Goal: Task Accomplishment & Management: Manage account settings

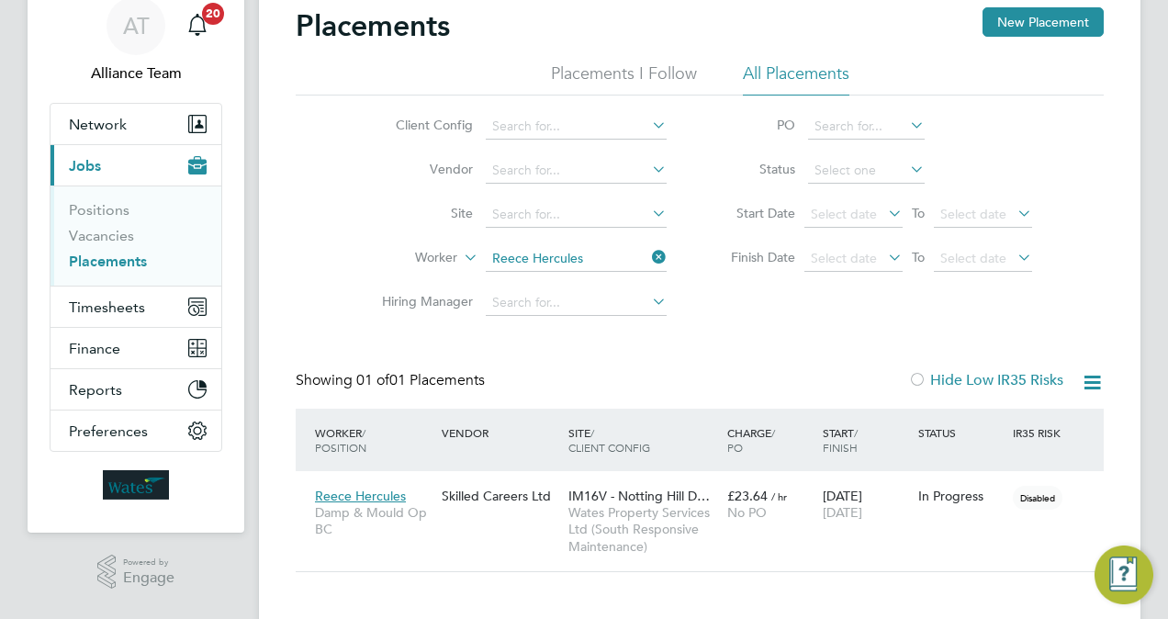
scroll to position [85, 159]
click at [608, 248] on ul "Client Config Vendor Site Worker Hiring Manager" at bounding box center [516, 215] width 345 height 220
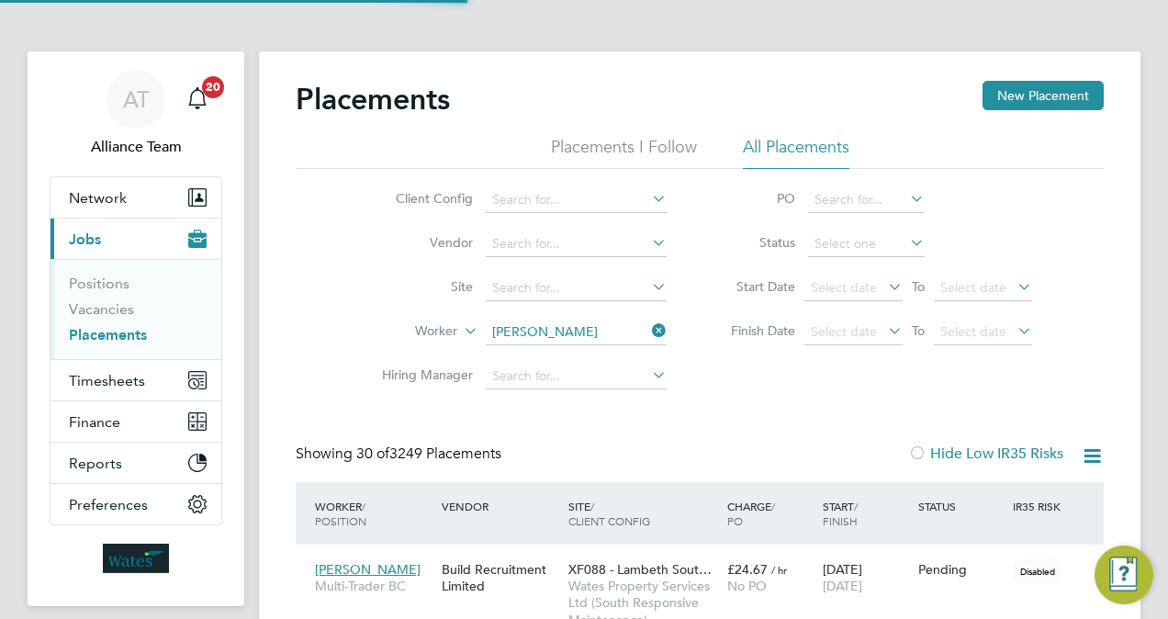
click at [615, 472] on li "Dea n Johnston" at bounding box center [577, 481] width 183 height 25
type input "Dean Johnston"
click at [100, 309] on link "Vacancies" at bounding box center [101, 308] width 65 height 17
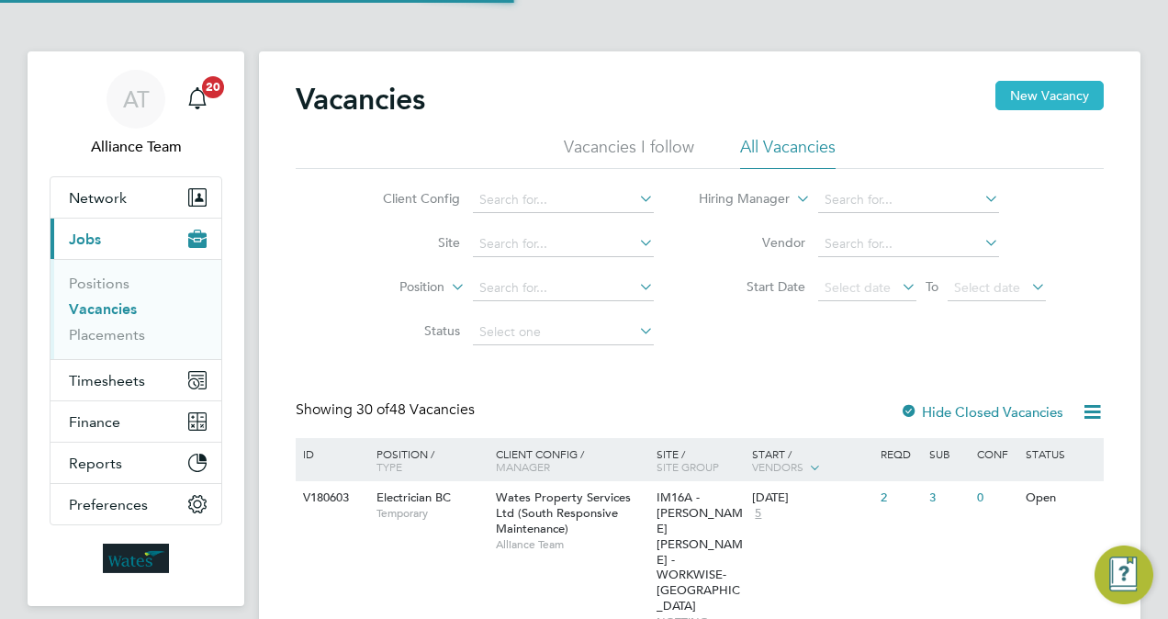
click at [1089, 97] on button "New Vacancy" at bounding box center [1049, 95] width 108 height 29
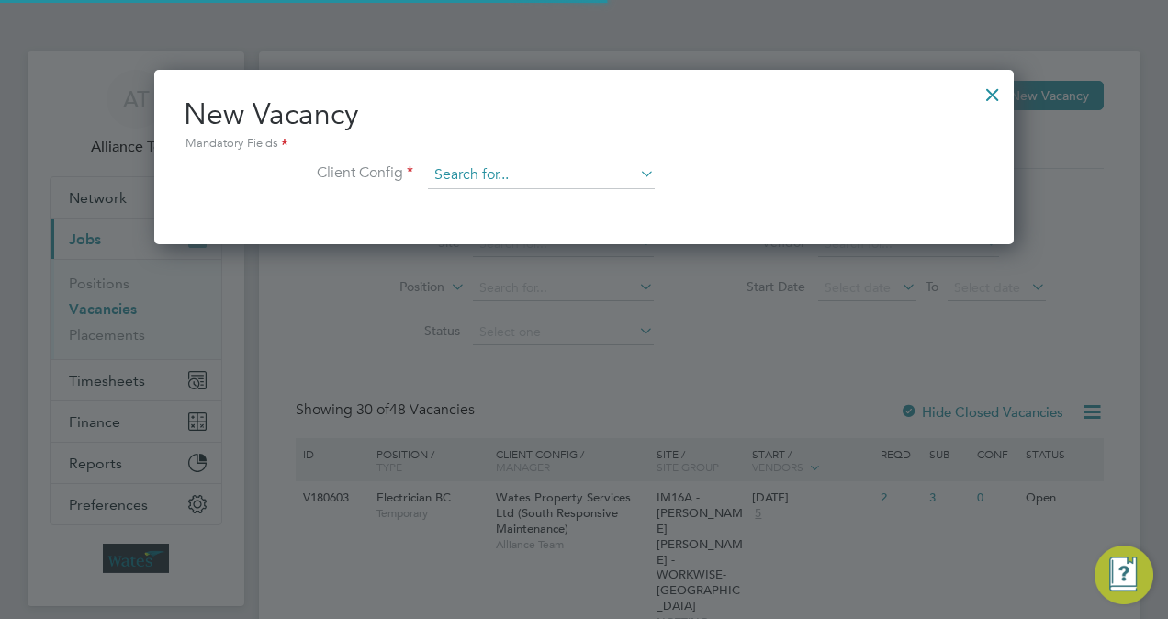
scroll to position [174, 860]
click at [519, 174] on input at bounding box center [541, 176] width 227 height 28
click at [611, 242] on b "South" at bounding box center [624, 250] width 35 height 16
type input "Wates Property Services Ltd (South Responsive Maintenance)"
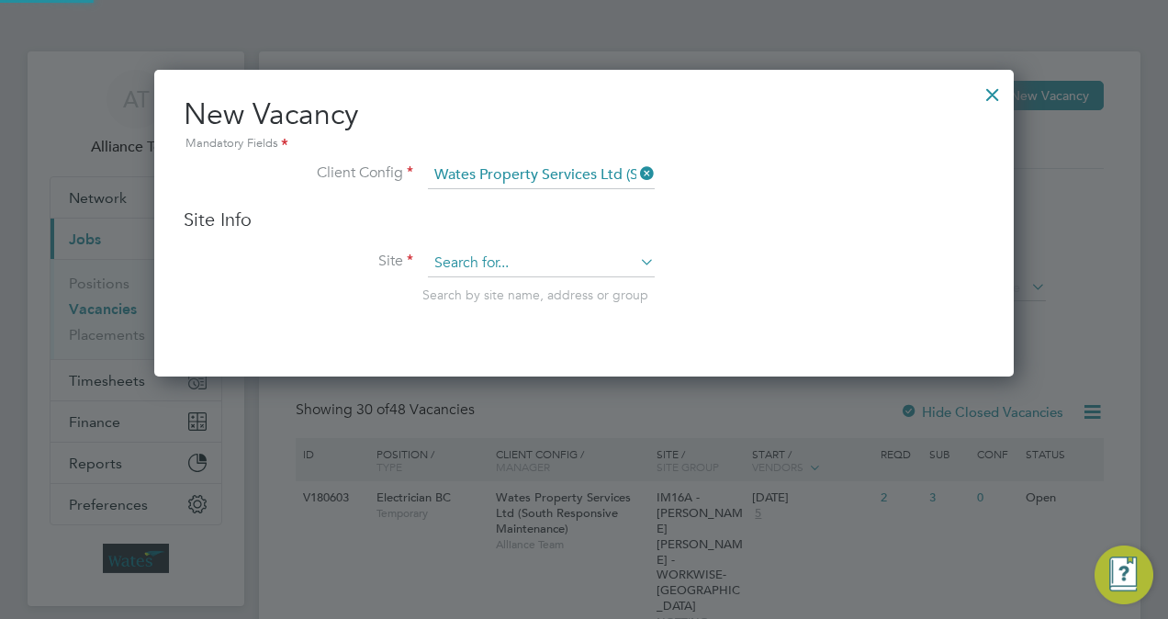
click at [503, 261] on input at bounding box center [541, 264] width 227 height 28
click at [531, 281] on li "IM11A - Crawl ey Borough Council" at bounding box center [575, 288] width 294 height 25
type input "IM11A - Crawley Borough Council"
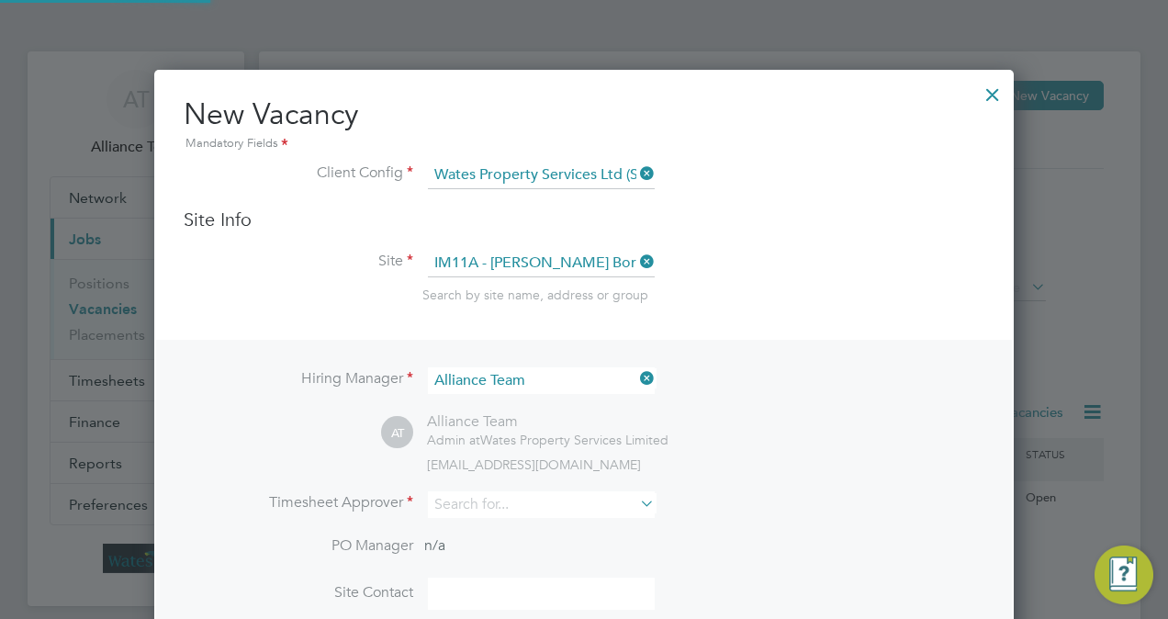
scroll to position [759, 860]
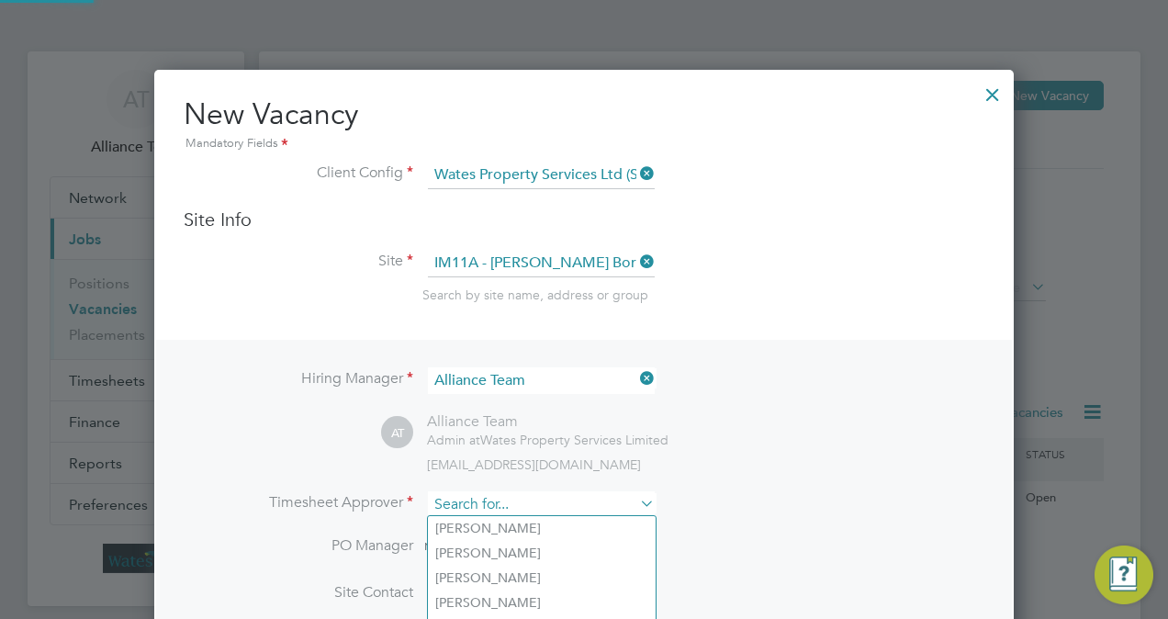
click at [517, 505] on input at bounding box center [541, 504] width 227 height 27
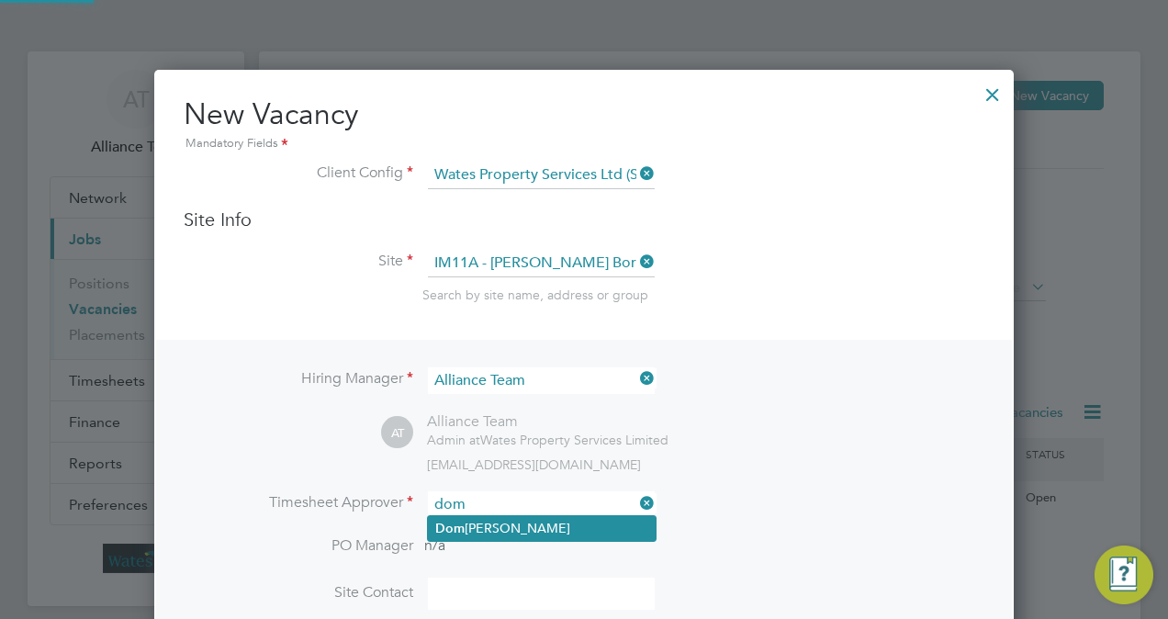
click at [524, 533] on li "Dom Fusco" at bounding box center [542, 528] width 228 height 25
type input "Dom Fusco"
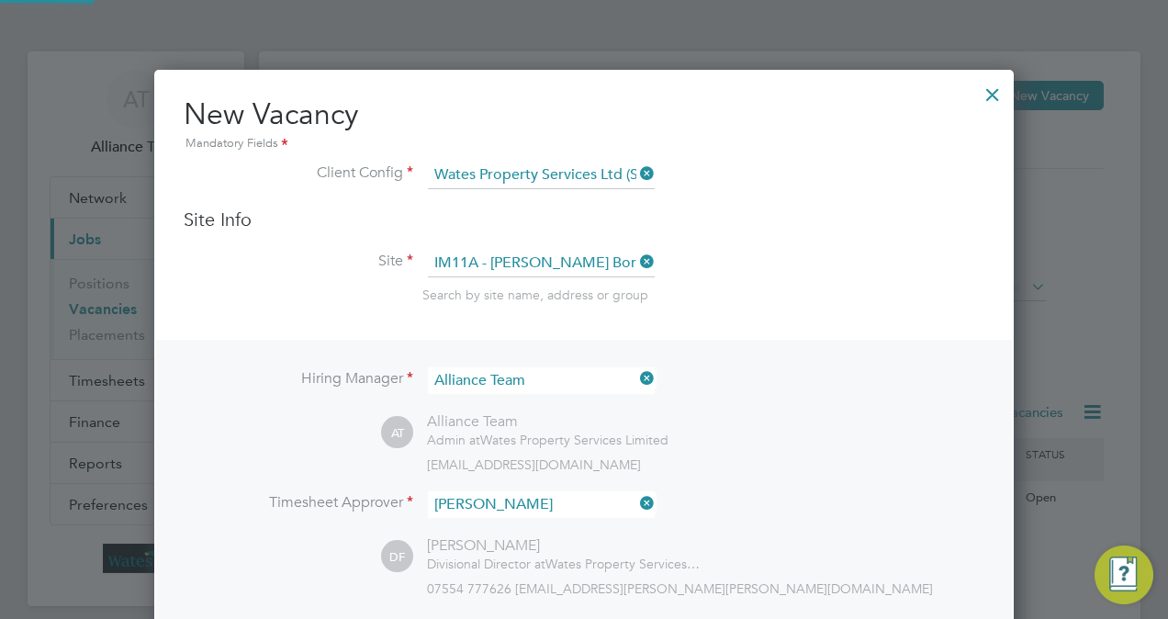
scroll to position [838, 860]
click at [819, 507] on li "Timesheet Approver Dom Fusco" at bounding box center [584, 513] width 801 height 45
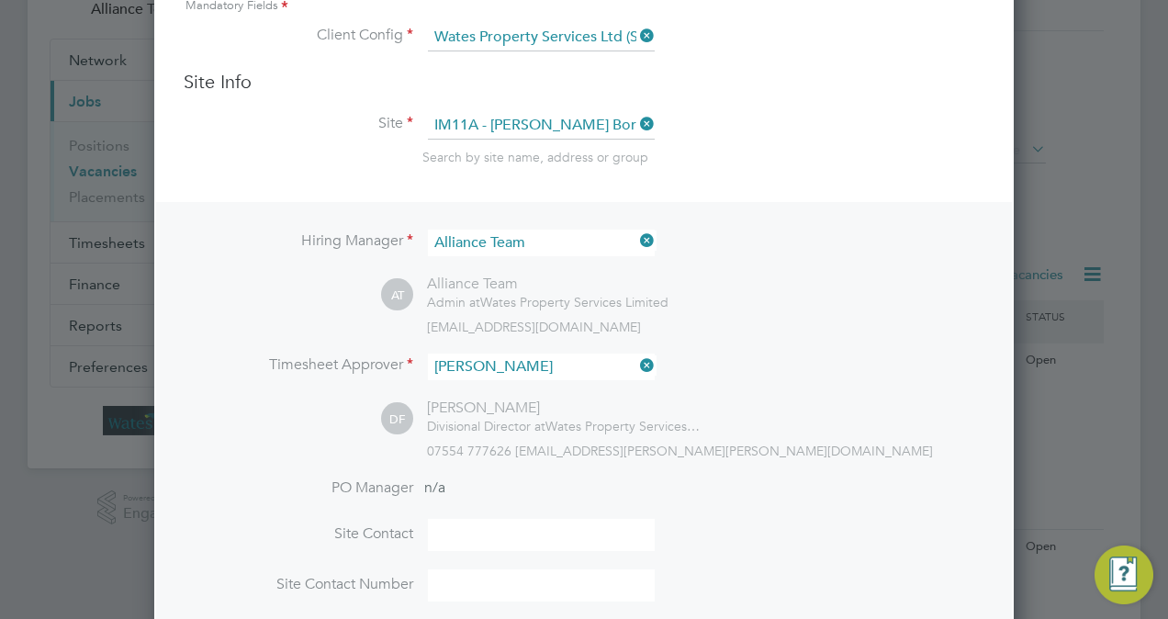
scroll to position [367, 0]
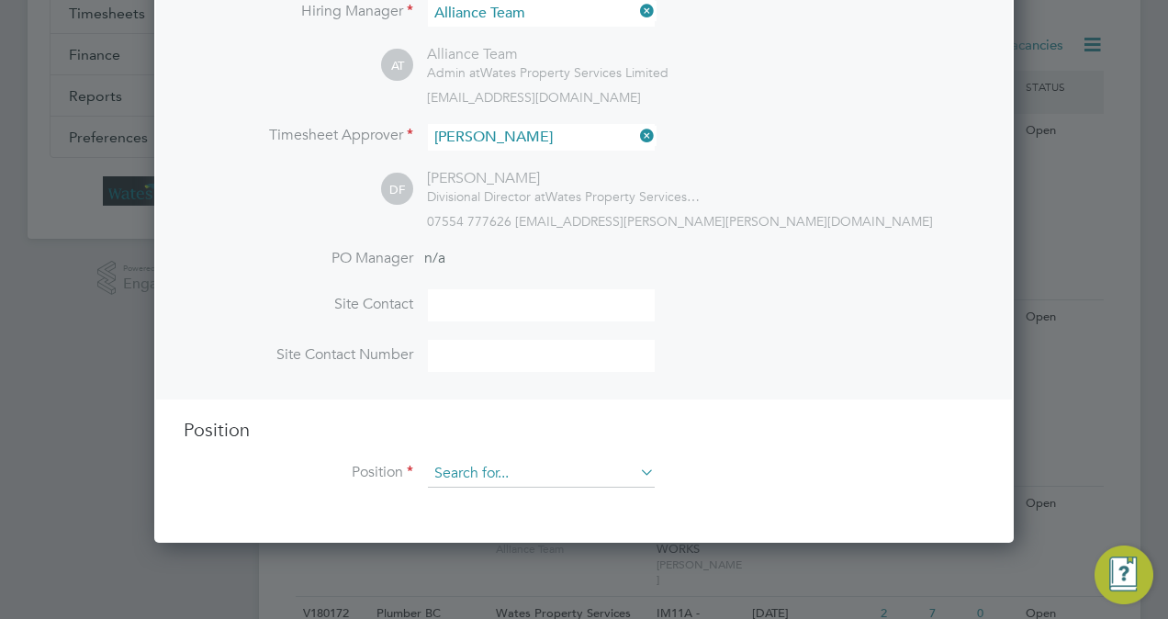
click at [558, 470] on input at bounding box center [541, 474] width 227 height 28
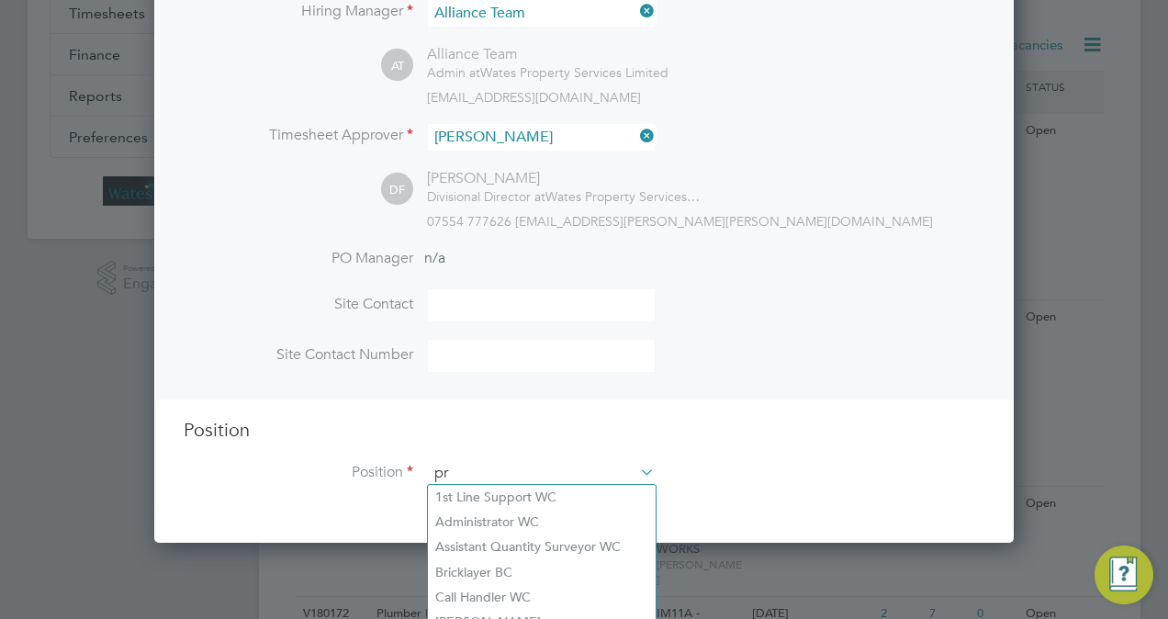
scroll to position [2626, 860]
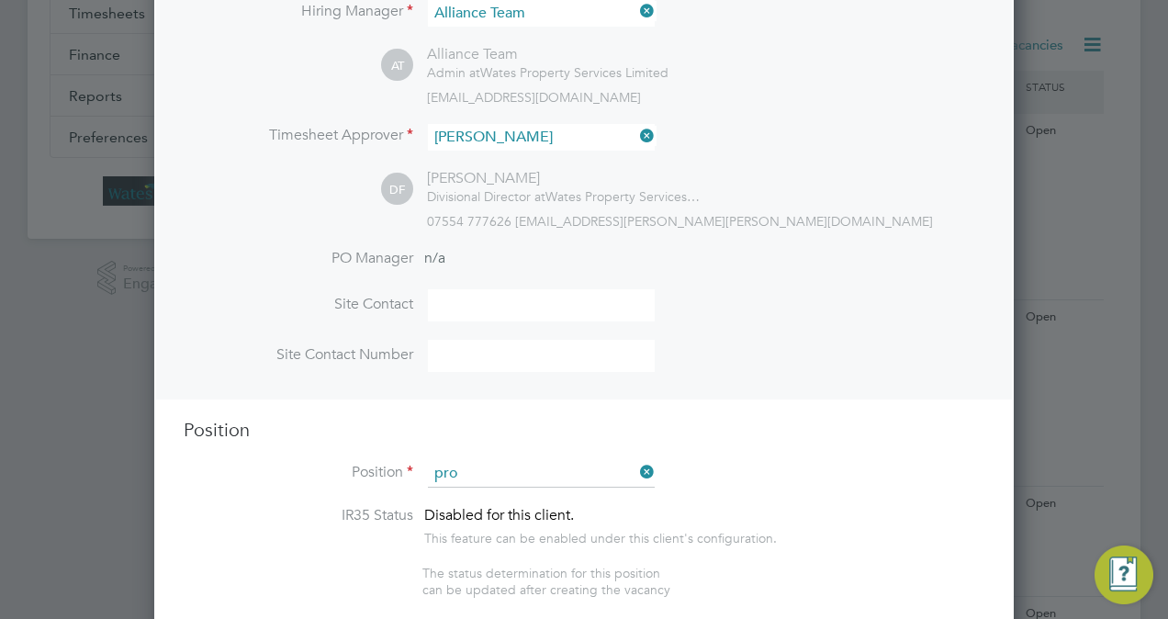
click at [544, 487] on li "Pro ject Manager WC" at bounding box center [542, 497] width 228 height 25
type input "Project Manager WC"
type textarea "Project Manager"
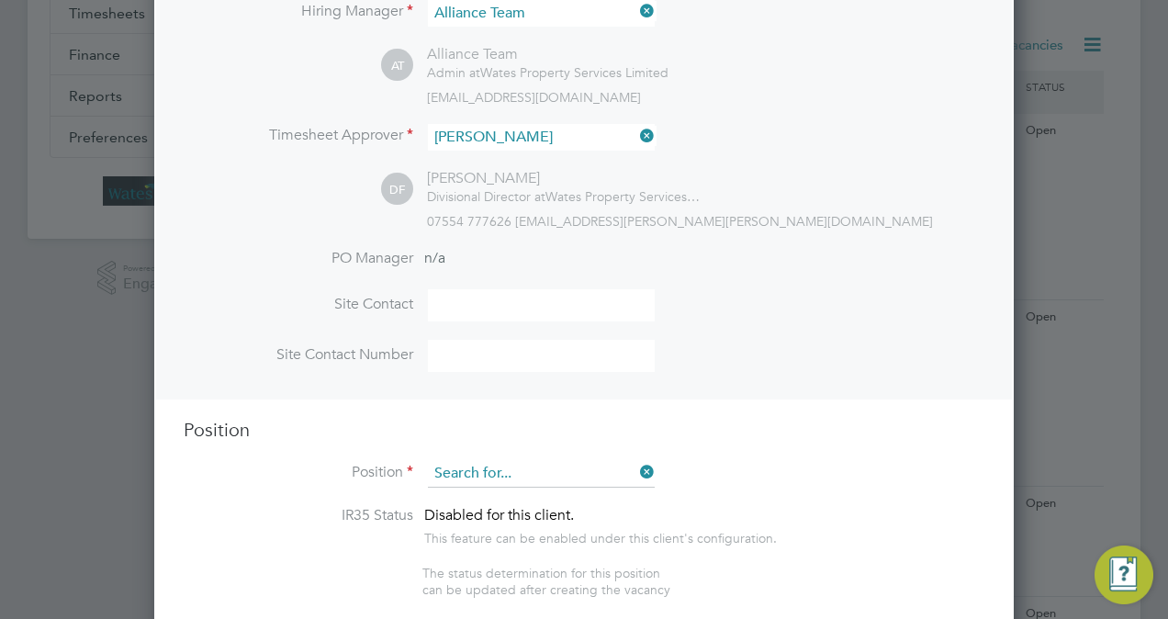
click at [512, 462] on input at bounding box center [541, 474] width 227 height 28
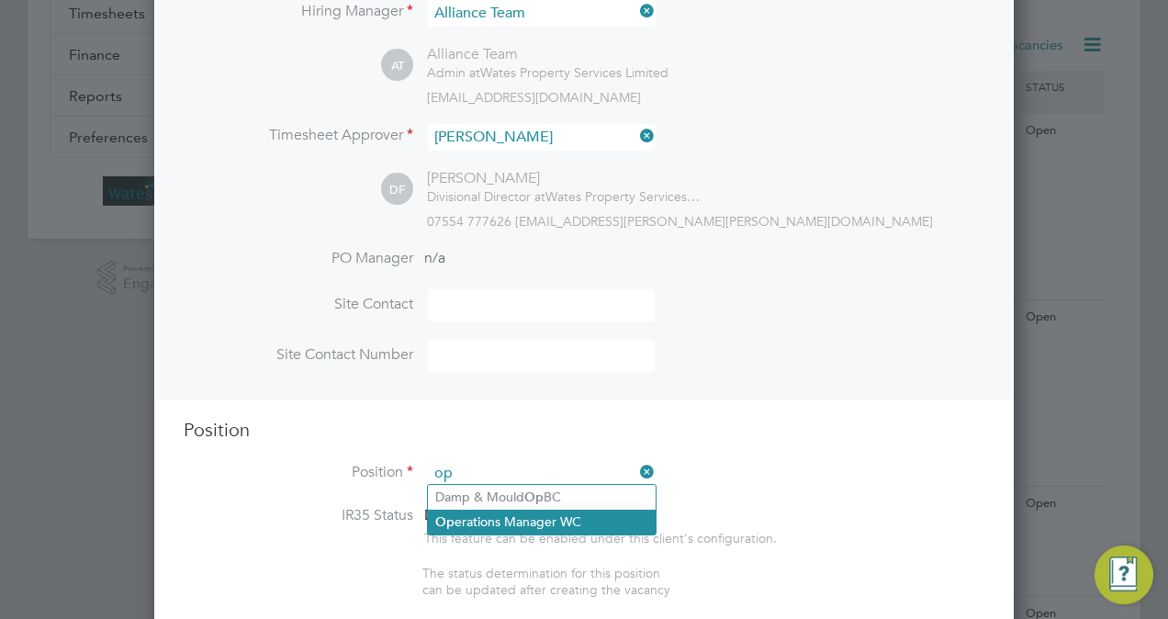
click at [542, 514] on li "Op erations Manager WC" at bounding box center [542, 522] width 228 height 25
type input "Operations Manager WC"
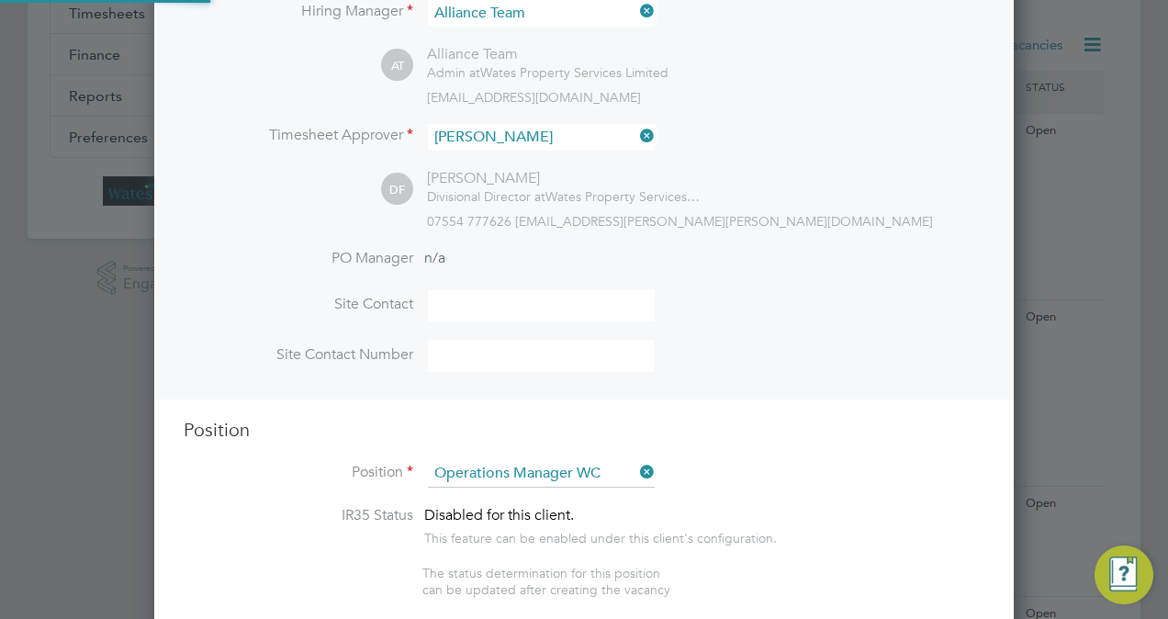
scroll to position [2742, 860]
click at [865, 439] on h3 "Position" at bounding box center [584, 430] width 801 height 24
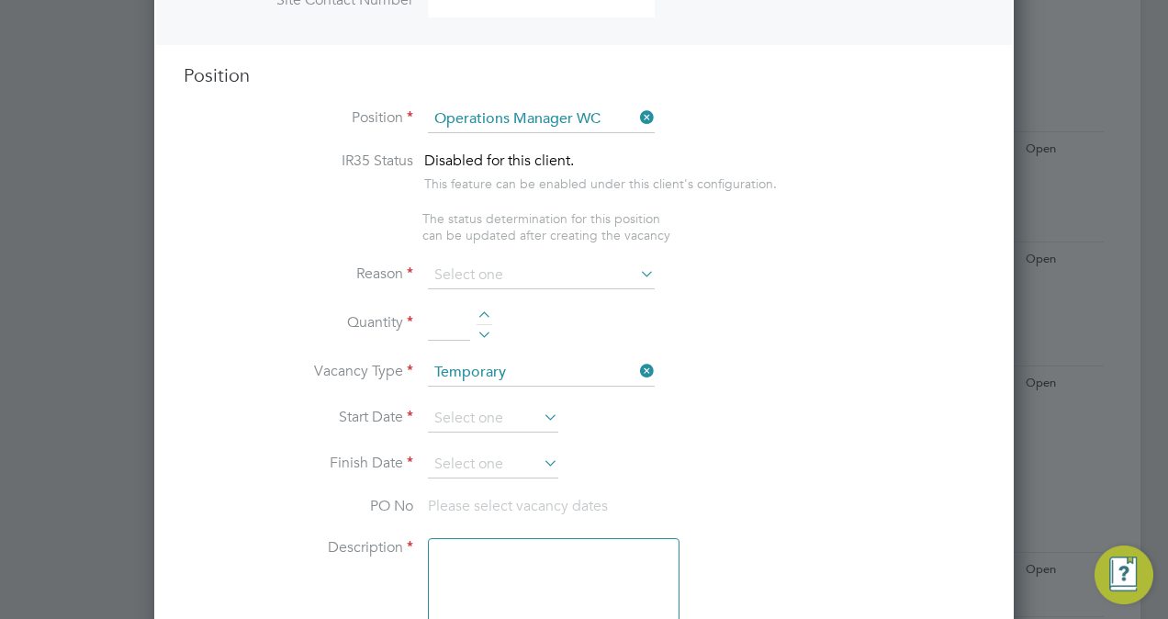
scroll to position [735, 0]
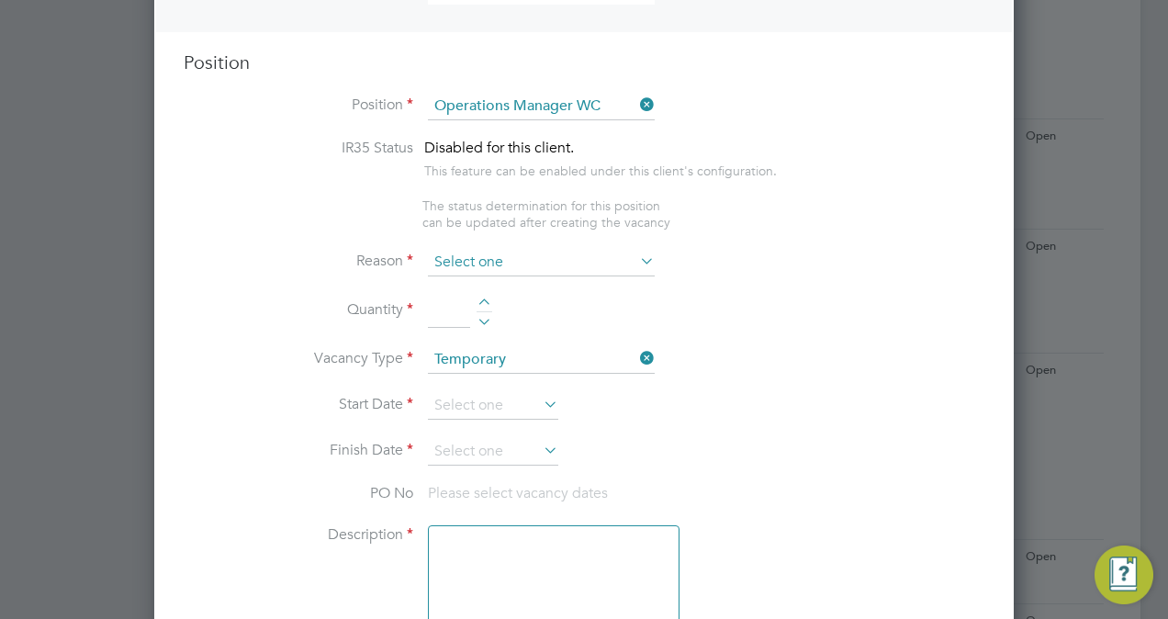
click at [536, 253] on input at bounding box center [541, 263] width 227 height 28
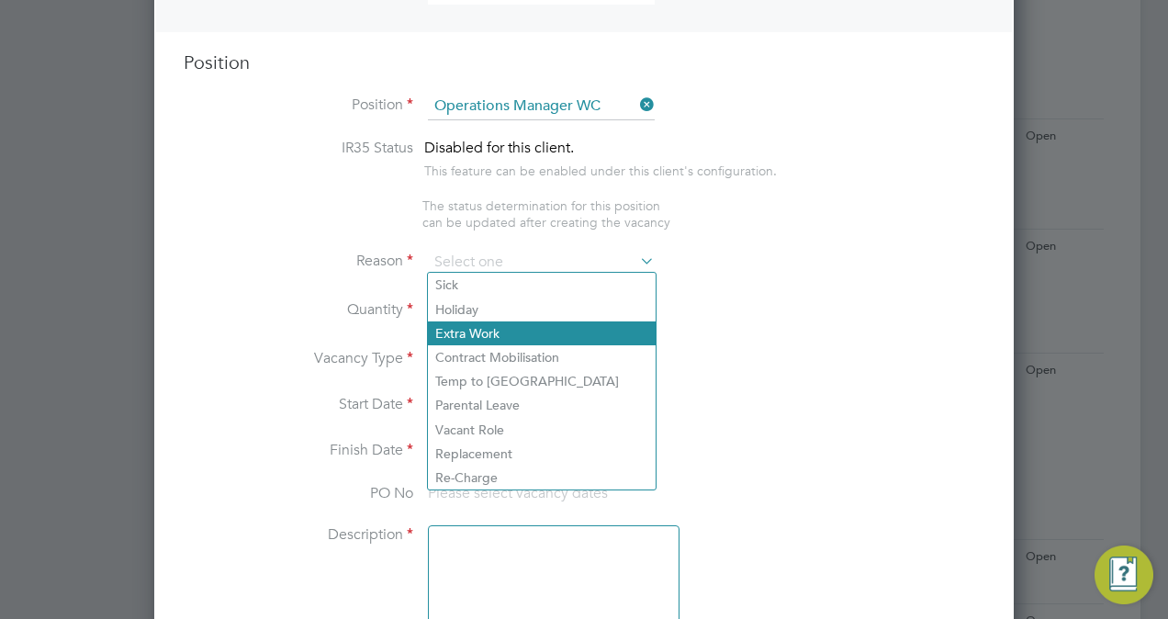
click at [514, 329] on li "Extra Work" at bounding box center [542, 333] width 228 height 24
type input "Extra Work"
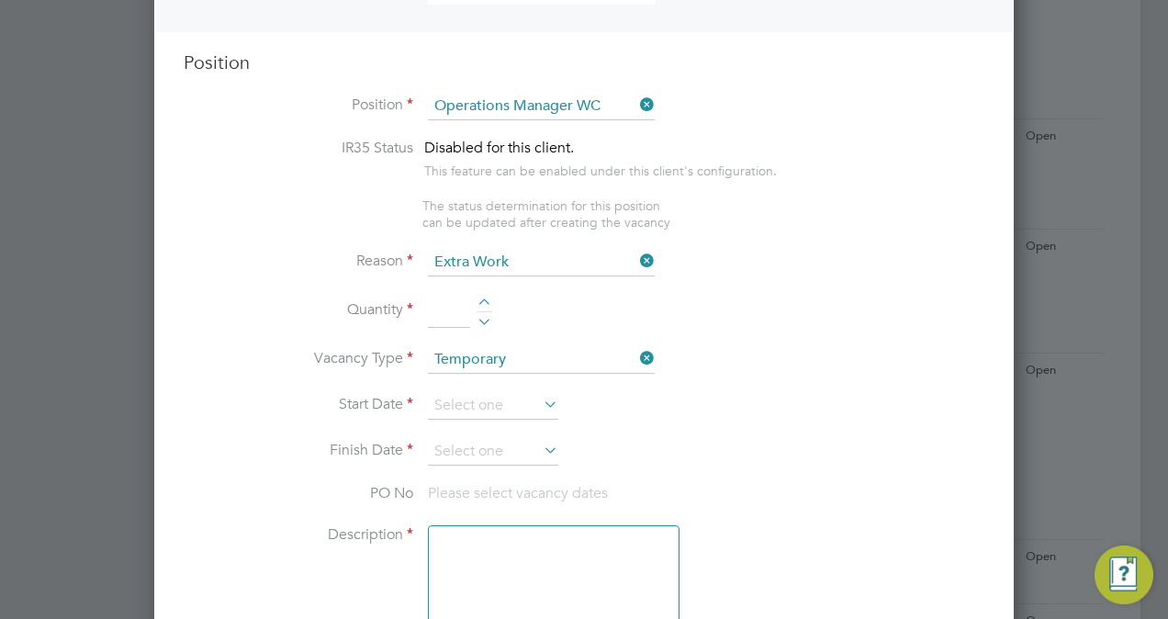
click at [481, 300] on div at bounding box center [485, 304] width 16 height 13
type input "1"
click at [481, 396] on input at bounding box center [493, 406] width 130 height 28
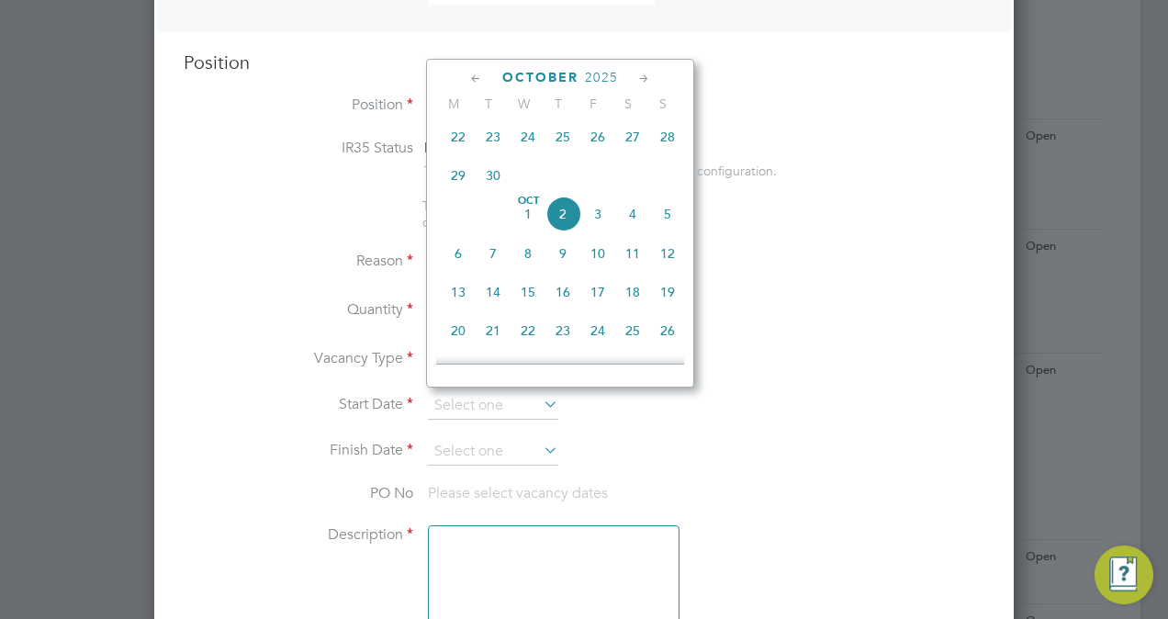
click at [649, 66] on div "October 2025 M T W T F S S Jul 1 2 3 4 5 6 7 8 9 10 11 12 13 14 15 16 17 18 19 …" at bounding box center [560, 223] width 268 height 329
click at [648, 78] on icon at bounding box center [644, 79] width 17 height 20
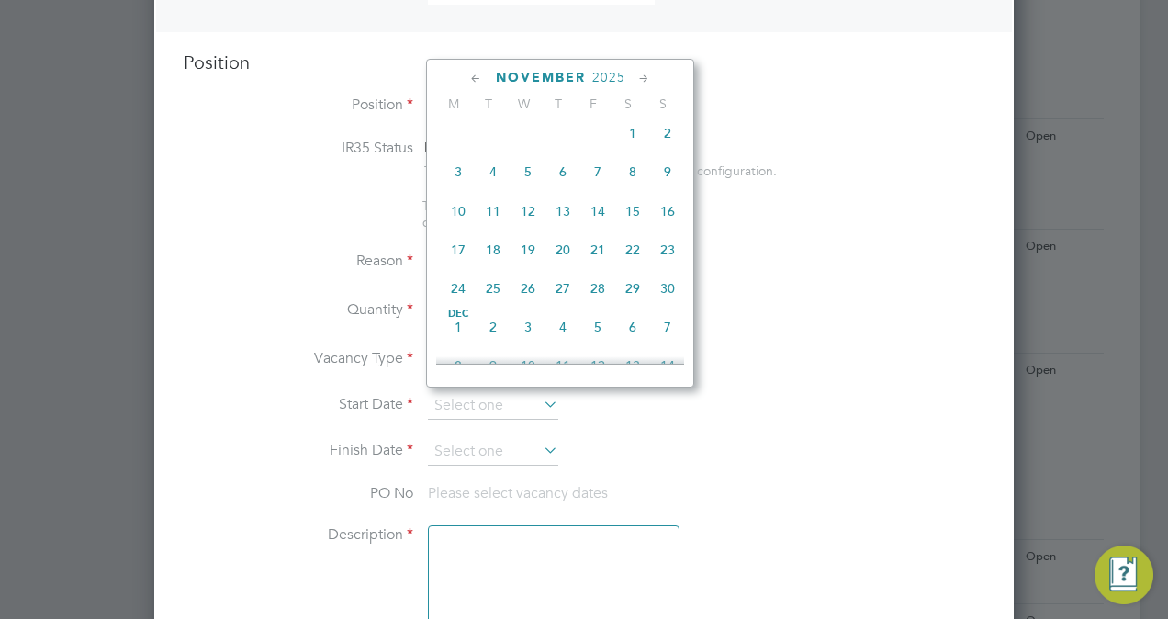
click at [457, 185] on span "3" at bounding box center [458, 171] width 35 height 35
type input "03 Nov 2025"
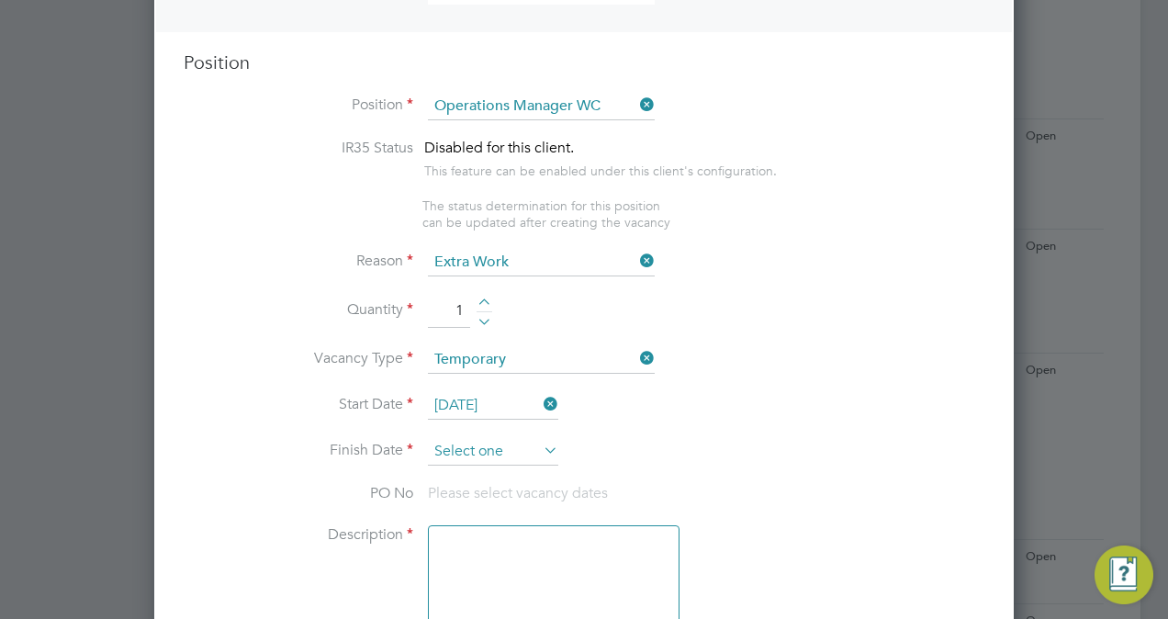
click at [470, 439] on input at bounding box center [493, 452] width 130 height 28
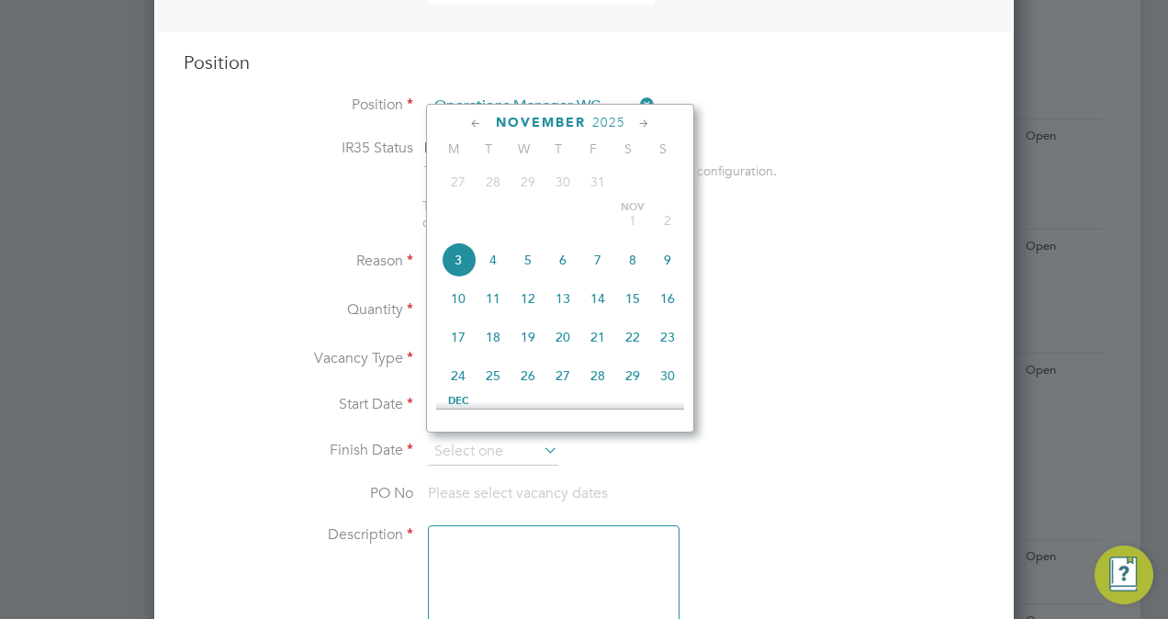
click at [645, 123] on icon at bounding box center [644, 124] width 17 height 20
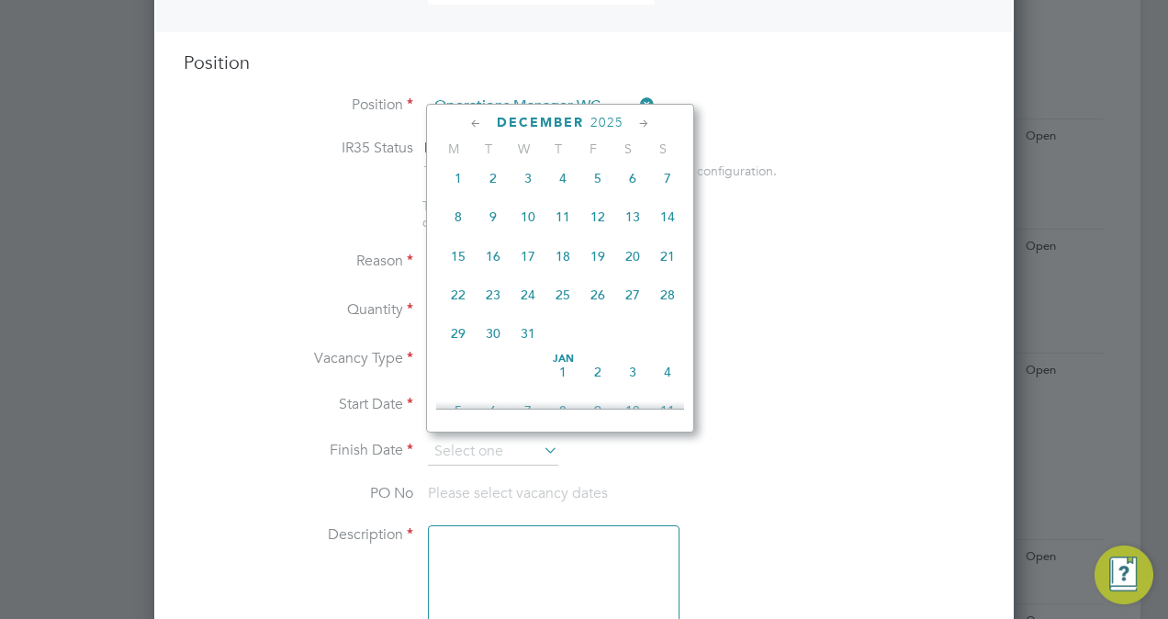
click at [645, 121] on icon at bounding box center [644, 124] width 17 height 20
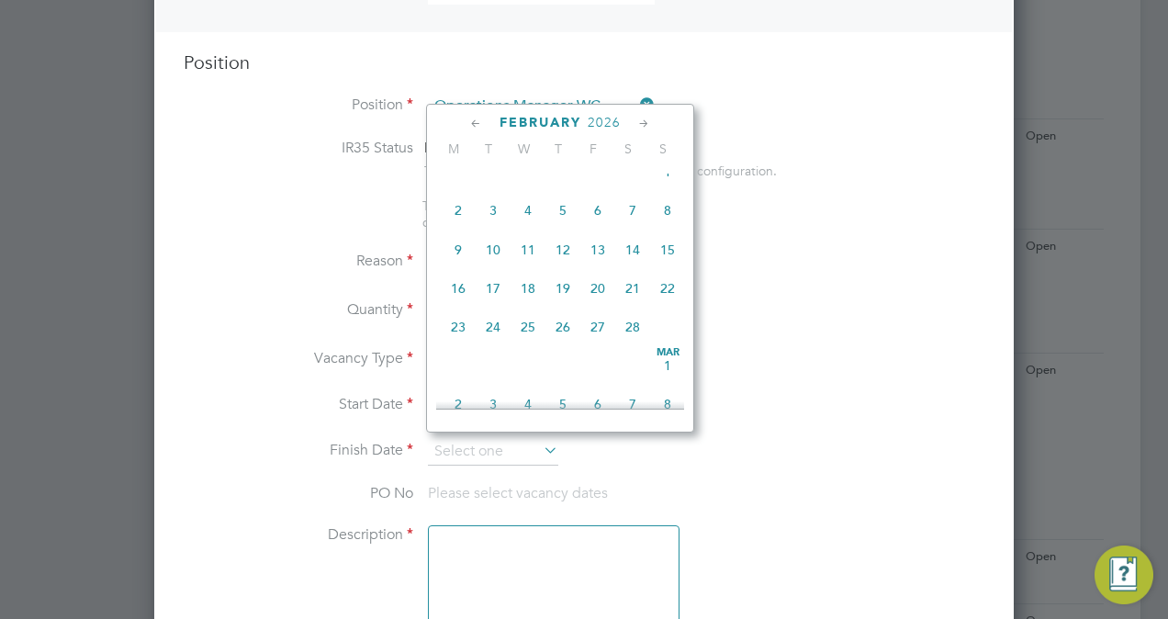
click at [494, 228] on span "3" at bounding box center [493, 210] width 35 height 35
type input "03 Feb 2026"
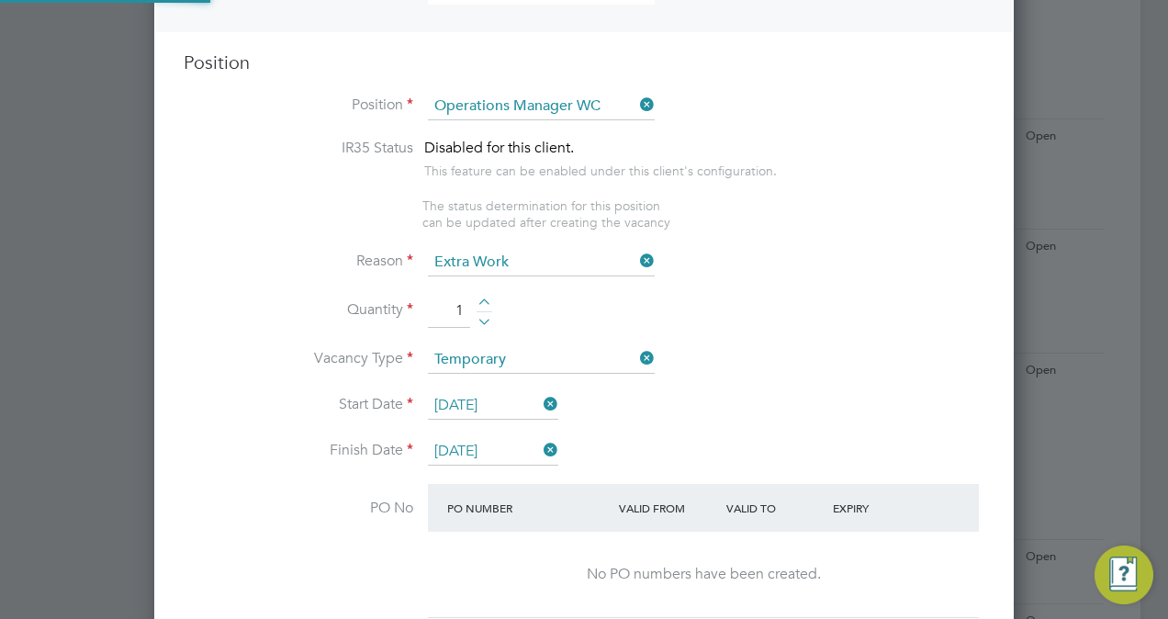
click at [826, 395] on li "Start Date 03 Nov 2025" at bounding box center [584, 415] width 801 height 46
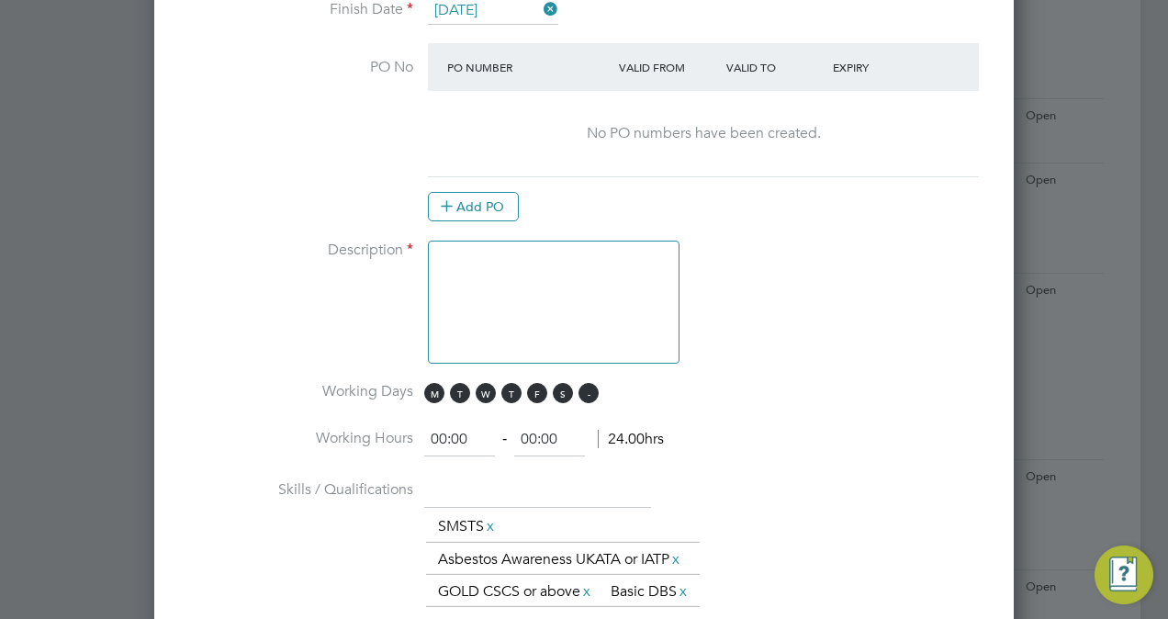
click at [582, 390] on span "S" at bounding box center [589, 393] width 20 height 20
click at [567, 388] on span "S" at bounding box center [563, 393] width 20 height 20
click at [445, 428] on input "00:00" at bounding box center [459, 439] width 71 height 33
type input "08:00"
click at [534, 432] on input "00:00" at bounding box center [549, 439] width 71 height 33
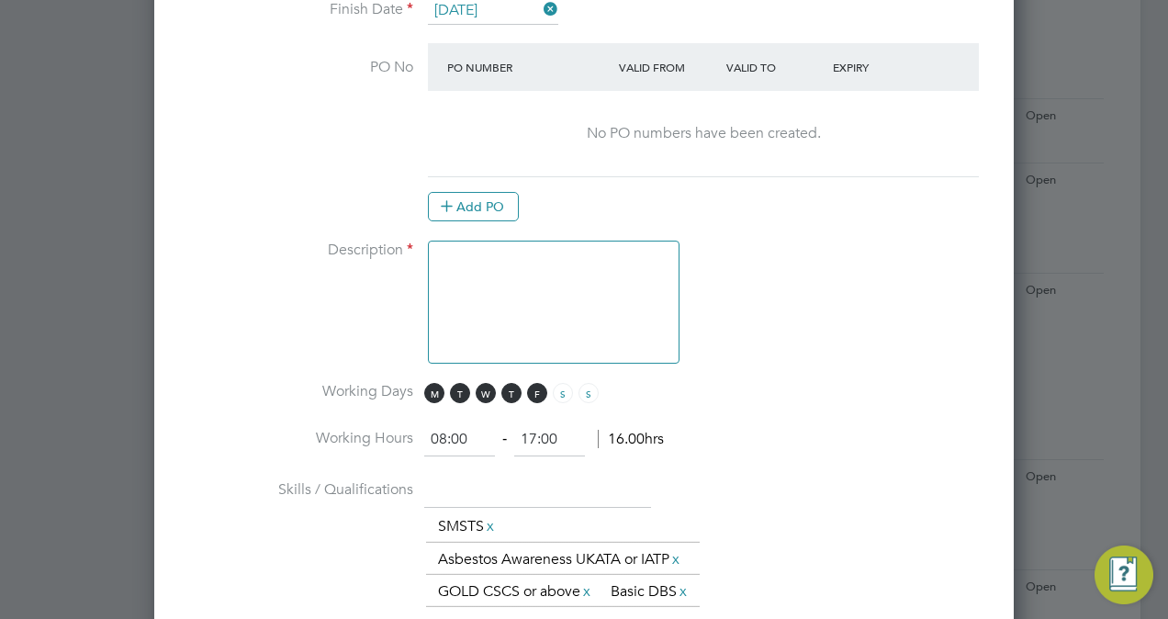
type input "17:00"
click at [549, 294] on textarea at bounding box center [554, 302] width 252 height 123
paste textarea "Ensure the effective management of the service operation by optimising the use …"
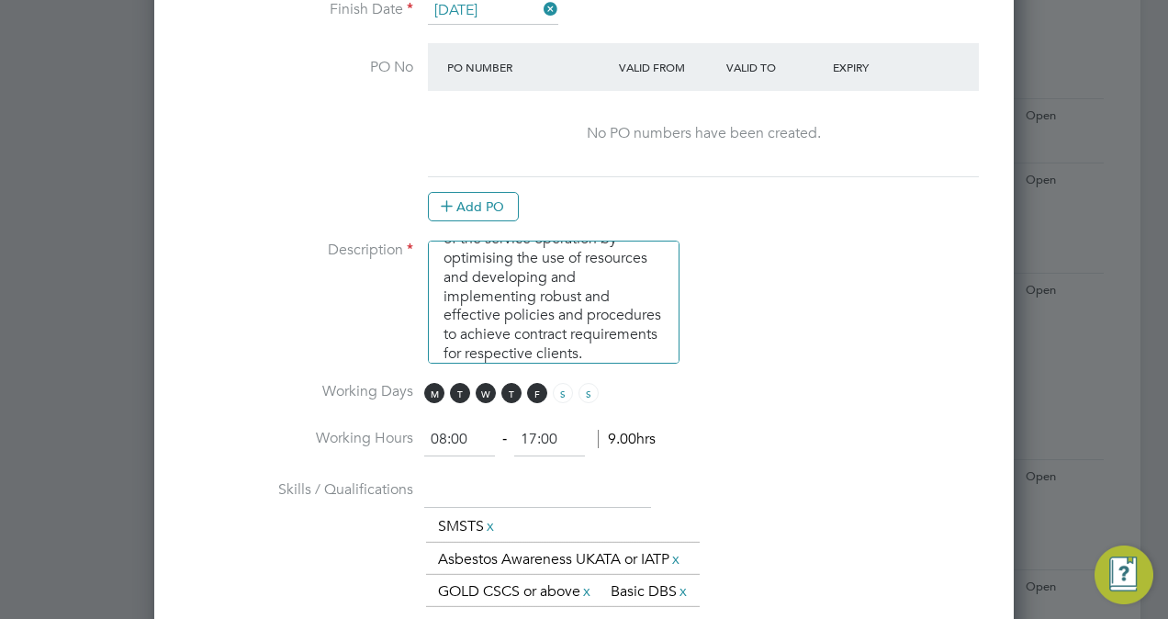
scroll to position [64, 0]
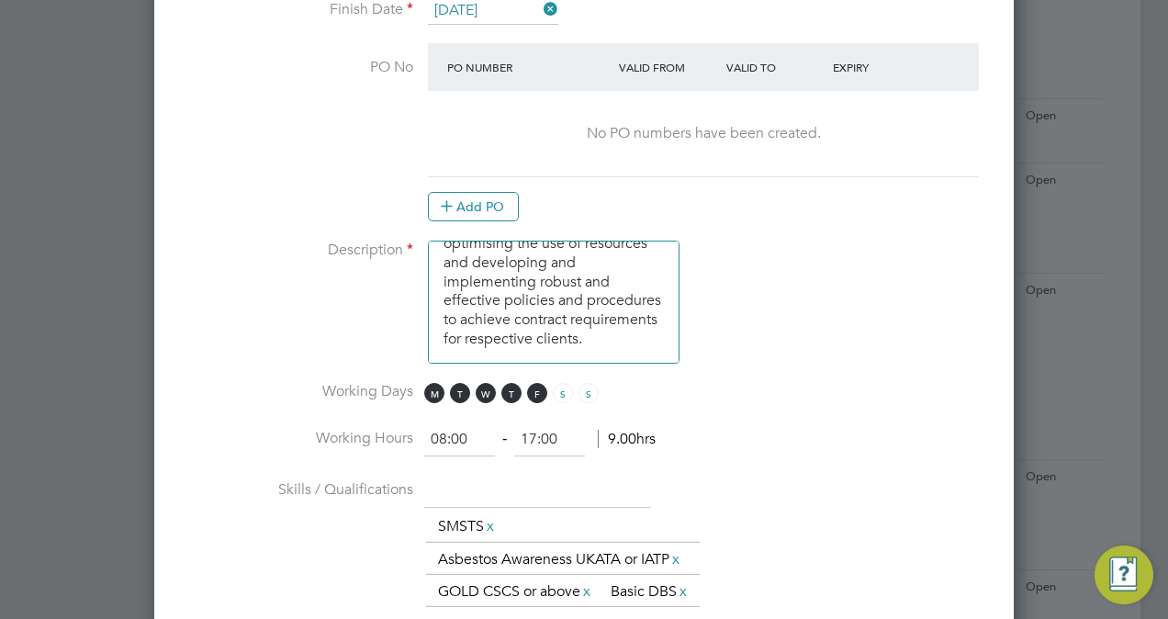
paste textarea "Work collaboratively with the commercial department to achieve financial perfor…"
paste textarea "To build and continually develop a team capable of continued success resulting …"
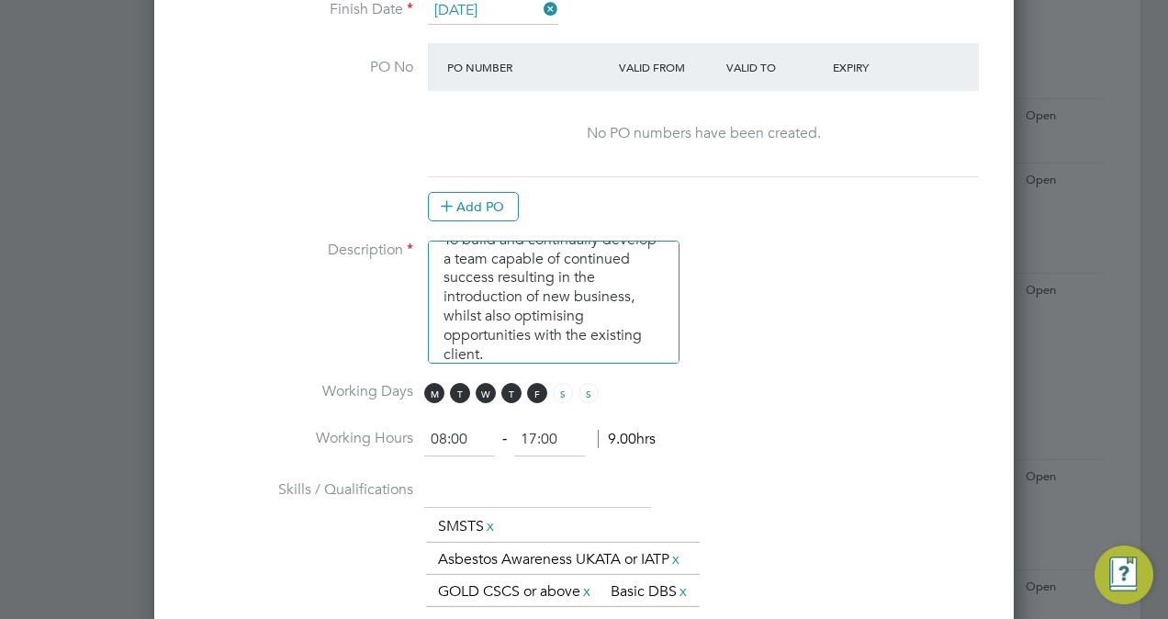
scroll to position [294, 0]
paste textarea "Good written and verbal communication is essential in order for tasks to be del…"
paste textarea "• Overall operating budget responsibility for the contract assigned. • Overall …"
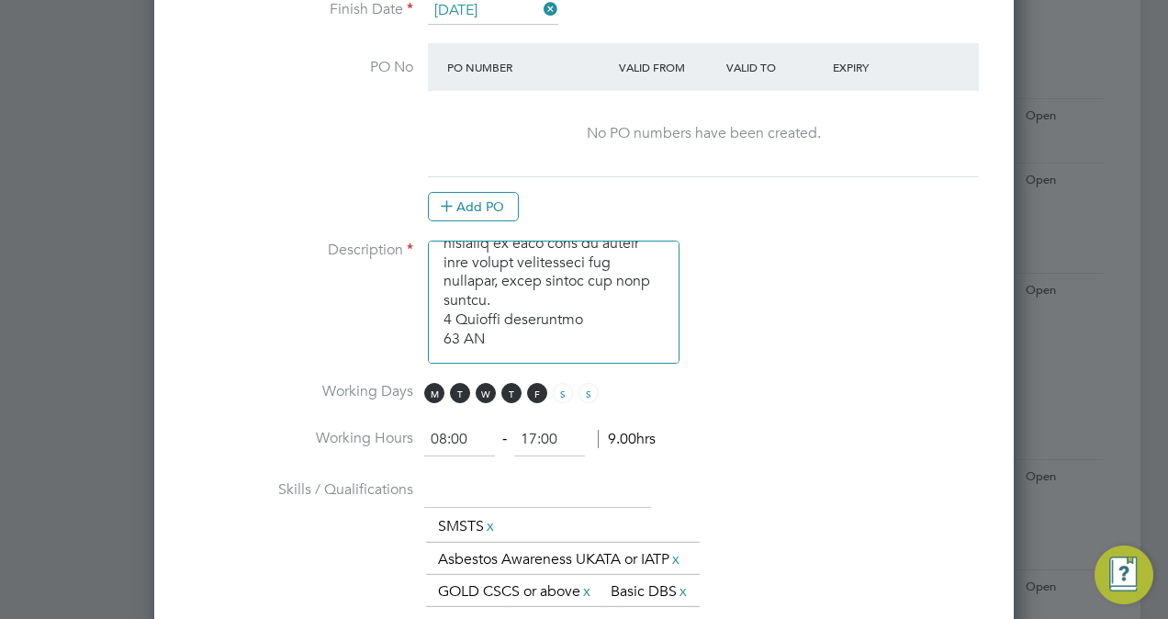
click at [787, 423] on li "Working Hours 08:00 ‐ 17:00 9.00hrs" at bounding box center [584, 448] width 801 height 51
click at [602, 335] on textarea at bounding box center [554, 302] width 252 height 123
paste textarea "• Understanding of legislation in housing maintenance and property management, …"
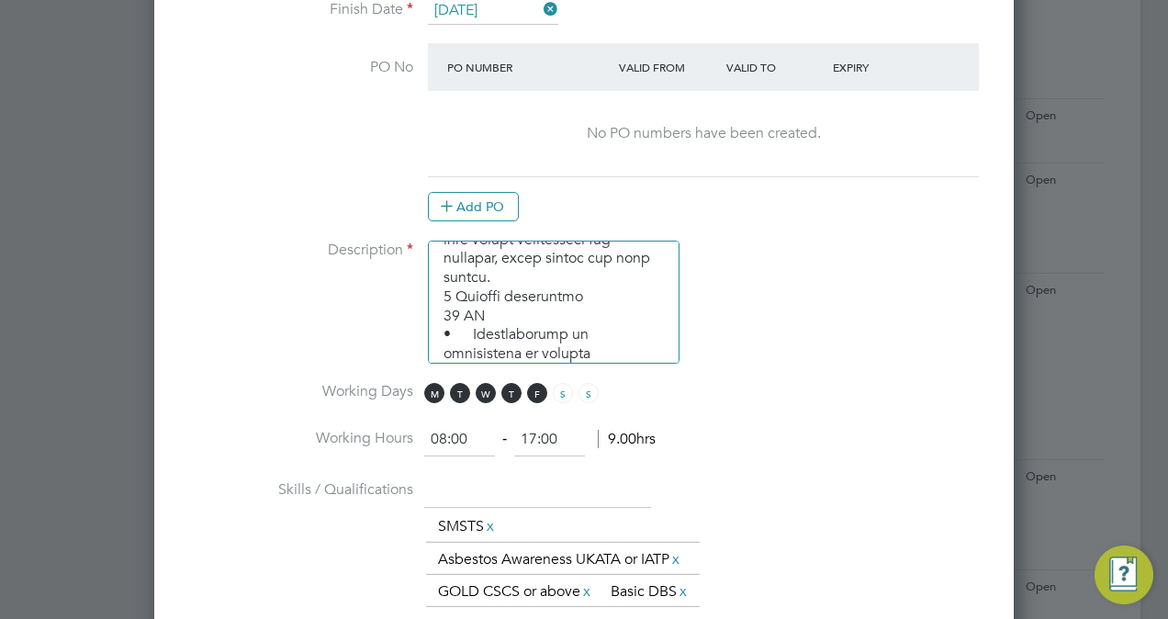
scroll to position [1267, 0]
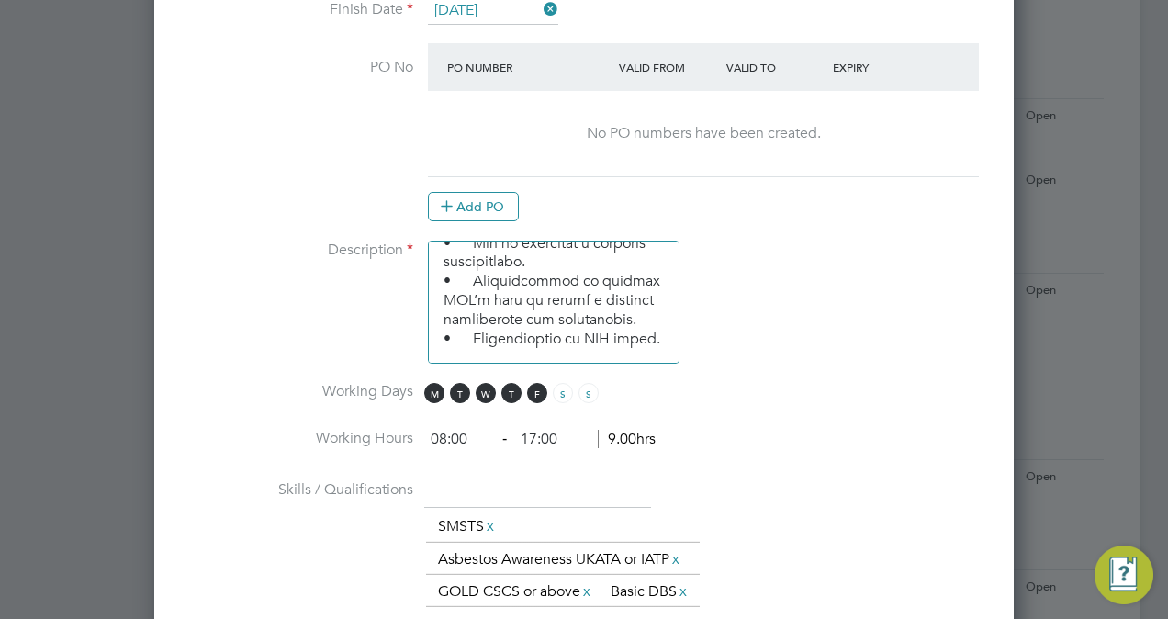
type textarea "Ensure the effective management of the service operation by optimising the use …"
click at [856, 459] on li "Working Hours 08:00 ‐ 17:00 9.00hrs" at bounding box center [584, 448] width 801 height 51
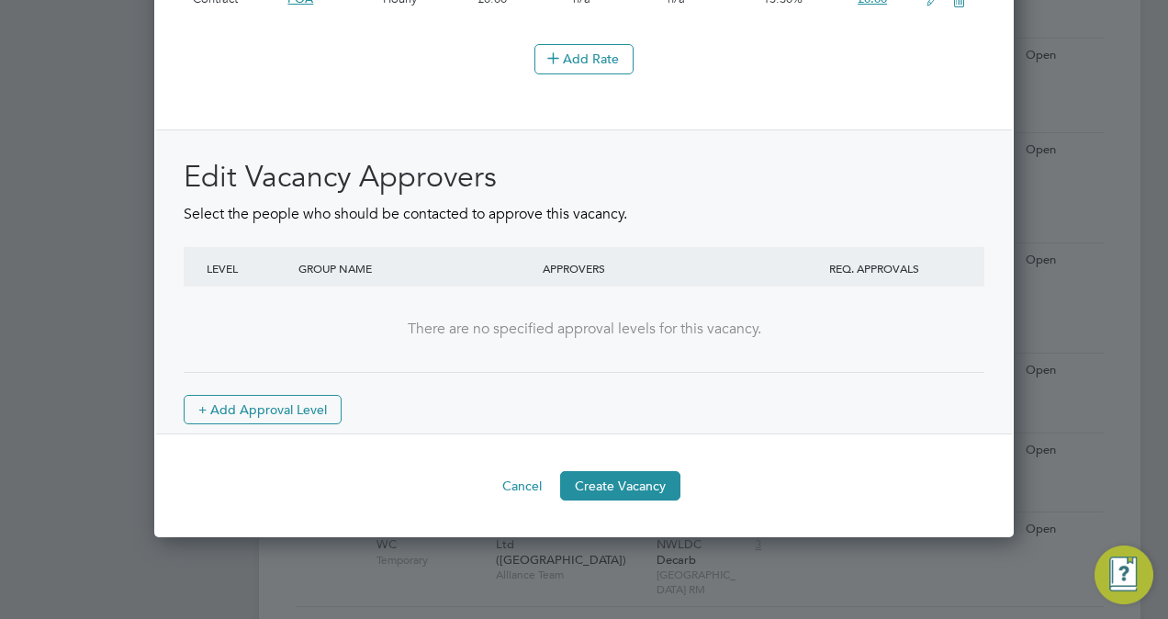
scroll to position [2424, 0]
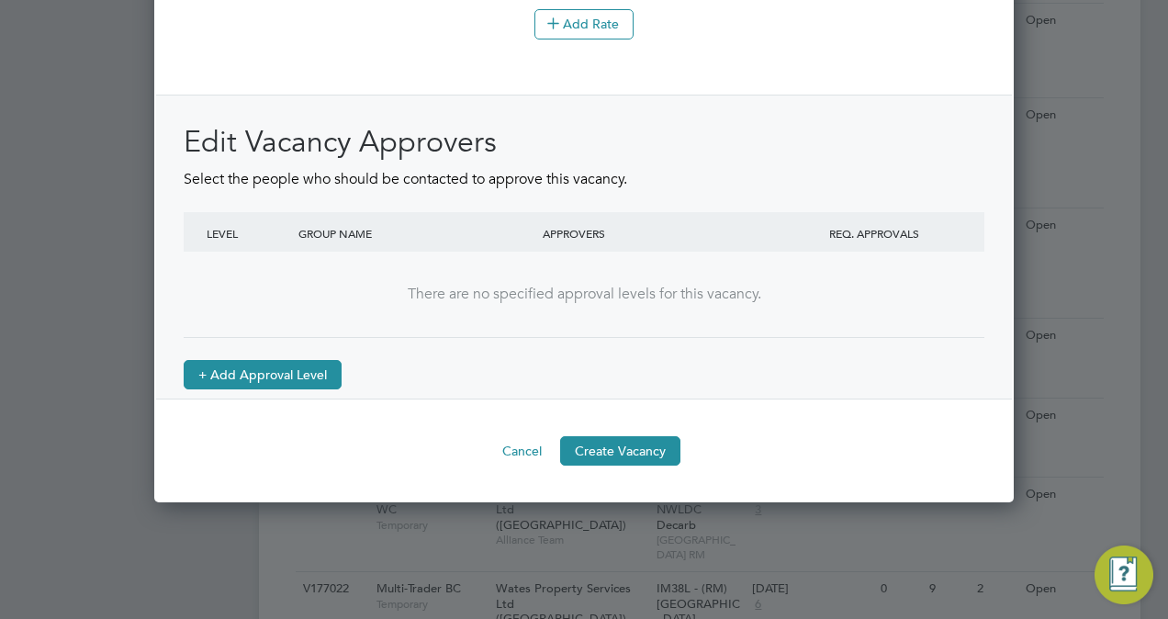
click at [293, 389] on button "+ Add Approval Level" at bounding box center [263, 374] width 158 height 29
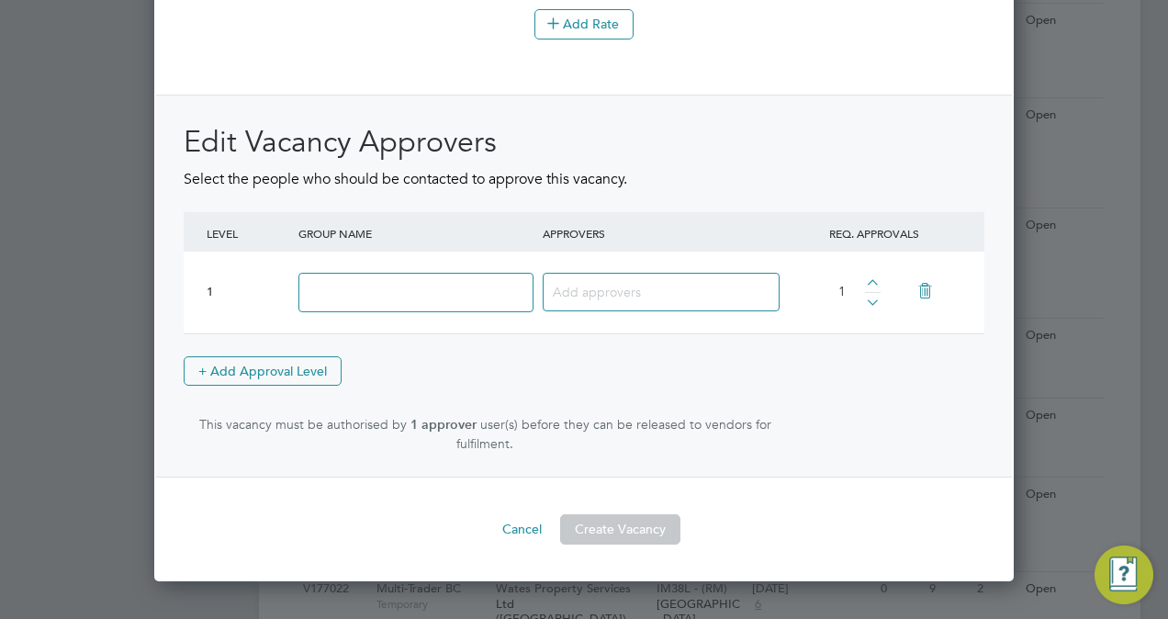
scroll to position [9, 9]
click at [426, 312] on input at bounding box center [415, 292] width 235 height 39
type input "Approve"
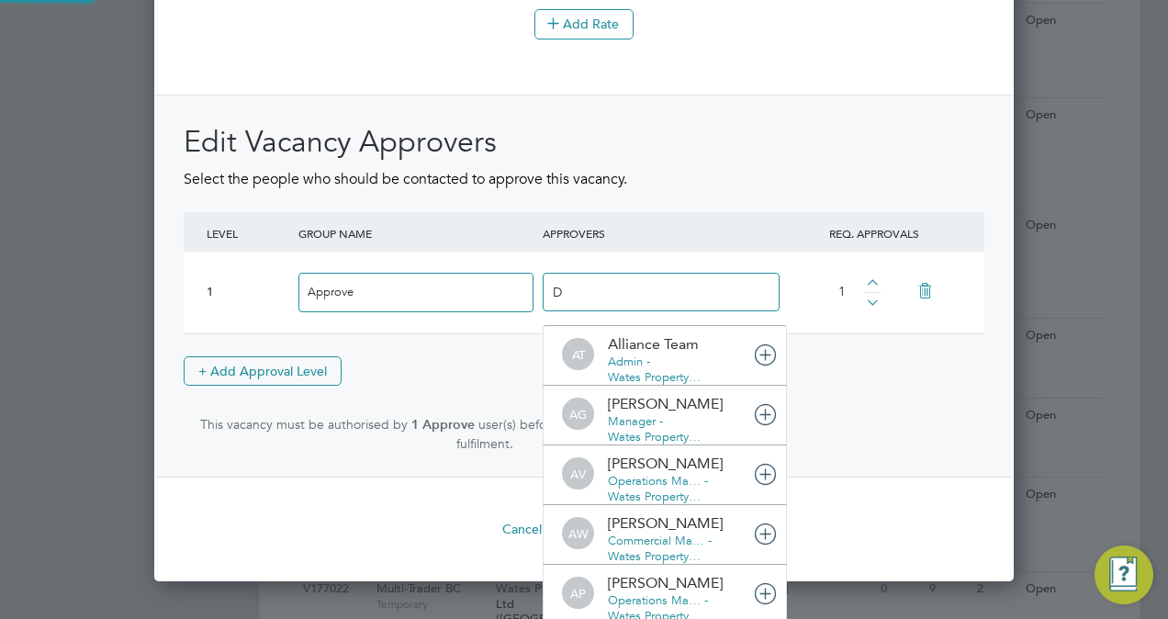
scroll to position [18, 129]
type input "DOM"
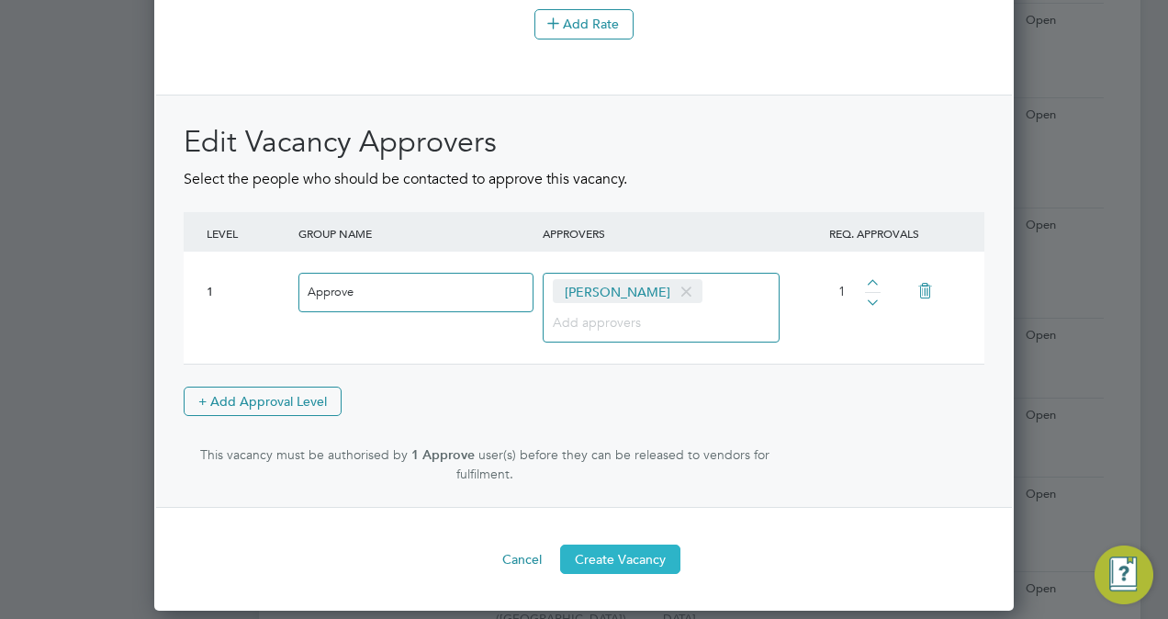
click at [645, 574] on button "Create Vacancy" at bounding box center [620, 559] width 120 height 29
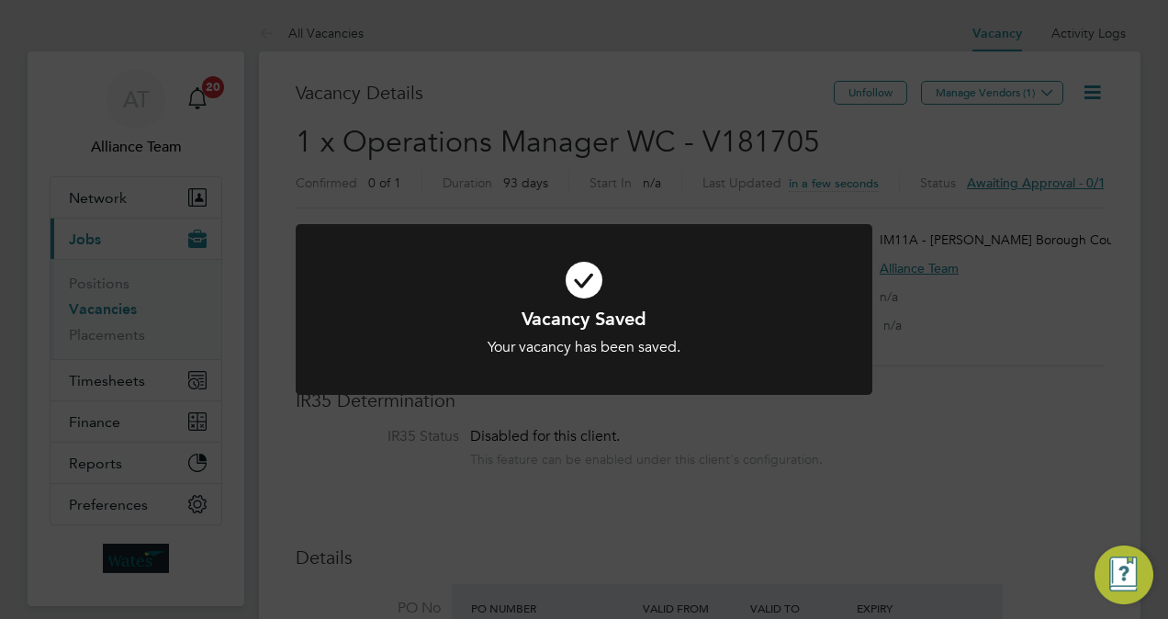
click at [697, 77] on div "Vacancy Saved Your vacancy has been saved. Cancel Okay" at bounding box center [584, 309] width 1168 height 619
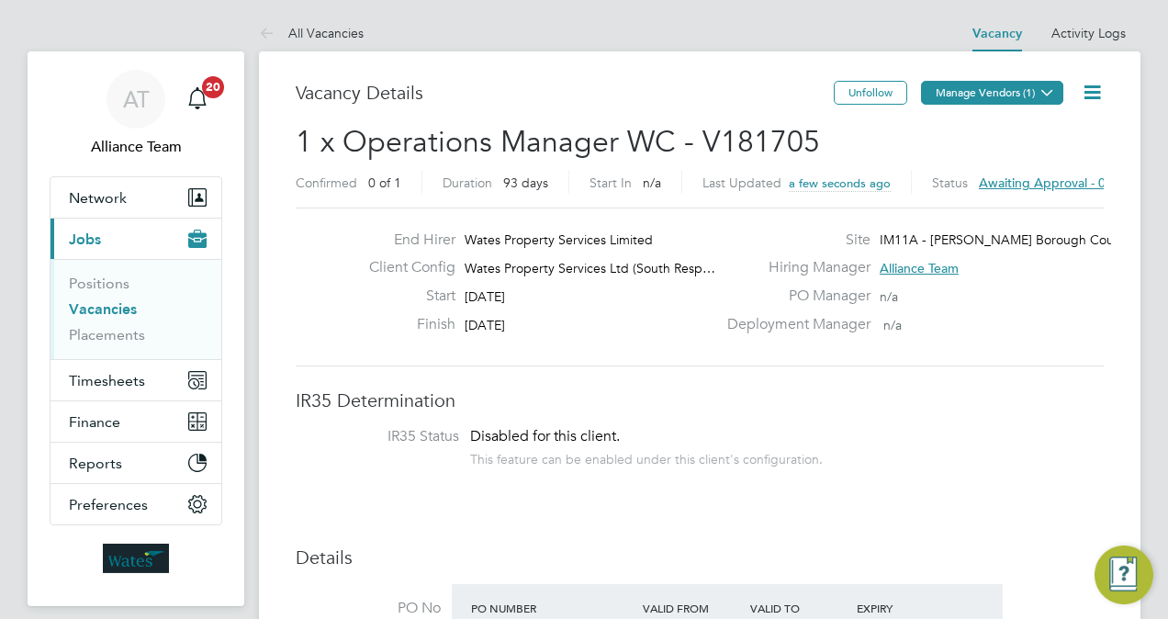
click at [983, 83] on button "Manage Vendors (1)" at bounding box center [992, 93] width 142 height 24
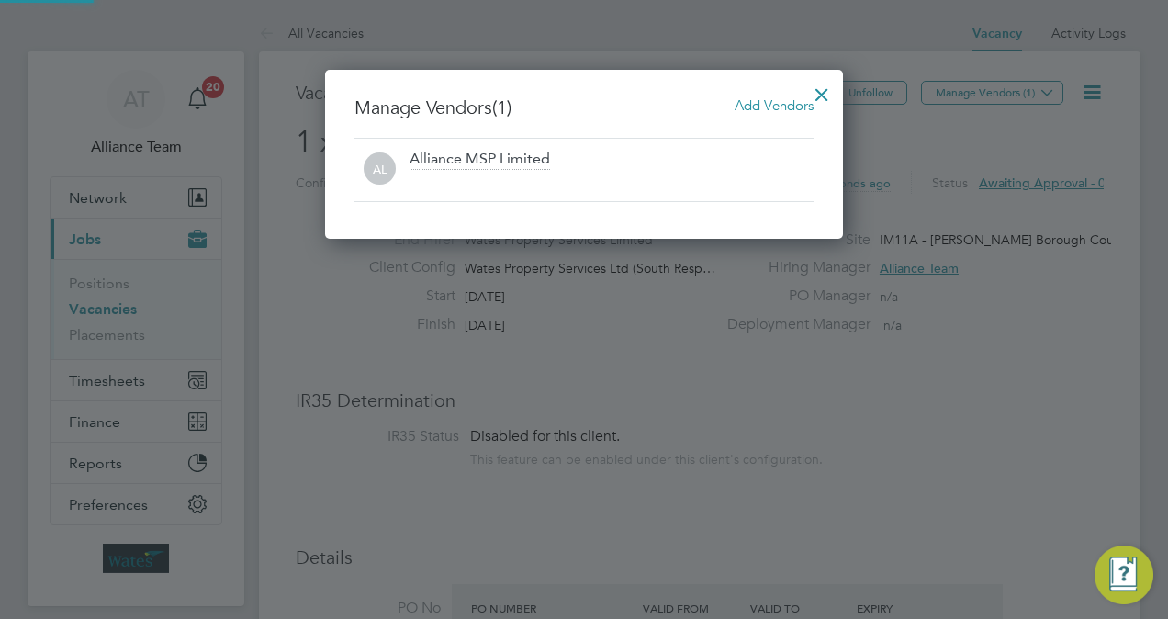
click at [735, 109] on span "Add Vendors" at bounding box center [774, 104] width 79 height 17
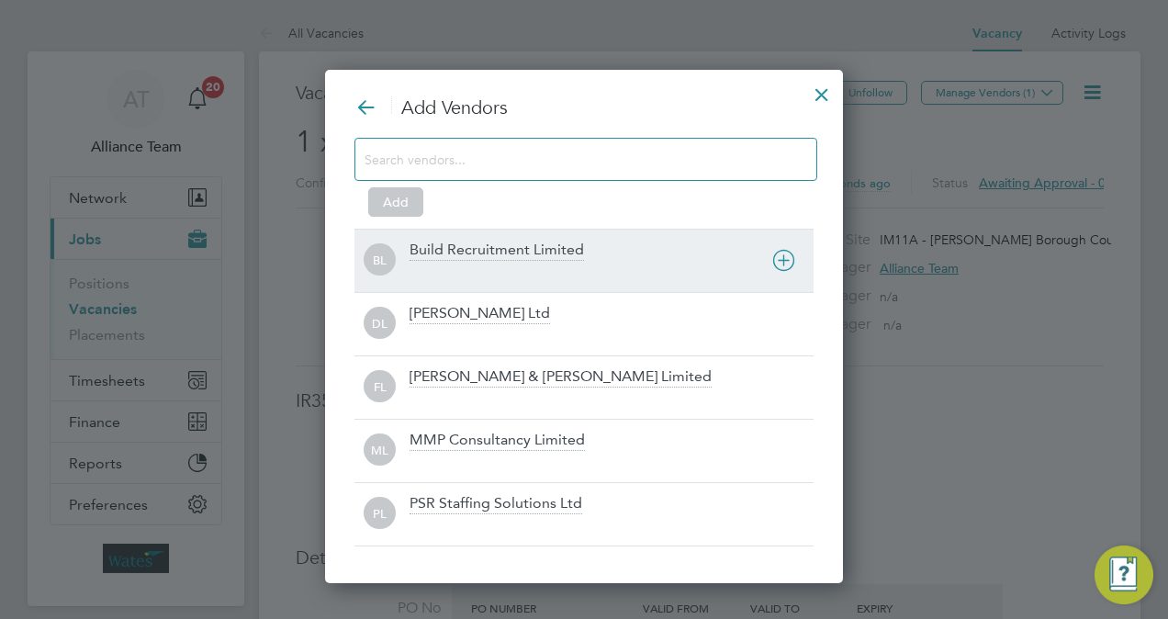
click at [499, 270] on div at bounding box center [612, 273] width 404 height 18
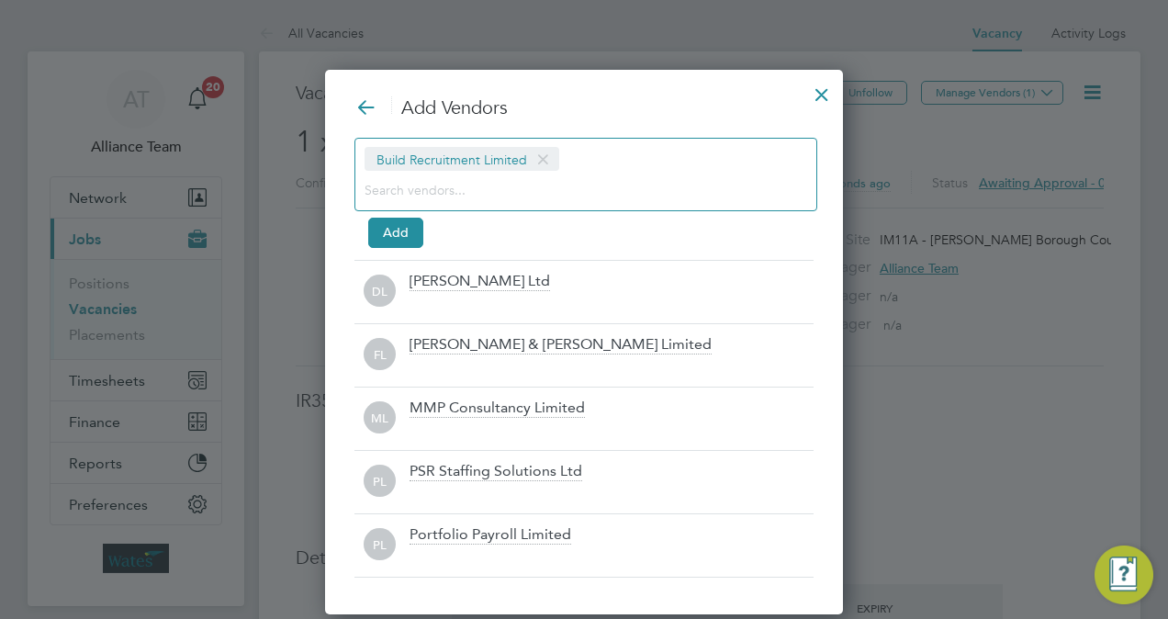
click at [470, 201] on div "Build Recruitment Limited" at bounding box center [585, 174] width 463 height 73
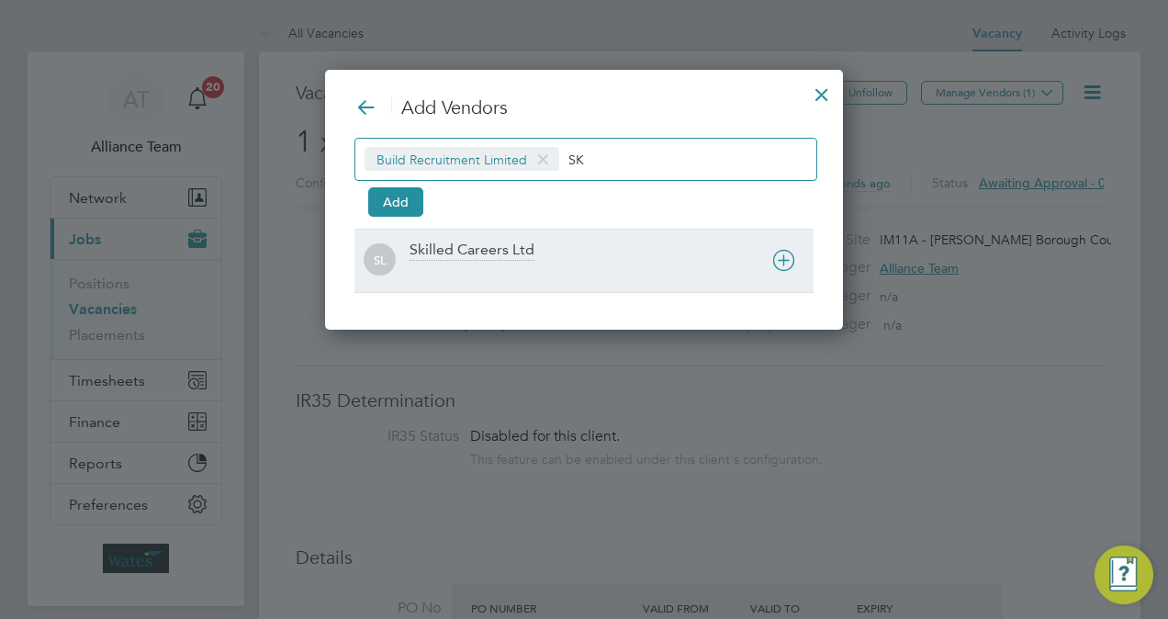
type input "SK"
click at [482, 266] on div at bounding box center [612, 273] width 404 height 18
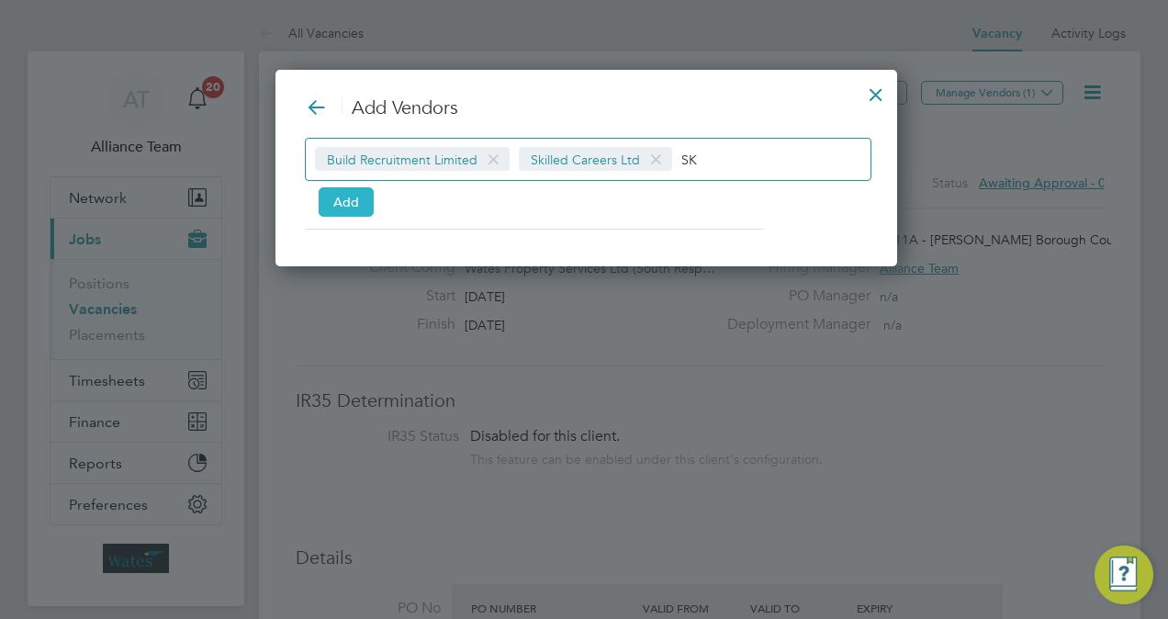
click at [357, 195] on button "Add" at bounding box center [346, 201] width 55 height 29
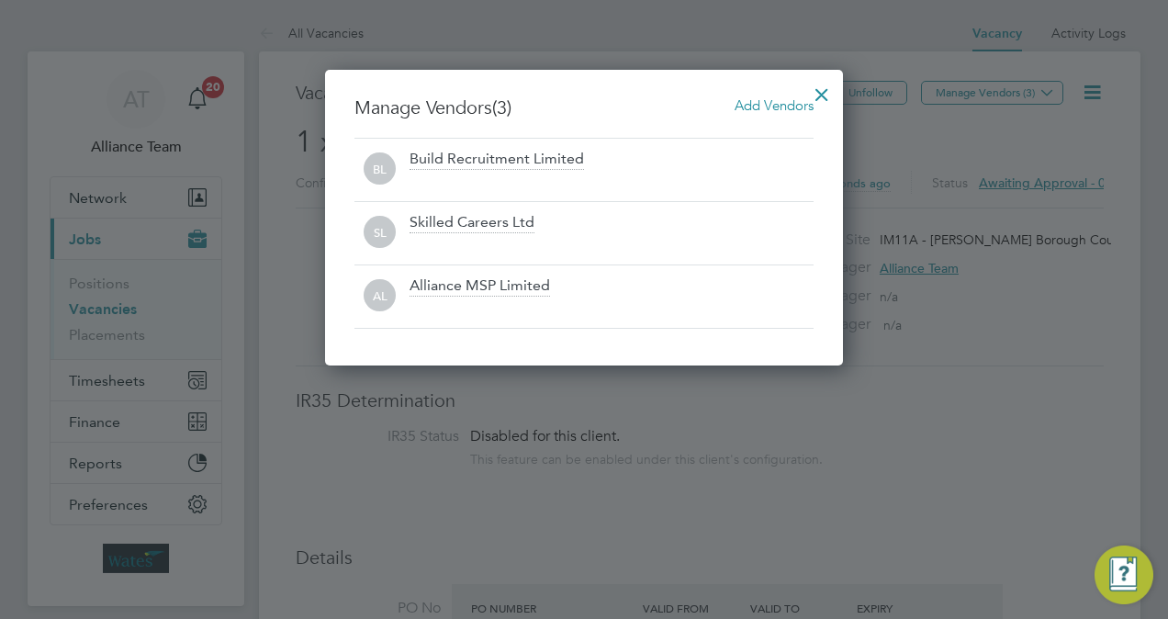
click at [812, 94] on div at bounding box center [821, 89] width 33 height 33
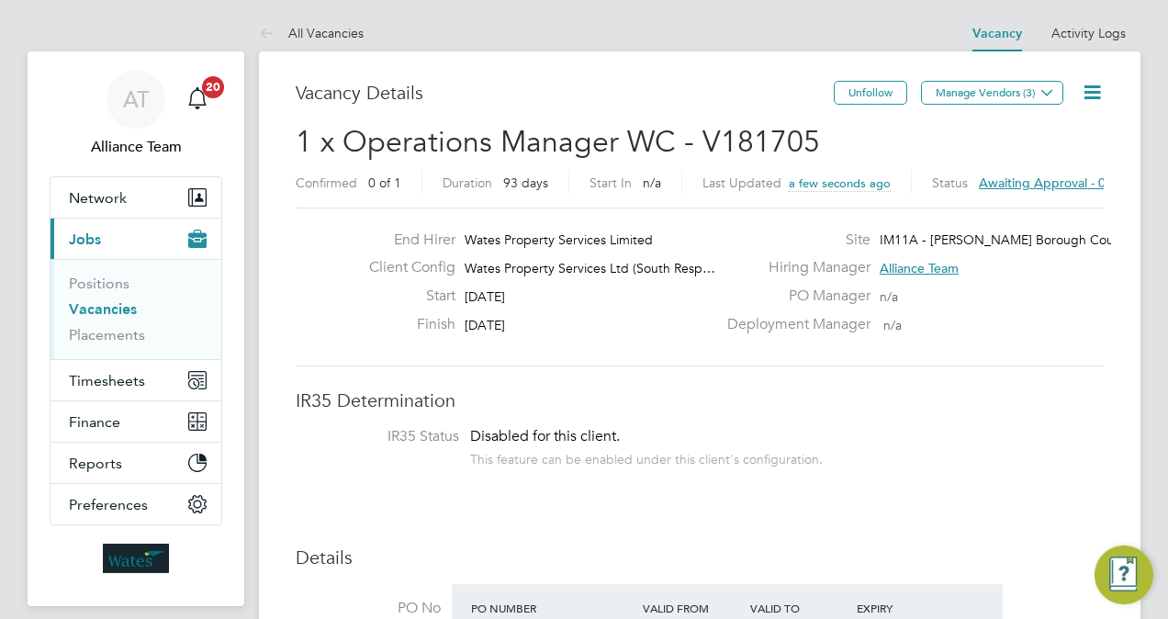
click at [1101, 97] on icon at bounding box center [1092, 92] width 23 height 23
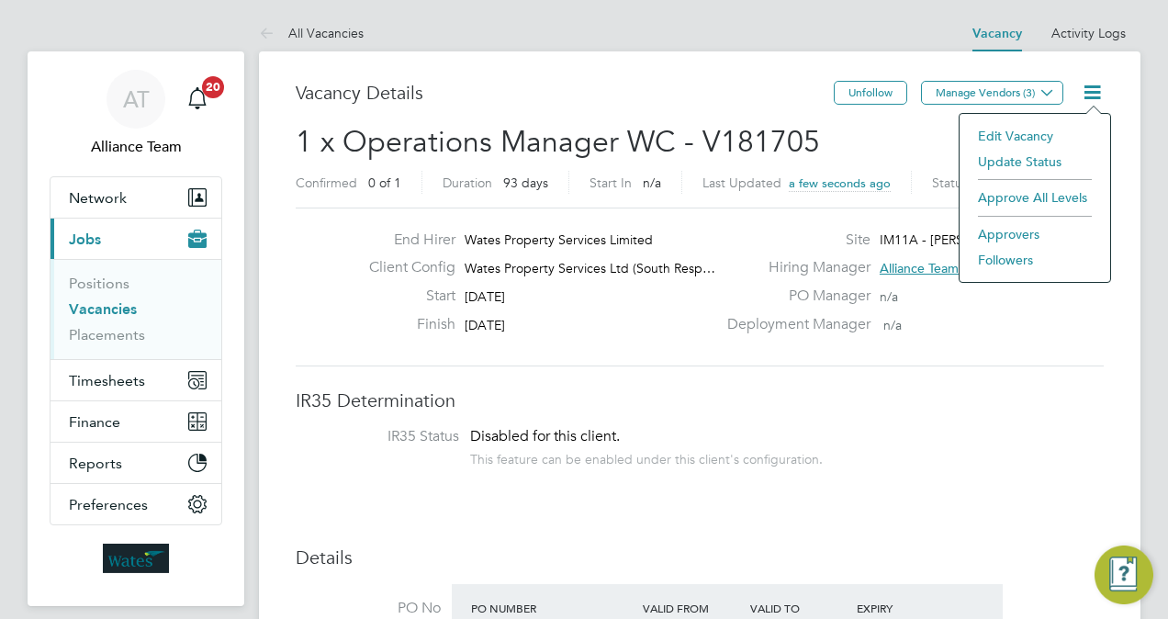
click at [1003, 258] on li "Followers" at bounding box center [1035, 260] width 132 height 26
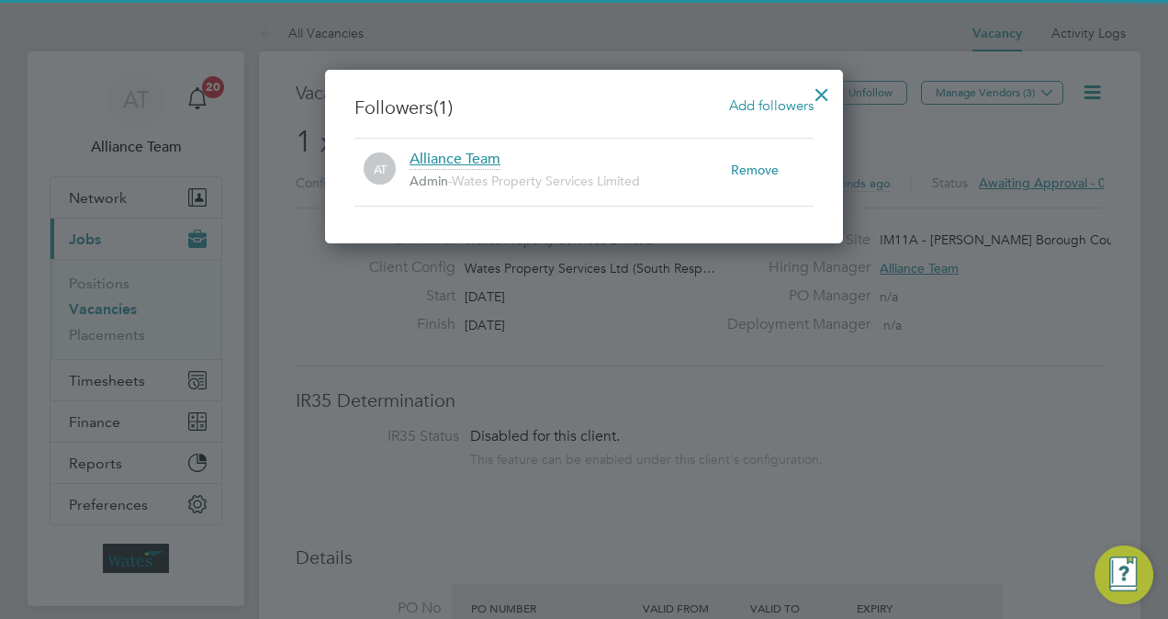
click at [771, 88] on div "Followers (1) Add followers AT Alliance Team Admin - Wates Property Services Li…" at bounding box center [584, 157] width 518 height 174
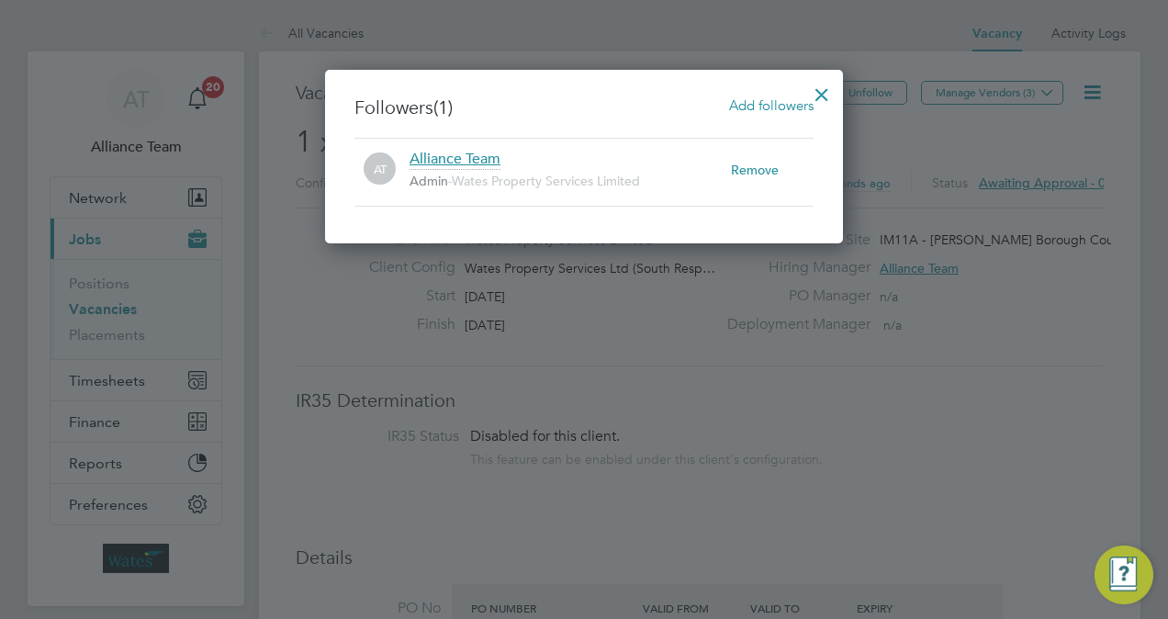
click at [771, 98] on span "Add followers" at bounding box center [771, 104] width 84 height 17
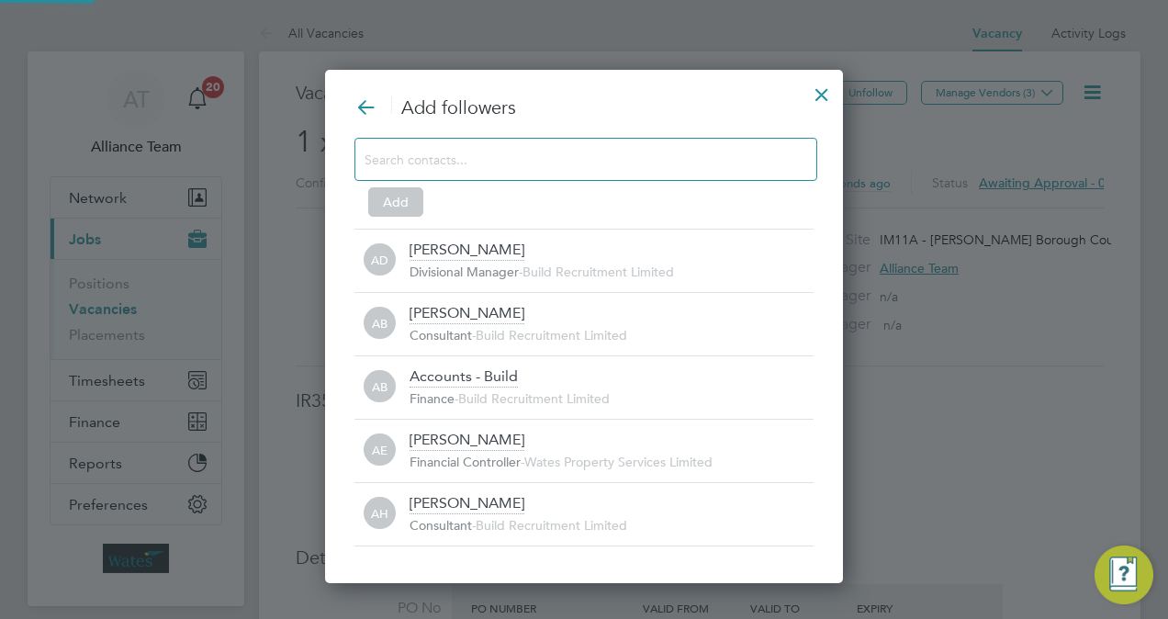
click at [525, 173] on div at bounding box center [585, 159] width 463 height 43
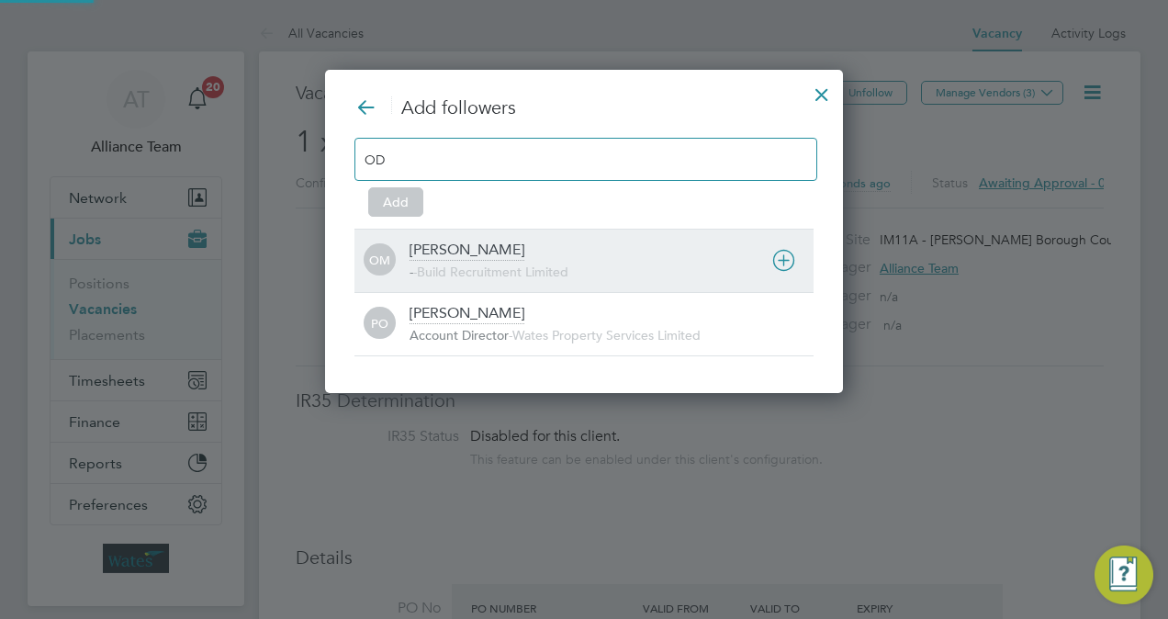
type input "OD"
click at [505, 256] on div "Odran McCarthy" at bounding box center [467, 251] width 115 height 20
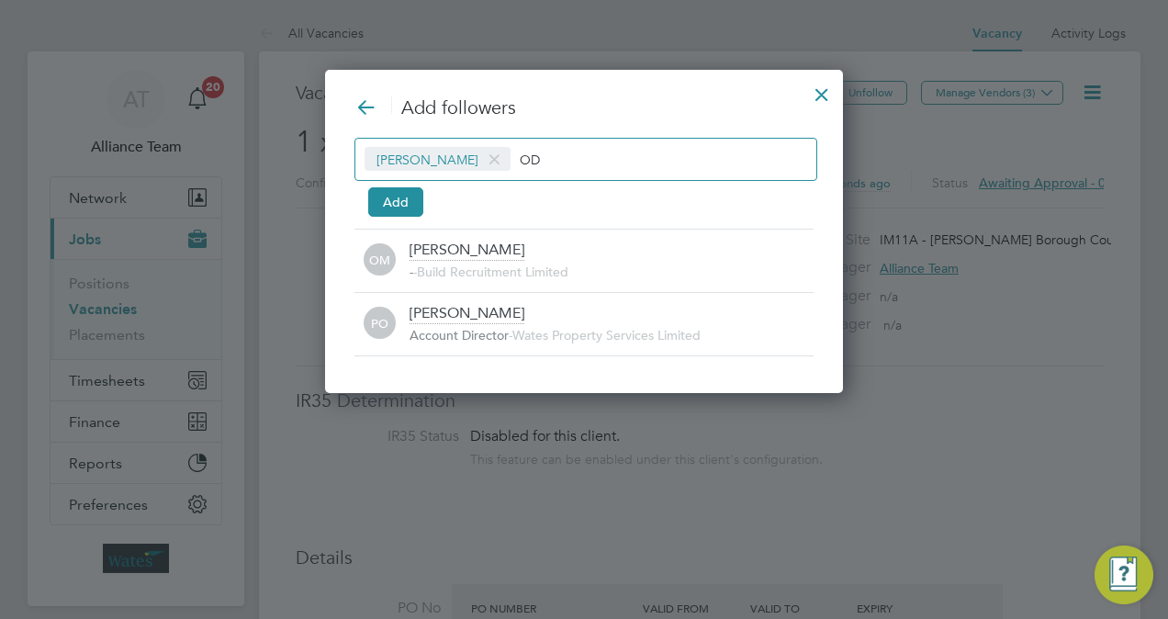
click at [597, 165] on input "OD" at bounding box center [577, 159] width 115 height 24
type input "O"
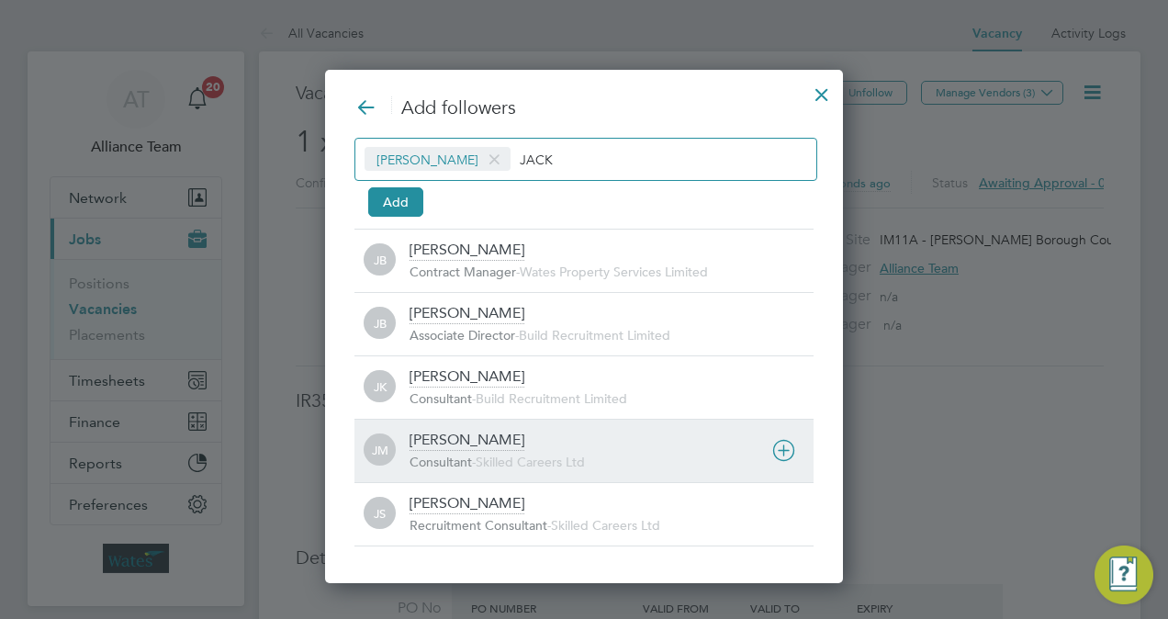
type input "JACK"
click at [496, 436] on div "Jack McMurray" at bounding box center [467, 441] width 115 height 20
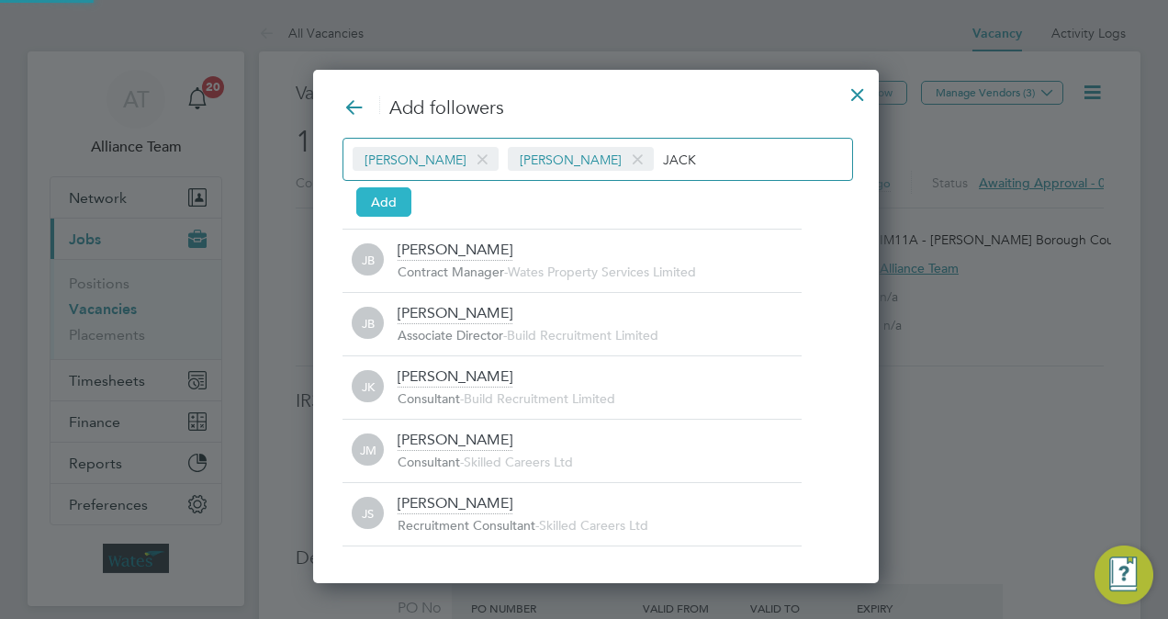
click at [384, 204] on button "Add" at bounding box center [383, 201] width 55 height 29
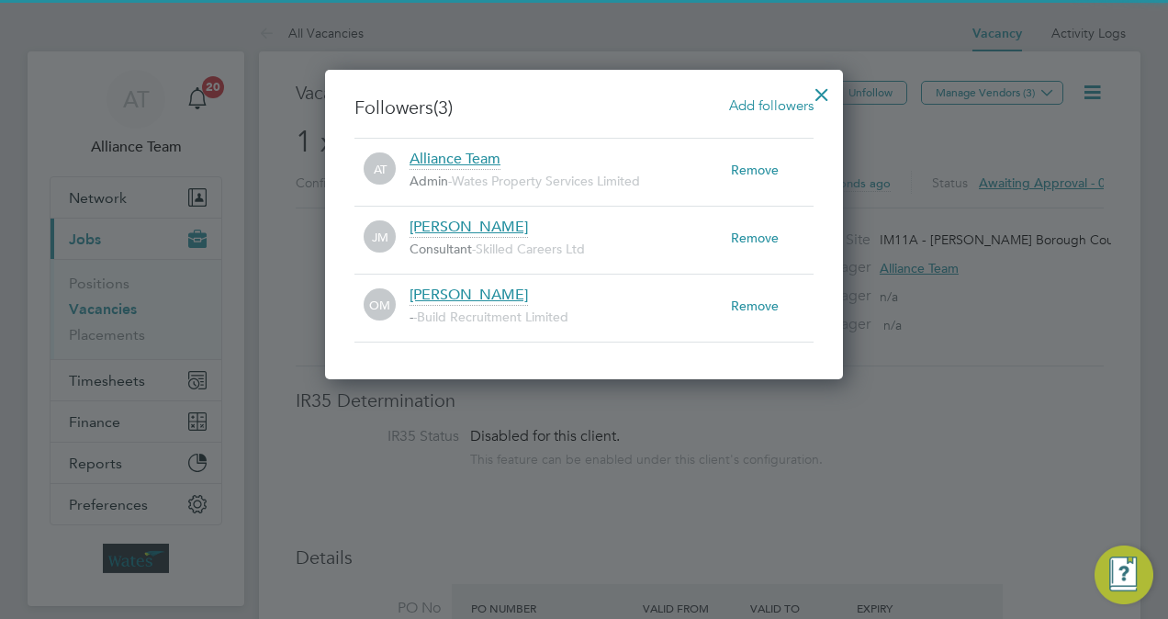
click at [827, 92] on div at bounding box center [821, 89] width 33 height 33
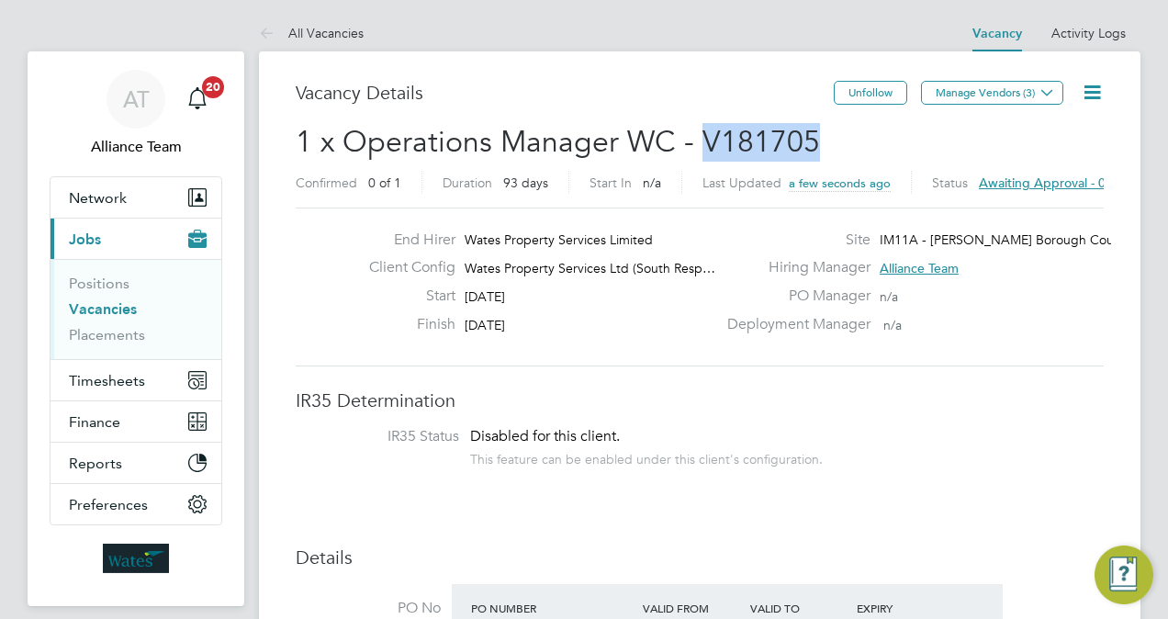
drag, startPoint x: 833, startPoint y: 147, endPoint x: 696, endPoint y: 147, distance: 136.8
click at [696, 147] on h2 "1 x Operations Manager WC - V181705 Confirmed 0 of 1 Duration 93 days Start In …" at bounding box center [700, 161] width 808 height 77
copy span "V181705"
click at [108, 367] on button "Timesheets" at bounding box center [136, 380] width 171 height 40
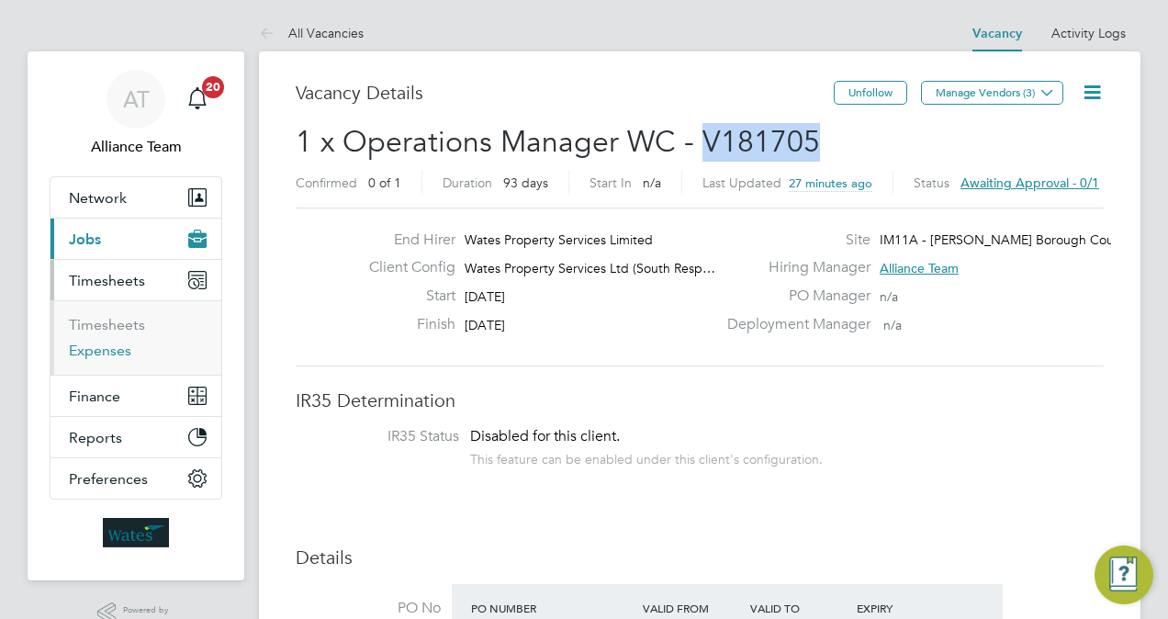
click at [95, 350] on link "Expenses" at bounding box center [100, 350] width 62 height 17
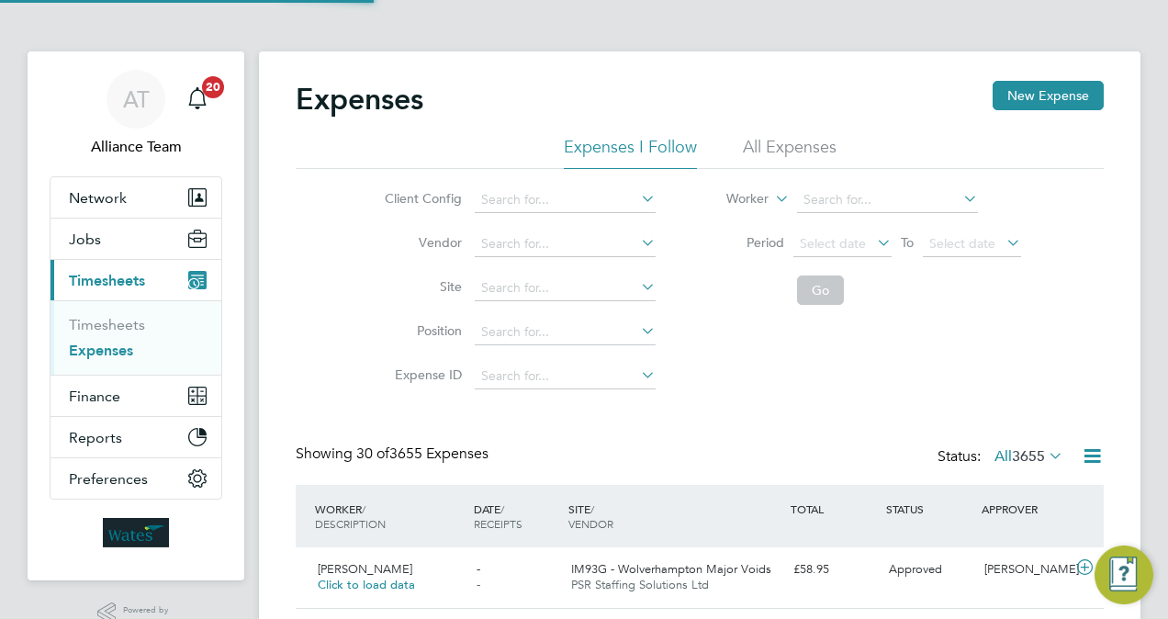
scroll to position [47, 159]
click at [776, 144] on li "All Expenses" at bounding box center [790, 152] width 94 height 33
click at [866, 201] on input at bounding box center [887, 200] width 181 height 26
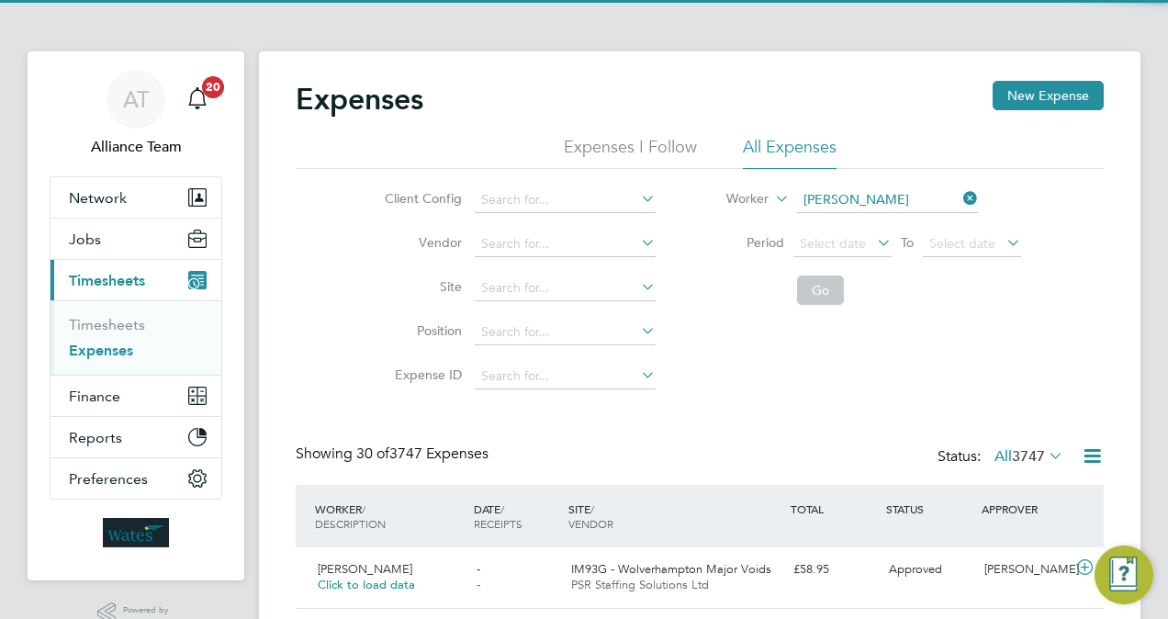
click at [894, 222] on li "Carla Turney" at bounding box center [909, 224] width 227 height 25
type input "Carla Turney"
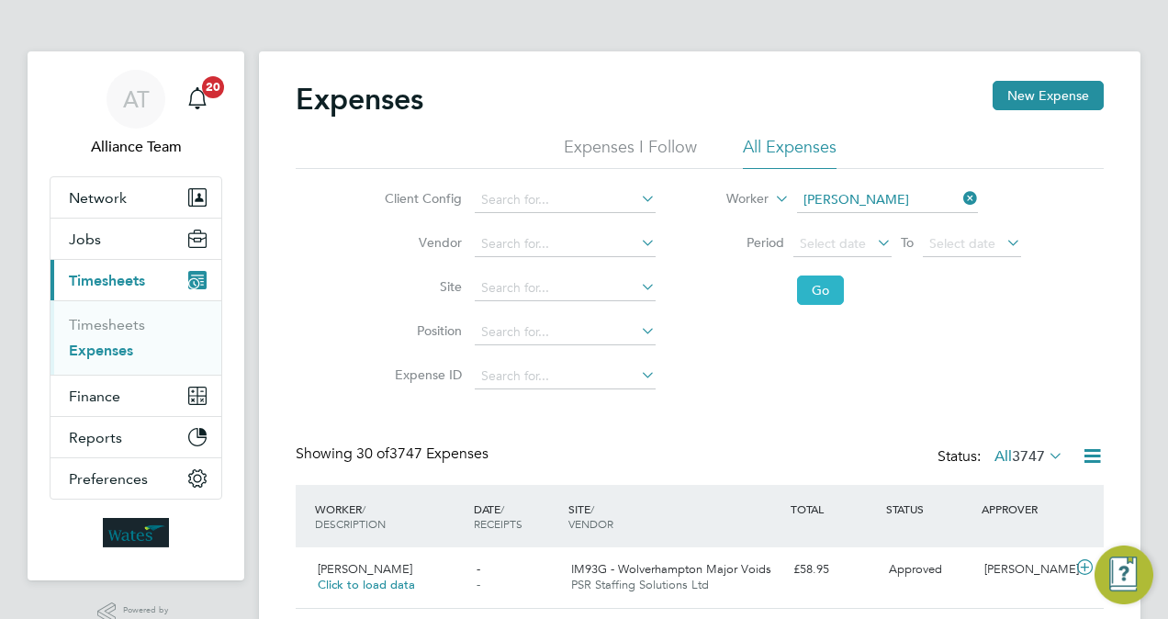
click at [821, 285] on button "Go" at bounding box center [820, 290] width 47 height 29
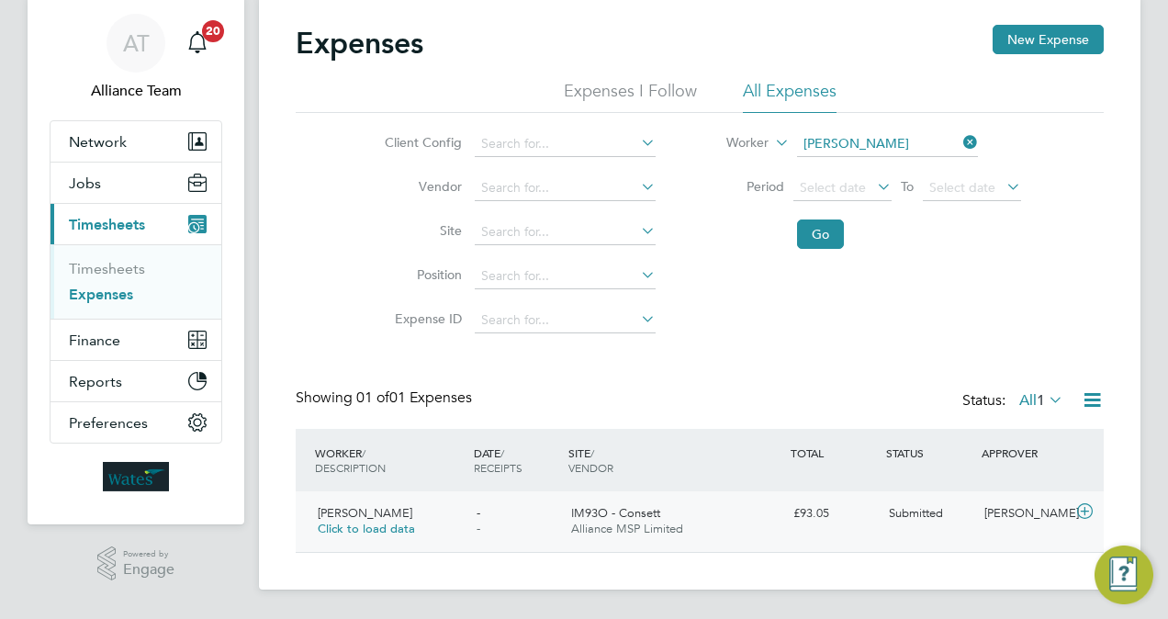
click at [769, 506] on div "IM93O - Consett Alliance MSP Limited" at bounding box center [675, 522] width 222 height 46
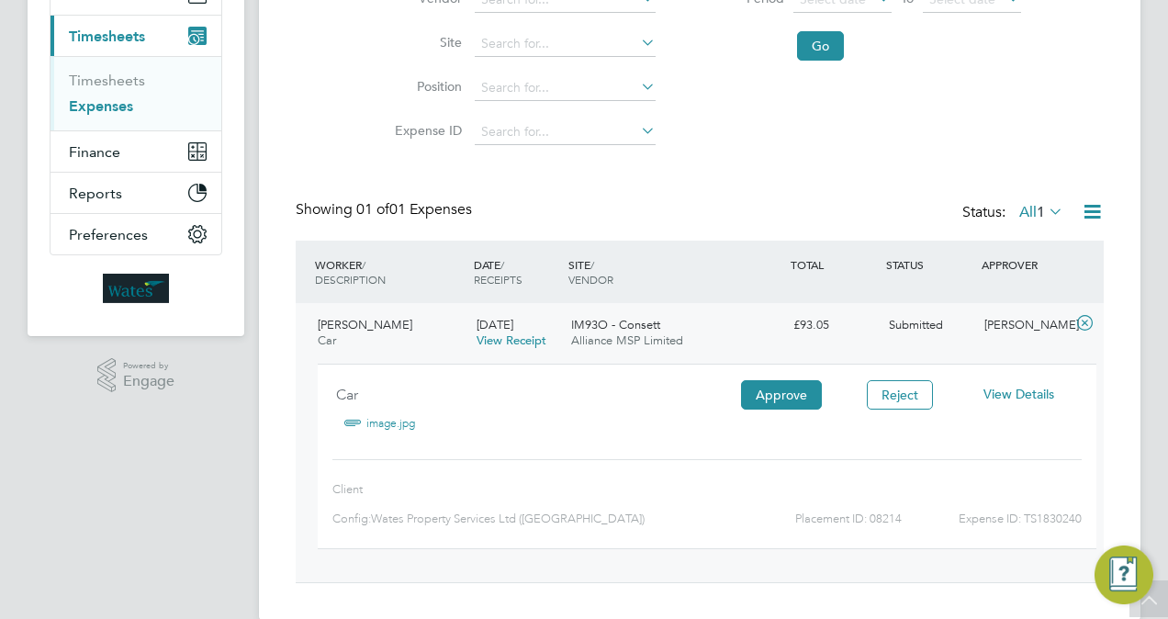
click at [1000, 397] on span "View Details" at bounding box center [1019, 394] width 71 height 17
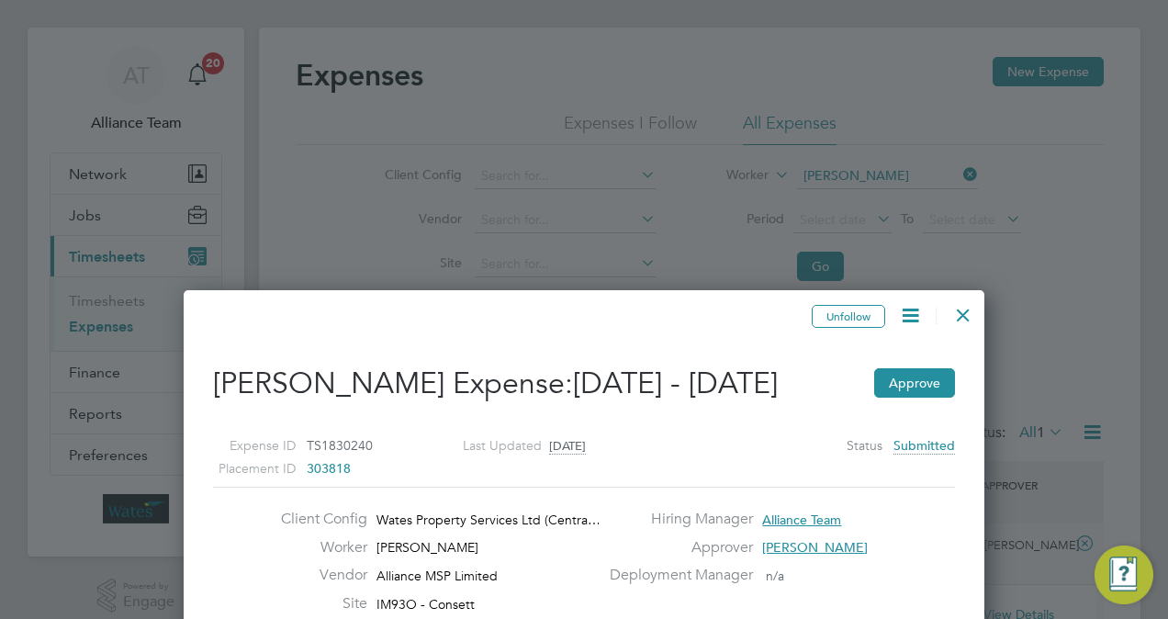
click at [959, 310] on div at bounding box center [963, 310] width 33 height 33
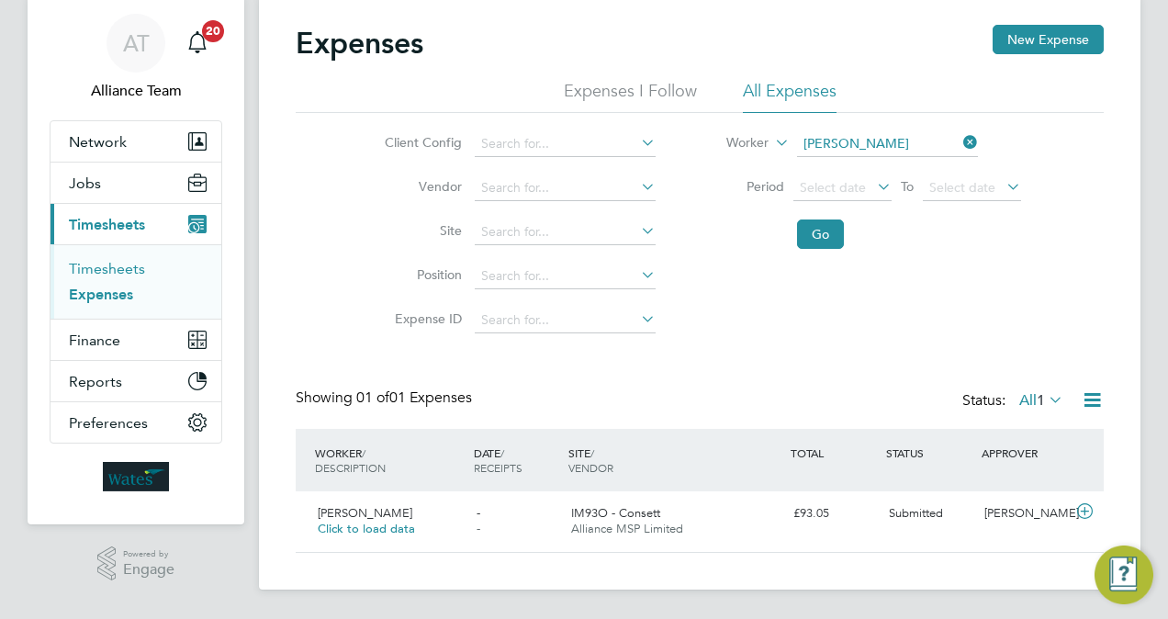
click at [93, 274] on link "Timesheets" at bounding box center [107, 268] width 76 height 17
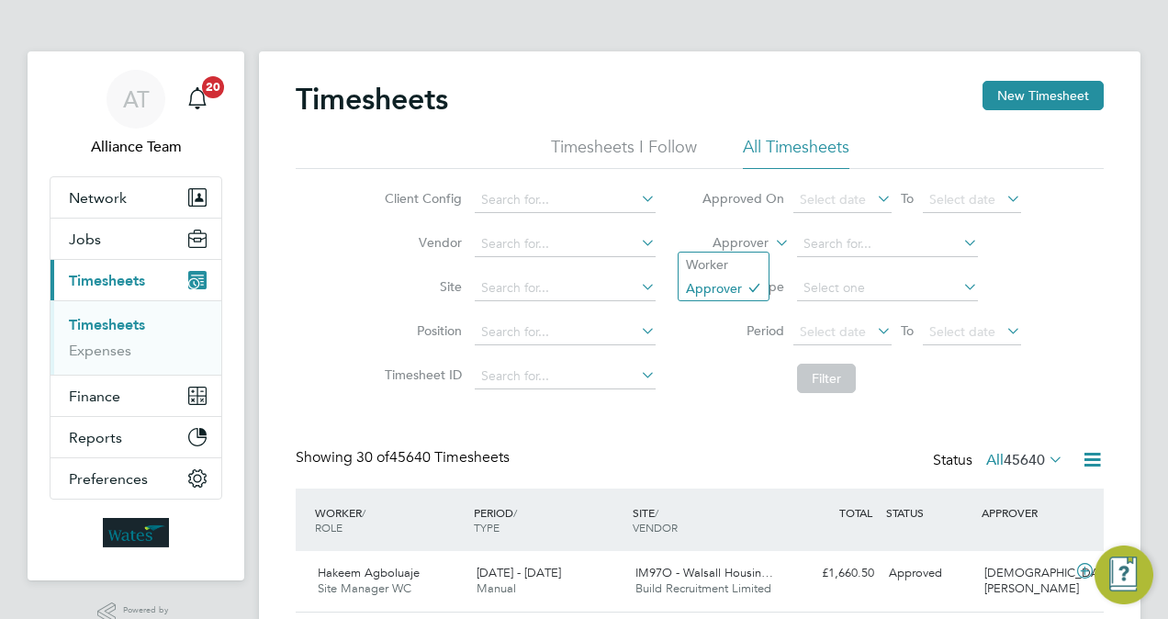
click at [759, 244] on label "Approver" at bounding box center [727, 243] width 83 height 18
click at [736, 260] on li "Worker" at bounding box center [724, 265] width 90 height 24
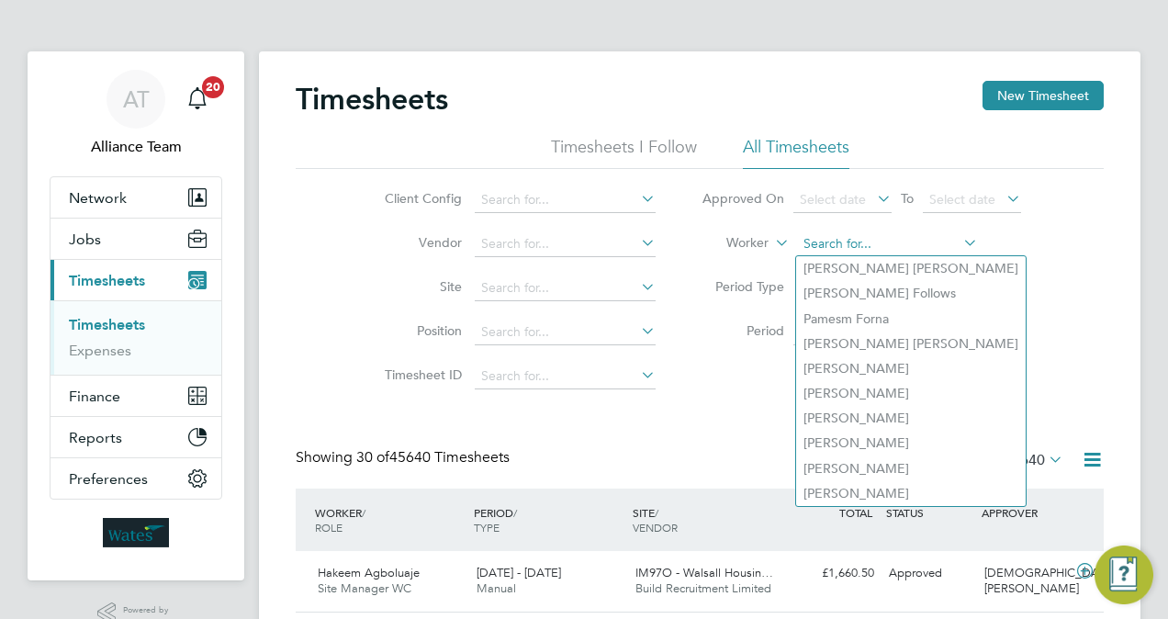
click at [852, 253] on input at bounding box center [887, 244] width 181 height 26
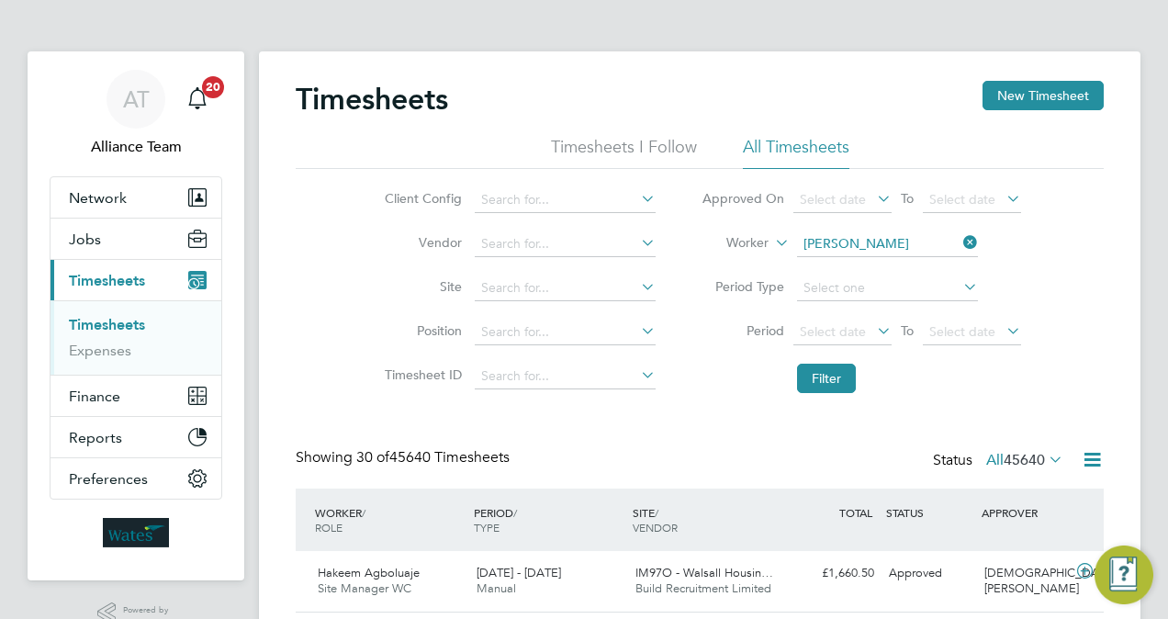
click at [875, 268] on li "Carla Turney" at bounding box center [909, 268] width 227 height 25
type input "Carla Turney"
click at [810, 399] on li "Filter" at bounding box center [862, 378] width 366 height 48
click at [829, 377] on button "Filter" at bounding box center [826, 378] width 59 height 29
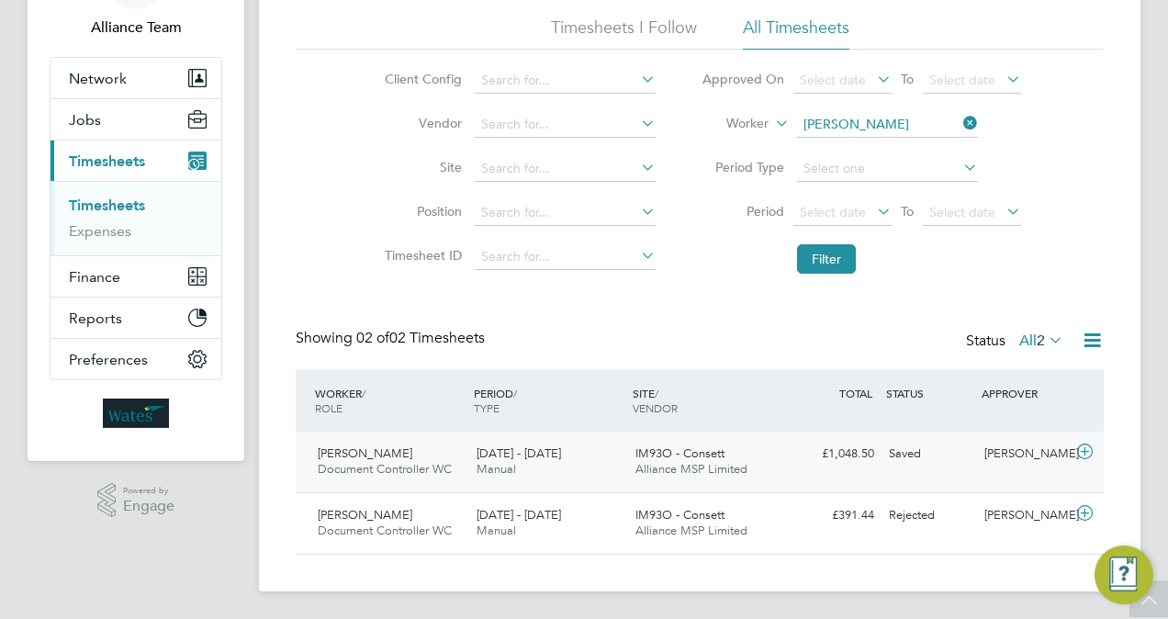
click at [726, 461] on span "Alliance MSP Limited" at bounding box center [692, 469] width 112 height 16
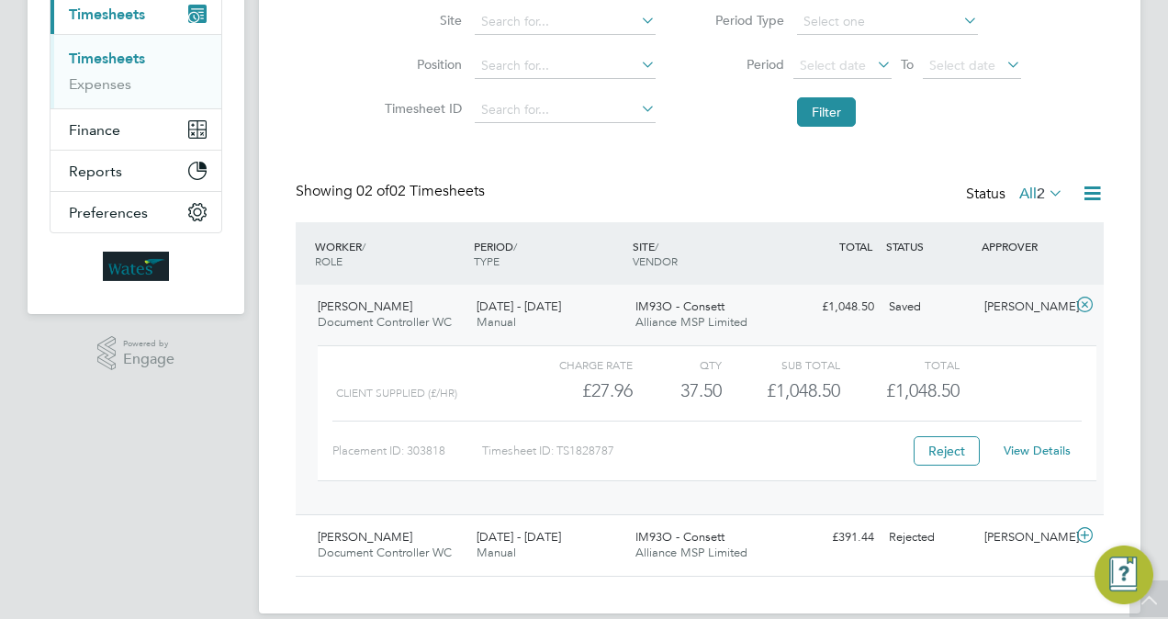
scroll to position [288, 0]
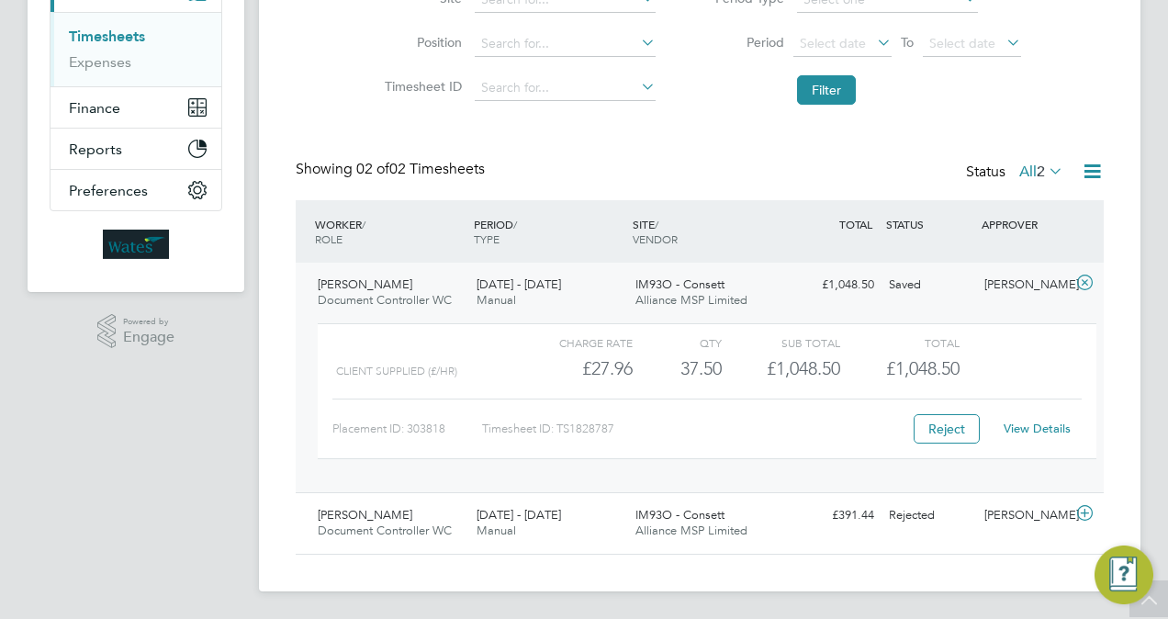
click at [395, 103] on li "Timesheet ID" at bounding box center [517, 88] width 322 height 44
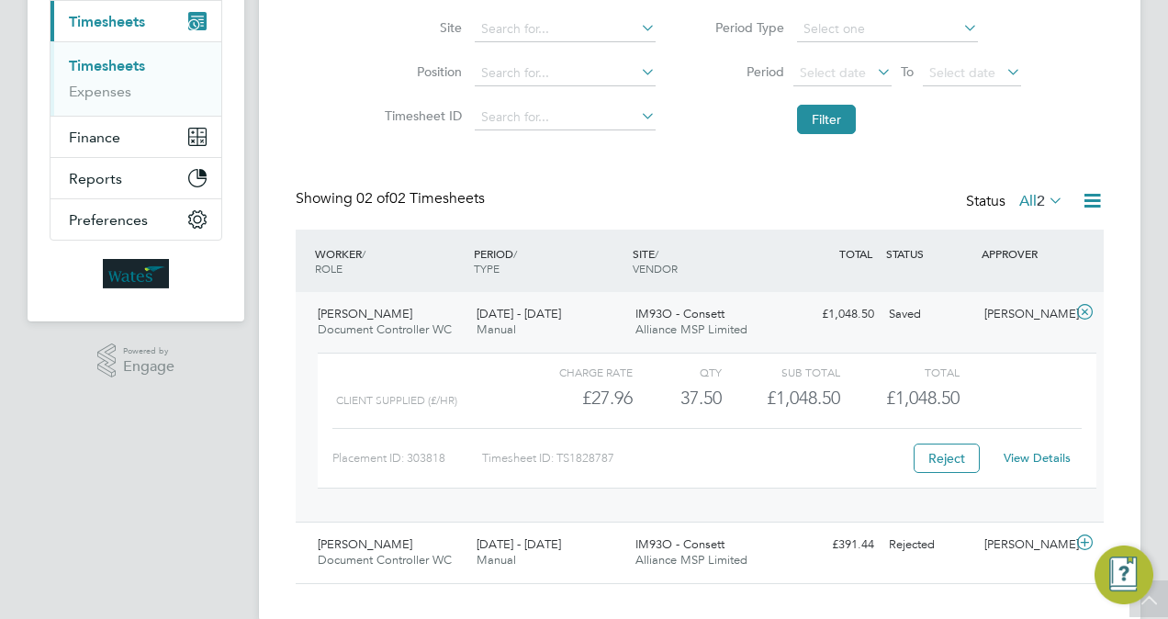
click at [317, 88] on div "Client Config Vendor Site Position Timesheet ID Approved On Select date To Sele…" at bounding box center [700, 26] width 808 height 233
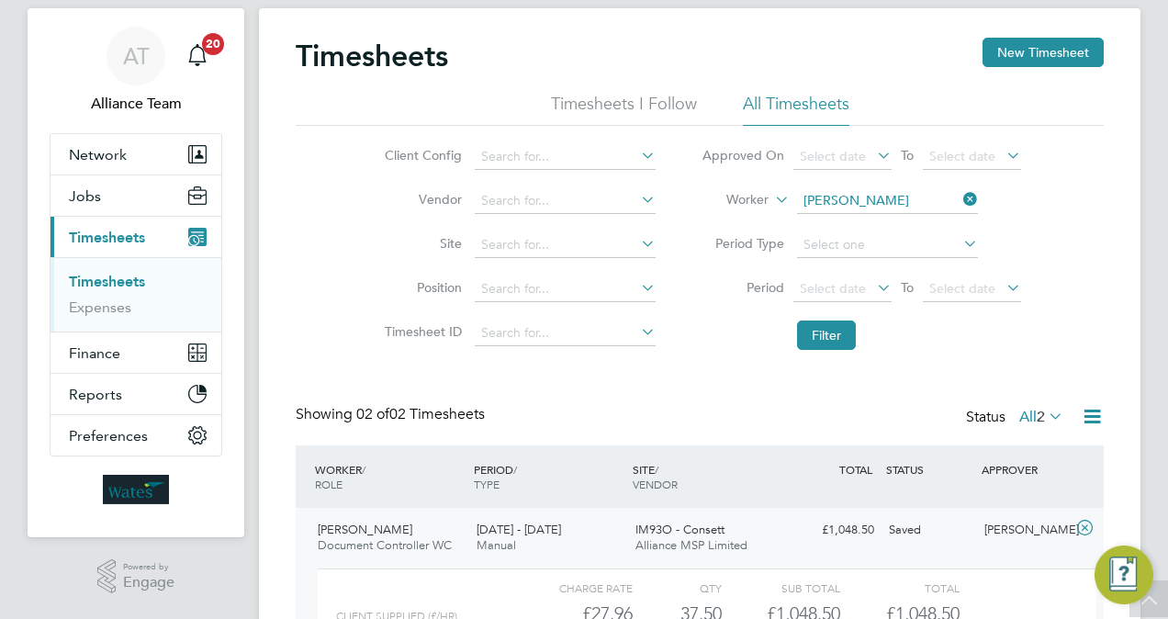
scroll to position [39, 0]
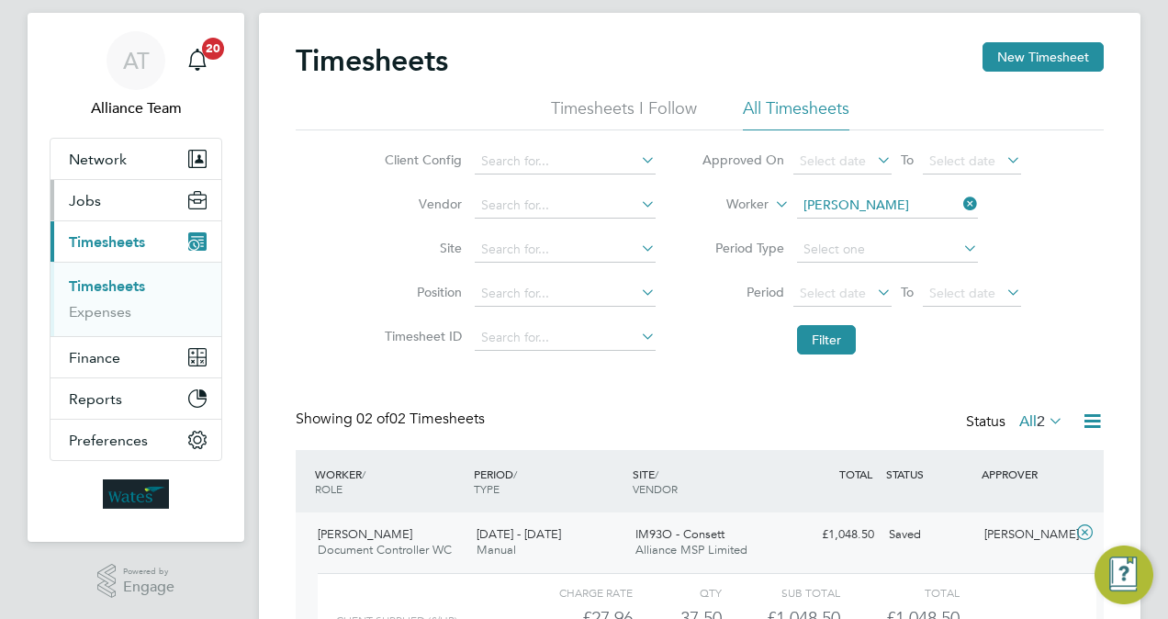
click at [93, 202] on span "Jobs" at bounding box center [85, 200] width 32 height 17
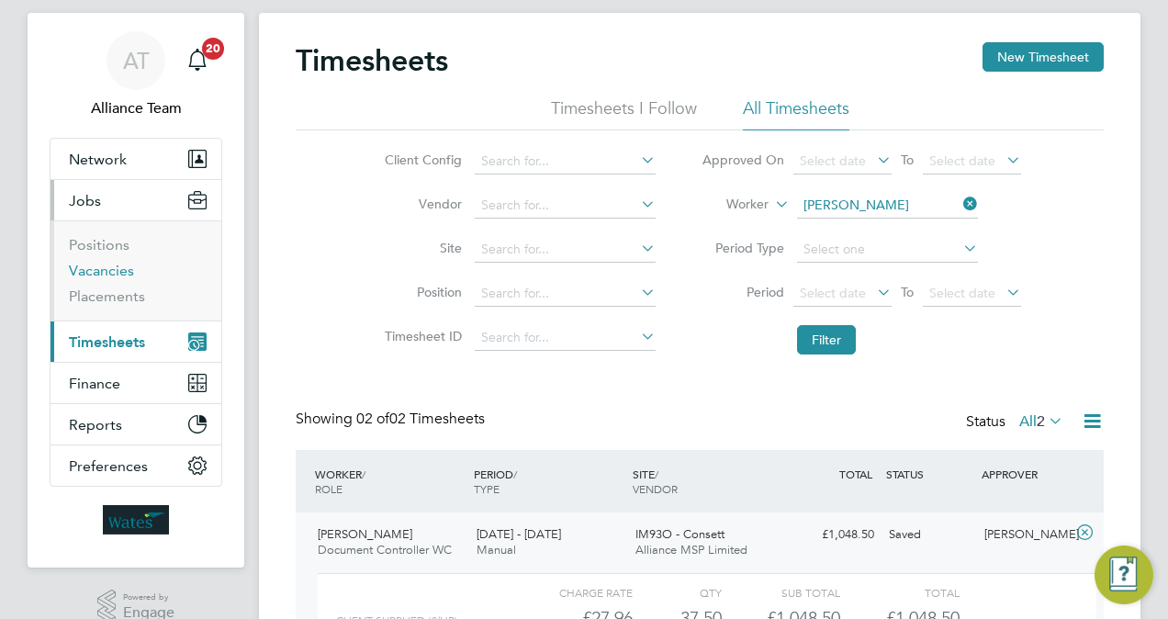
click at [107, 266] on link "Vacancies" at bounding box center [101, 270] width 65 height 17
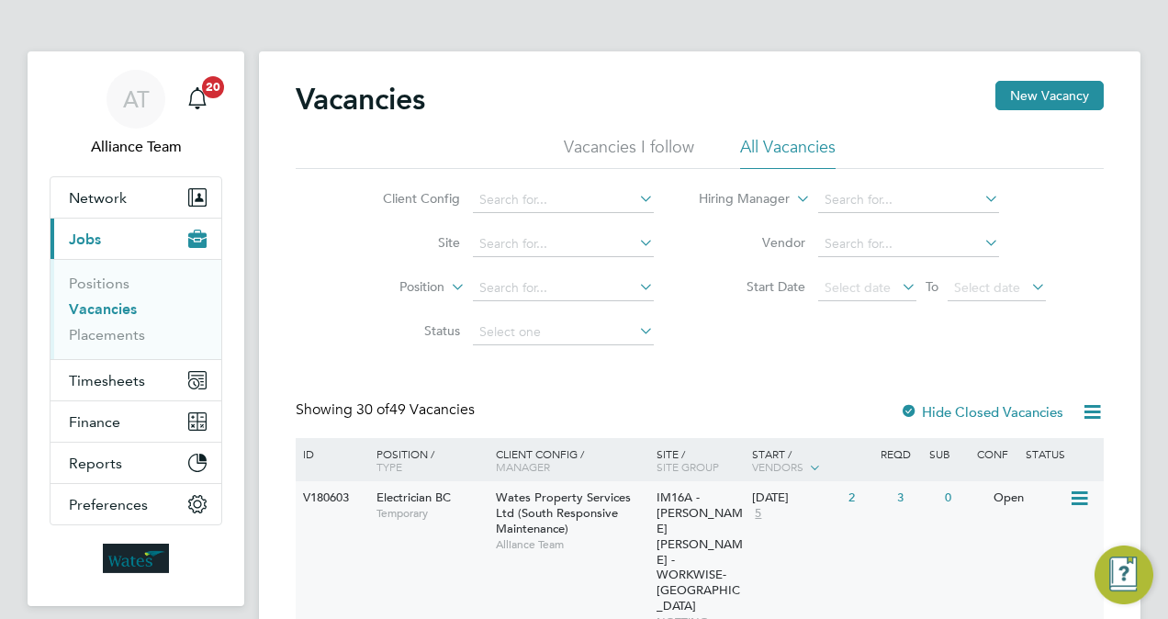
click at [584, 517] on span "Wates Property Services Ltd (South Responsive Maintenance)" at bounding box center [563, 512] width 135 height 47
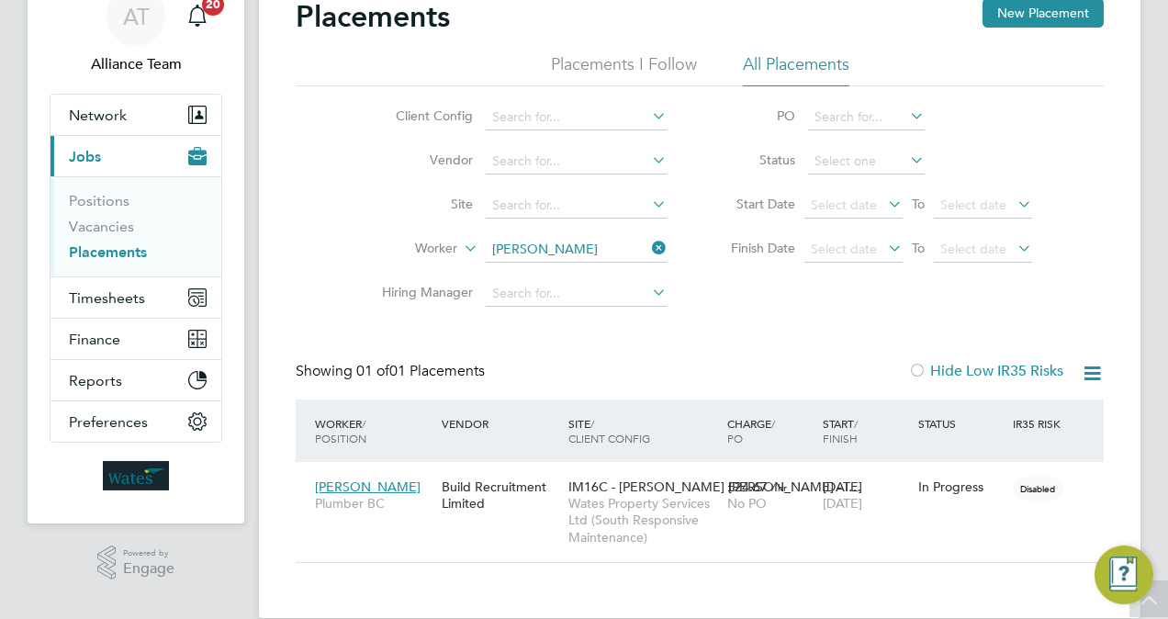
click at [96, 218] on link "Vacancies" at bounding box center [101, 226] width 65 height 17
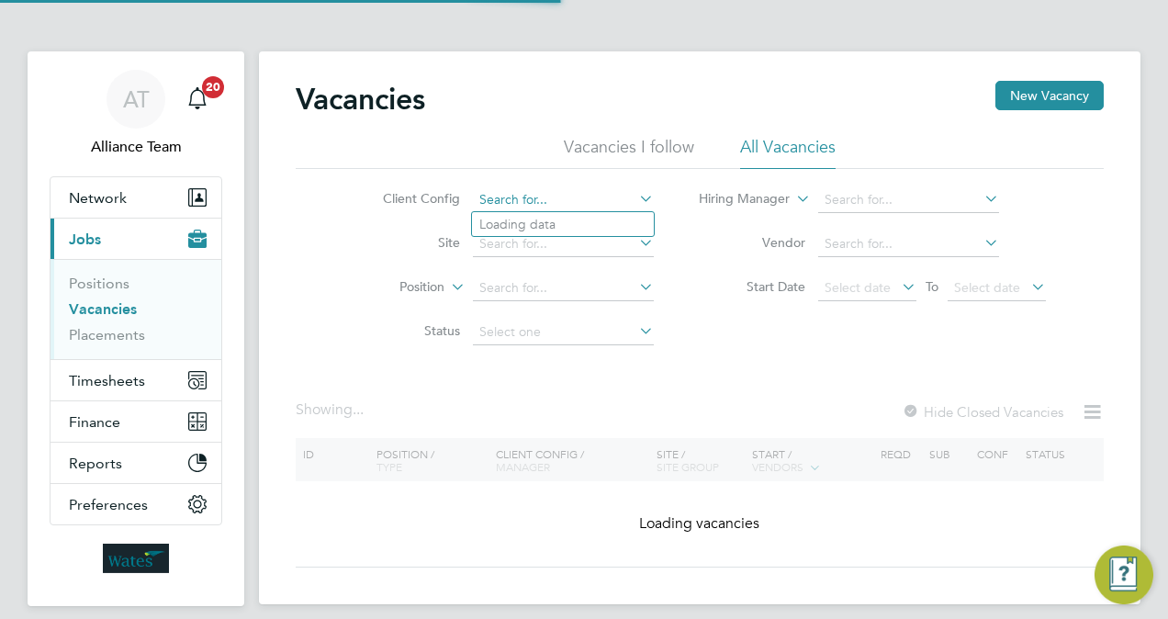
click at [520, 200] on input at bounding box center [563, 200] width 181 height 26
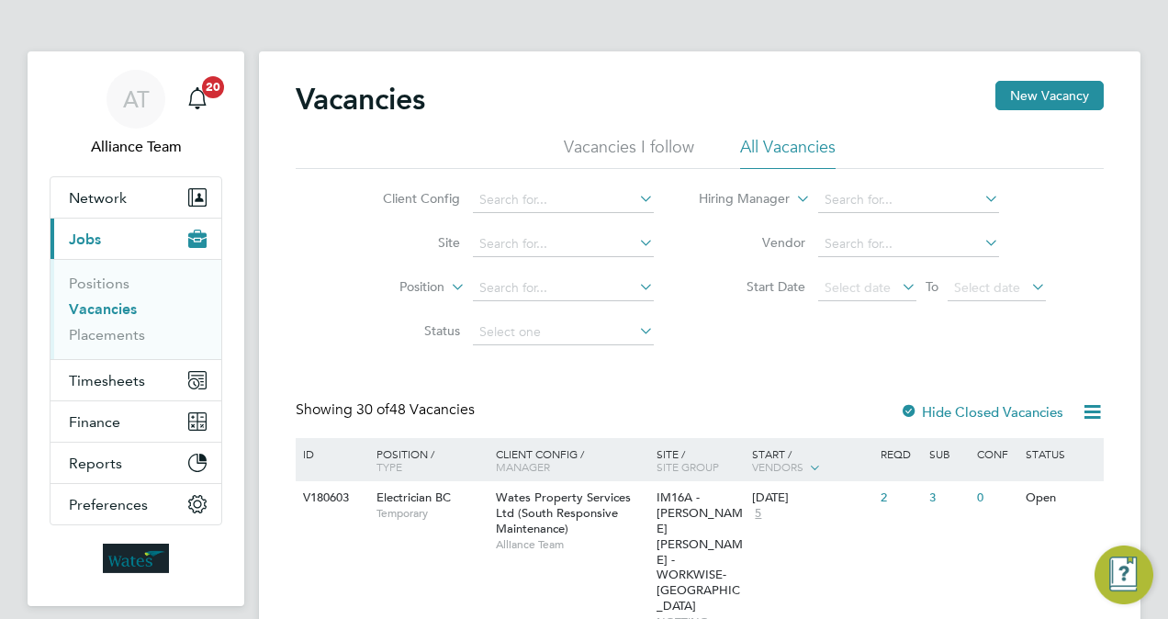
click at [699, 401] on li "Wates Property Services Ltd (Facilities Management)" at bounding box center [649, 399] width 354 height 25
type input "Wates Property Services Ltd (Facilities Management)"
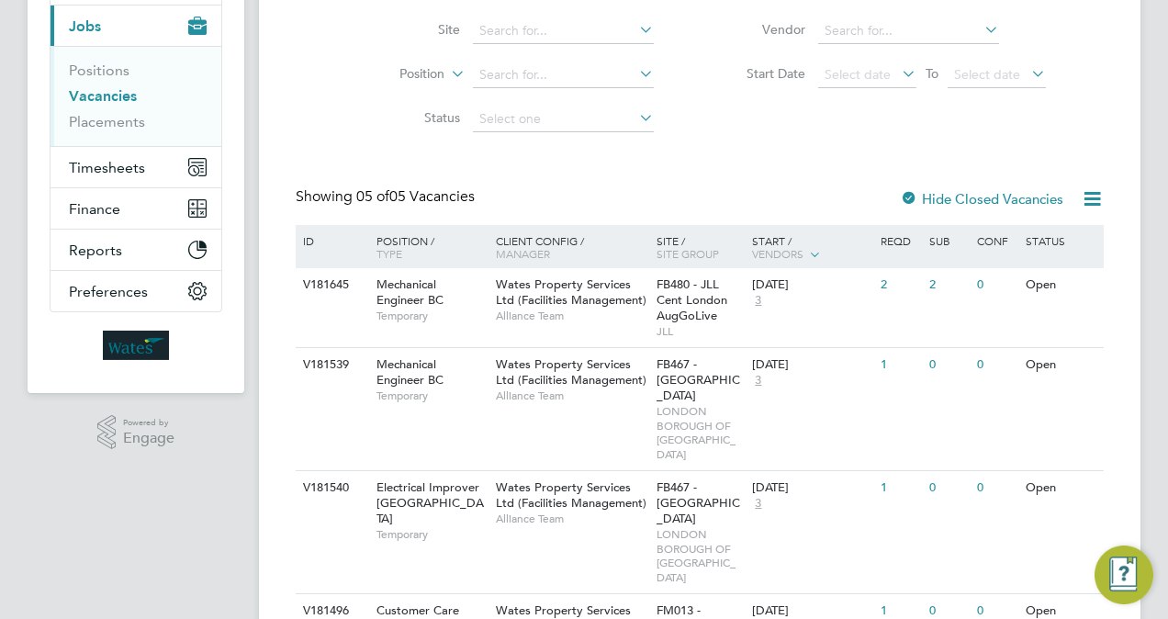
scroll to position [292, 0]
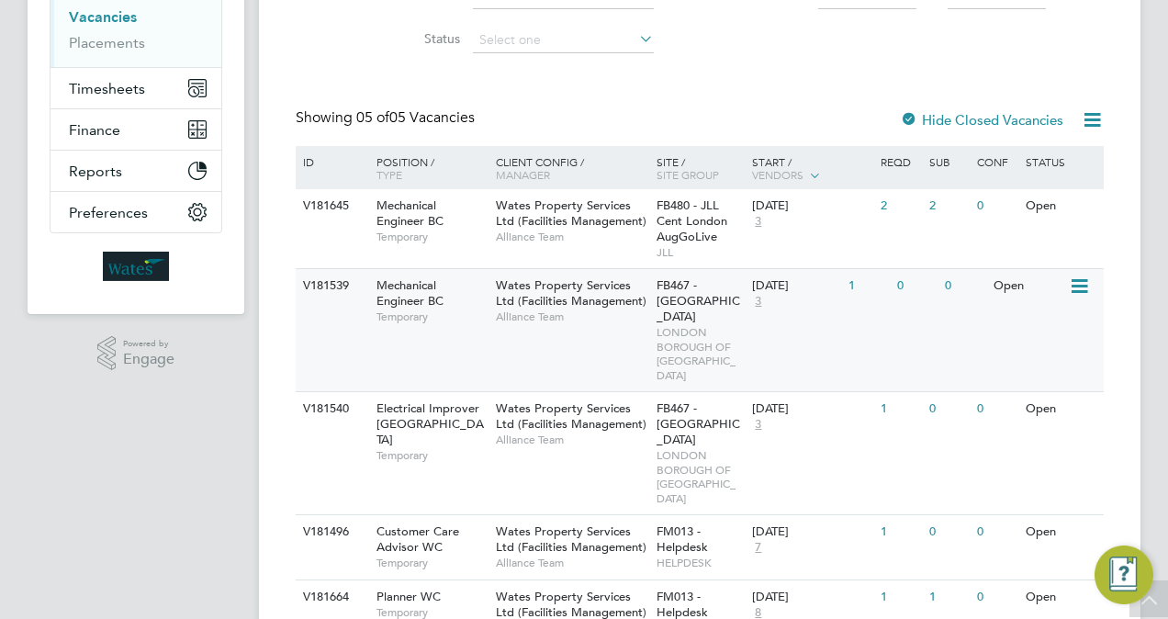
click at [806, 316] on div "14 Oct 2025 3" at bounding box center [796, 294] width 96 height 50
click at [527, 433] on span "Alliance Team" at bounding box center [572, 440] width 152 height 15
click at [615, 231] on span "Alliance Team" at bounding box center [572, 237] width 152 height 15
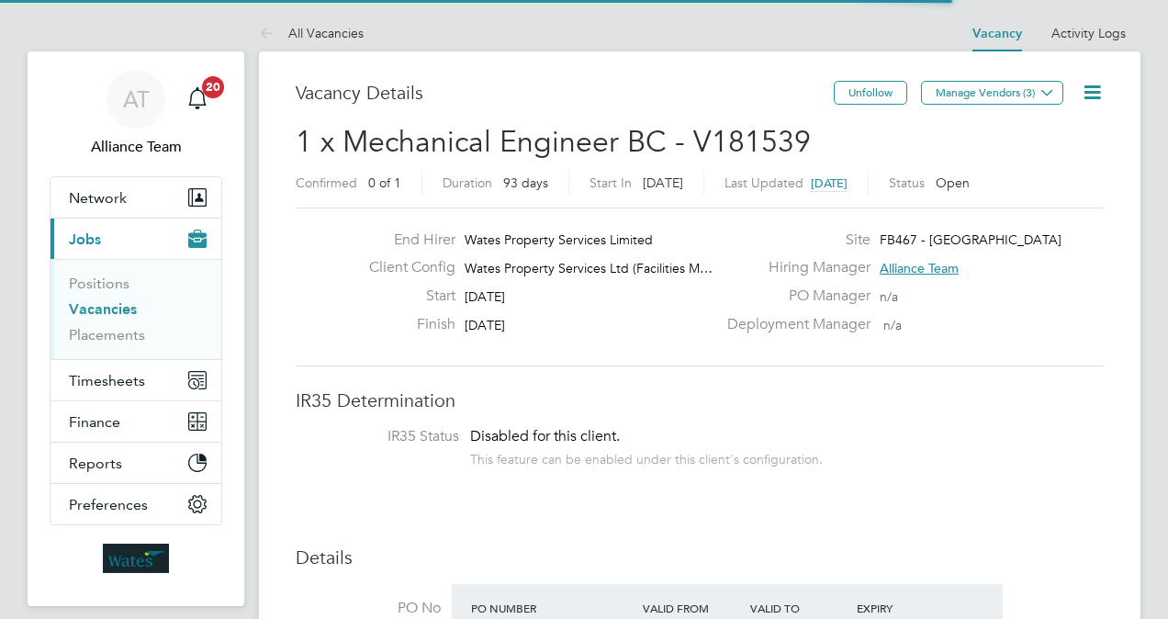
scroll to position [32, 287]
click at [1083, 33] on link "Activity Logs" at bounding box center [1089, 33] width 74 height 17
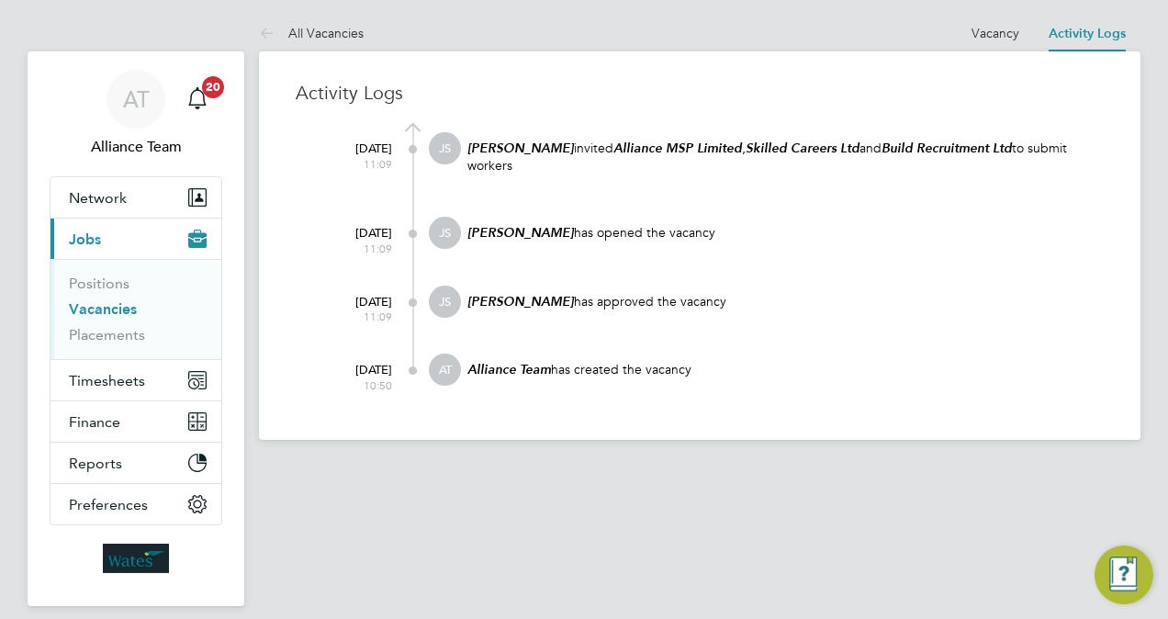
click at [759, 459] on main "All Vacancies Vacancy Activity Logs Vacancy Activity Logs All Vacancies Activit…" at bounding box center [700, 342] width 882 height 685
click at [985, 40] on li "Vacancy" at bounding box center [996, 33] width 48 height 37
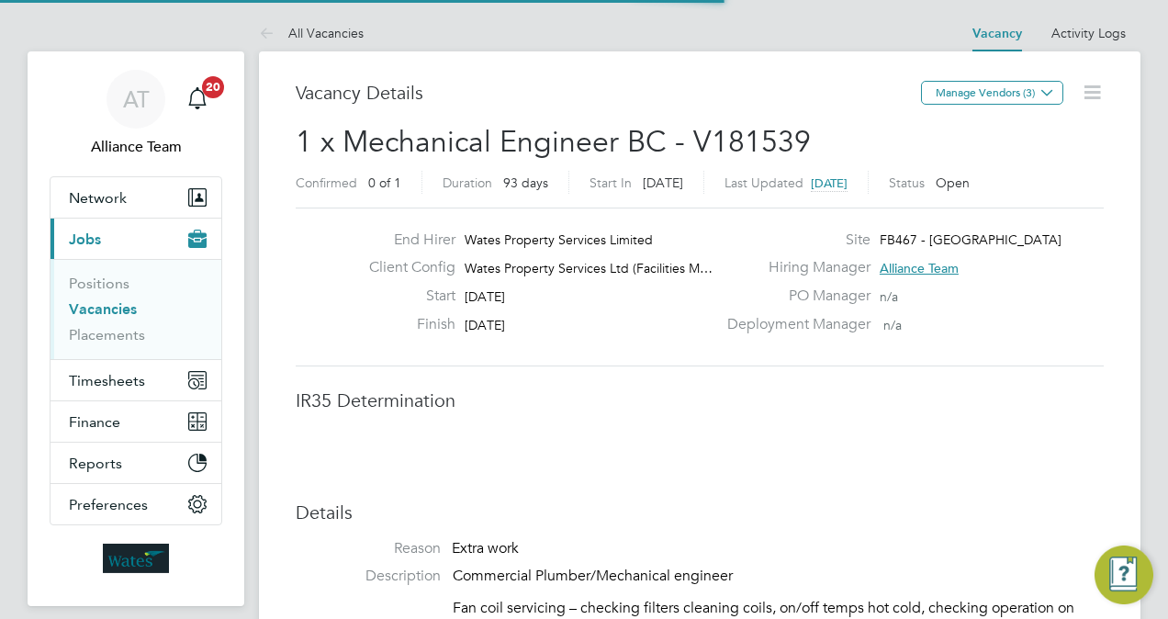
scroll to position [32, 287]
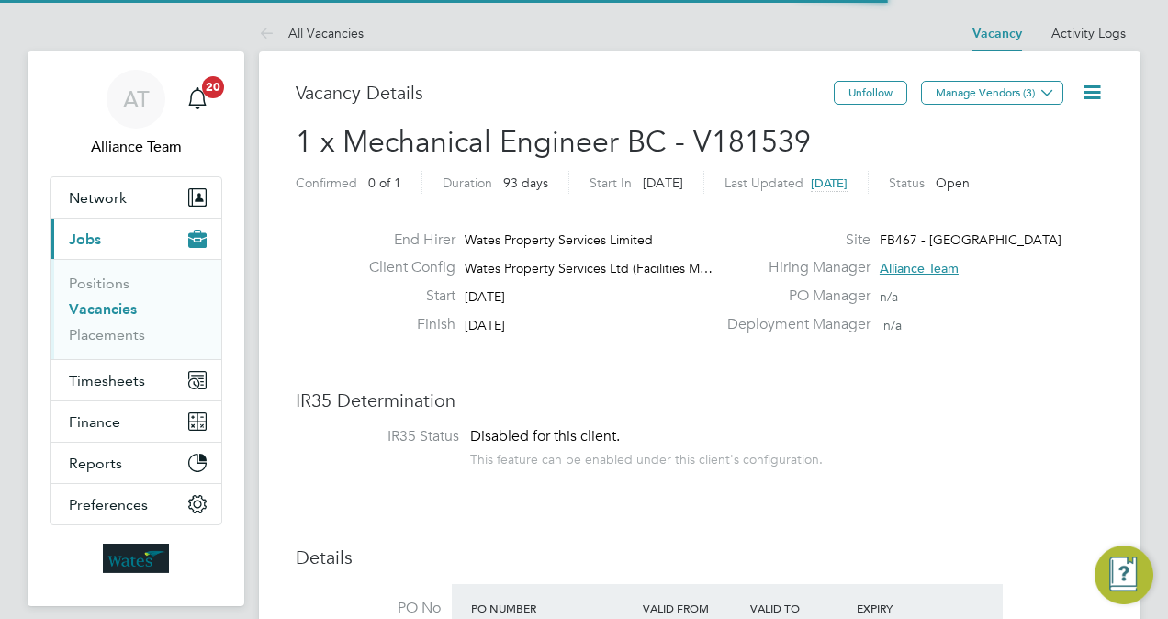
click at [476, 140] on span "1 x Mechanical Engineer BC - V181539" at bounding box center [553, 142] width 515 height 36
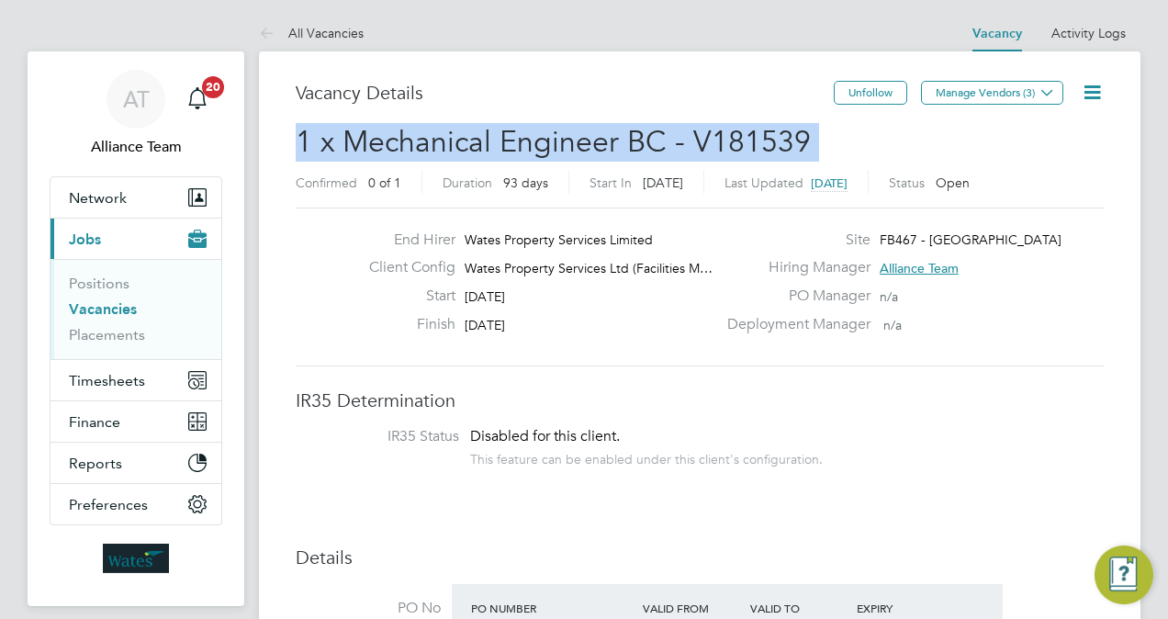
copy h2 "1 x Mechanical Engineer BC - V181539 Confirmed"
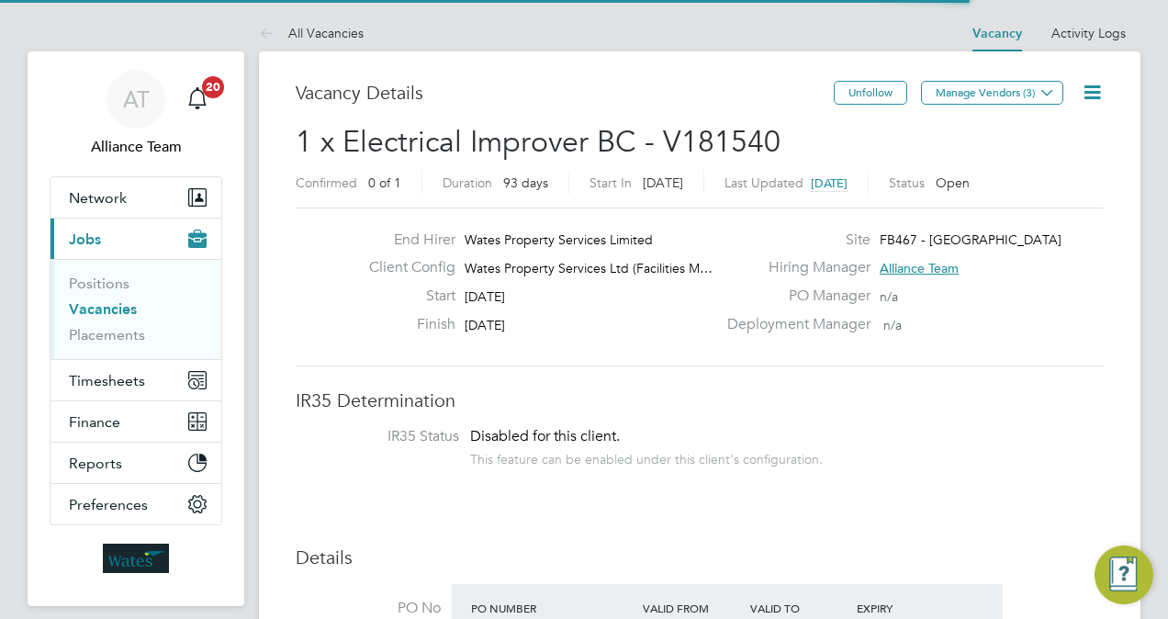
click at [414, 152] on span "1 x Electrical Improver BC - V181540" at bounding box center [538, 142] width 485 height 36
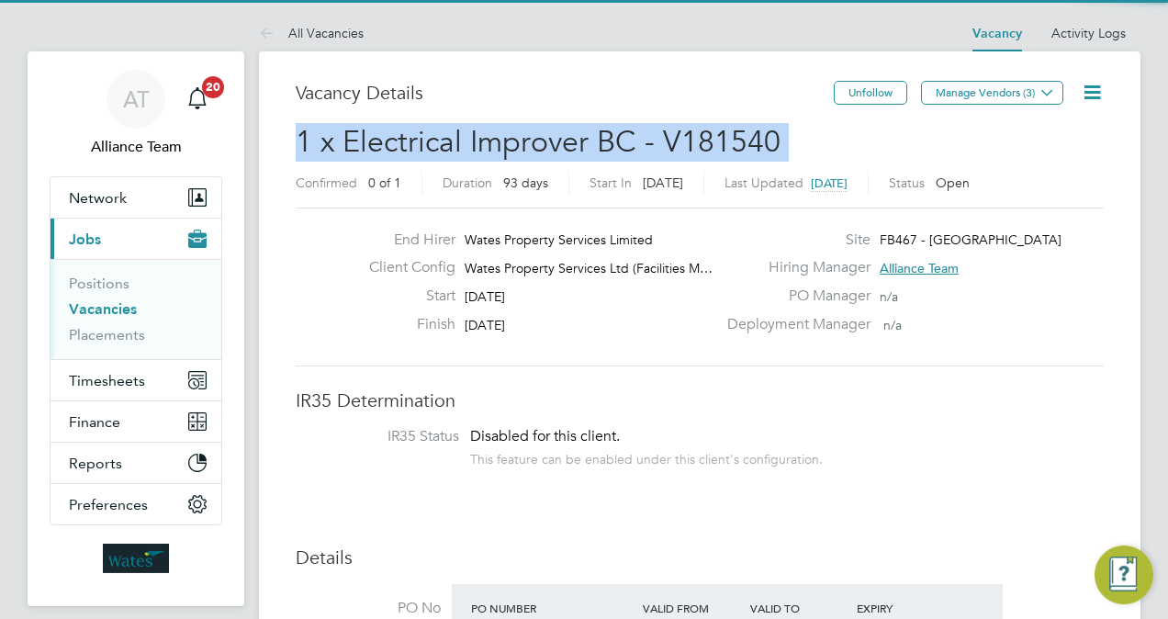
click at [414, 152] on span "1 x Electrical Improver BC - V181540" at bounding box center [538, 142] width 485 height 36
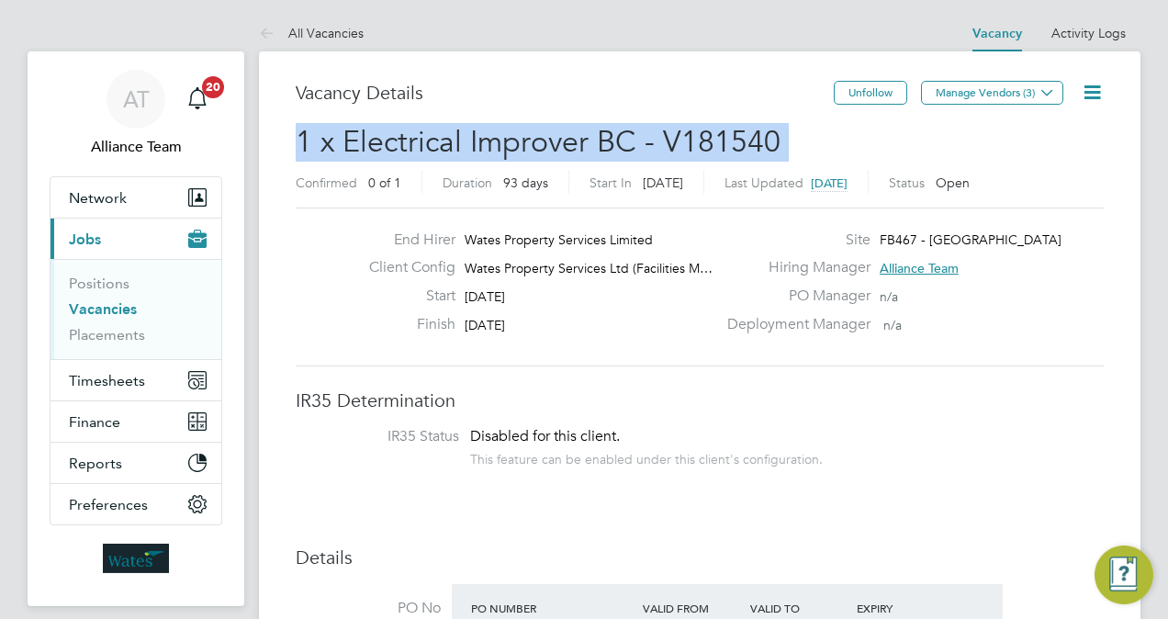
copy h2 "1 x Electrical Improver BC - V181540 Confirmed"
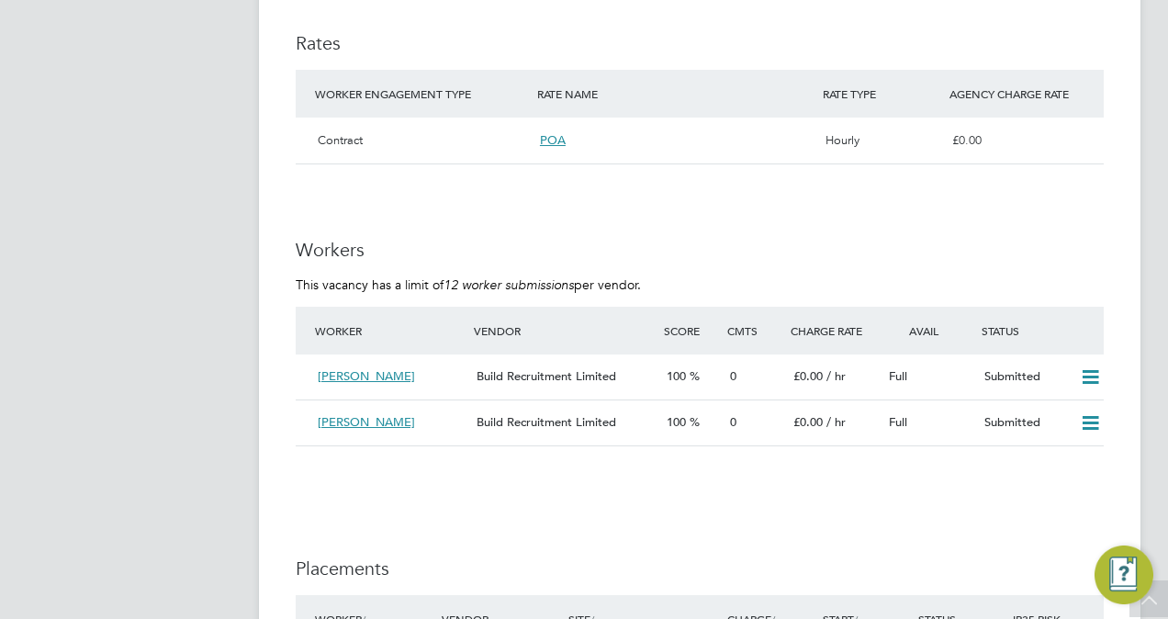
scroll to position [1543, 0]
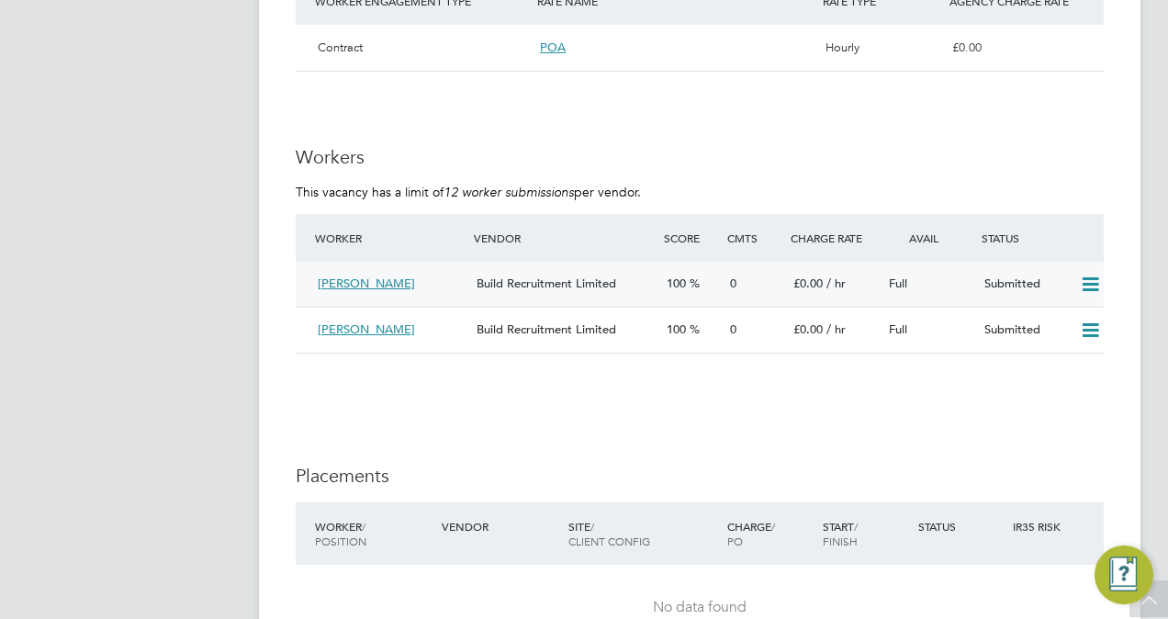
click at [1085, 282] on icon at bounding box center [1090, 284] width 23 height 15
click at [1051, 354] on li "Reject" at bounding box center [1067, 349] width 64 height 26
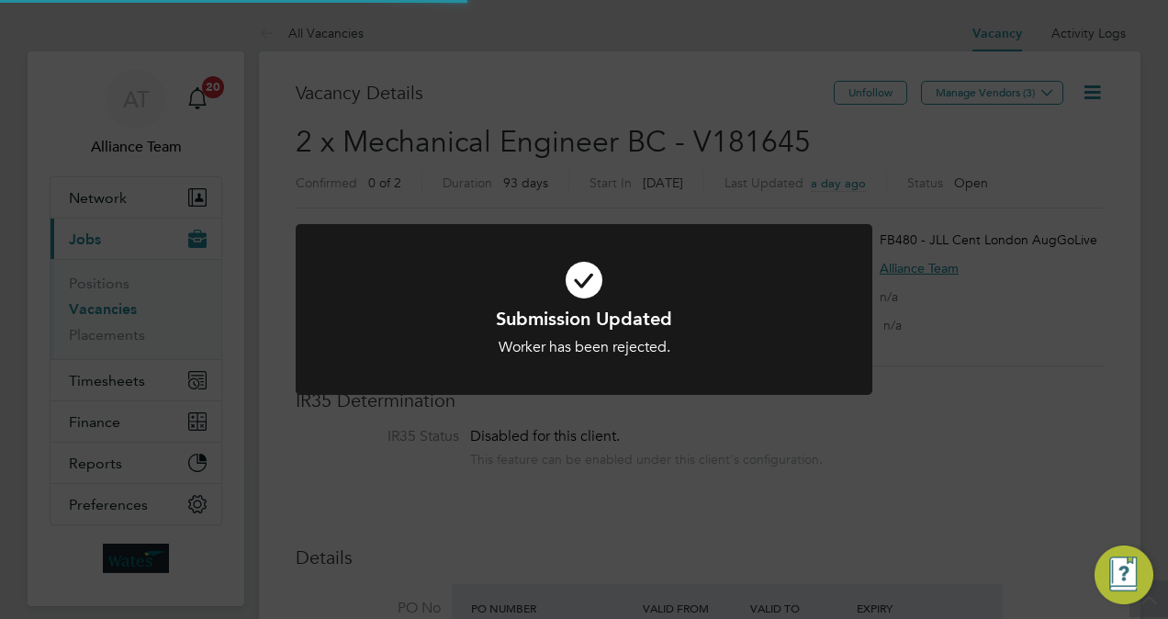
scroll to position [32, 287]
click at [1067, 255] on div "Submission Updated Worker has been rejected. Cancel Okay" at bounding box center [584, 309] width 1168 height 619
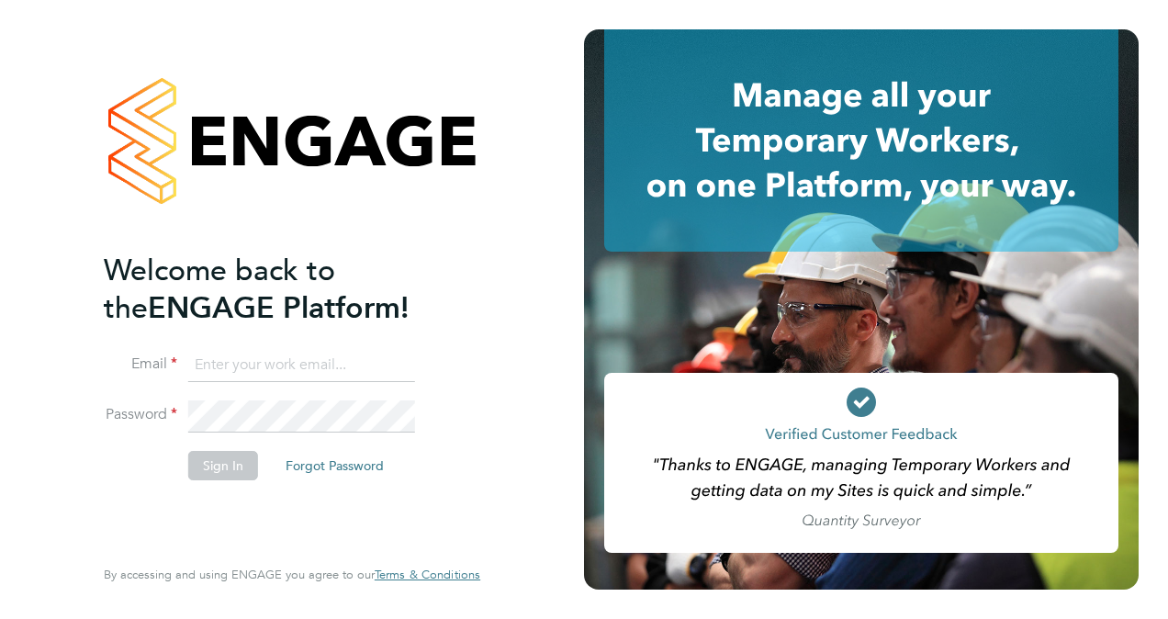
type input "[PERSON_NAME][EMAIL_ADDRESS][PERSON_NAME][DOMAIN_NAME]"
click at [227, 462] on button "Sign In" at bounding box center [223, 465] width 70 height 29
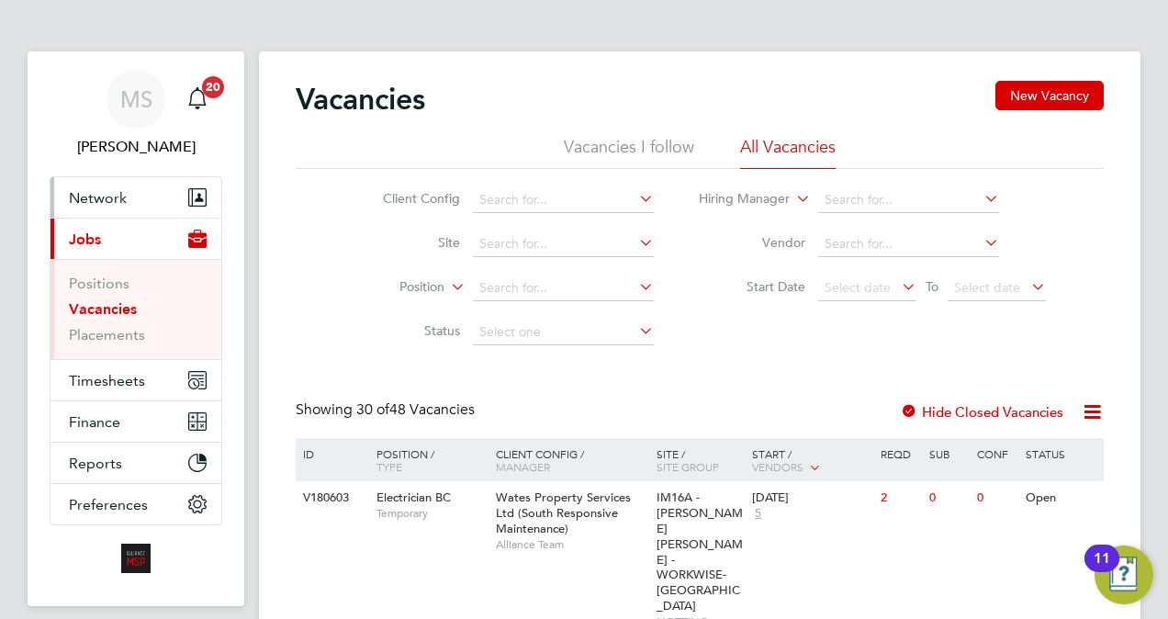
click at [111, 202] on span "Network" at bounding box center [98, 197] width 58 height 17
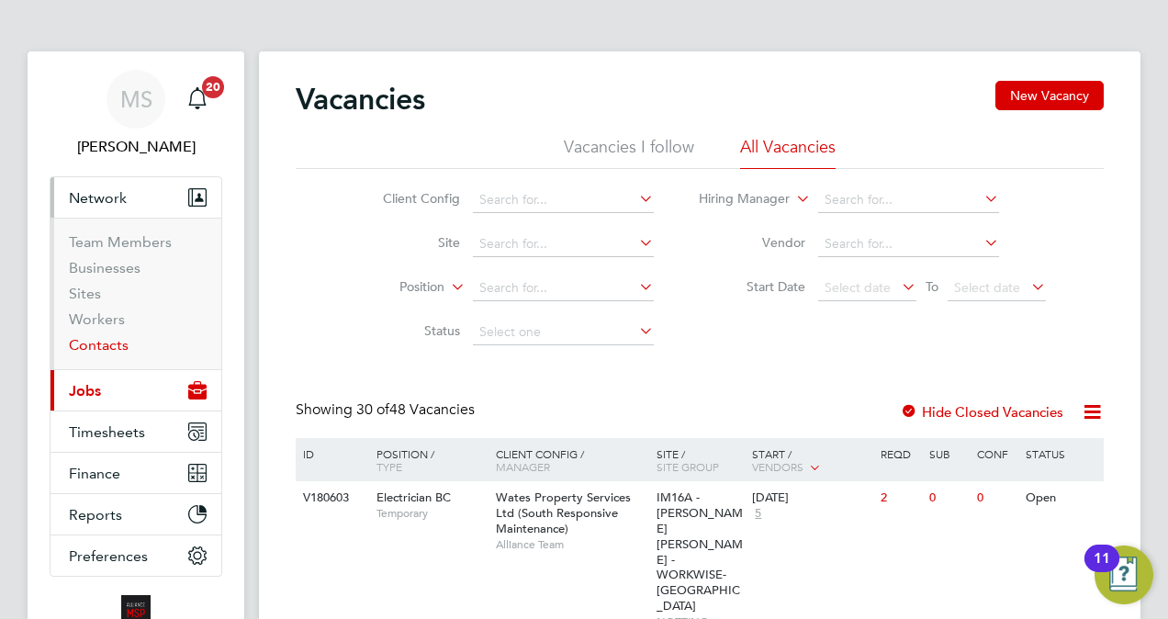
click at [110, 343] on link "Contacts" at bounding box center [99, 344] width 60 height 17
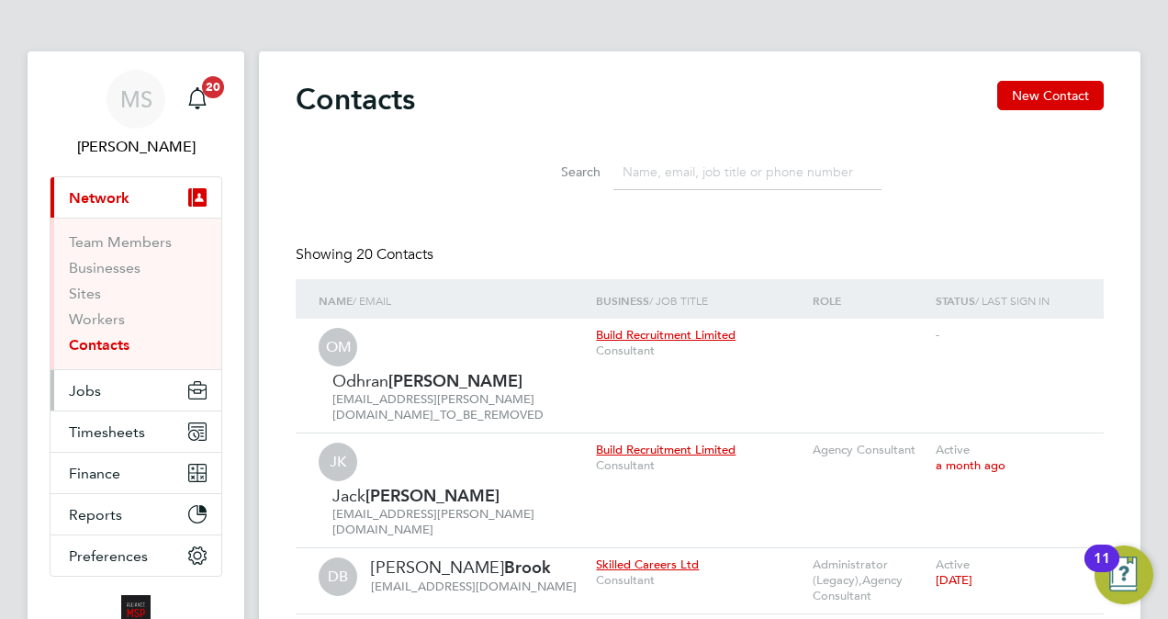
click at [92, 399] on button "Jobs" at bounding box center [136, 390] width 171 height 40
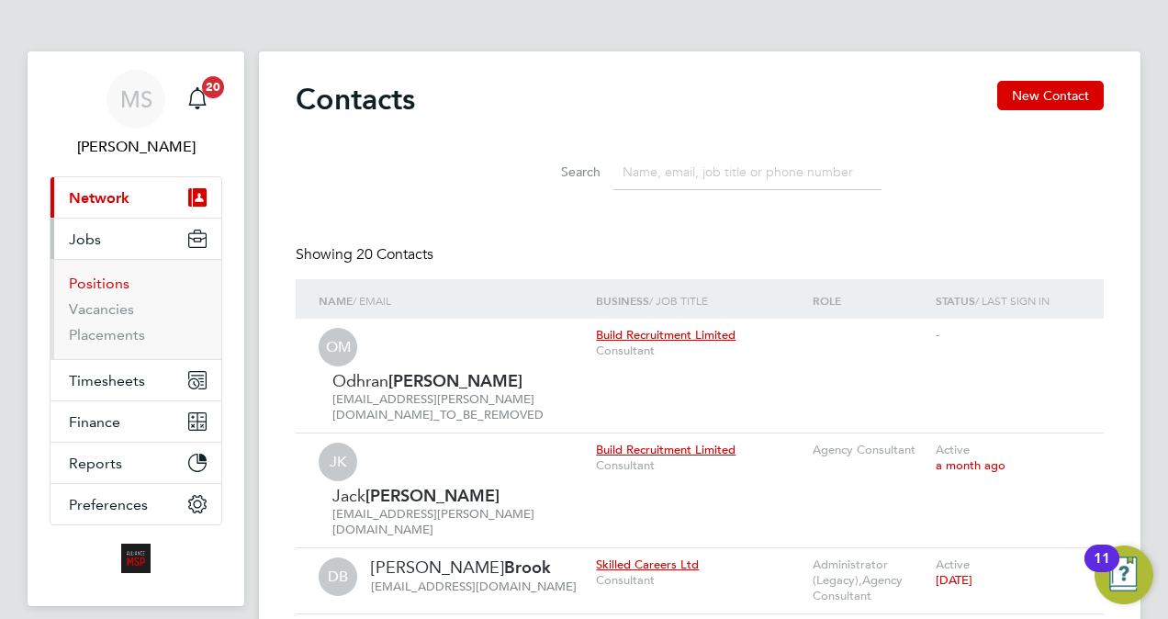
click at [104, 284] on link "Positions" at bounding box center [99, 283] width 61 height 17
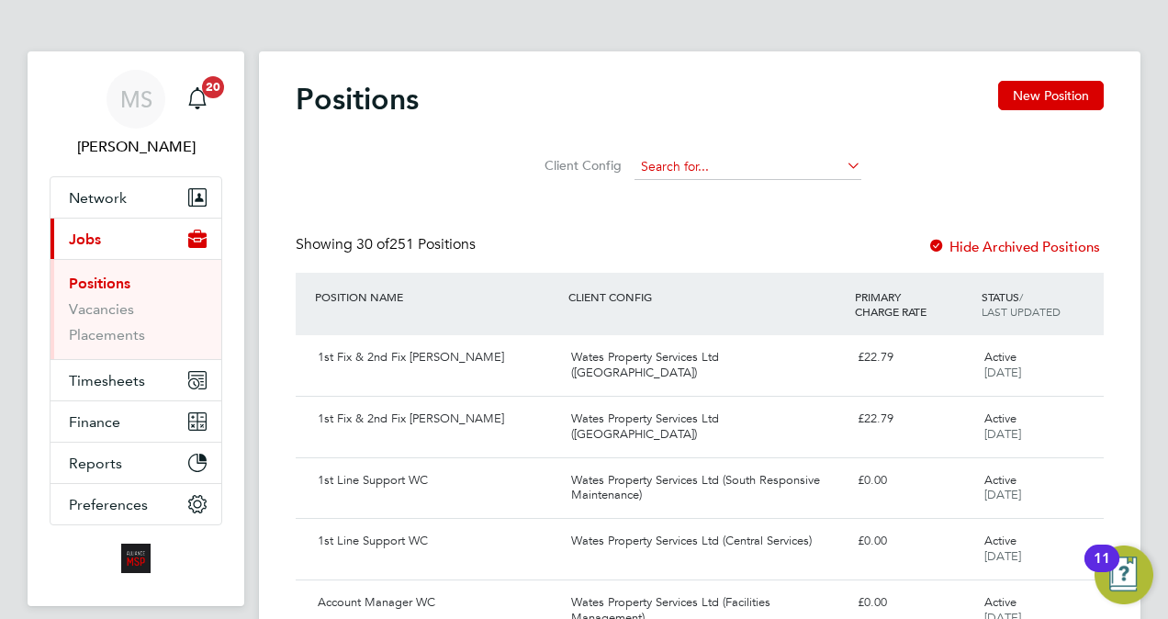
click at [693, 162] on input at bounding box center [748, 167] width 227 height 26
click at [746, 205] on li "Wates Property Services Ltd (South Res ponsive Maintenance)" at bounding box center [818, 216] width 369 height 25
type input "Wates Property Services Ltd (South Responsive Maintenance)"
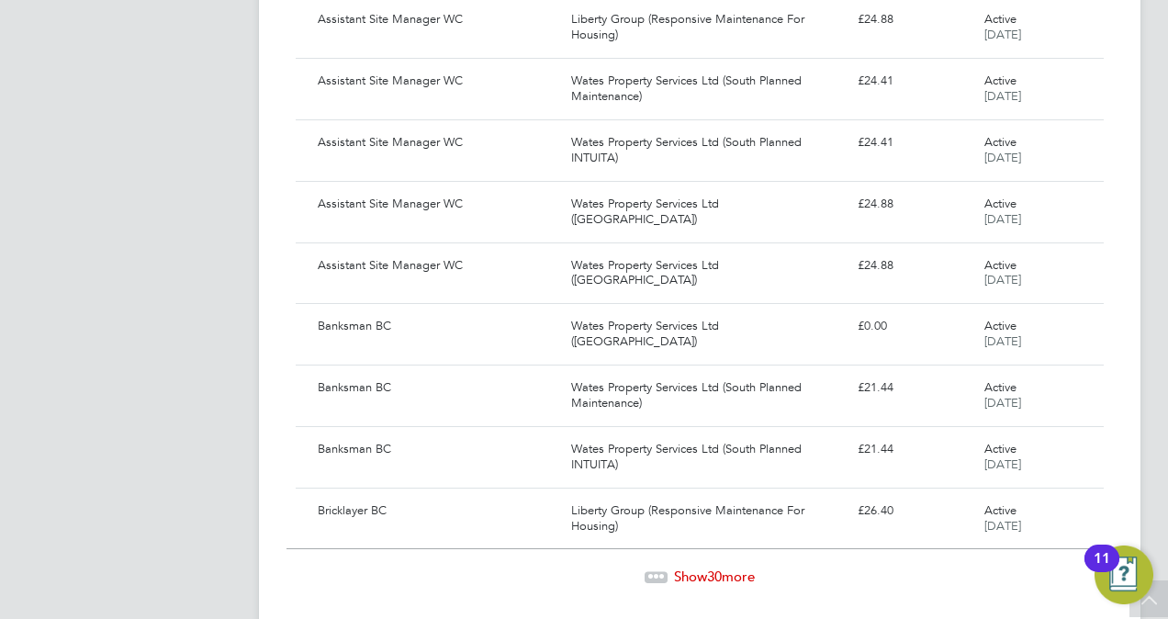
scroll to position [1668, 0]
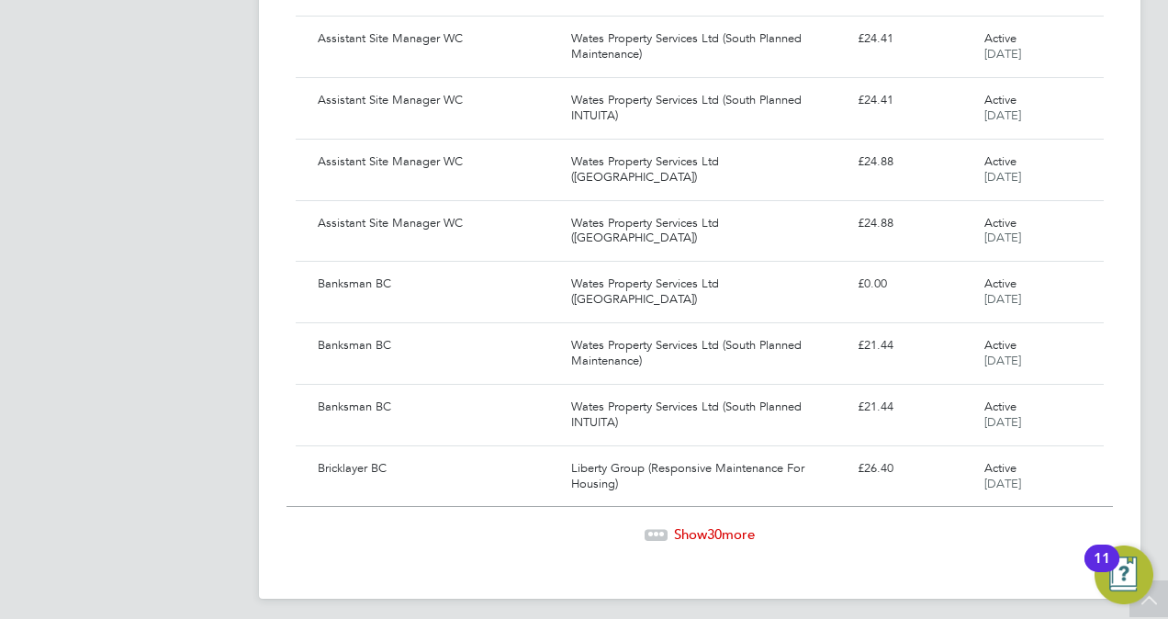
click at [727, 514] on div "Show 30 more" at bounding box center [700, 521] width 827 height 45
click at [709, 525] on span "30" at bounding box center [714, 533] width 15 height 17
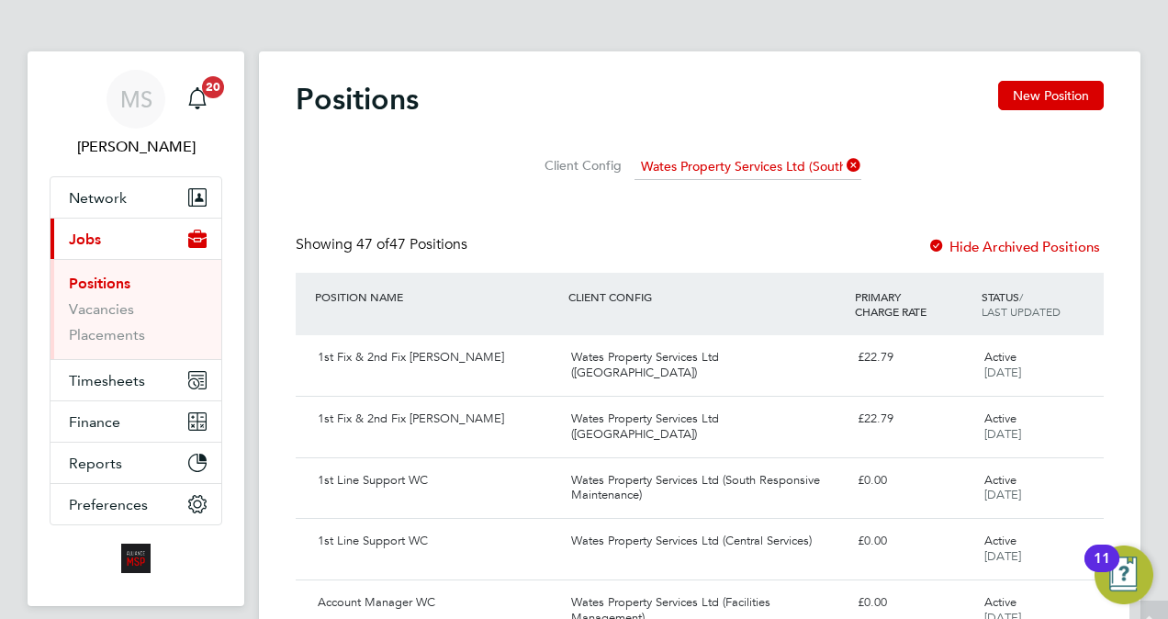
scroll to position [0, 0]
click at [1045, 102] on button "New Position" at bounding box center [1051, 95] width 106 height 29
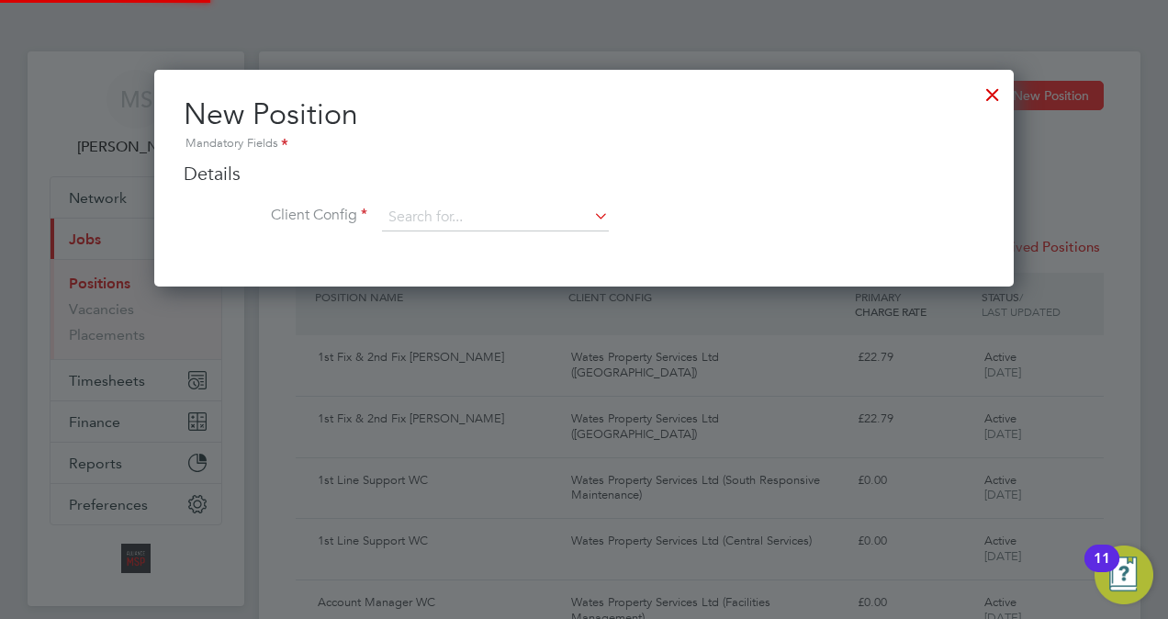
scroll to position [216, 860]
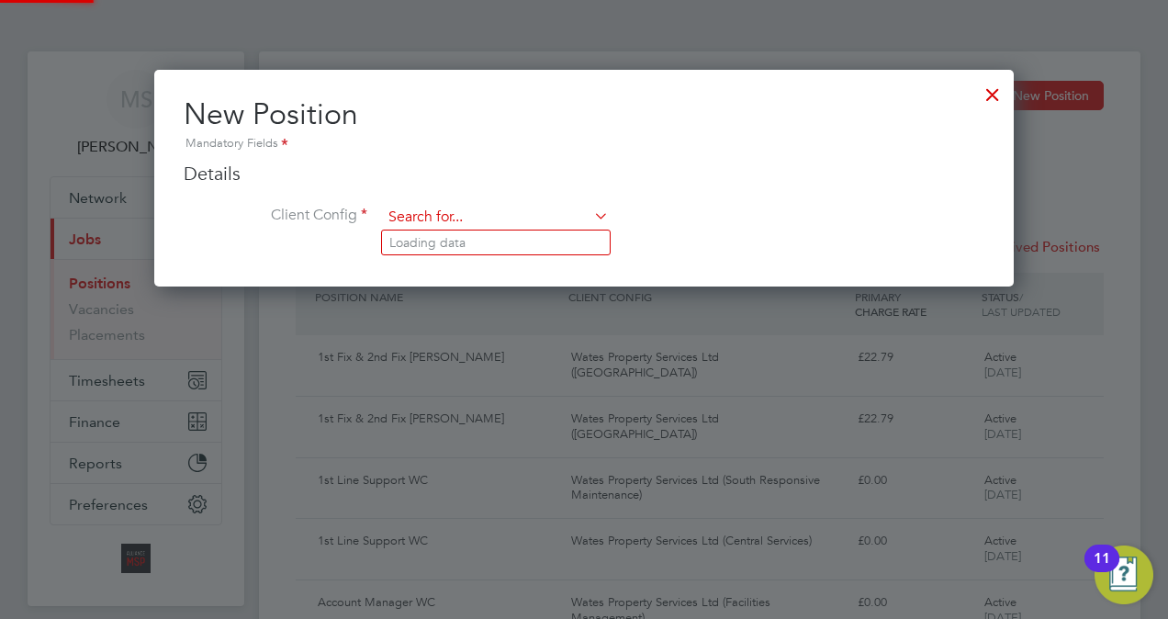
click at [538, 217] on input at bounding box center [495, 218] width 227 height 28
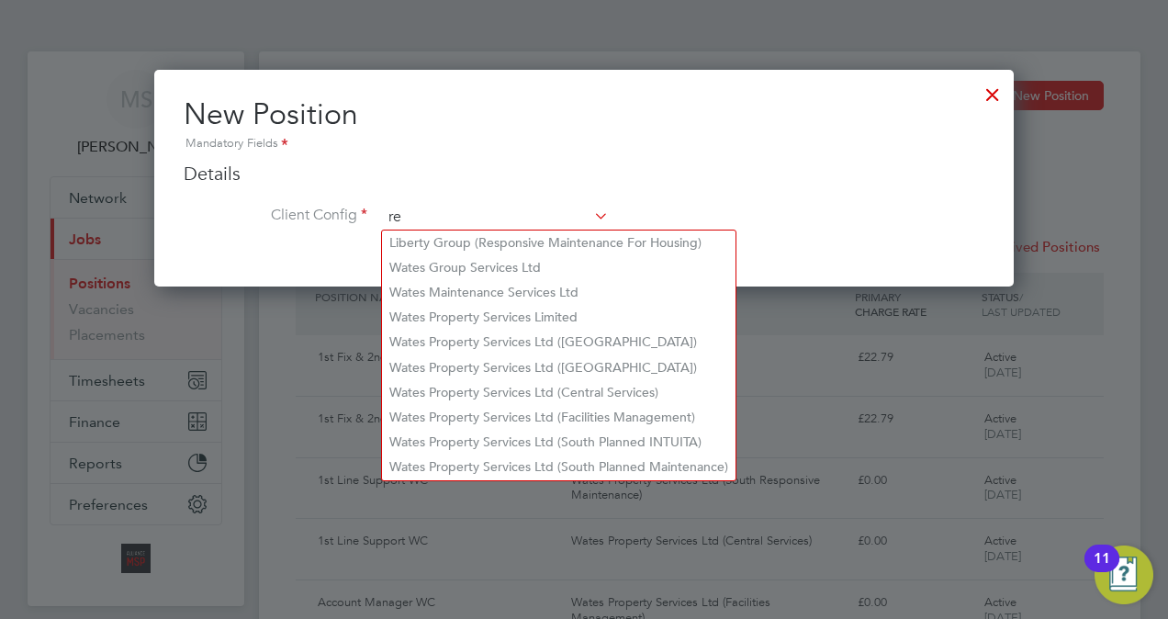
scroll to position [984, 860]
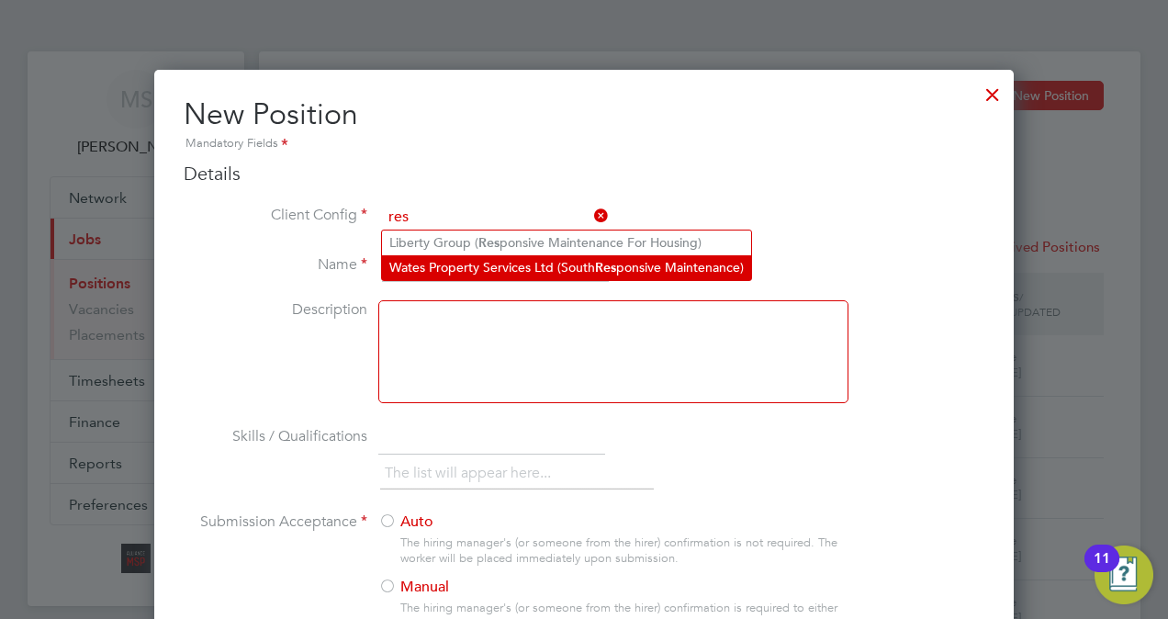
click at [570, 260] on li "Wates Property Services Ltd (South Res ponsive Maintenance)" at bounding box center [566, 267] width 369 height 25
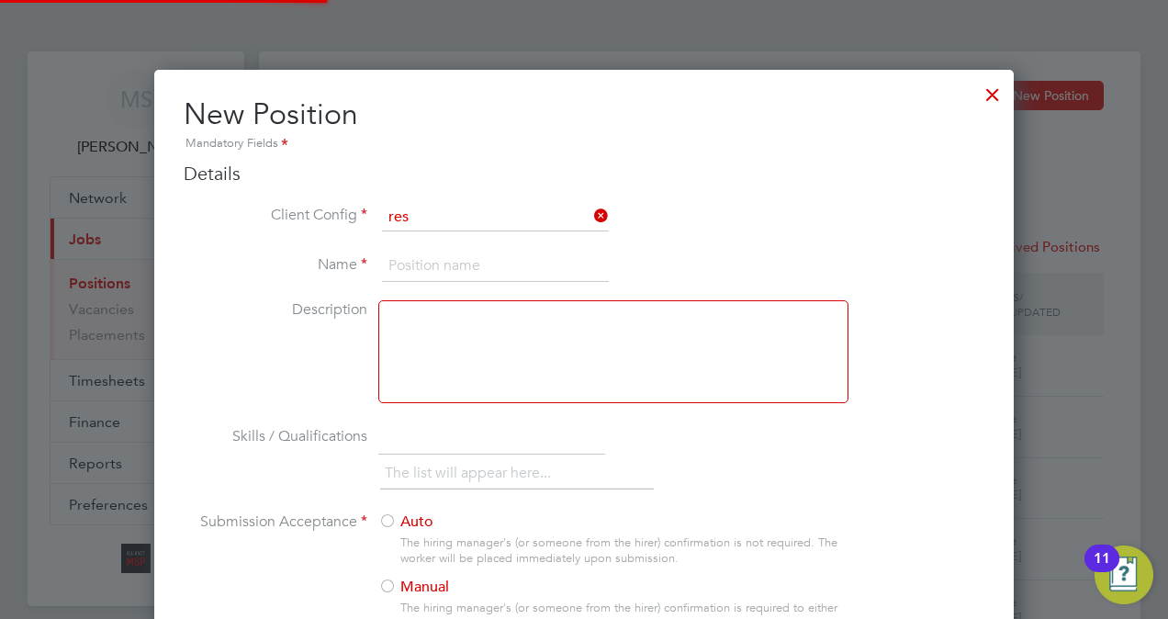
type input "Wates Property Services Ltd (South Responsive Maintenance)"
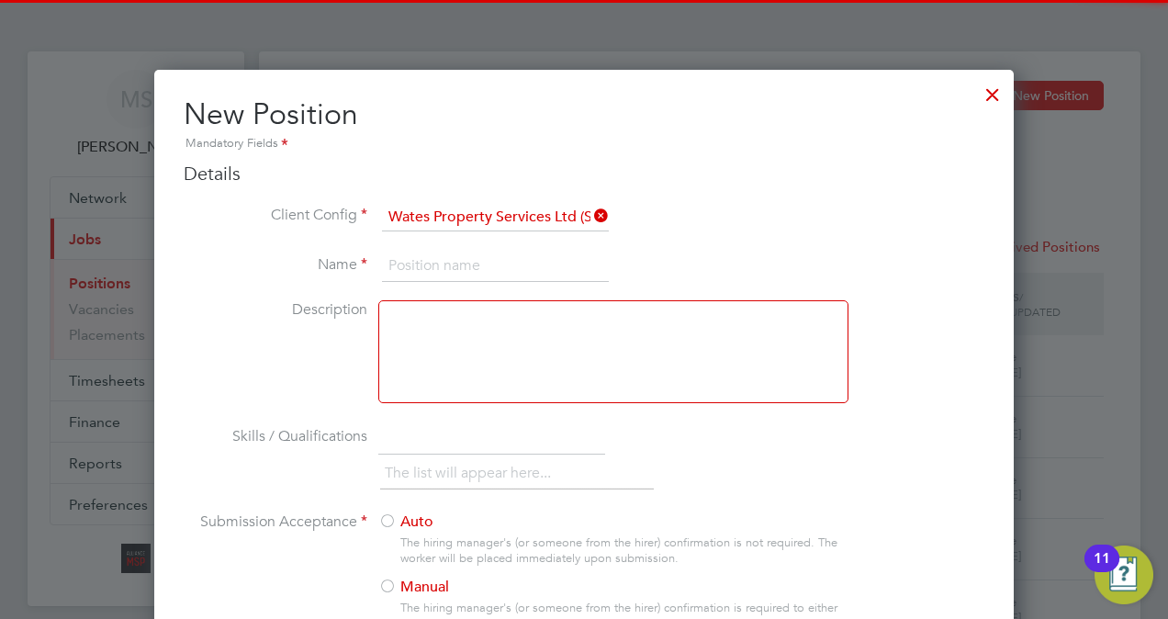
click at [519, 269] on input at bounding box center [495, 266] width 227 height 33
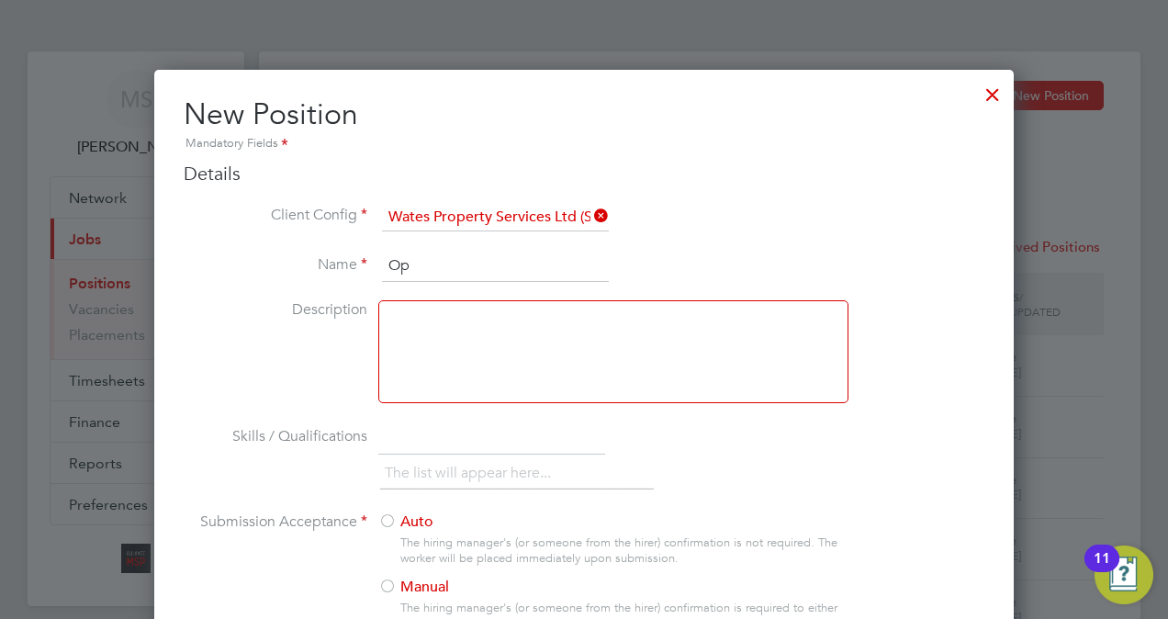
type input "O"
type input "Operations Manager WC"
click at [806, 246] on li "Client Config Wates Property Services Ltd (South Responsive Maintenance)" at bounding box center [584, 227] width 801 height 46
click at [582, 261] on input "Operations Manager WC" at bounding box center [495, 266] width 227 height 33
click at [807, 208] on li "Client Config Wates Property Services Ltd (South Responsive Maintenance)" at bounding box center [584, 227] width 801 height 46
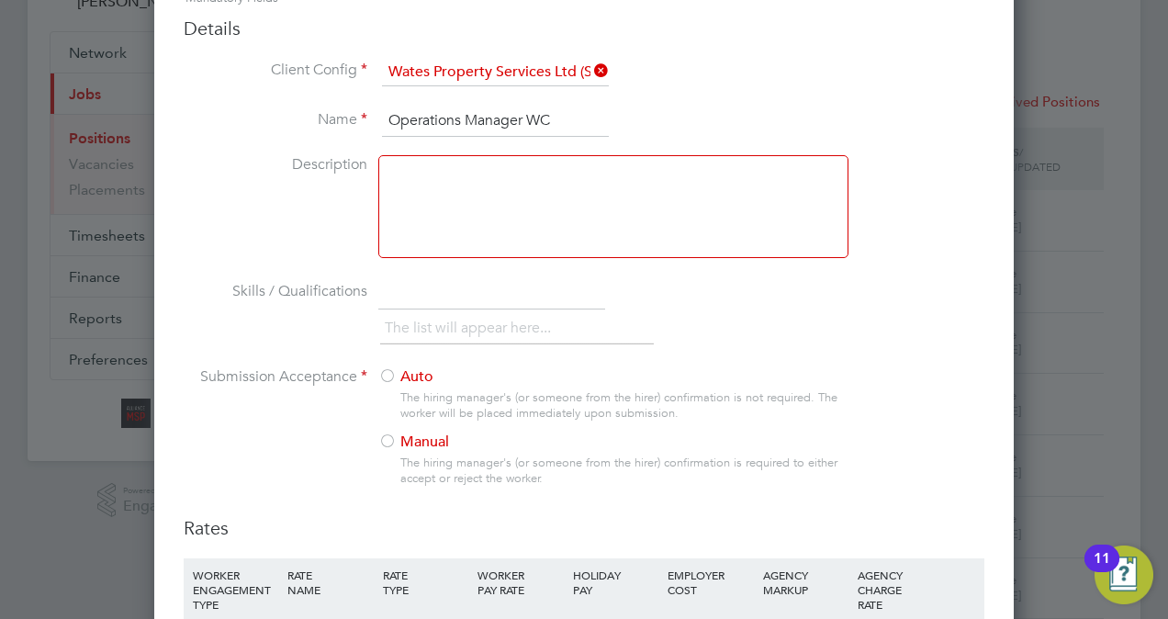
scroll to position [147, 0]
click at [384, 438] on div at bounding box center [387, 441] width 18 height 18
click at [421, 288] on input "text" at bounding box center [491, 291] width 227 height 33
type input "DBS"
click at [421, 296] on input "text" at bounding box center [491, 291] width 227 height 33
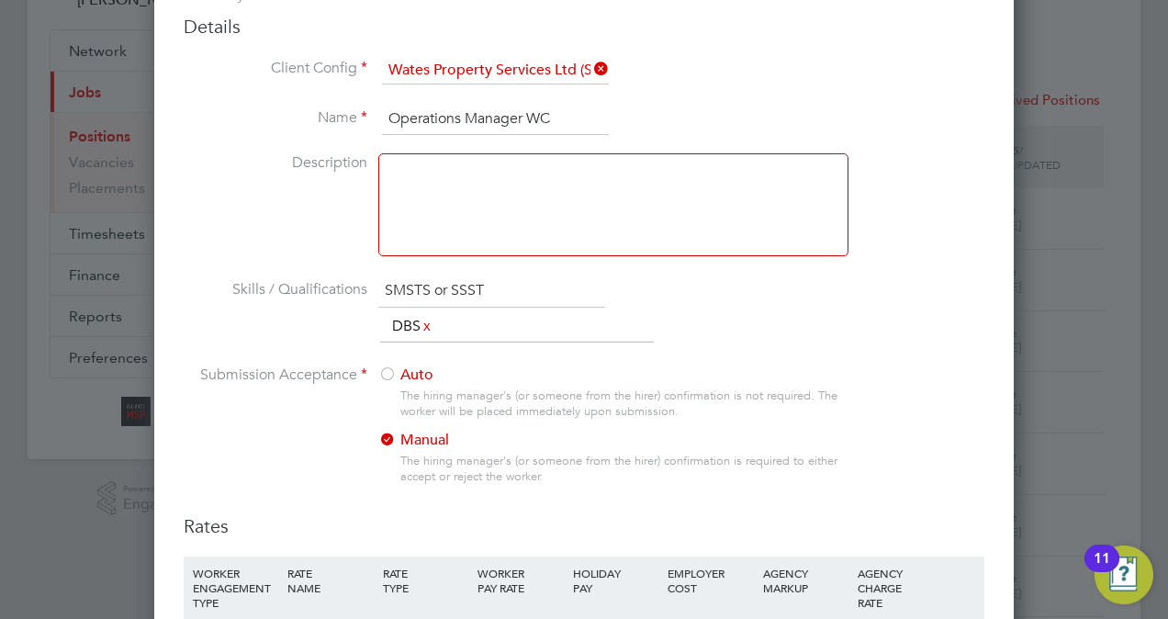
type input "SMSTS or SSSTS"
click at [812, 341] on div "The list will appear here... DBS x SMSTS or SSSTS x" at bounding box center [682, 328] width 604 height 37
click at [278, 459] on li "Submission Acceptance Auto The hiring manager's (or someone from the hirer) con…" at bounding box center [584, 440] width 801 height 149
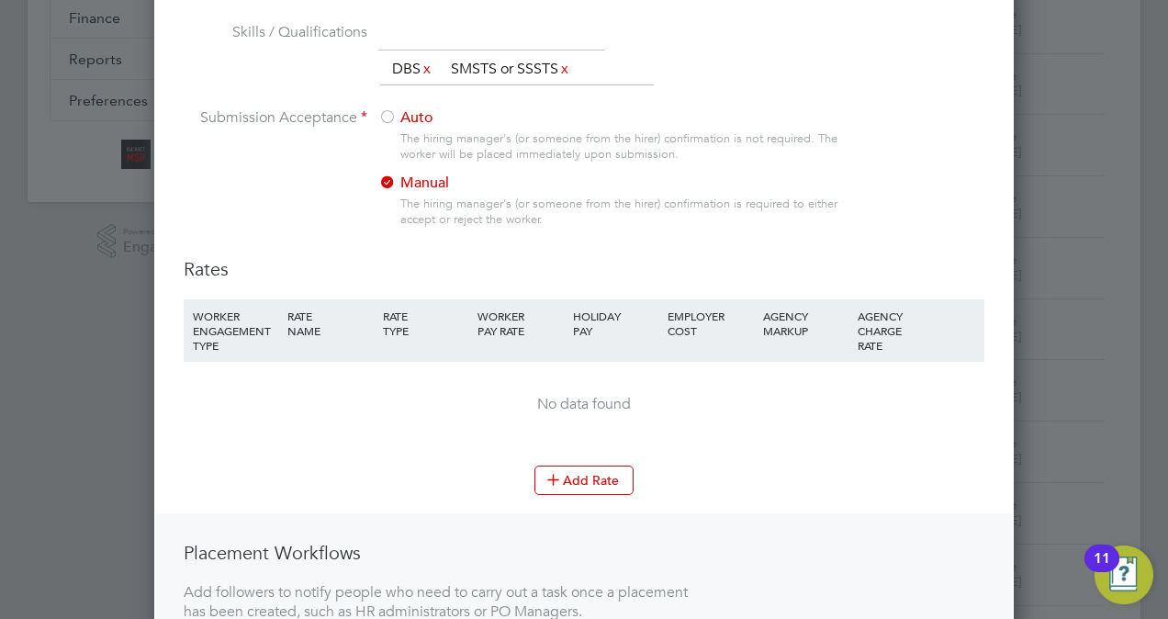
scroll to position [441, 0]
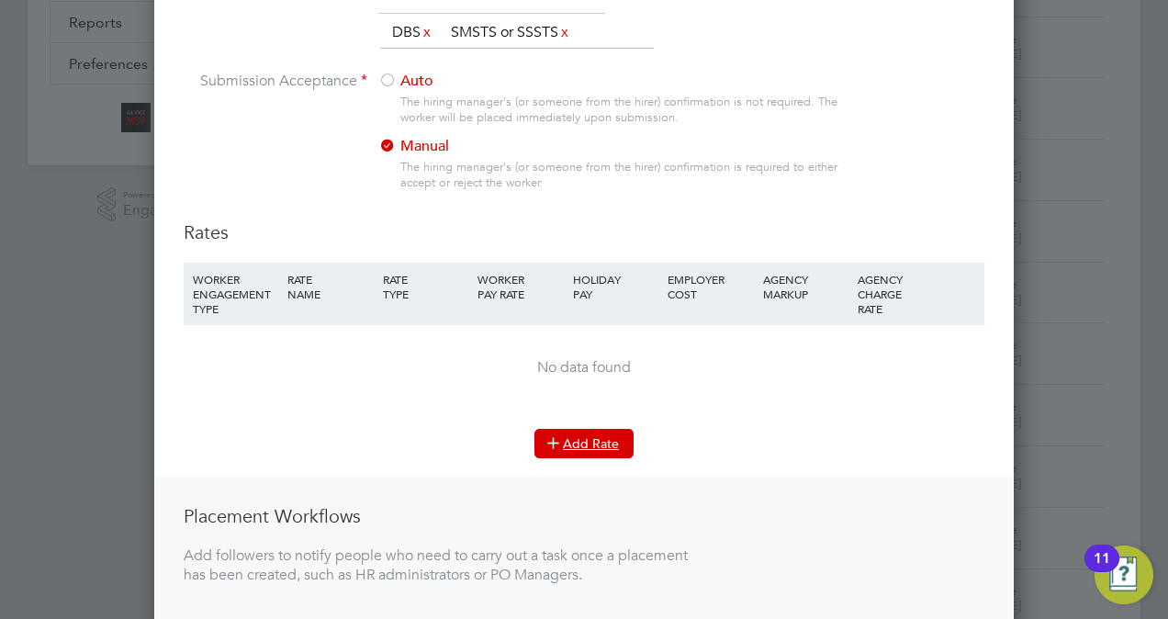
click at [555, 440] on icon at bounding box center [553, 442] width 14 height 14
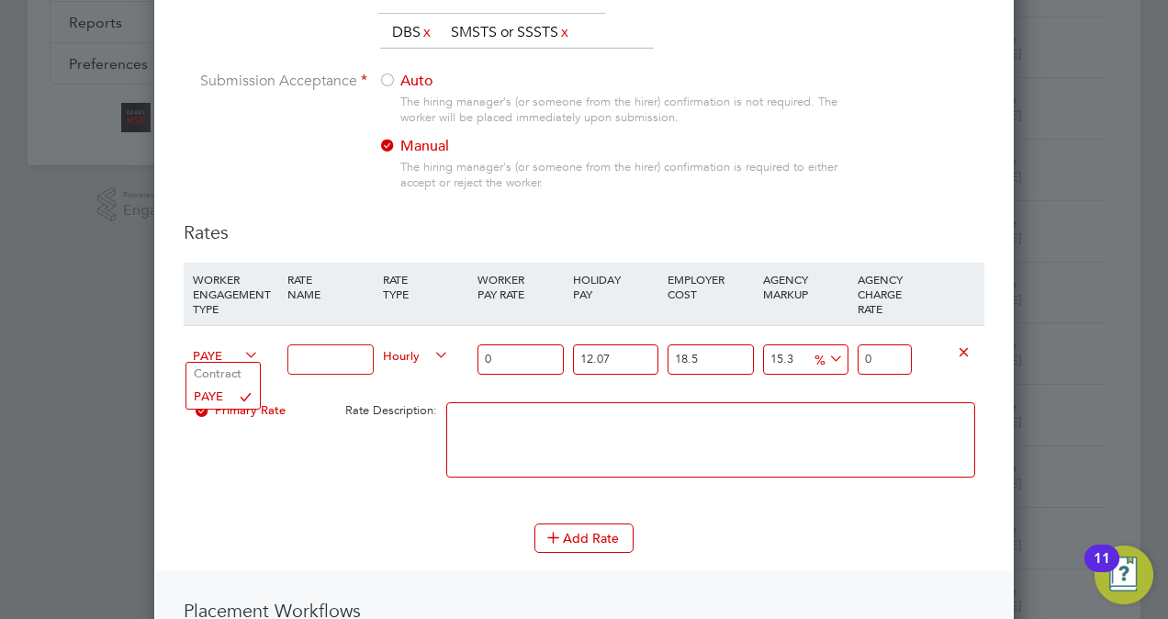
click at [219, 356] on span "PAYE" at bounding box center [226, 354] width 66 height 20
click at [222, 378] on li "Contract" at bounding box center [222, 374] width 73 height 23
click at [323, 358] on input at bounding box center [329, 359] width 85 height 30
type input "POA"
click at [327, 485] on div "Primary Rate Rate Description:" at bounding box center [584, 449] width 801 height 112
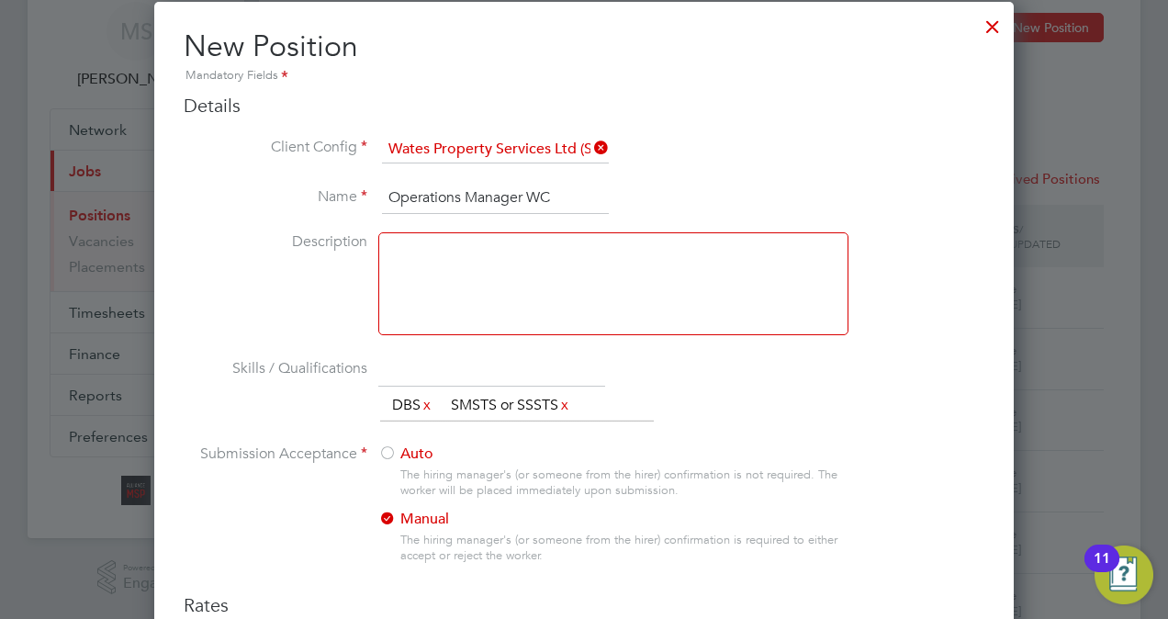
scroll to position [0, 0]
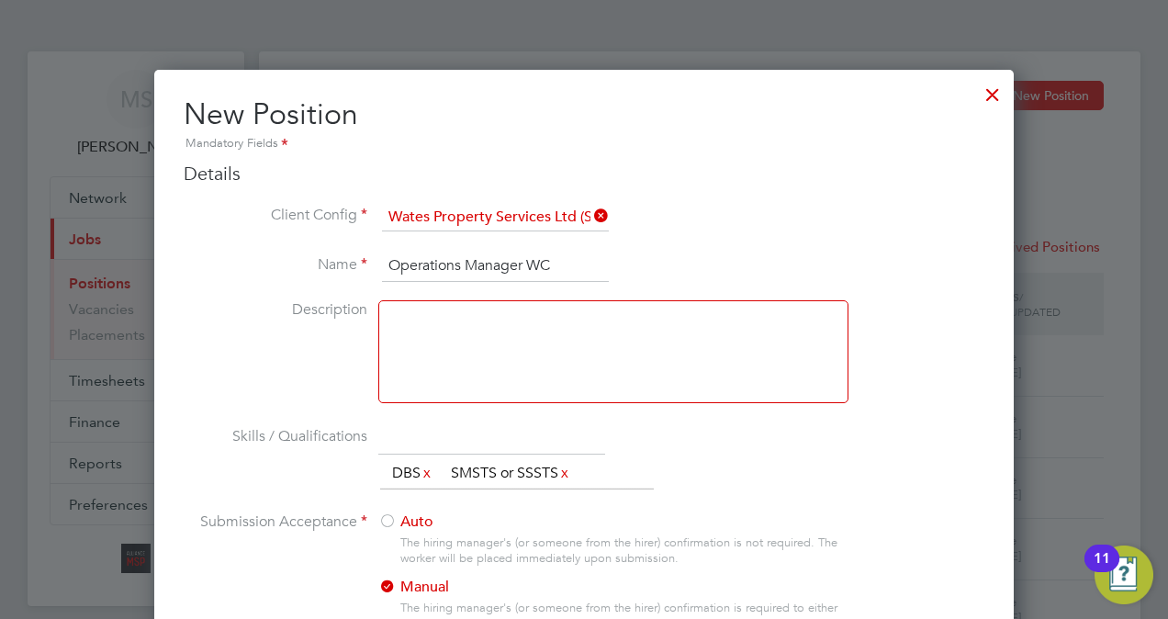
click at [797, 432] on li "Skills / Qualifications The list will appear here... DBS x SMSTS or SSSTS x" at bounding box center [584, 467] width 801 height 91
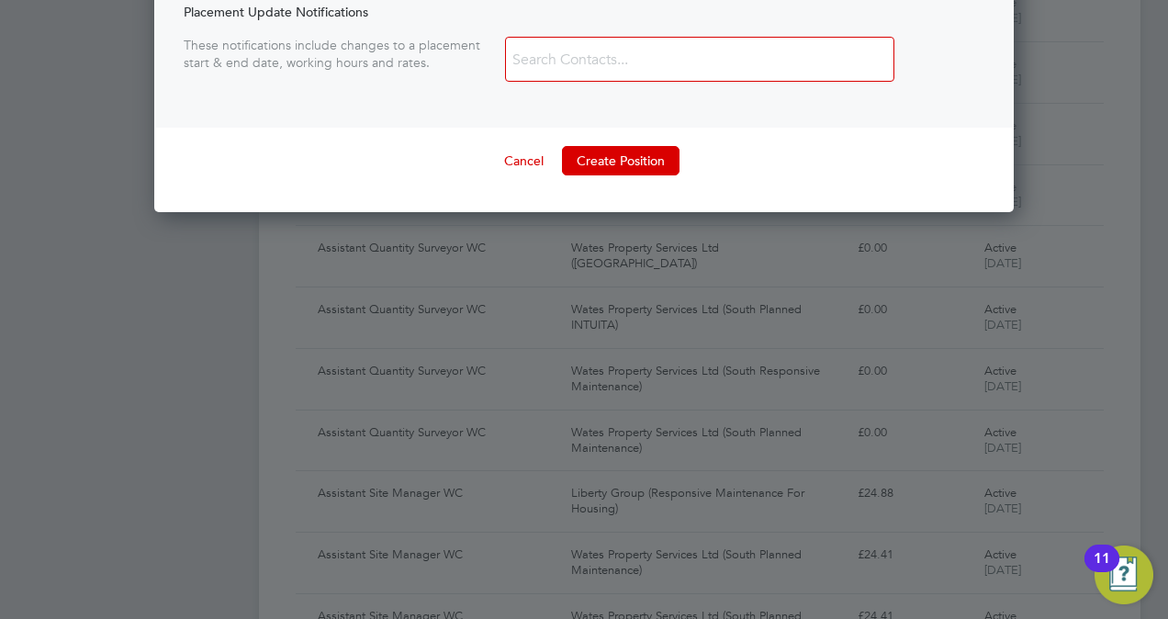
scroll to position [1175, 0]
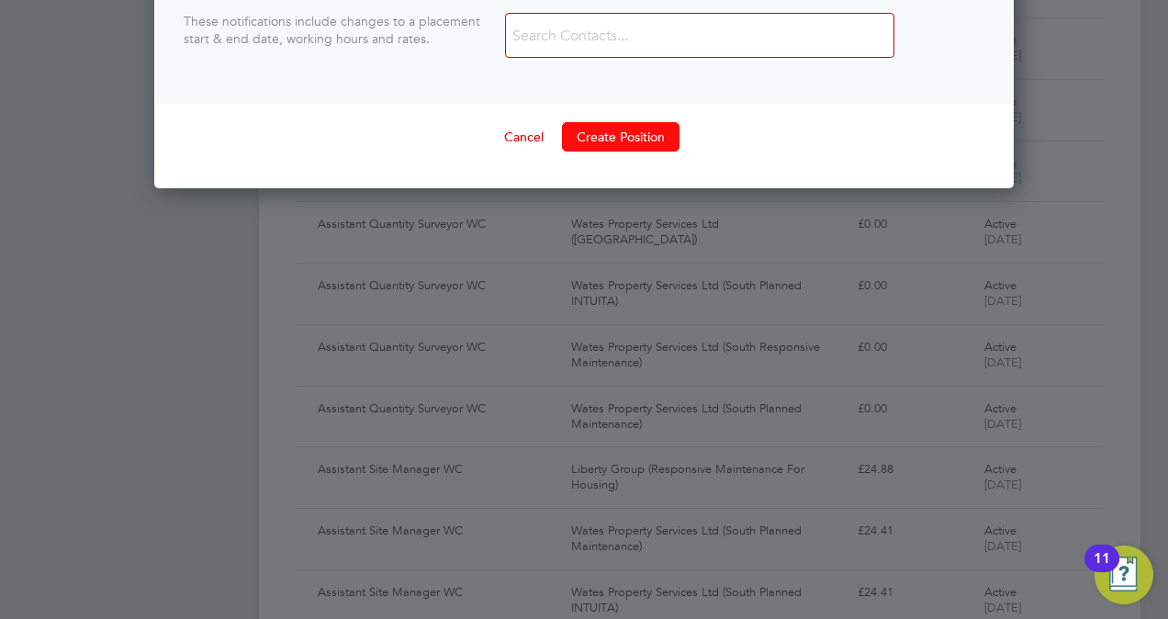
click at [622, 141] on button "Create Position" at bounding box center [621, 136] width 118 height 29
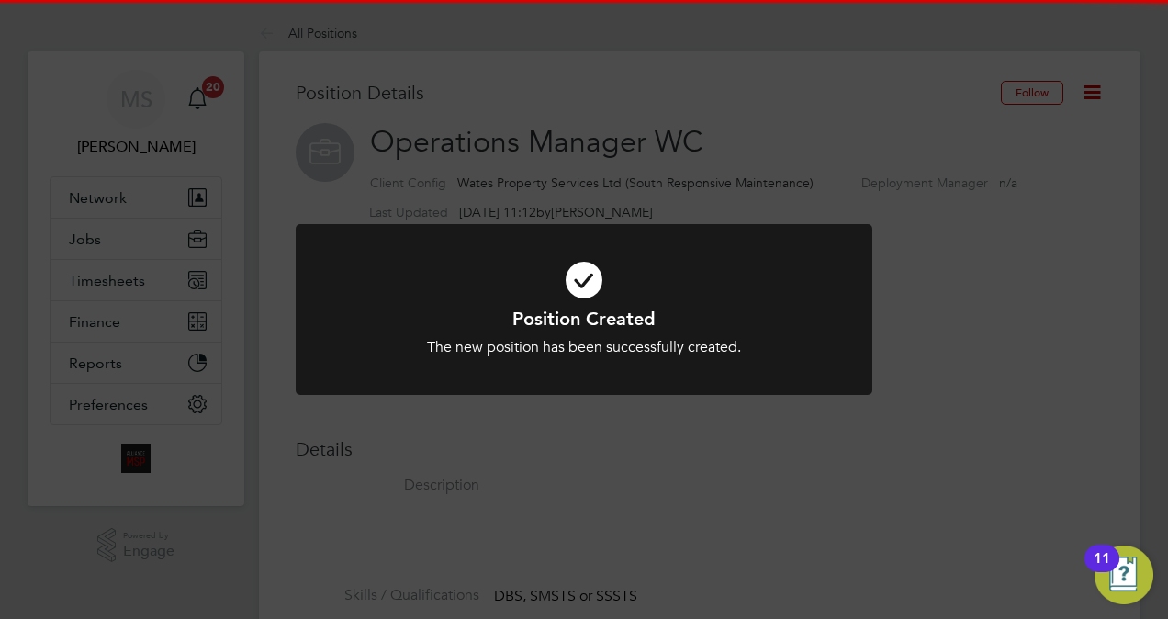
click at [577, 37] on div "Position Created The new position has been successfully created. Cancel Okay" at bounding box center [584, 309] width 1168 height 619
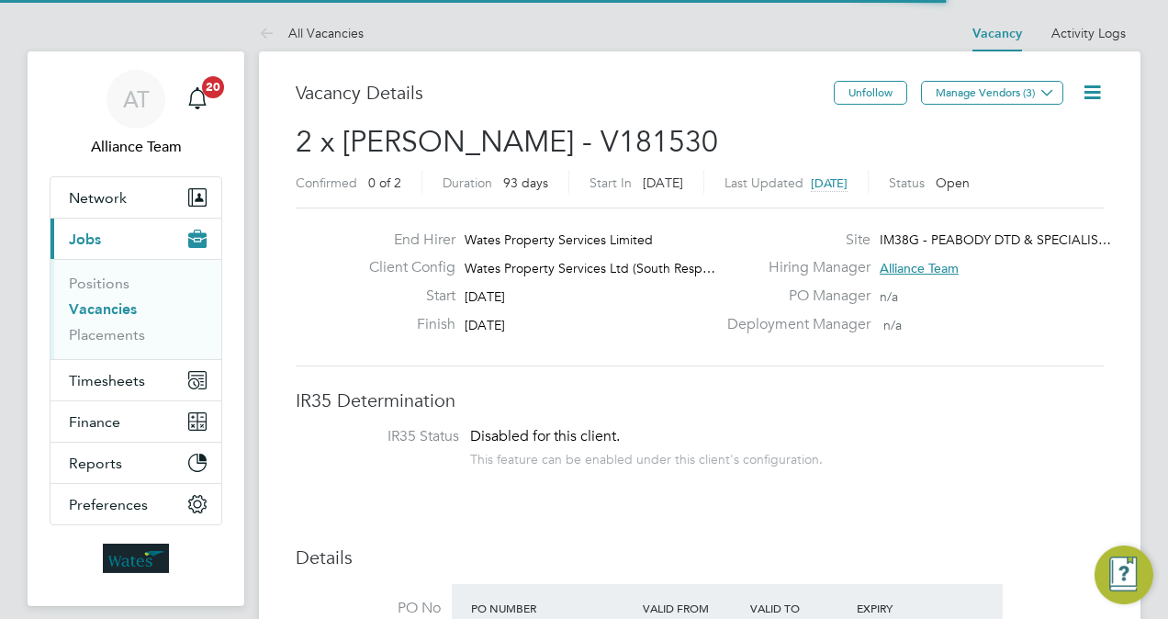
click at [608, 94] on h3 "Vacancy Details" at bounding box center [565, 93] width 538 height 24
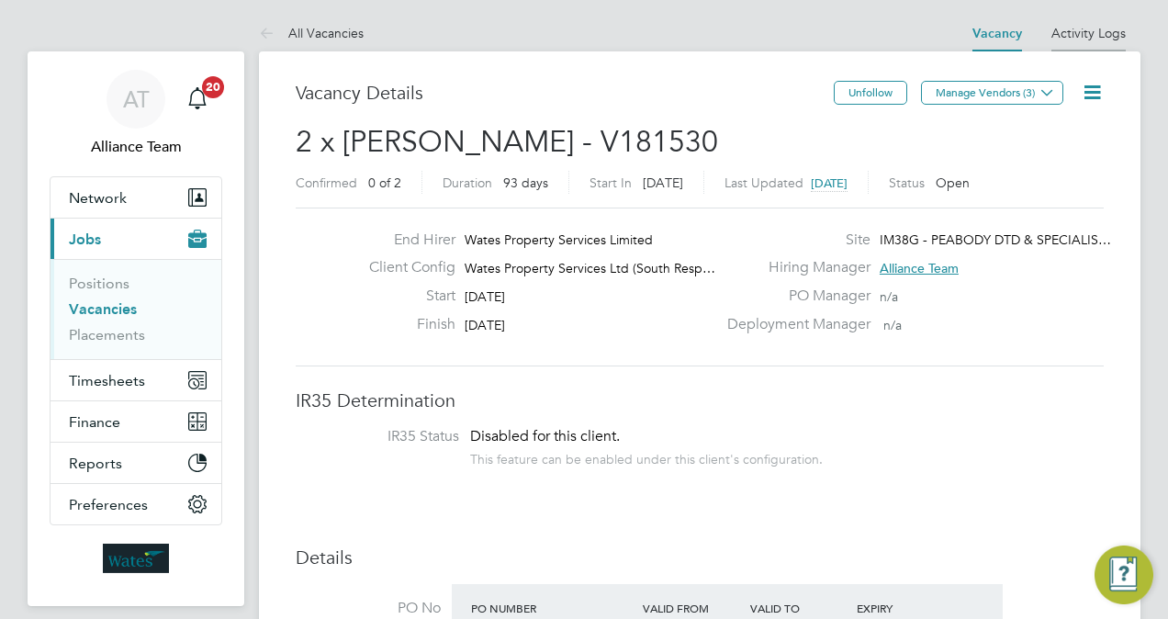
click at [1071, 30] on link "Activity Logs" at bounding box center [1089, 33] width 74 height 17
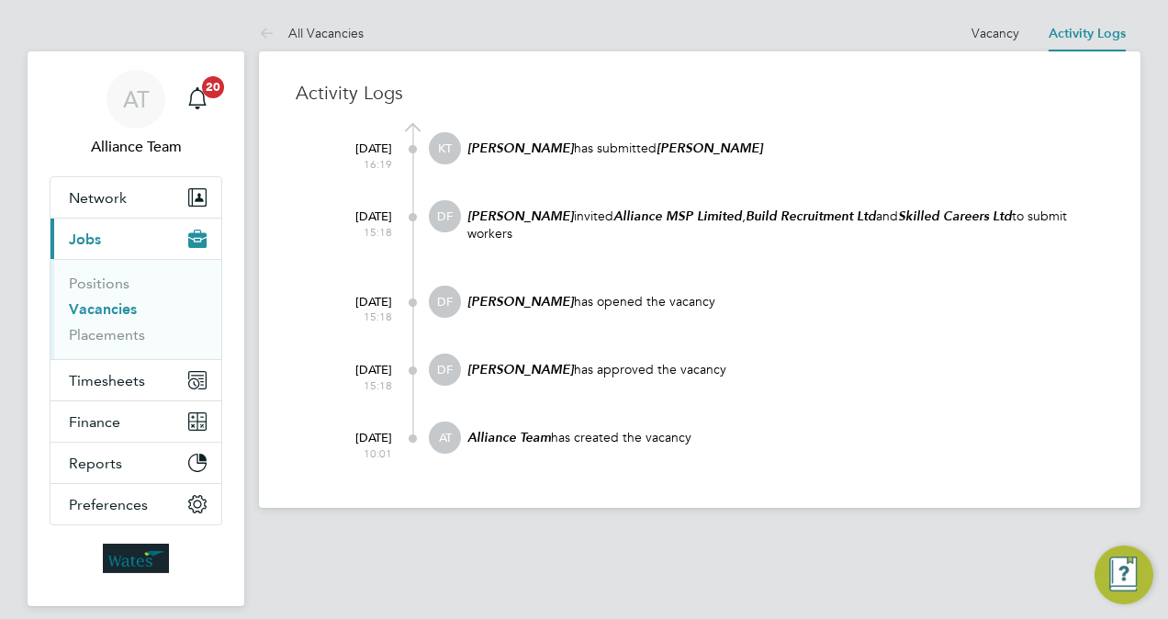
click at [722, 389] on div "30 Sep 2025 15:18 DF Dom Fusco has approved the vacancy" at bounding box center [711, 388] width 785 height 68
click at [1009, 35] on link "Vacancy" at bounding box center [996, 33] width 48 height 17
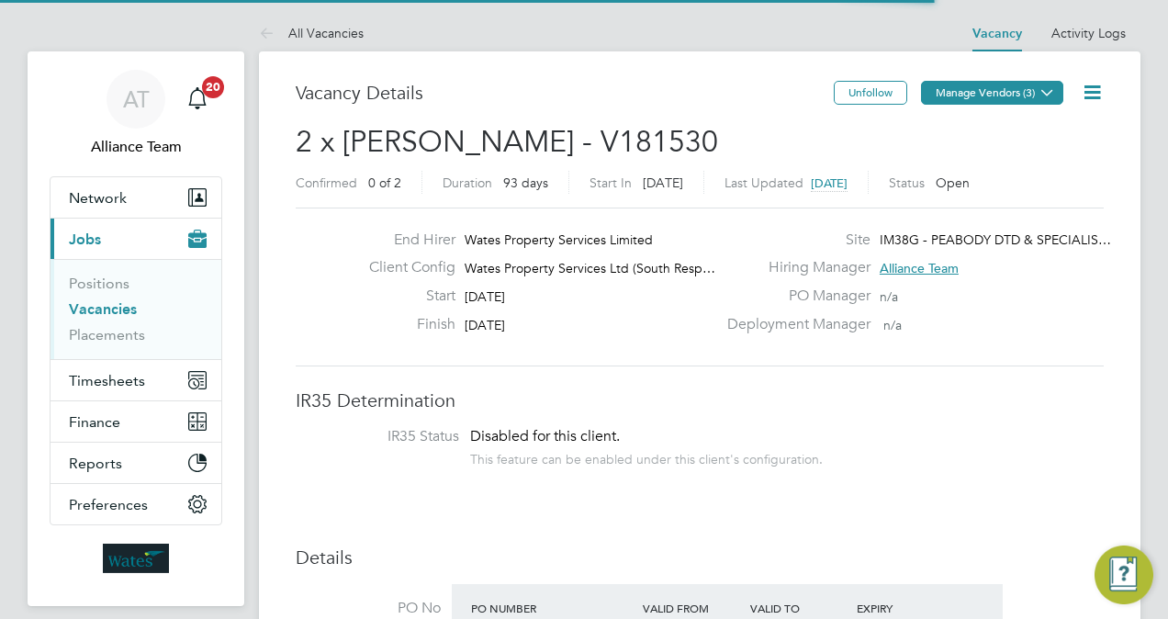
click at [1008, 99] on button "Manage Vendors (3)" at bounding box center [992, 93] width 142 height 24
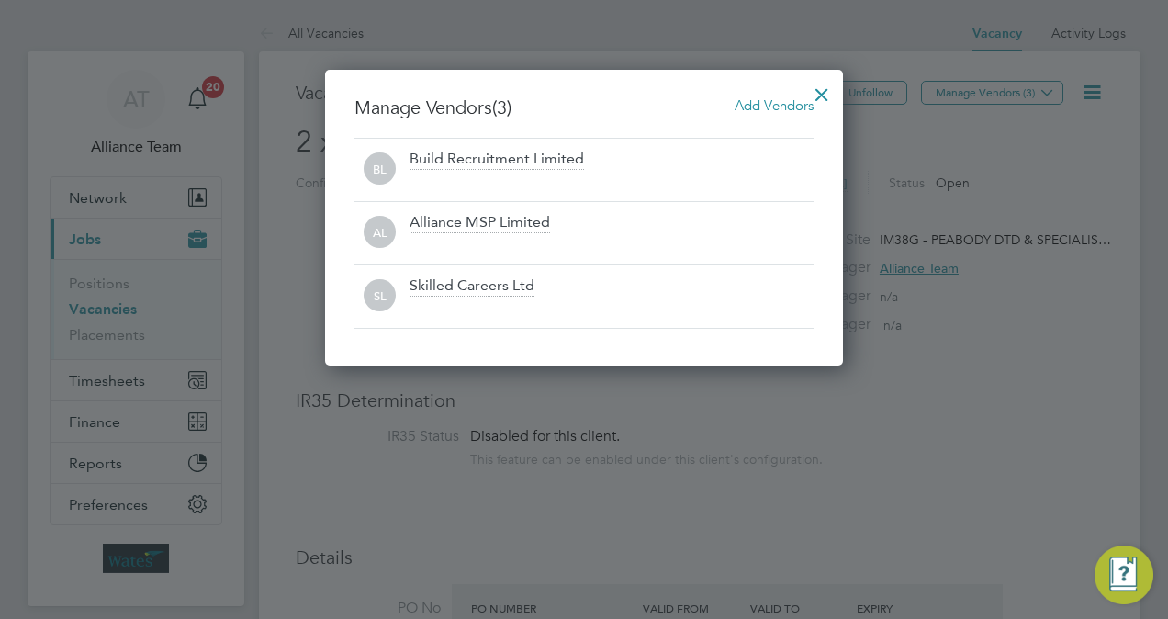
click at [780, 106] on span "Add Vendors" at bounding box center [774, 104] width 79 height 17
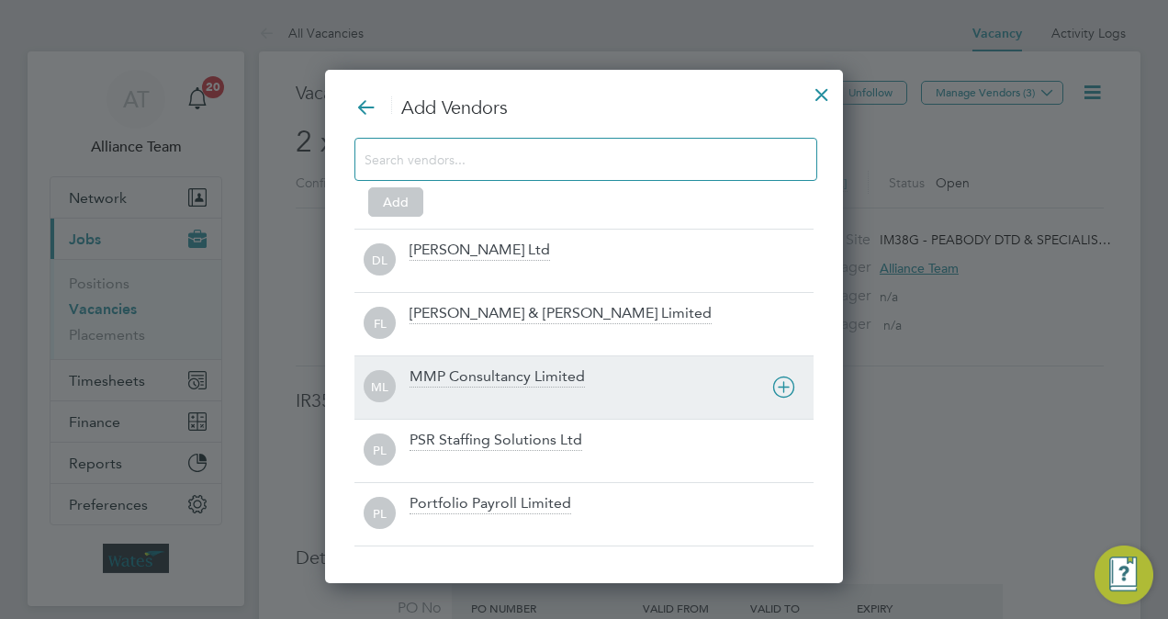
click at [448, 382] on div "MMP Consultancy Limited" at bounding box center [497, 377] width 175 height 20
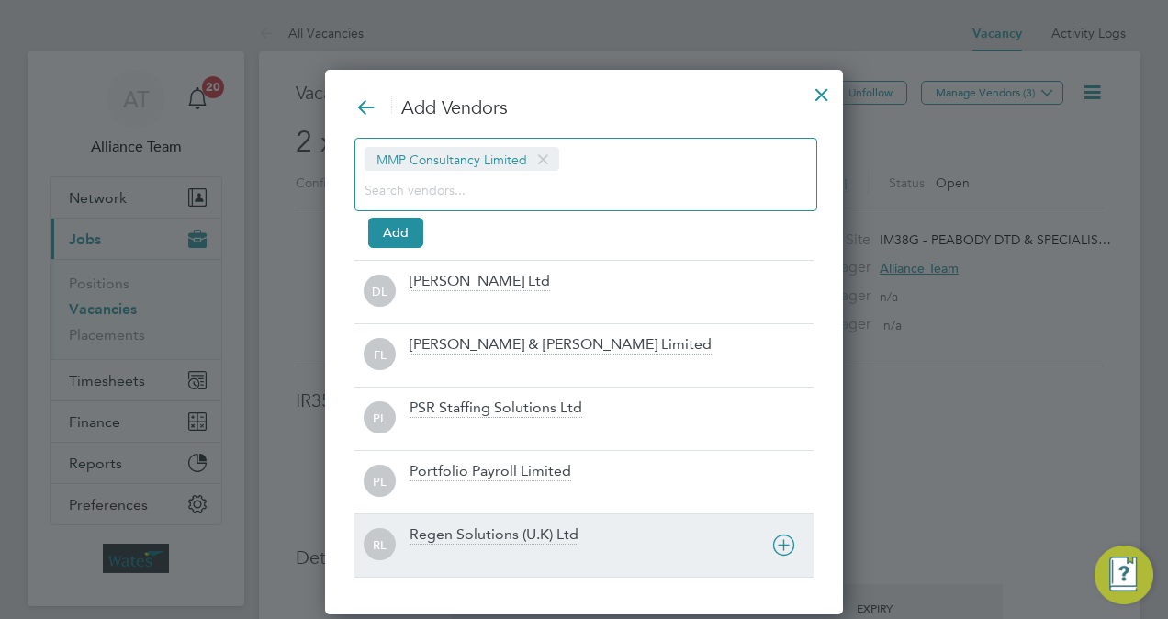
click at [446, 529] on div "Regen Solutions (U.K) Ltd" at bounding box center [494, 535] width 169 height 20
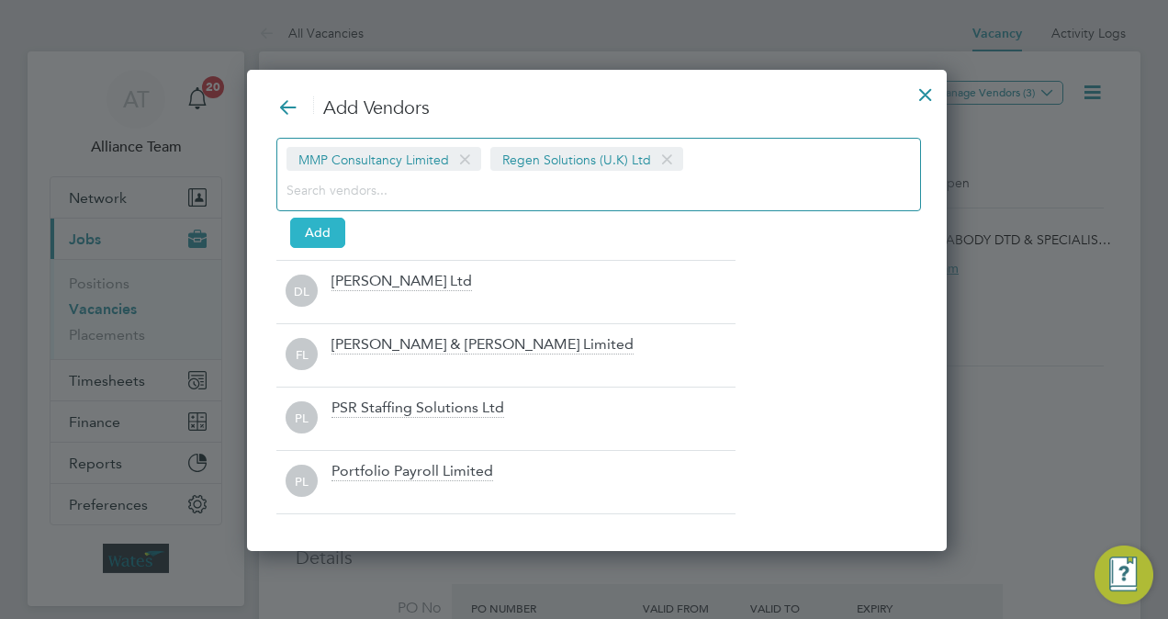
click at [330, 222] on button "Add" at bounding box center [317, 232] width 55 height 29
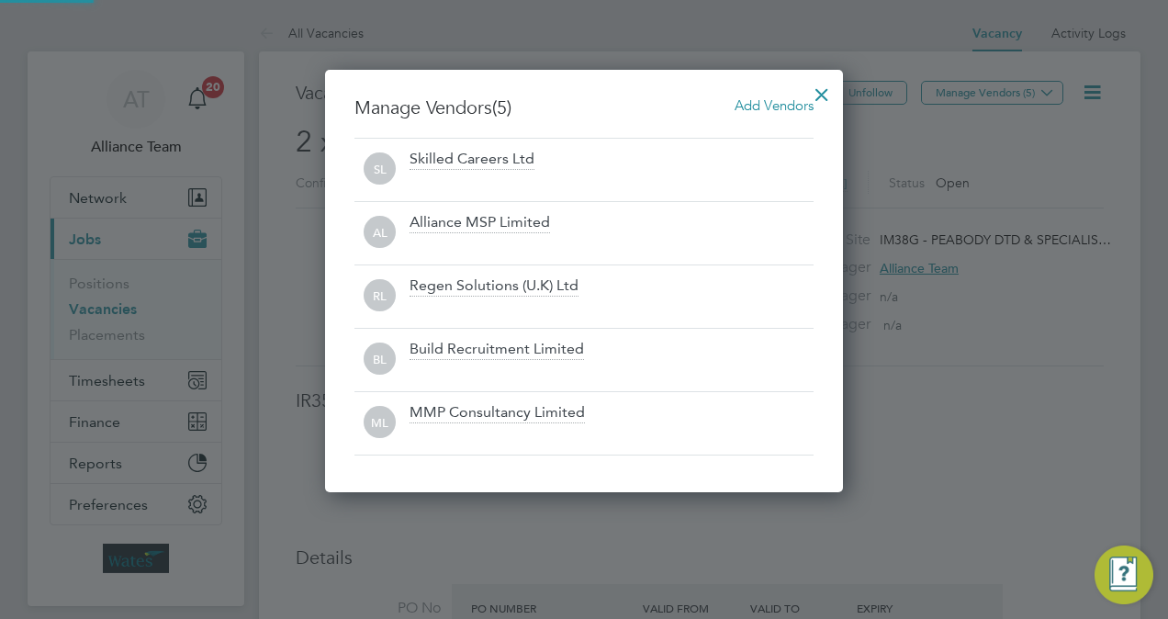
click at [822, 90] on div at bounding box center [821, 89] width 33 height 33
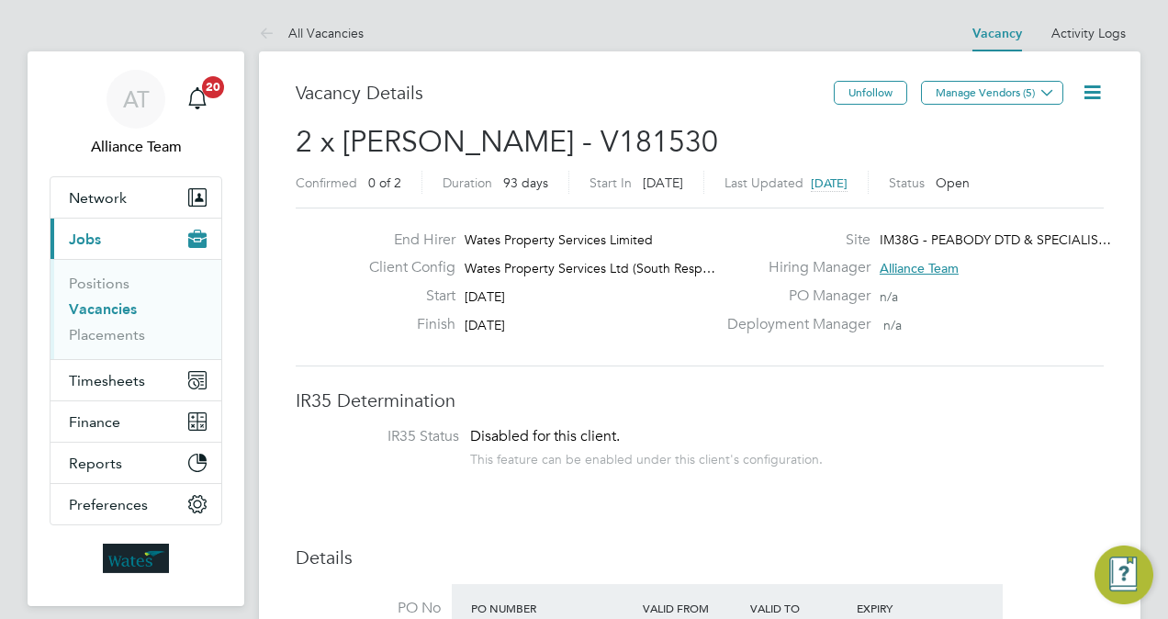
click at [1082, 89] on icon at bounding box center [1092, 92] width 23 height 23
click at [1017, 195] on li "Followers" at bounding box center [1048, 198] width 107 height 26
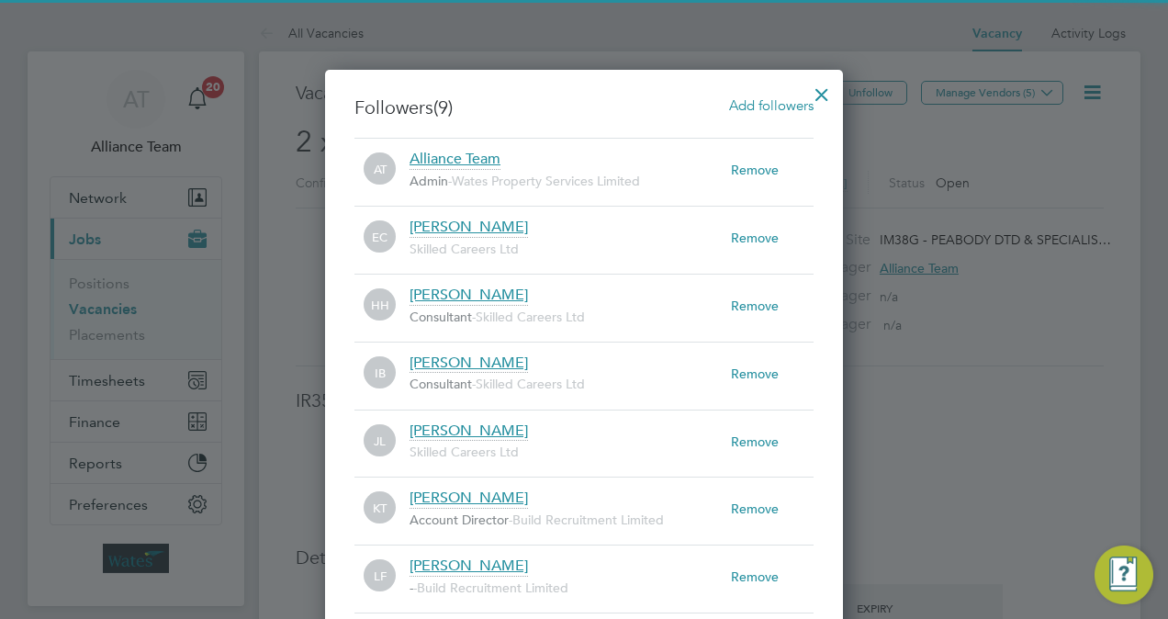
click at [761, 105] on span "Add followers" at bounding box center [771, 104] width 84 height 17
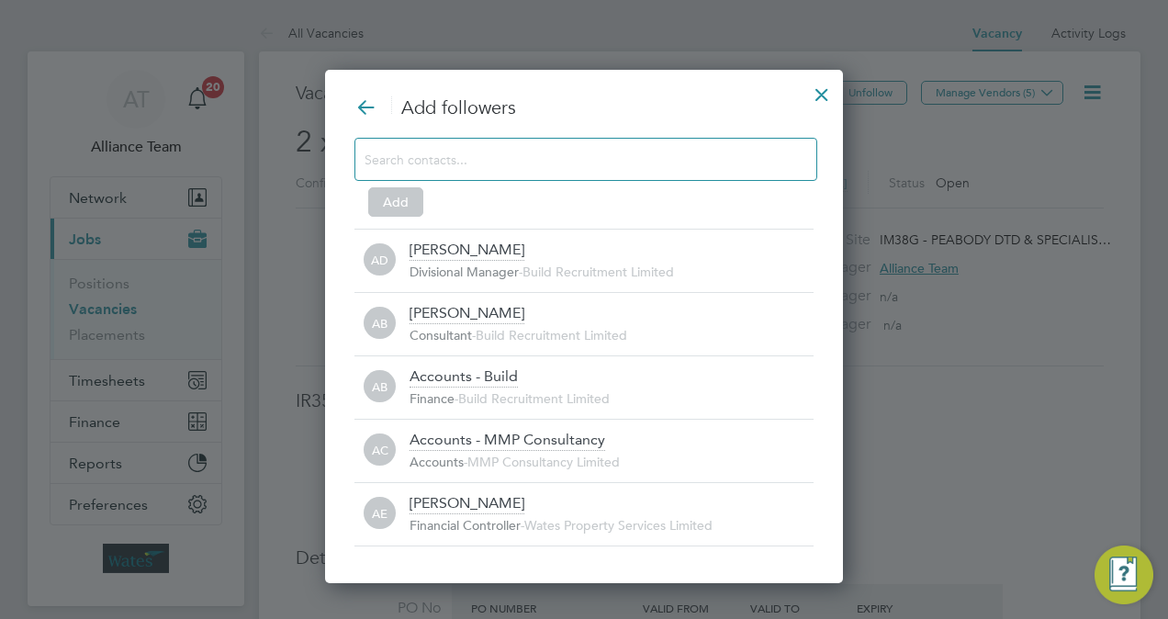
click at [573, 152] on input at bounding box center [571, 159] width 413 height 24
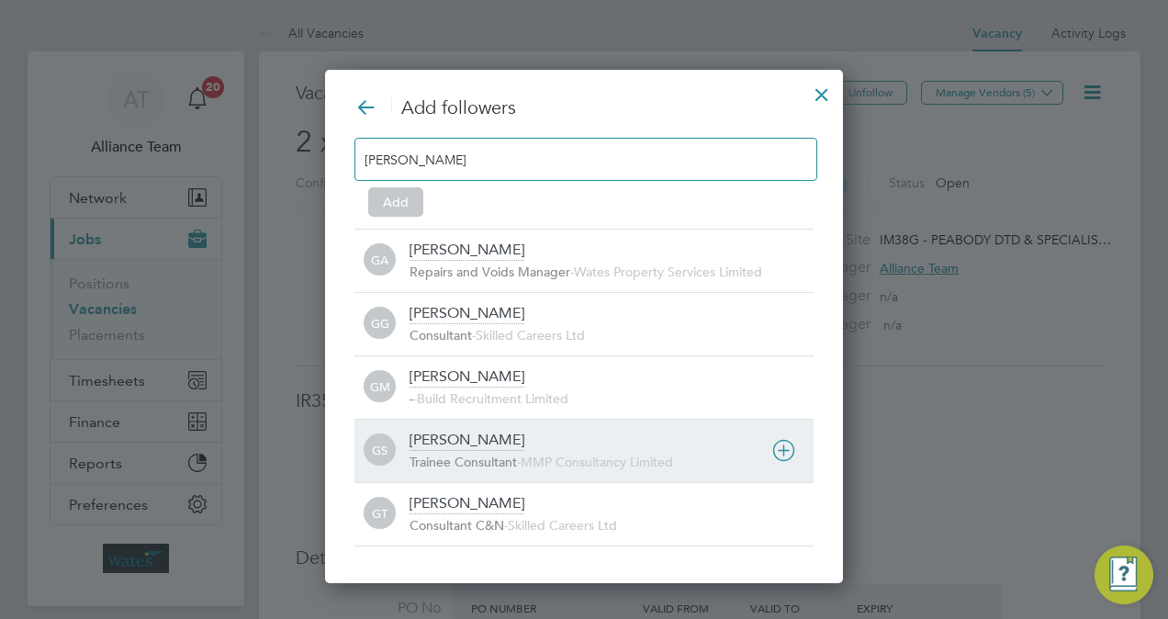
type input "george"
click at [501, 441] on div "George Stacey" at bounding box center [467, 441] width 115 height 20
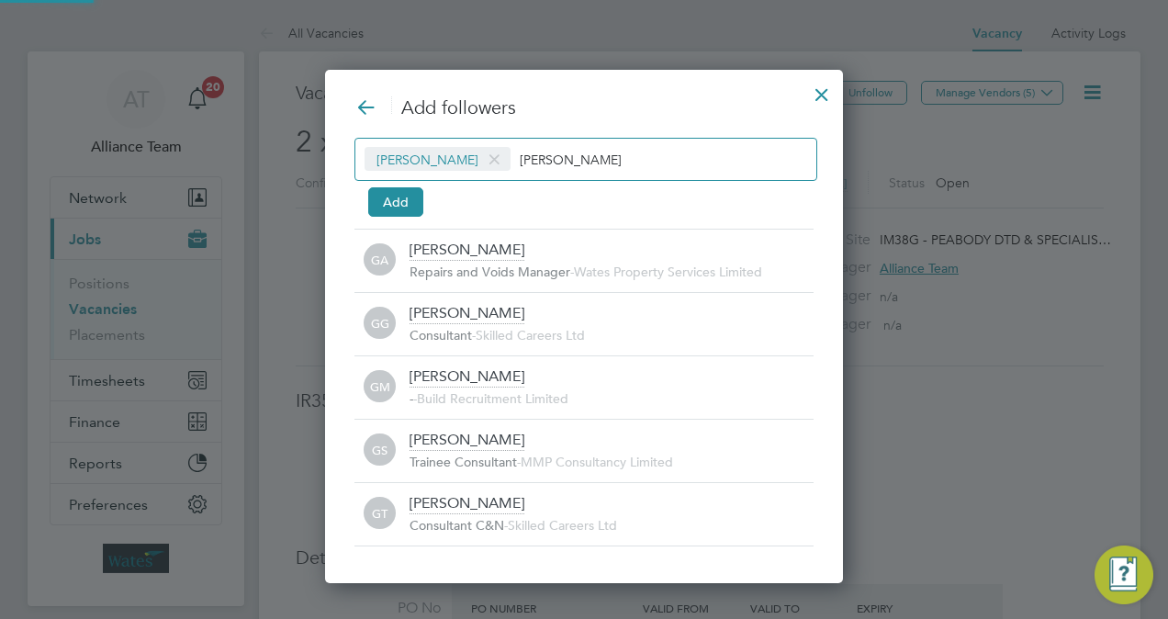
click at [590, 167] on input "george" at bounding box center [577, 159] width 115 height 24
type input "g"
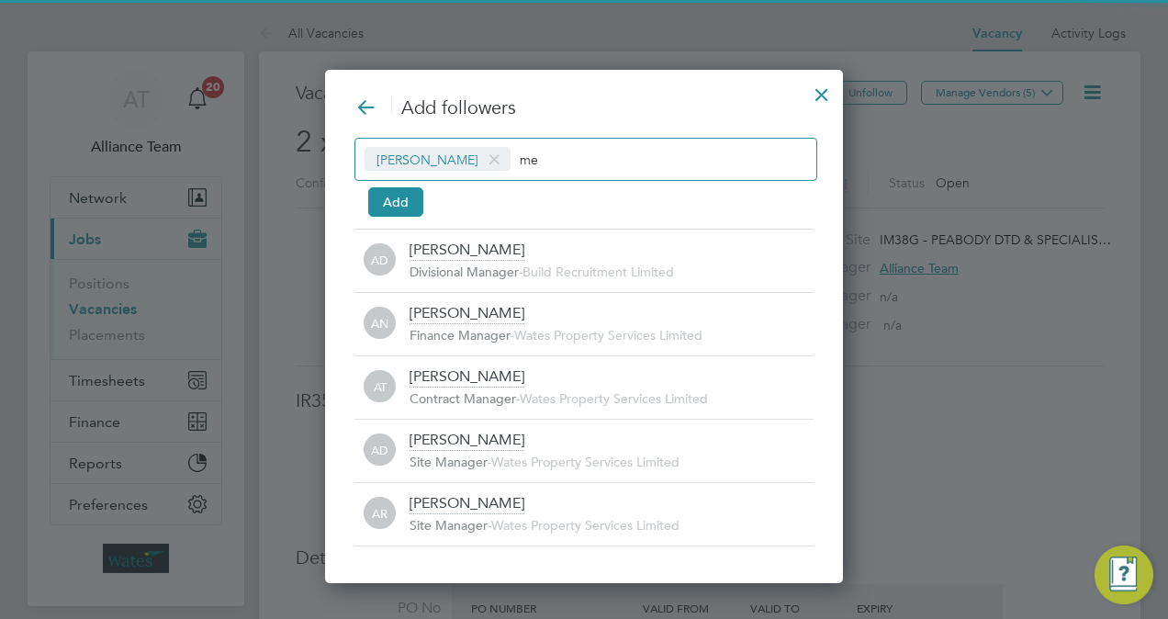
type input "m"
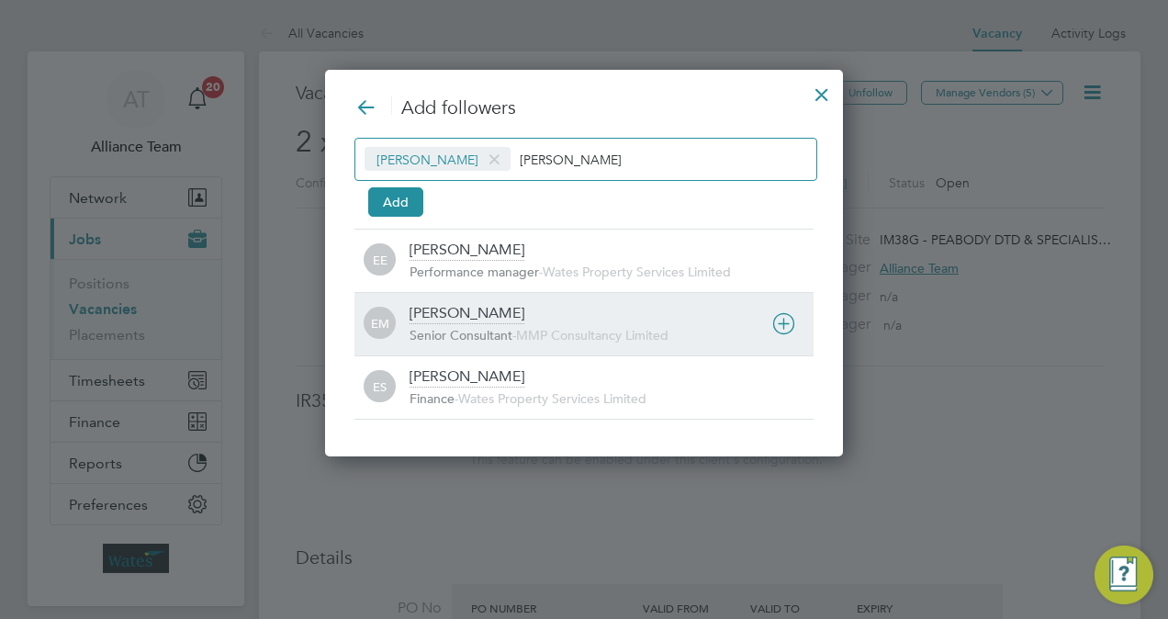
type input "emil"
click at [469, 318] on div "Emily Mcbride" at bounding box center [467, 314] width 115 height 20
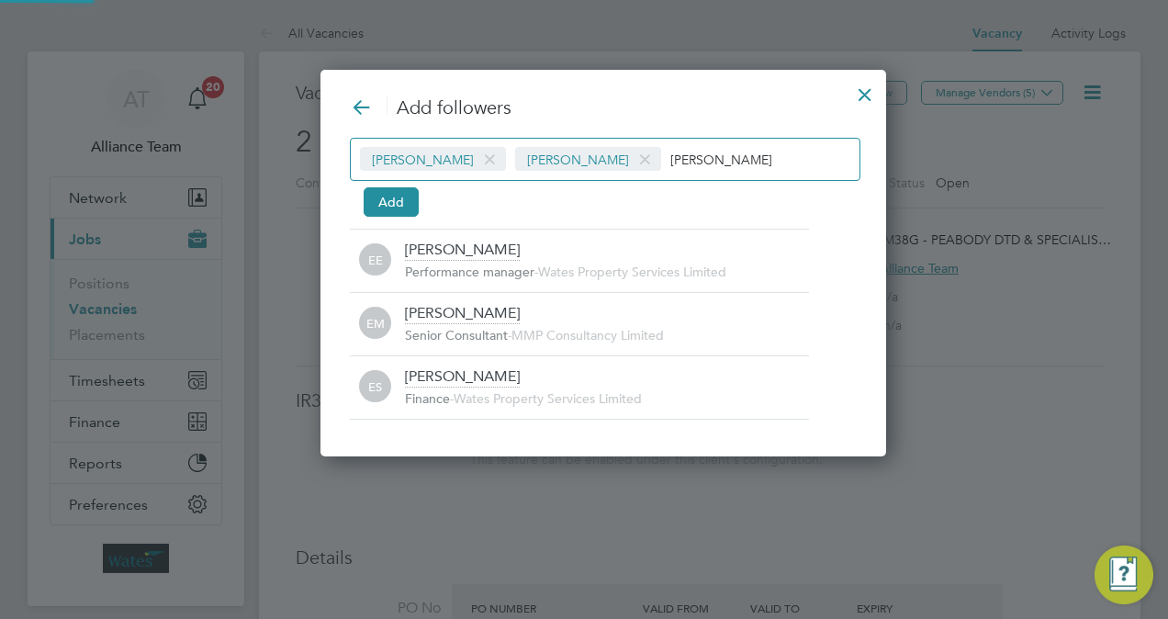
click at [707, 161] on input "emil" at bounding box center [727, 159] width 115 height 24
type input "e"
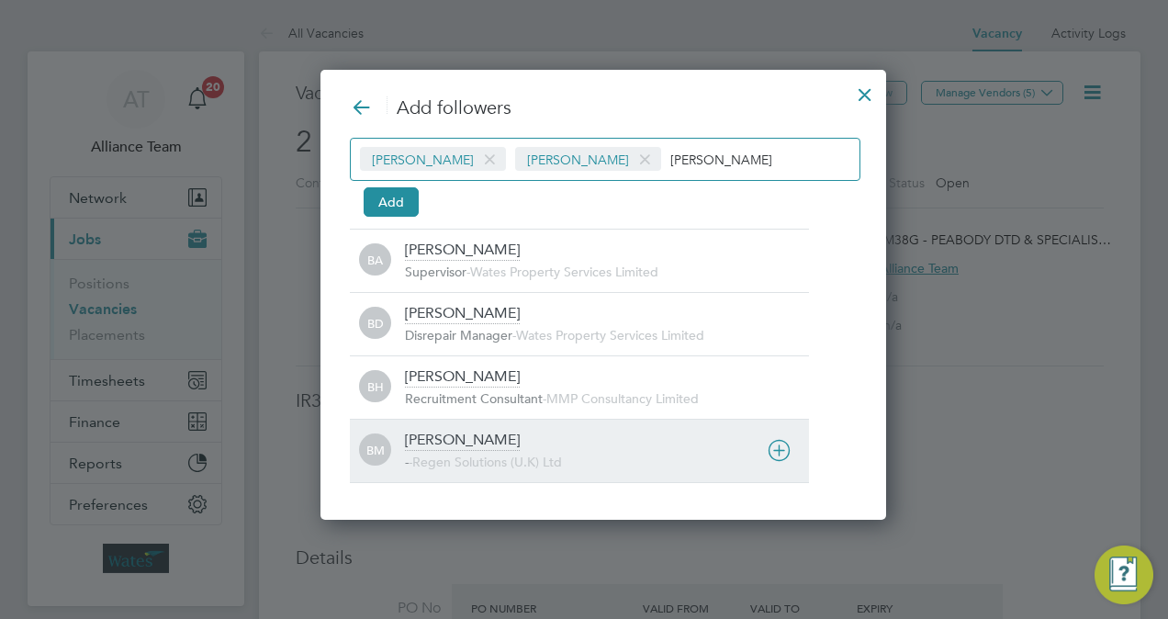
type input "billy"
click at [478, 445] on div "Billy Mcnamara" at bounding box center [462, 441] width 115 height 20
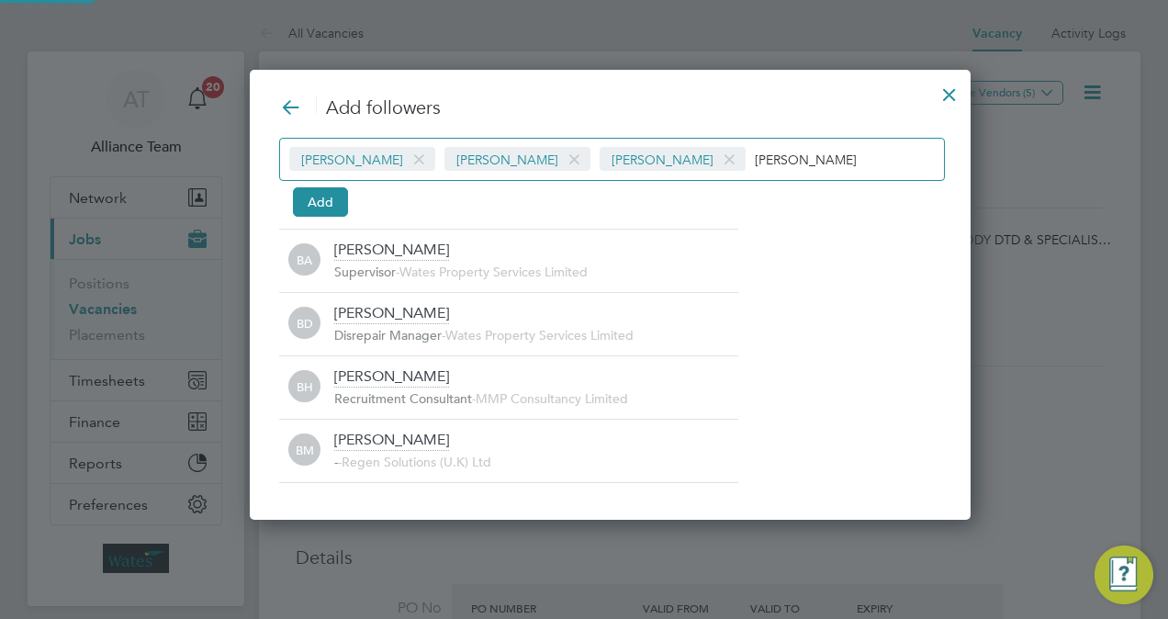
click at [769, 172] on div "George Stacey Emily Mcbride Billy Mcnamara billy" at bounding box center [612, 159] width 666 height 43
type input "b"
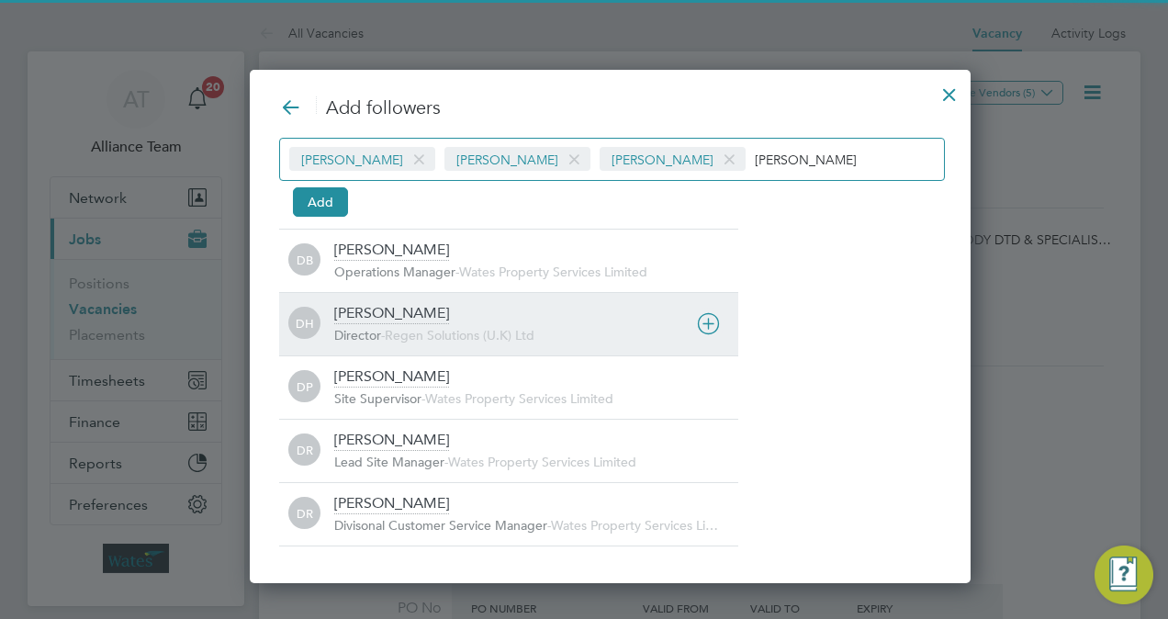
type input "darren"
click at [468, 321] on div "Darren Hartman Director - Regen Solutions (U.K) Ltd" at bounding box center [536, 324] width 404 height 40
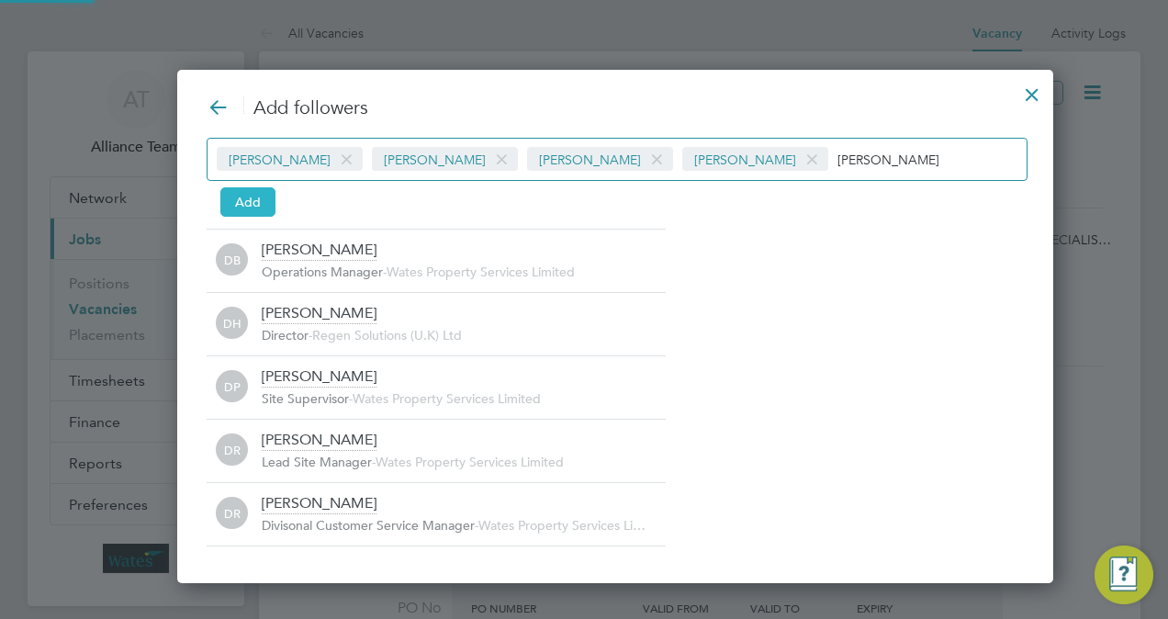
click at [248, 201] on button "Add" at bounding box center [247, 201] width 55 height 29
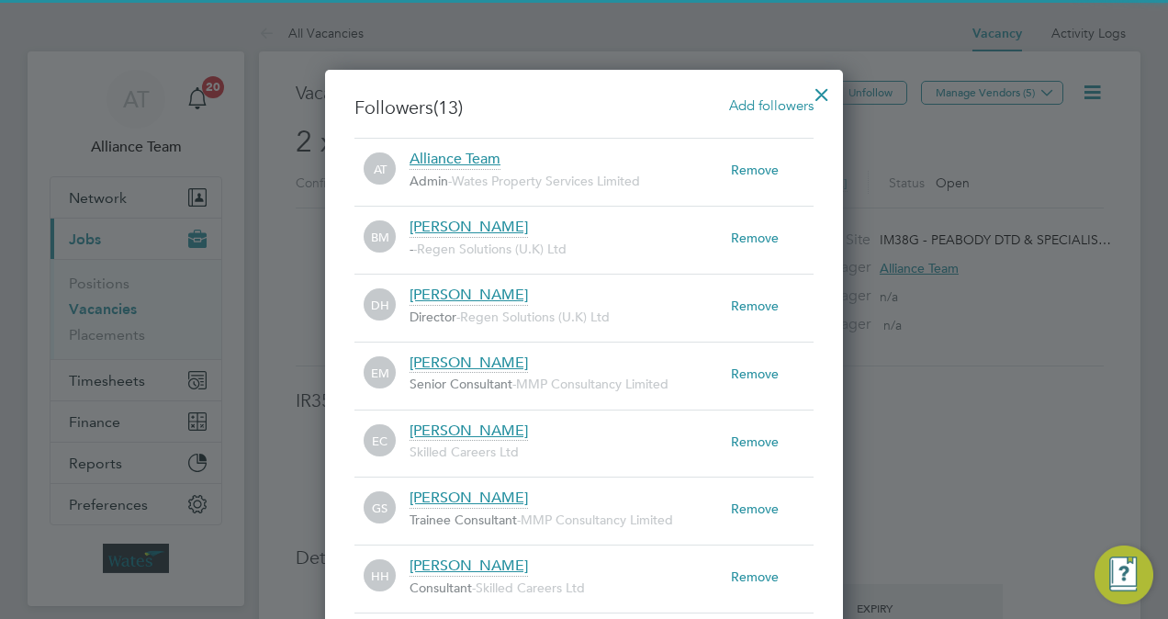
click at [824, 90] on div at bounding box center [821, 89] width 33 height 33
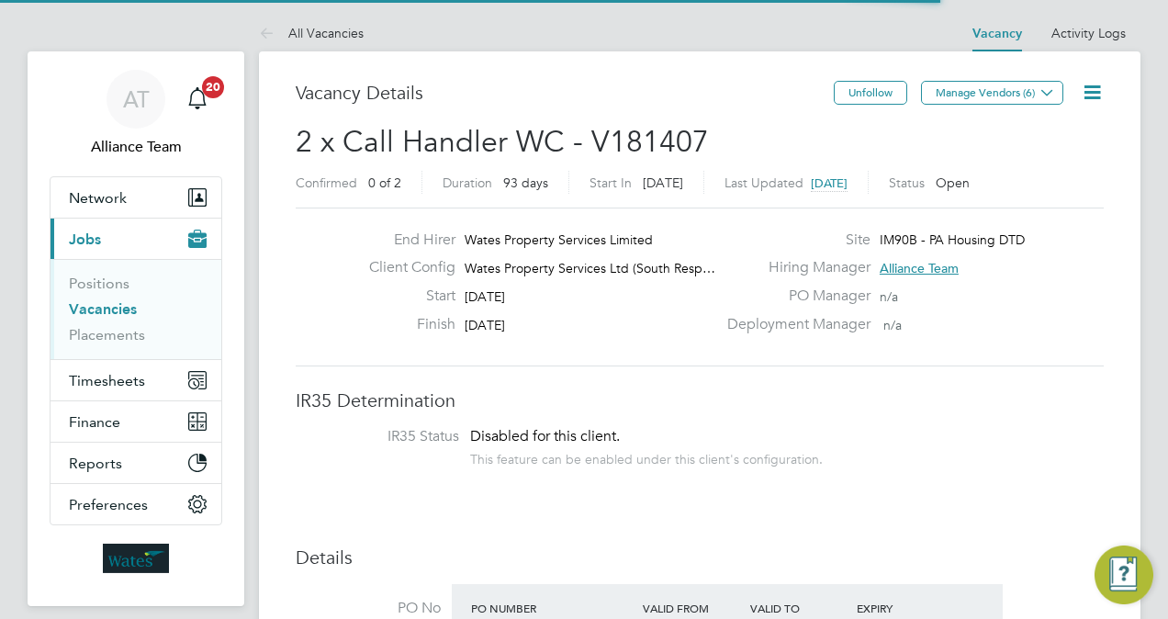
scroll to position [32, 287]
click at [465, 129] on span "2 x Call Handler WC - V181407" at bounding box center [502, 142] width 413 height 36
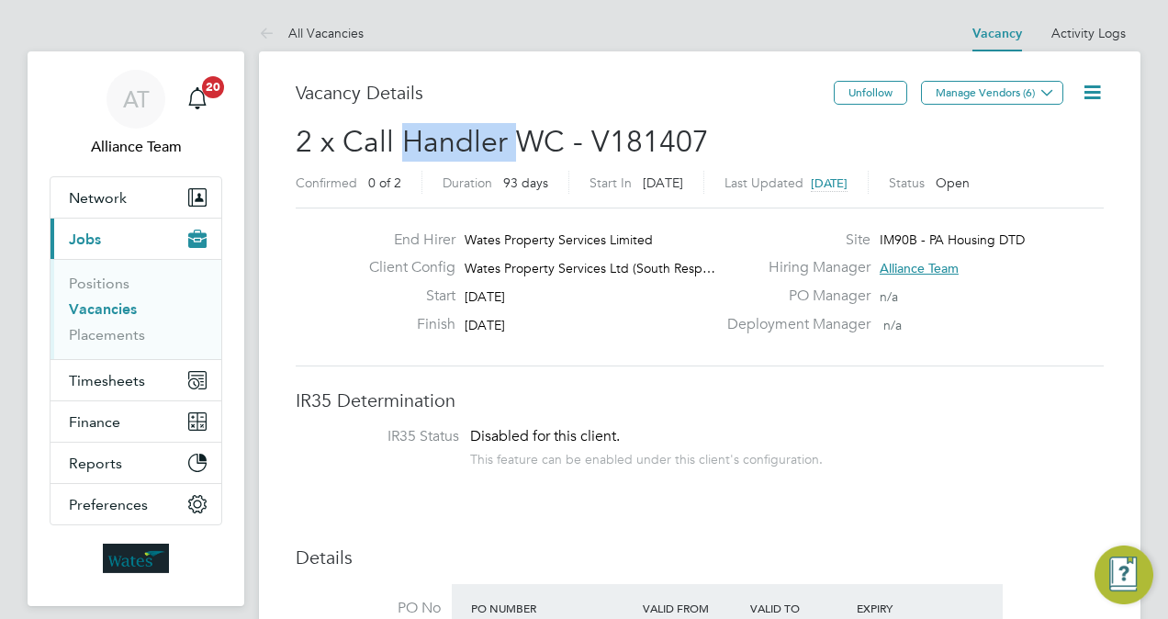
click at [465, 129] on span "2 x Call Handler WC - V181407" at bounding box center [502, 142] width 413 height 36
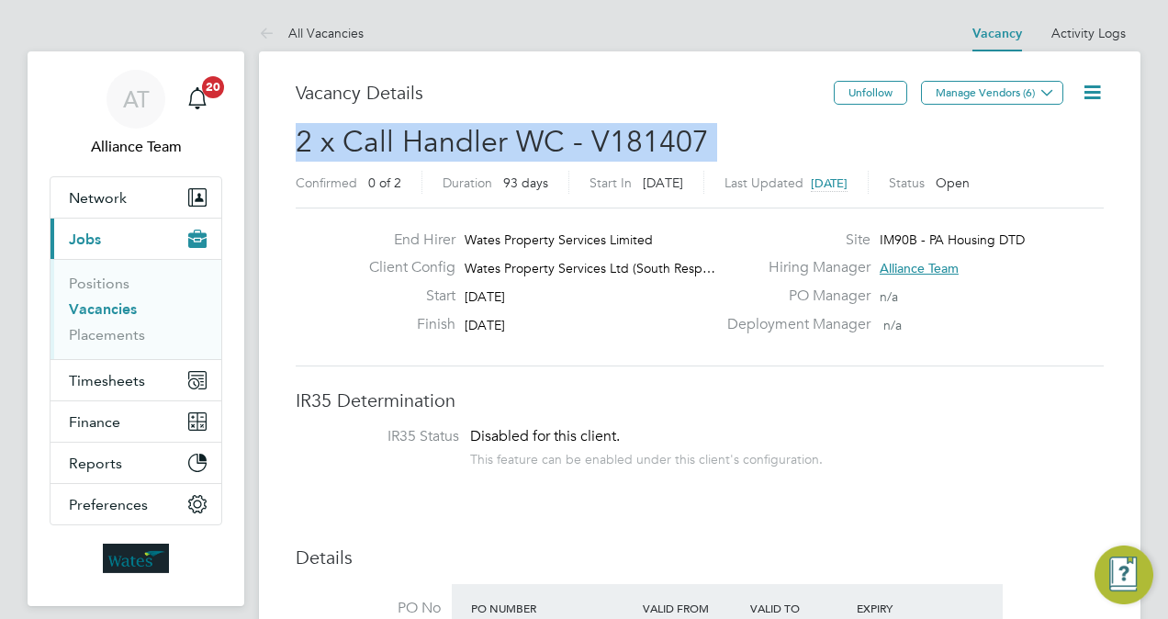
copy h2 "2 x Call Handler WC - V181407 Confirmed"
click at [99, 362] on button "Timesheets" at bounding box center [136, 380] width 171 height 40
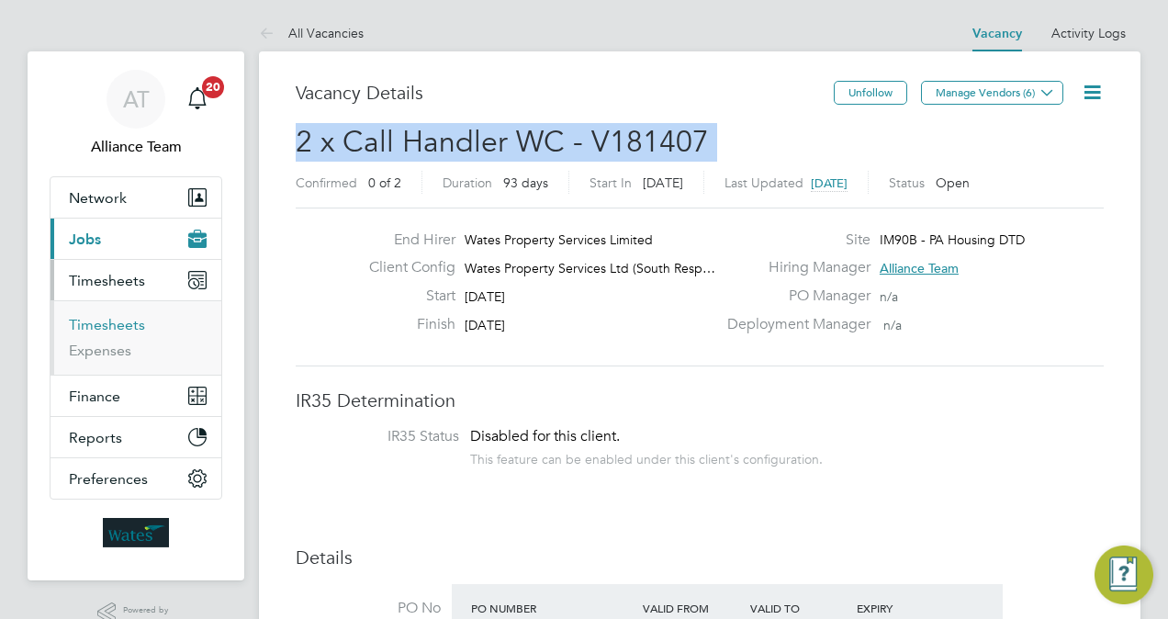
click at [105, 316] on link "Timesheets" at bounding box center [107, 324] width 76 height 17
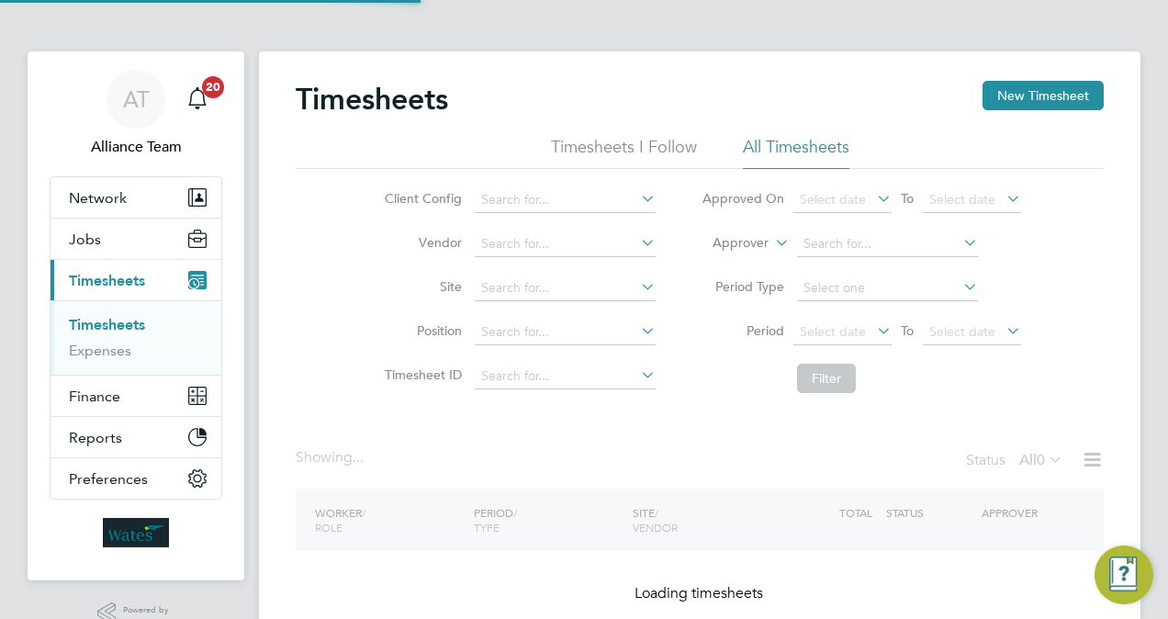
click at [105, 316] on link "Timesheets" at bounding box center [107, 324] width 76 height 17
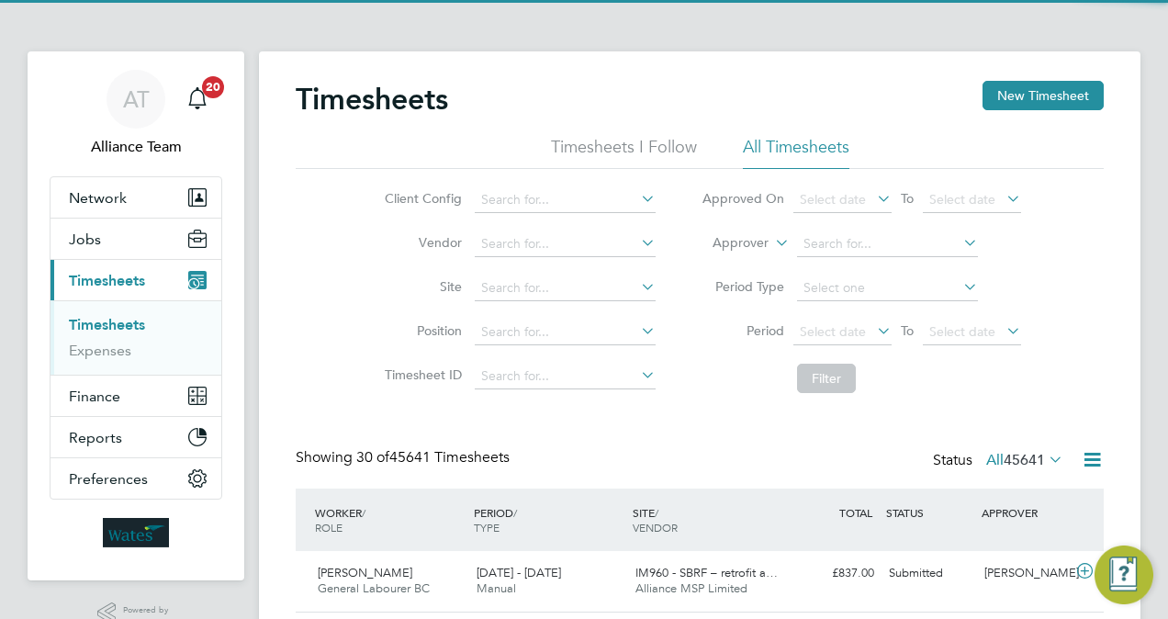
scroll to position [46, 159]
click at [722, 242] on label "Approver" at bounding box center [727, 243] width 83 height 18
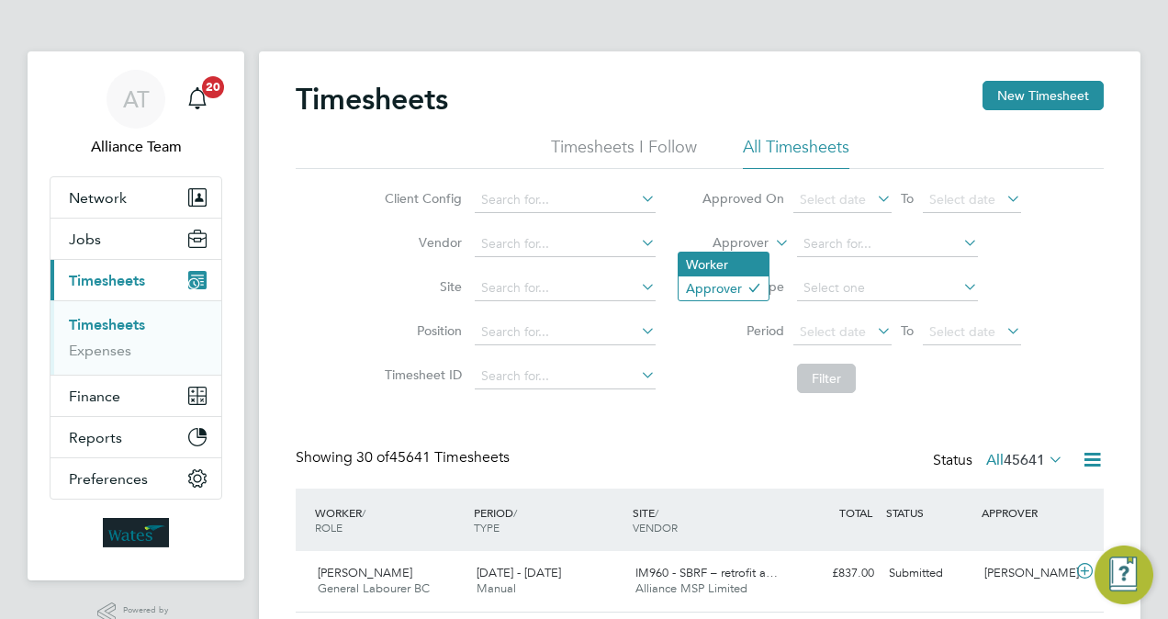
click at [722, 264] on li "Worker" at bounding box center [724, 265] width 90 height 24
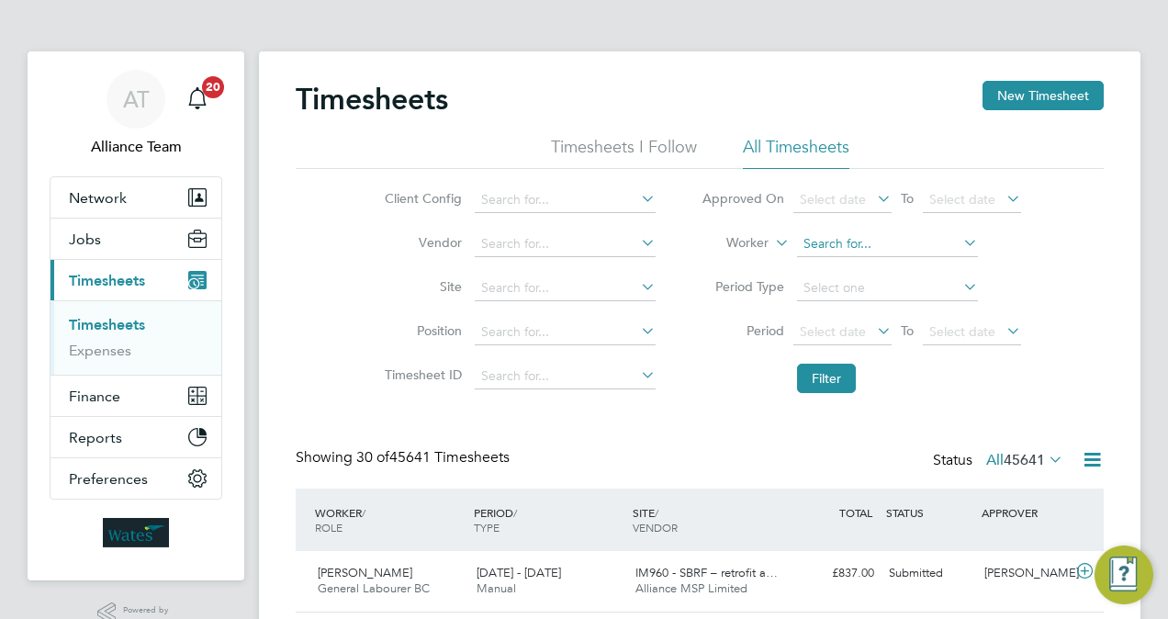
click at [893, 245] on input at bounding box center [887, 244] width 181 height 26
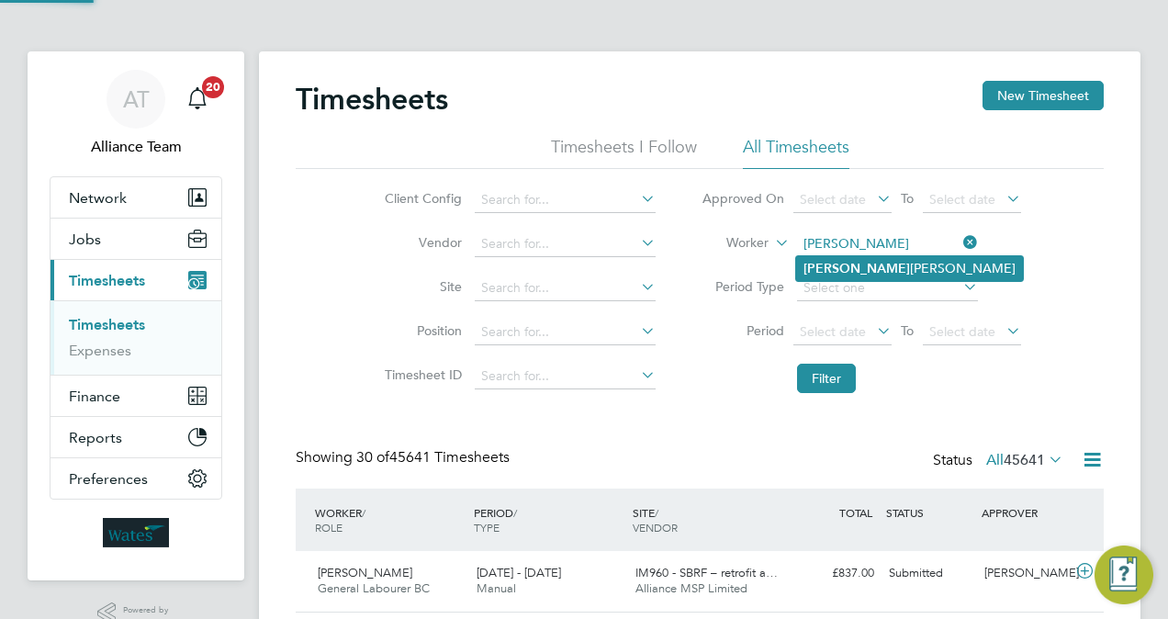
click at [893, 268] on li "Carla Turney" at bounding box center [909, 268] width 227 height 25
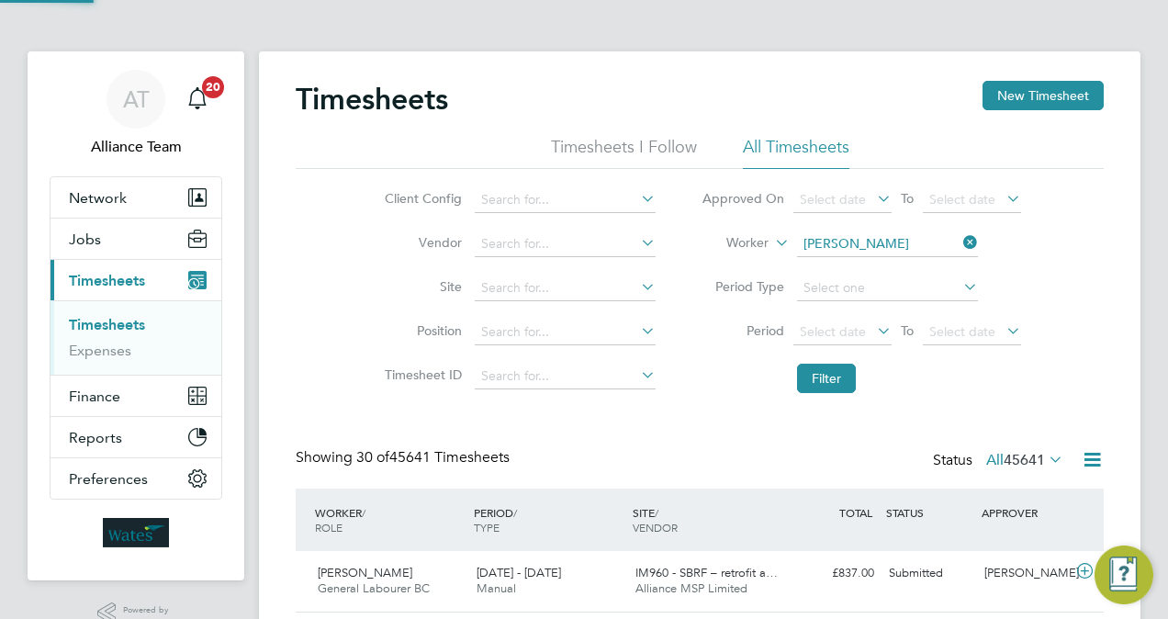
type input "Carla Turney"
click at [834, 383] on button "Filter" at bounding box center [826, 378] width 59 height 29
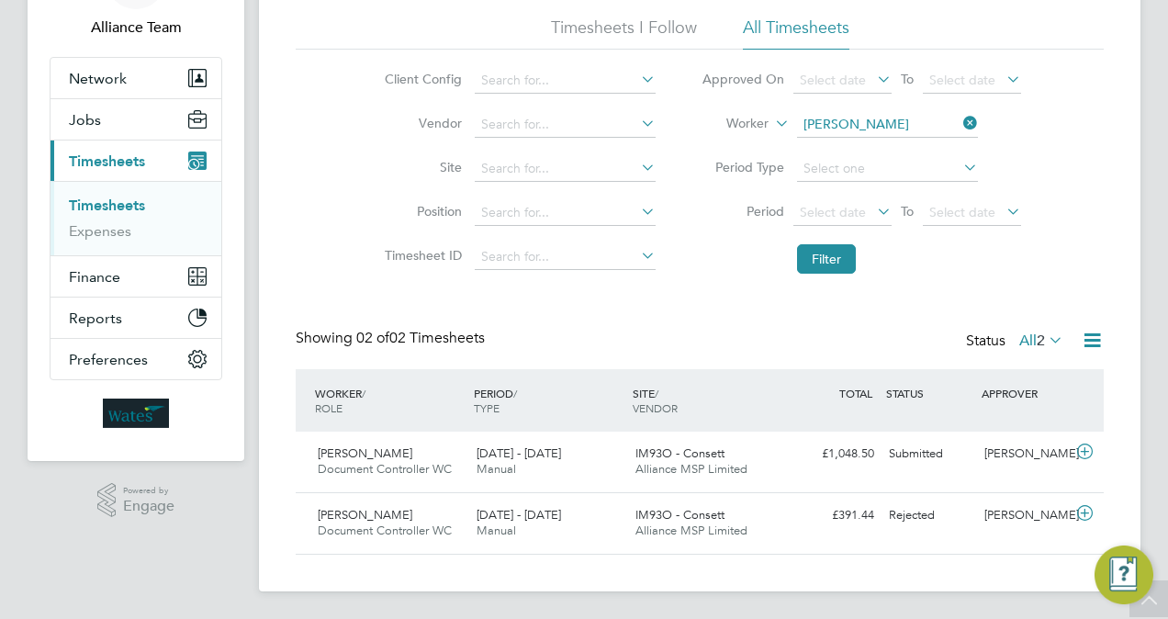
click at [669, 324] on div "Timesheets New Timesheet Timesheets I Follow All Timesheets Client Config Vendo…" at bounding box center [700, 257] width 808 height 593
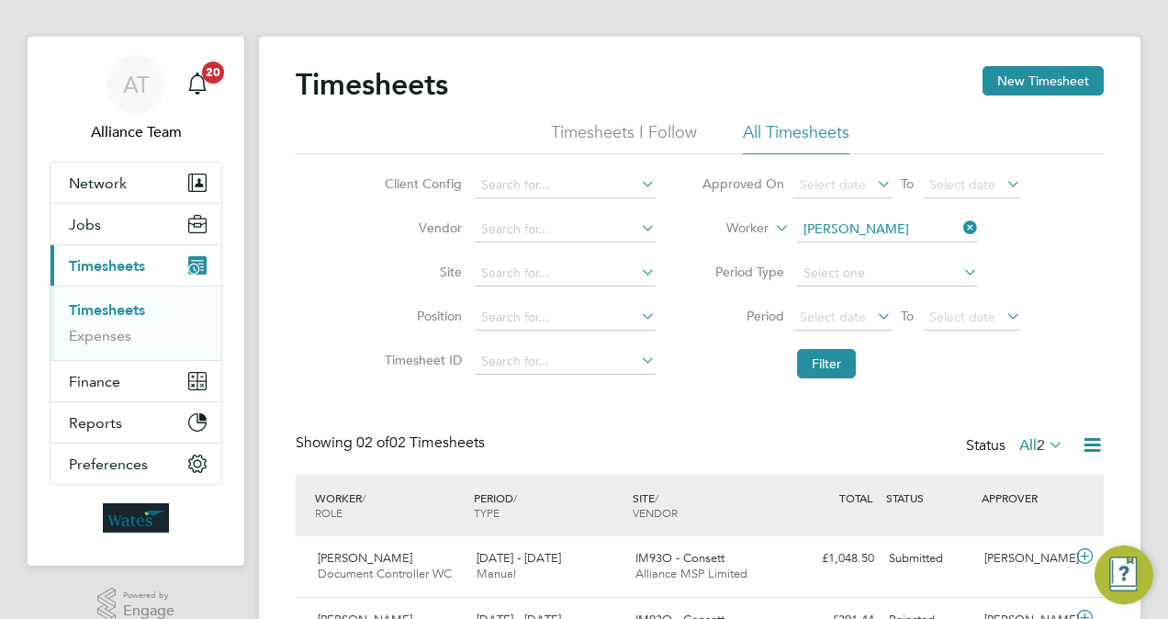
scroll to position [0, 0]
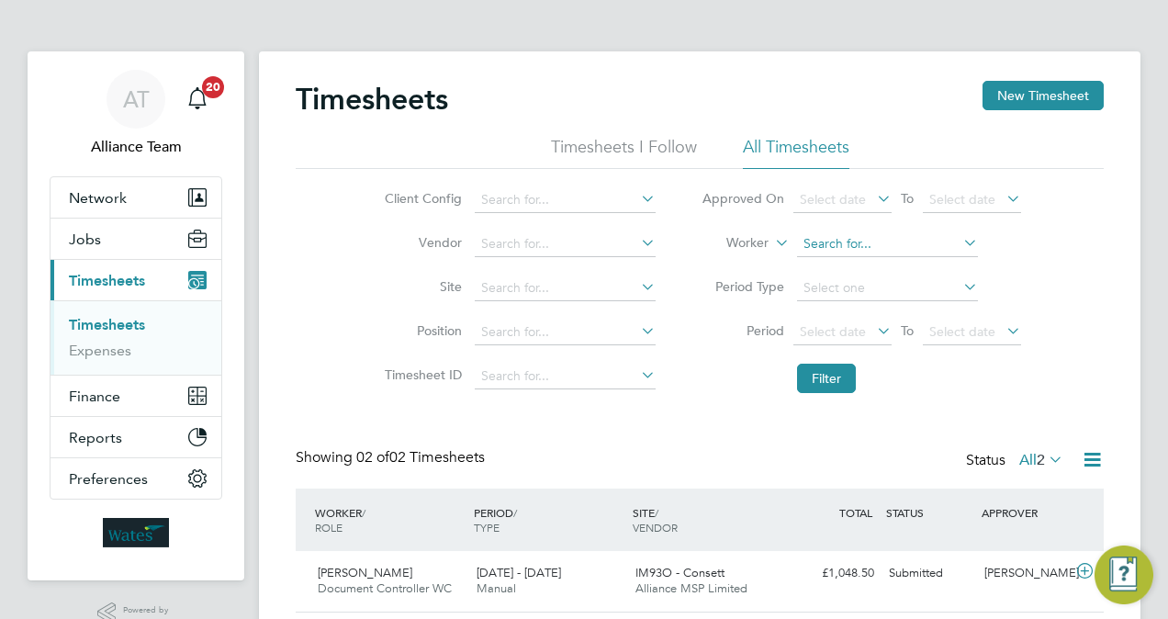
click at [904, 241] on input at bounding box center [887, 244] width 181 height 26
click at [905, 266] on li "Daniel Wes ton" at bounding box center [921, 268] width 251 height 25
type input "Daniel Weston"
click at [827, 385] on button "Filter" at bounding box center [826, 378] width 59 height 29
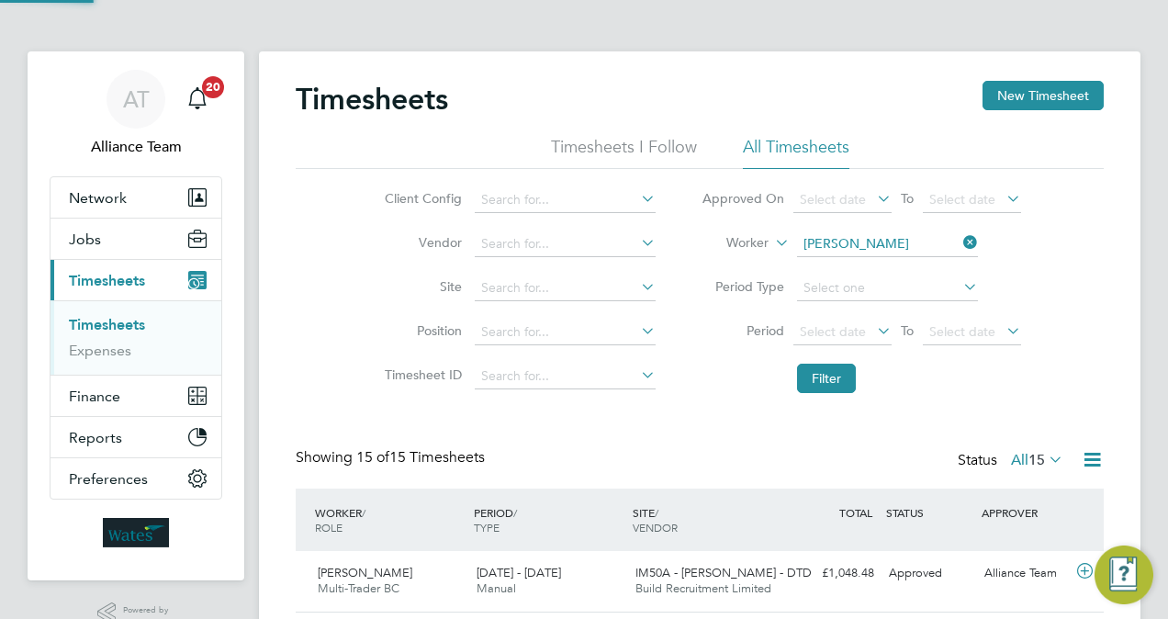
click at [1055, 287] on div "Client Config Vendor Site Position Timesheet ID Approved On Select date To Sele…" at bounding box center [700, 285] width 808 height 233
click at [165, 239] on button "Jobs" at bounding box center [136, 239] width 171 height 40
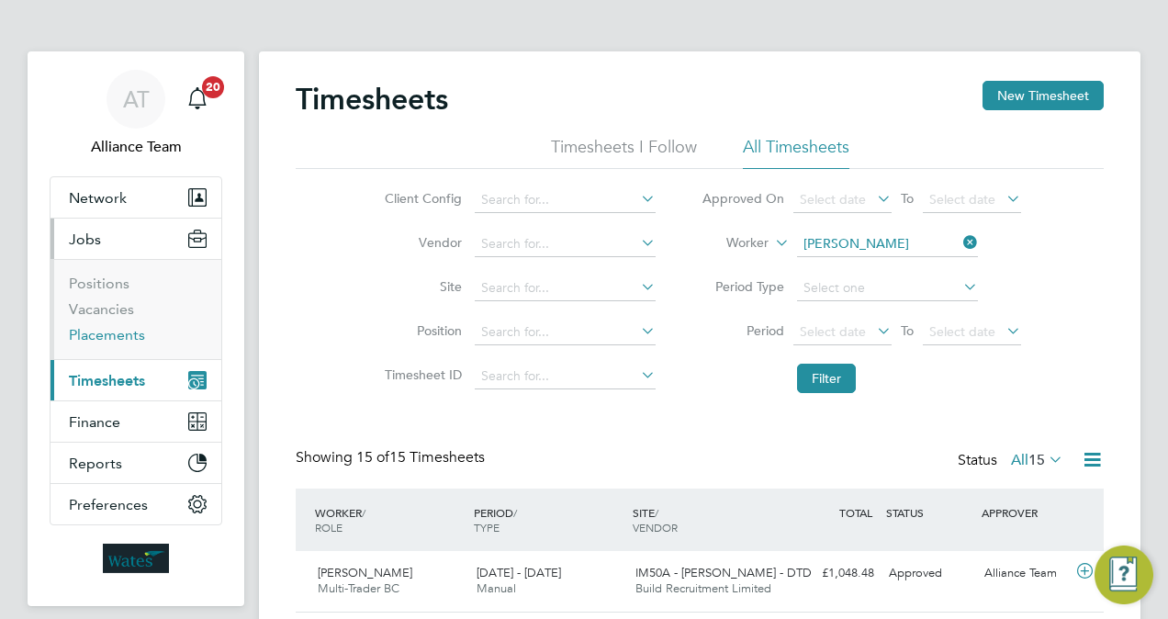
click at [130, 332] on link "Placements" at bounding box center [107, 334] width 76 height 17
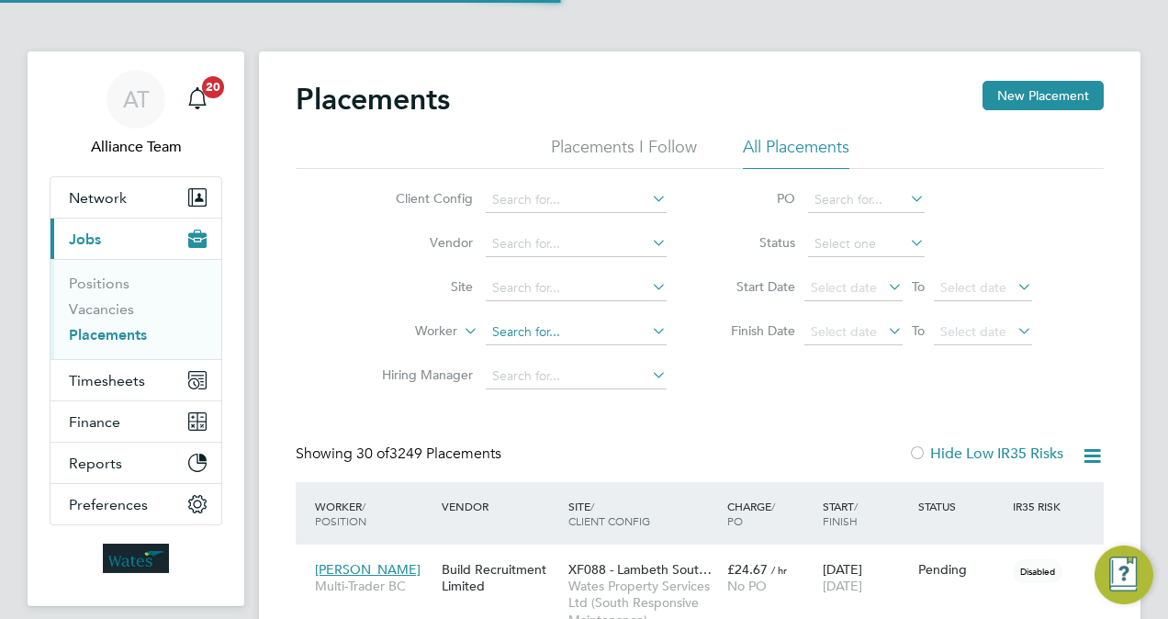
click at [529, 338] on input at bounding box center [576, 333] width 181 height 26
click at [579, 358] on li "Michael Spen cer" at bounding box center [577, 356] width 182 height 25
type input "Michael Spencer"
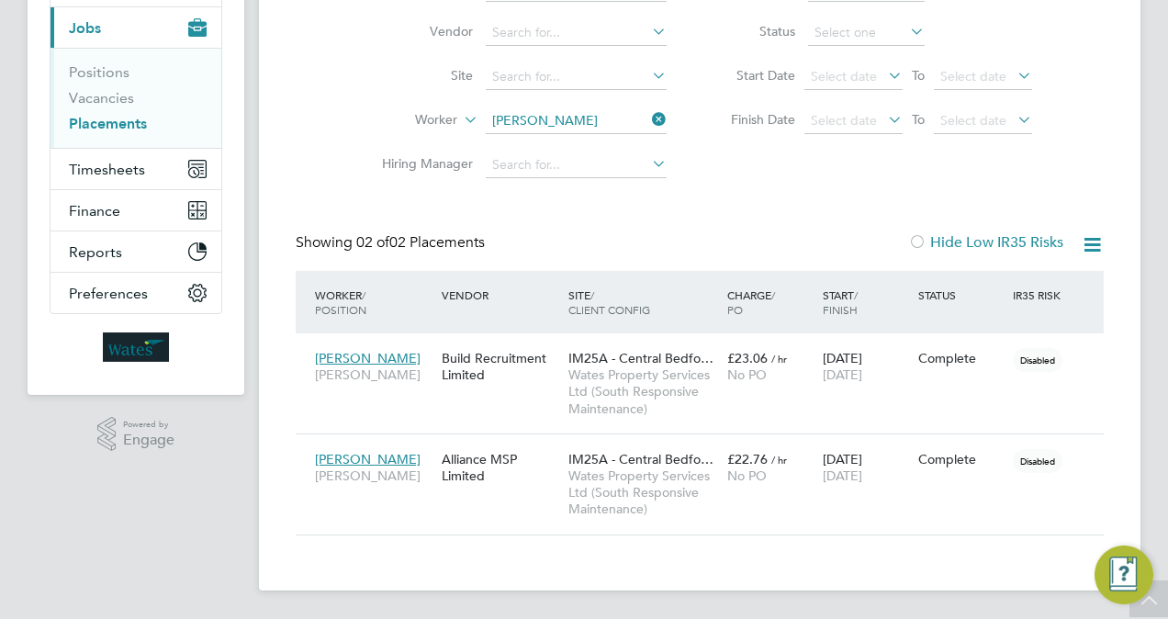
click at [988, 457] on div "Complete" at bounding box center [961, 459] width 86 height 17
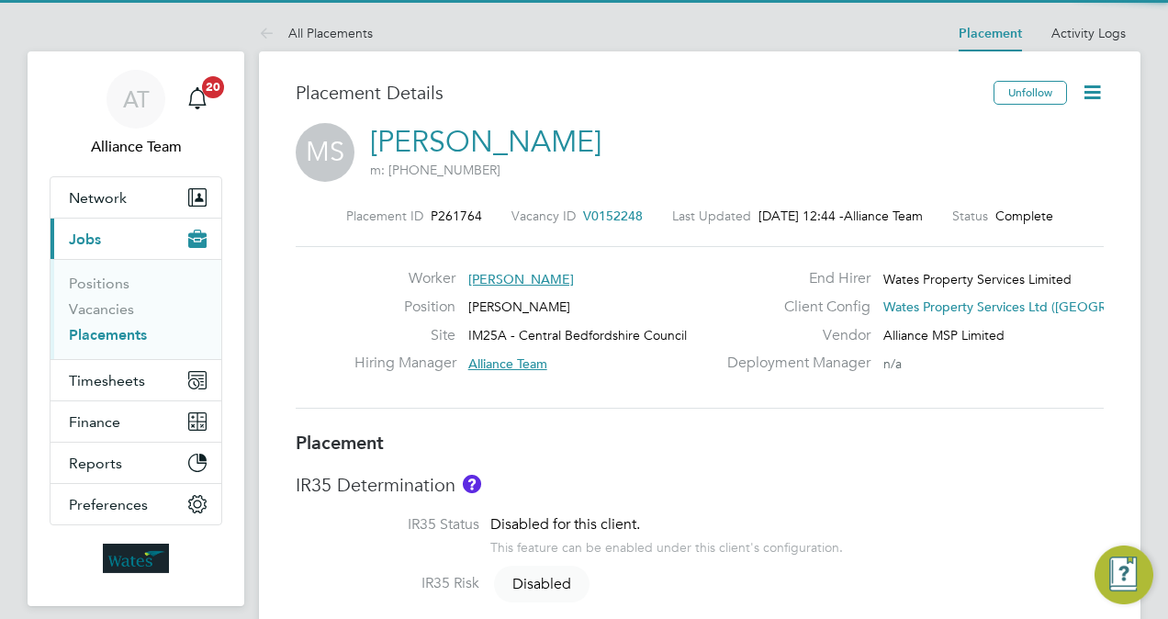
click at [1085, 92] on icon at bounding box center [1092, 92] width 23 height 23
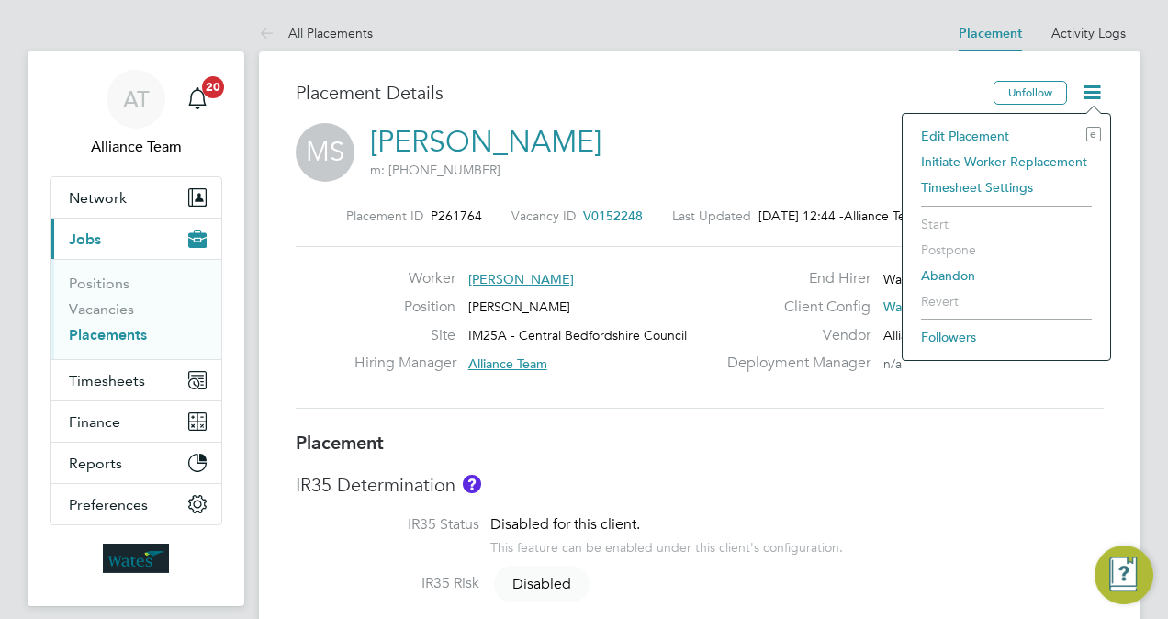
click at [997, 140] on li "Edit Placement e" at bounding box center [1006, 136] width 189 height 26
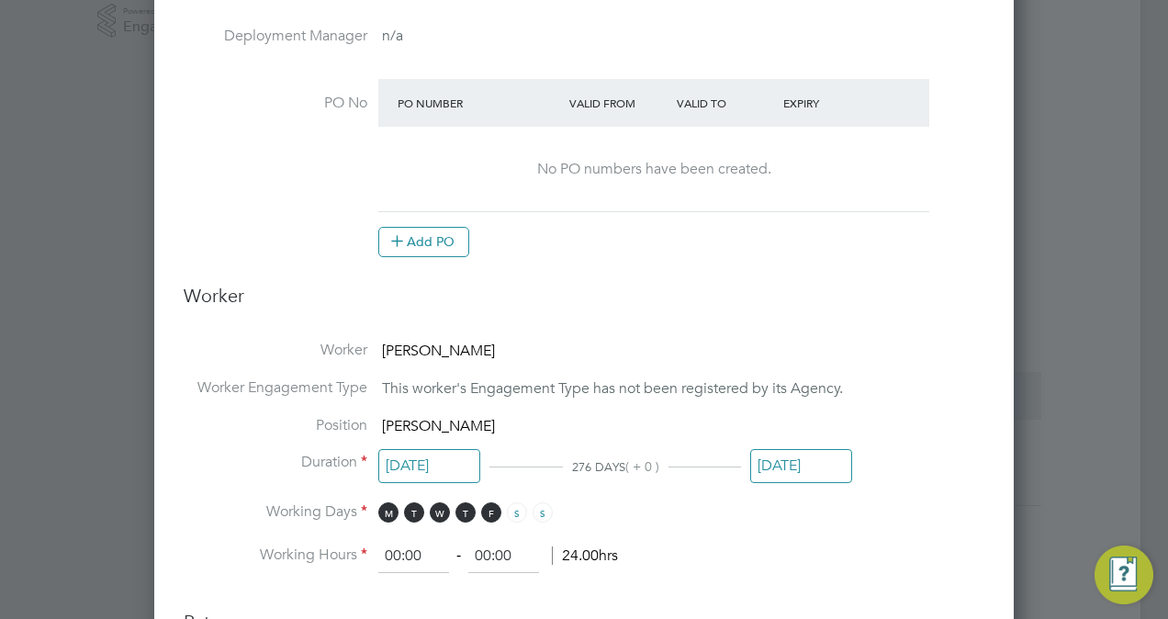
click at [802, 463] on input "[DATE]" at bounding box center [801, 466] width 102 height 34
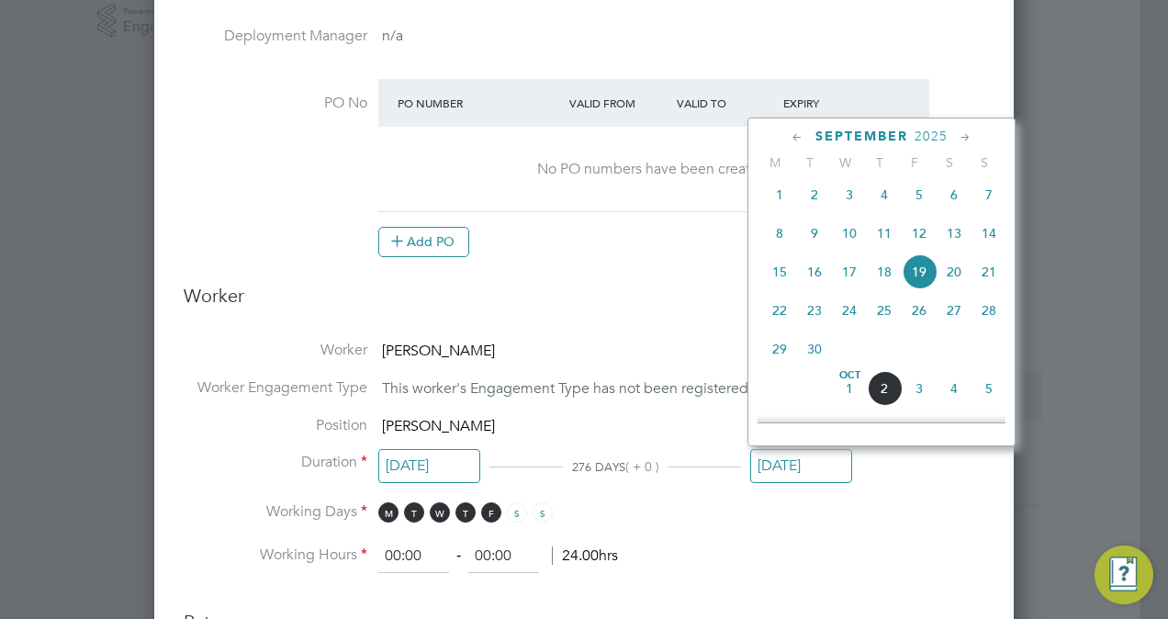
click at [926, 311] on span "26" at bounding box center [919, 310] width 35 height 35
type input "[DATE]"
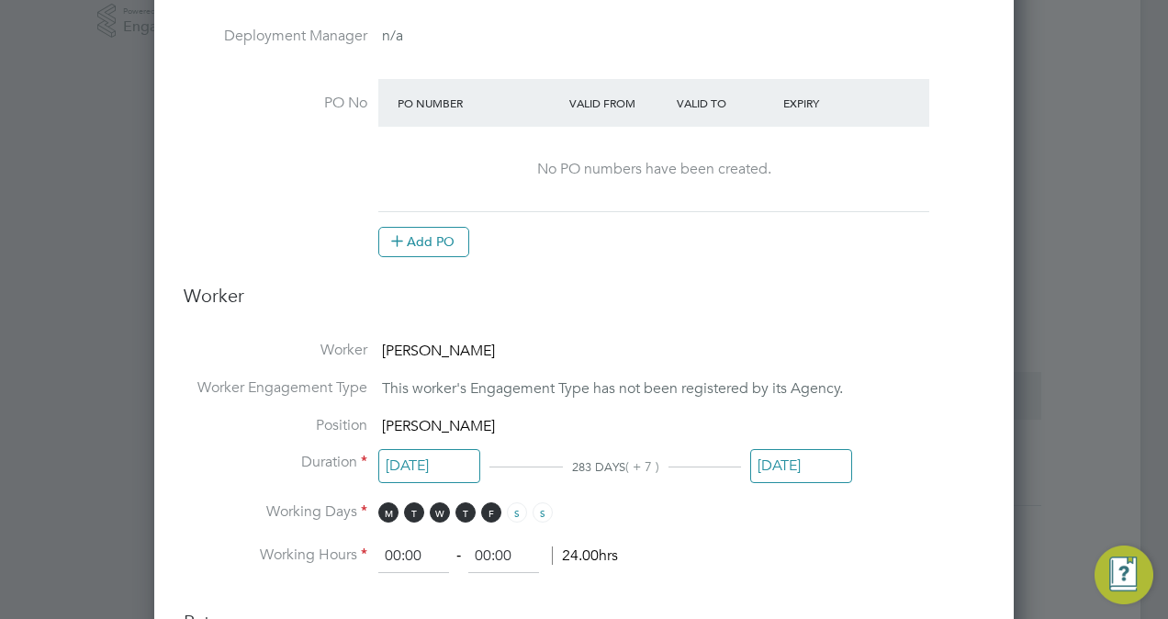
click at [914, 437] on li "Position [PERSON_NAME]" at bounding box center [584, 435] width 801 height 38
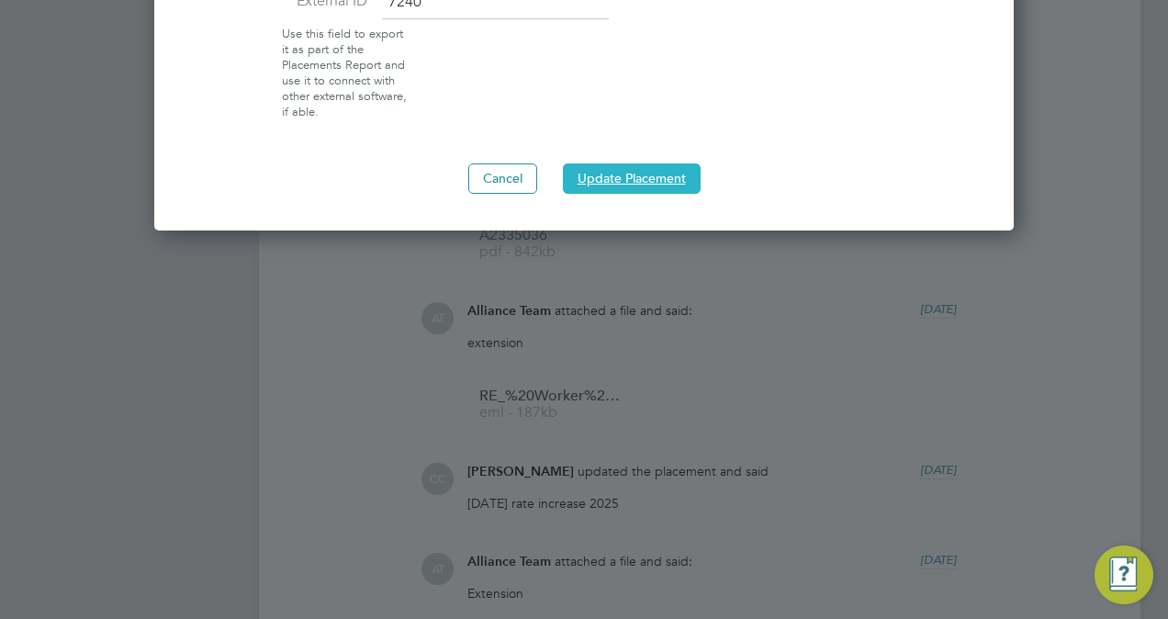
click at [614, 167] on button "Update Placement" at bounding box center [632, 177] width 138 height 29
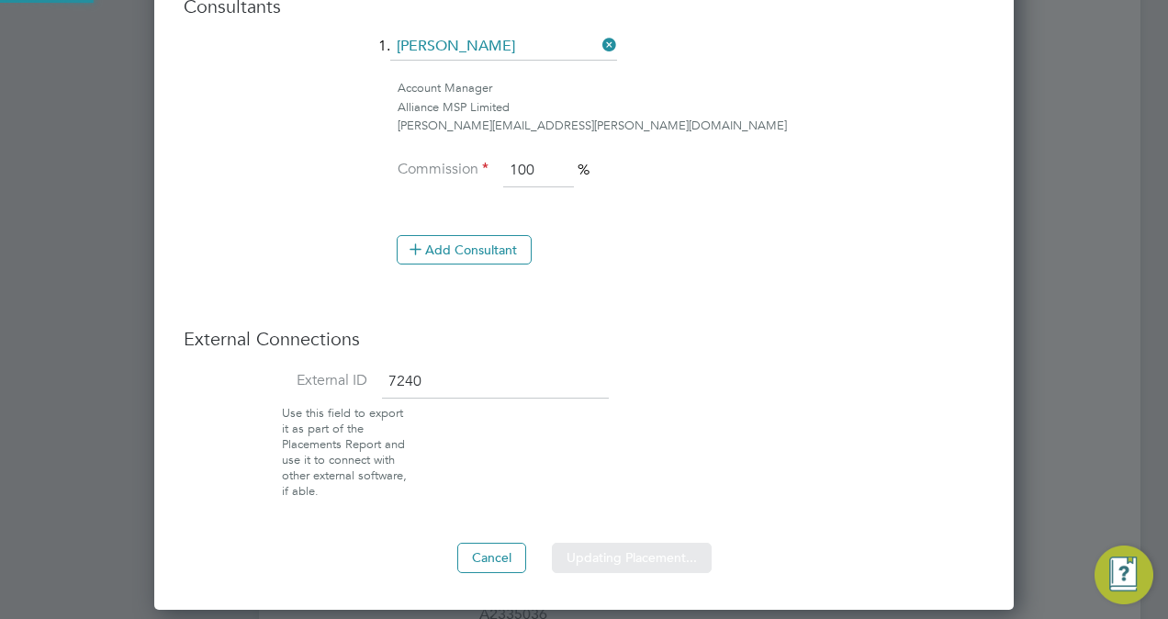
click at [0, 0] on div at bounding box center [0, 0] width 0 height 0
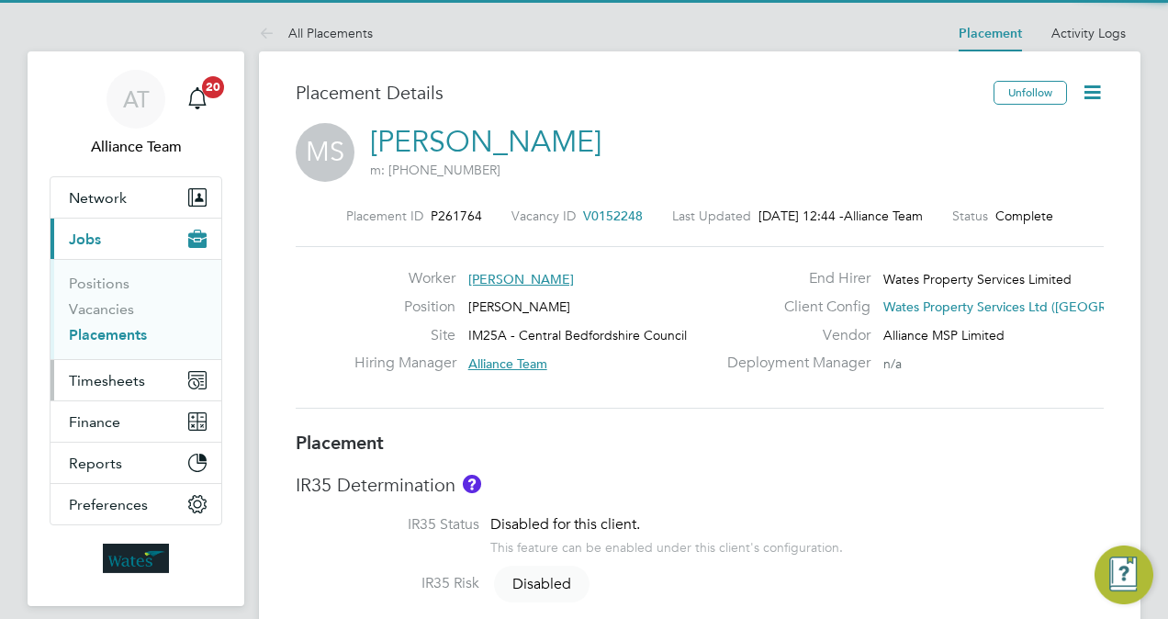
click at [105, 369] on button "Timesheets" at bounding box center [136, 380] width 171 height 40
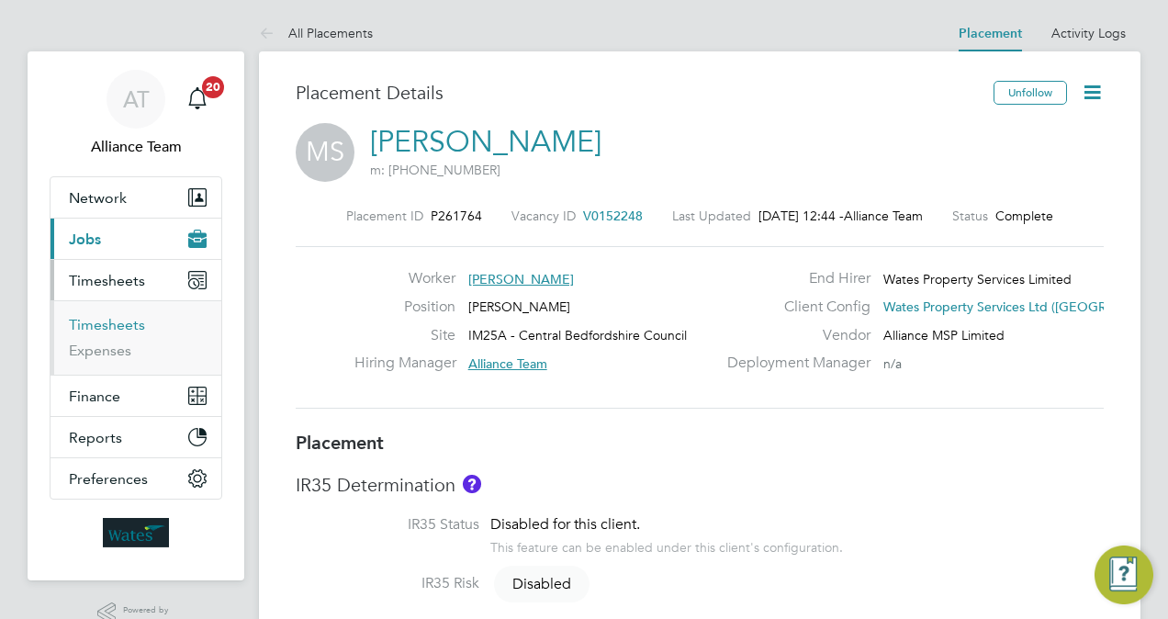
click at [127, 321] on link "Timesheets" at bounding box center [107, 324] width 76 height 17
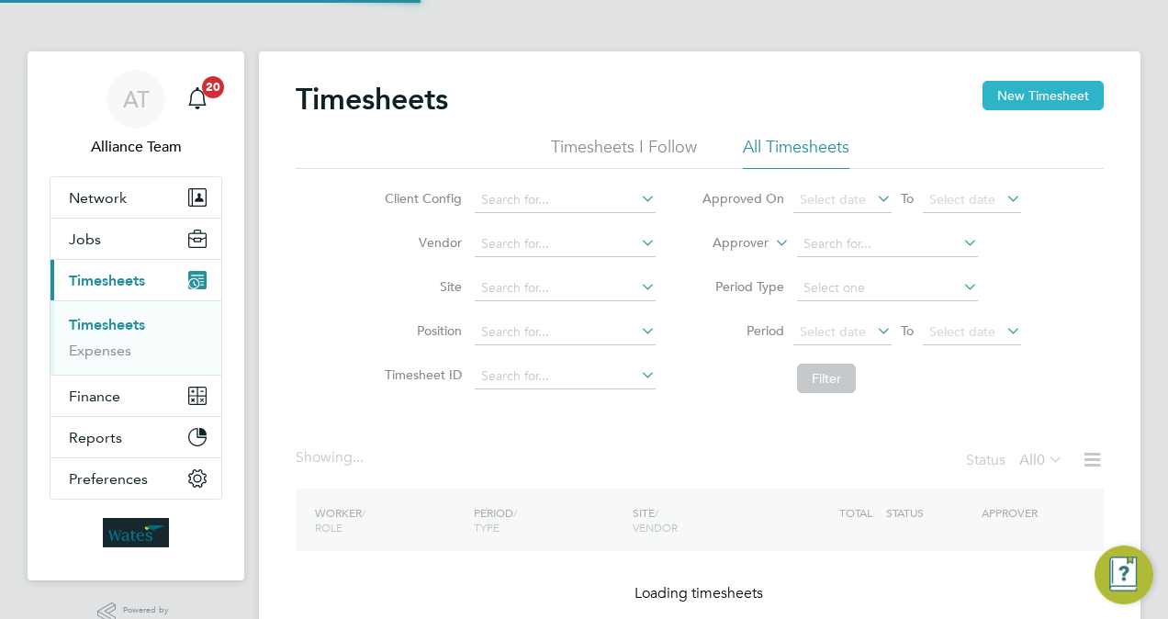
click at [1061, 98] on button "New Timesheet" at bounding box center [1043, 95] width 121 height 29
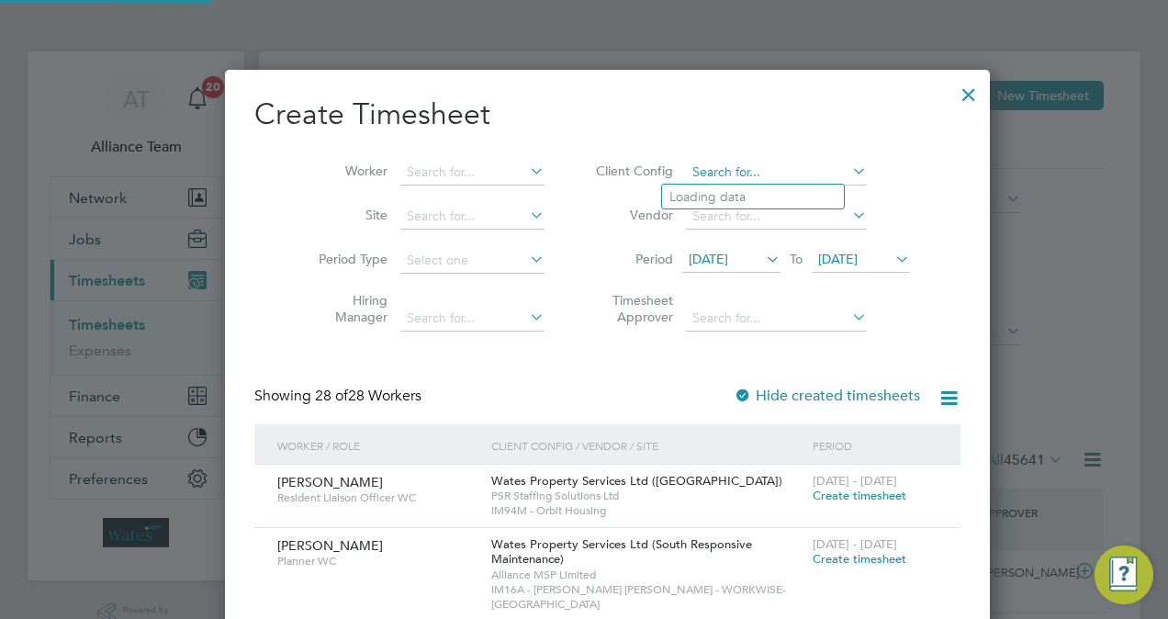
click at [731, 169] on input at bounding box center [776, 173] width 181 height 26
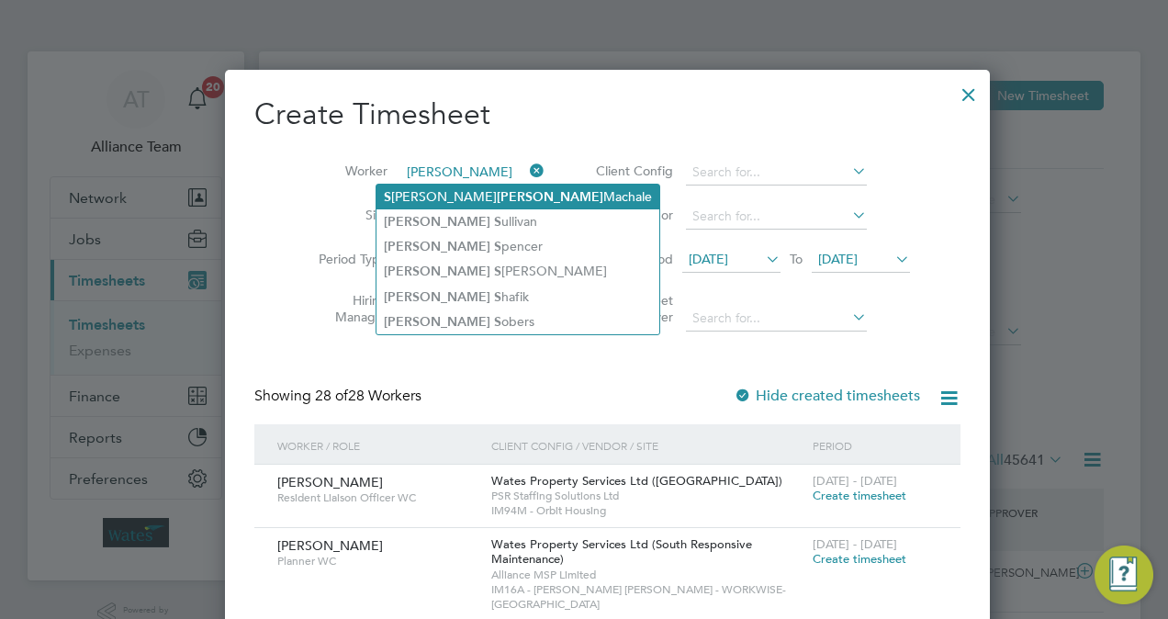
type input "michael s"
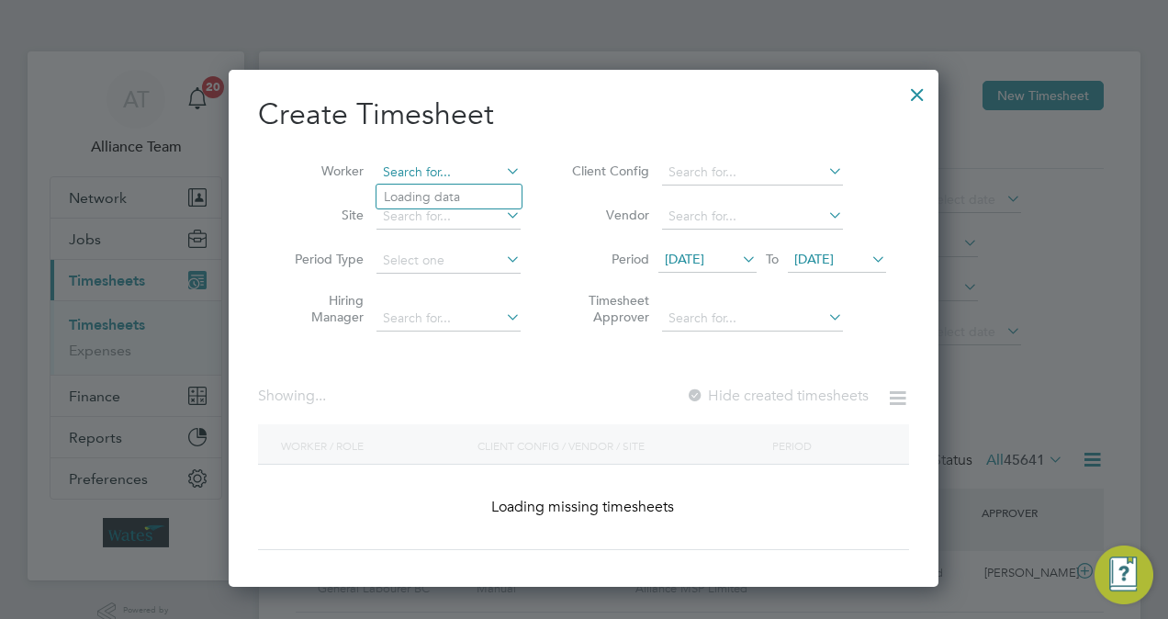
click at [465, 174] on input at bounding box center [449, 173] width 144 height 26
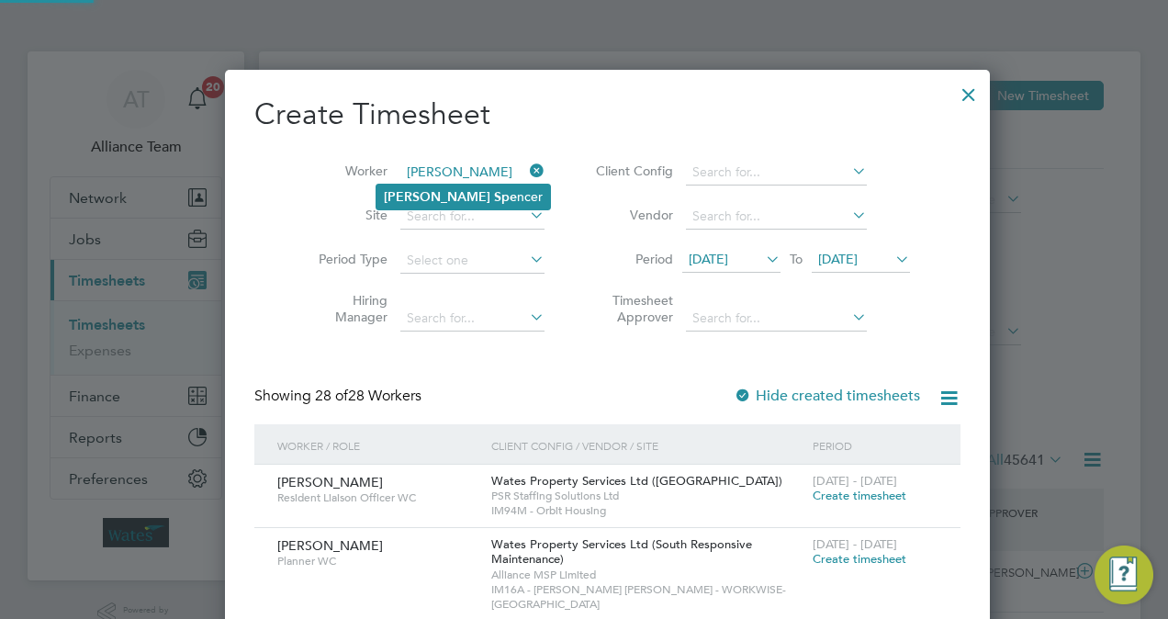
click at [476, 195] on li "Michael Spe ncer" at bounding box center [464, 197] width 174 height 25
type input "[PERSON_NAME]"
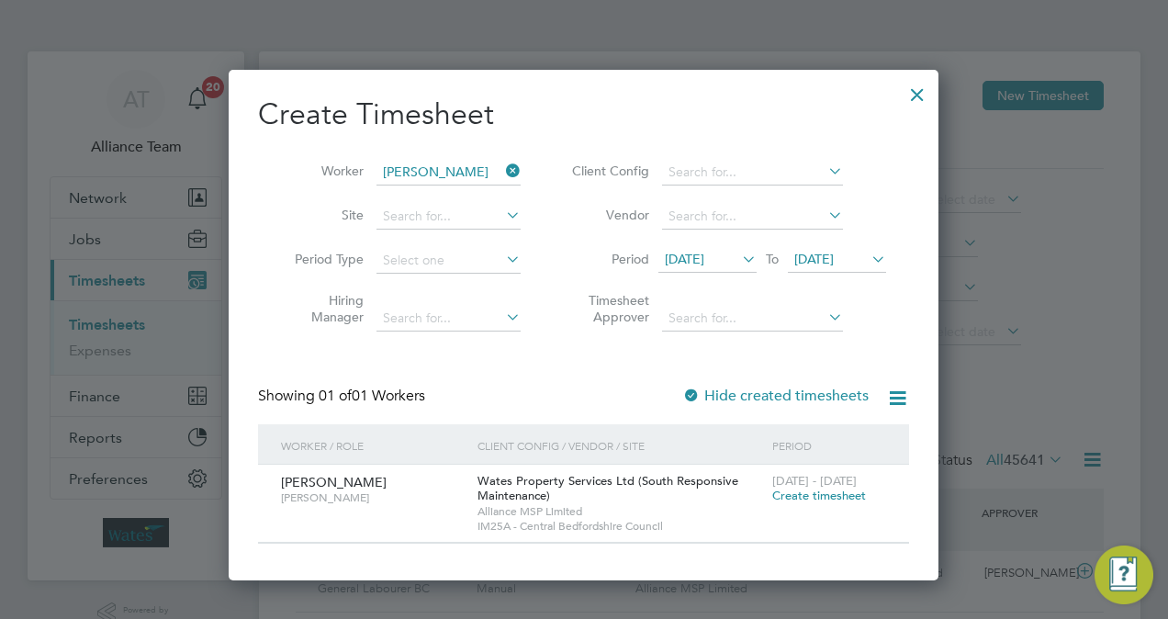
click at [821, 501] on span "Create timesheet" at bounding box center [819, 496] width 94 height 16
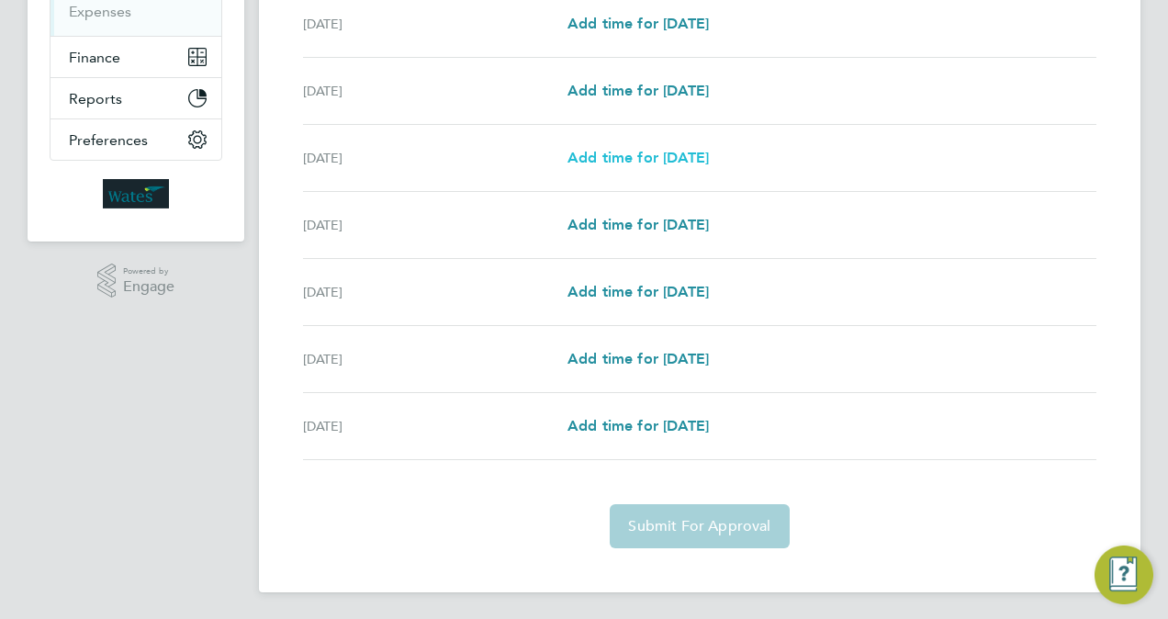
click at [645, 158] on span "Add time for Mon 22 Sep" at bounding box center [638, 157] width 141 height 17
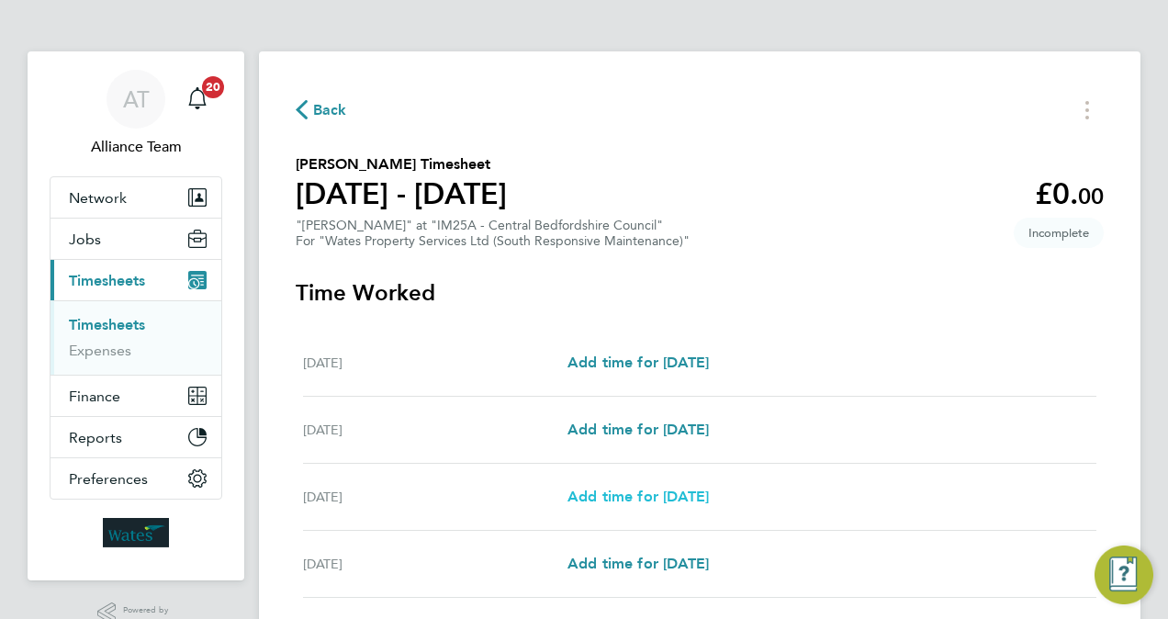
select select "30"
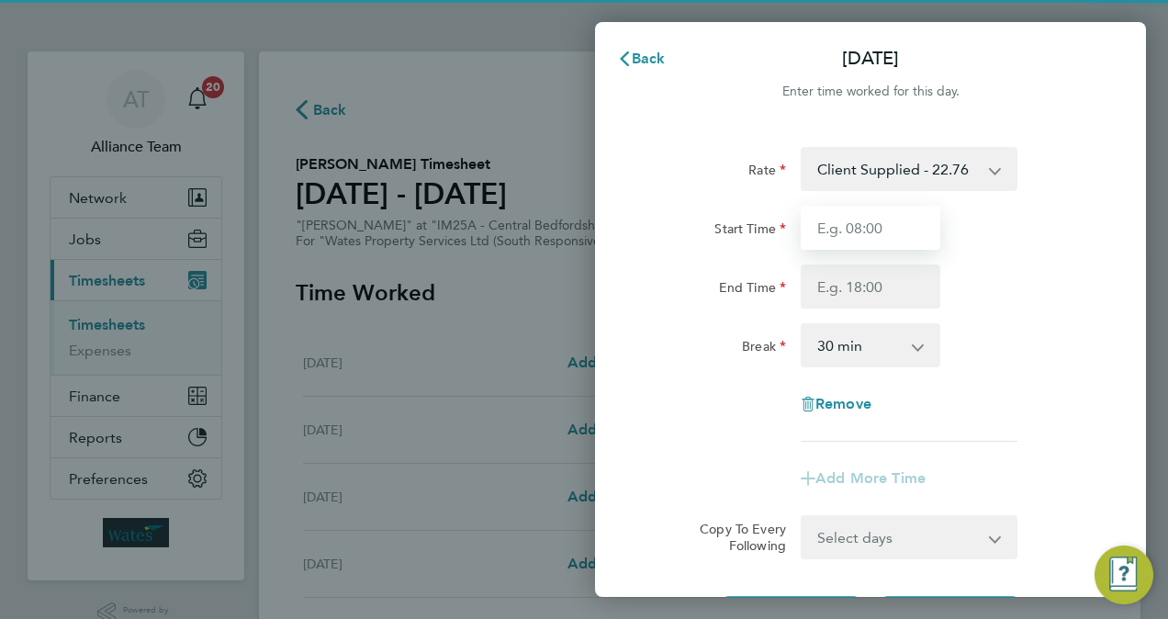
click at [885, 237] on input "Start Time" at bounding box center [871, 228] width 140 height 44
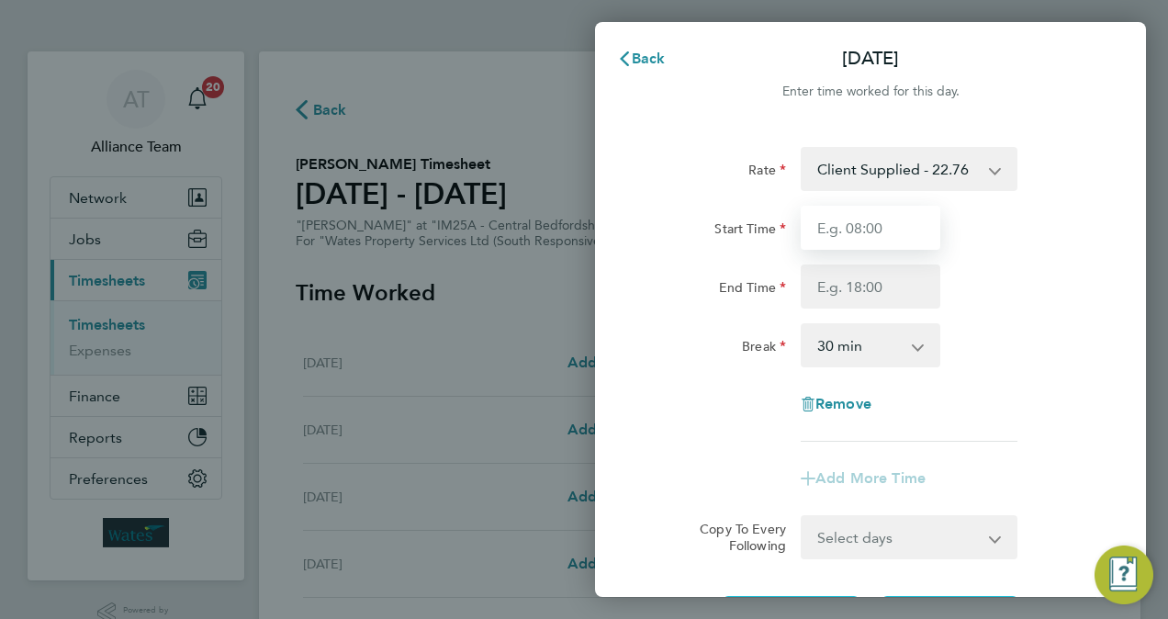
type input "08:00"
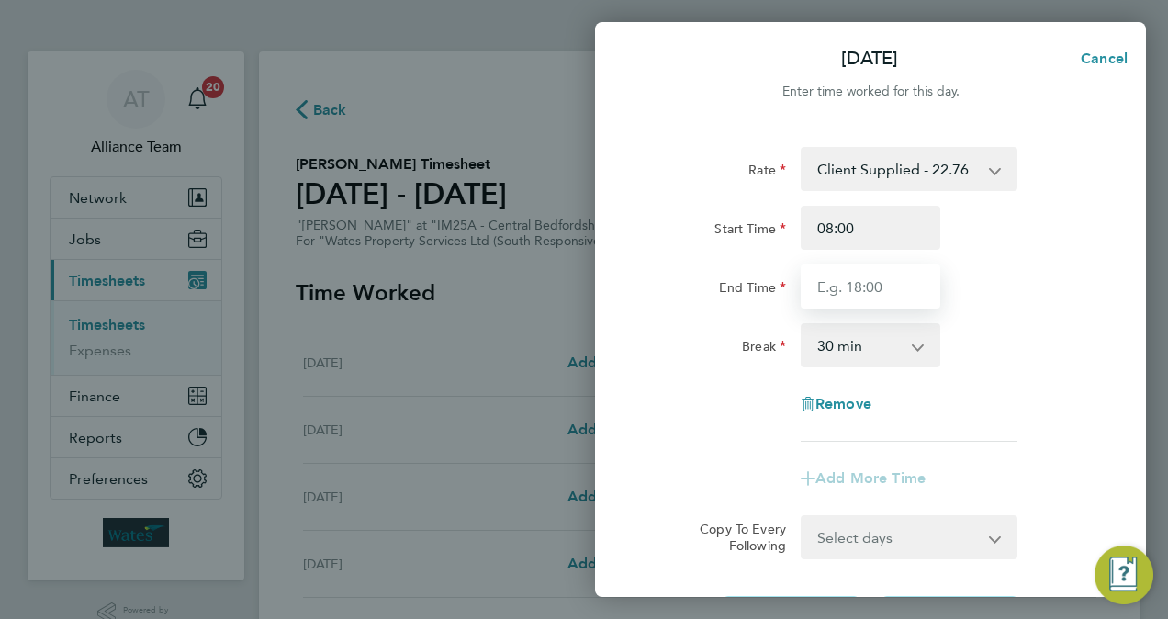
click at [887, 293] on input "End Time" at bounding box center [871, 286] width 140 height 44
type input "17:00"
click at [1001, 342] on div "Break 0 min 15 min 30 min 45 min 60 min 75 min 90 min" at bounding box center [870, 345] width 463 height 44
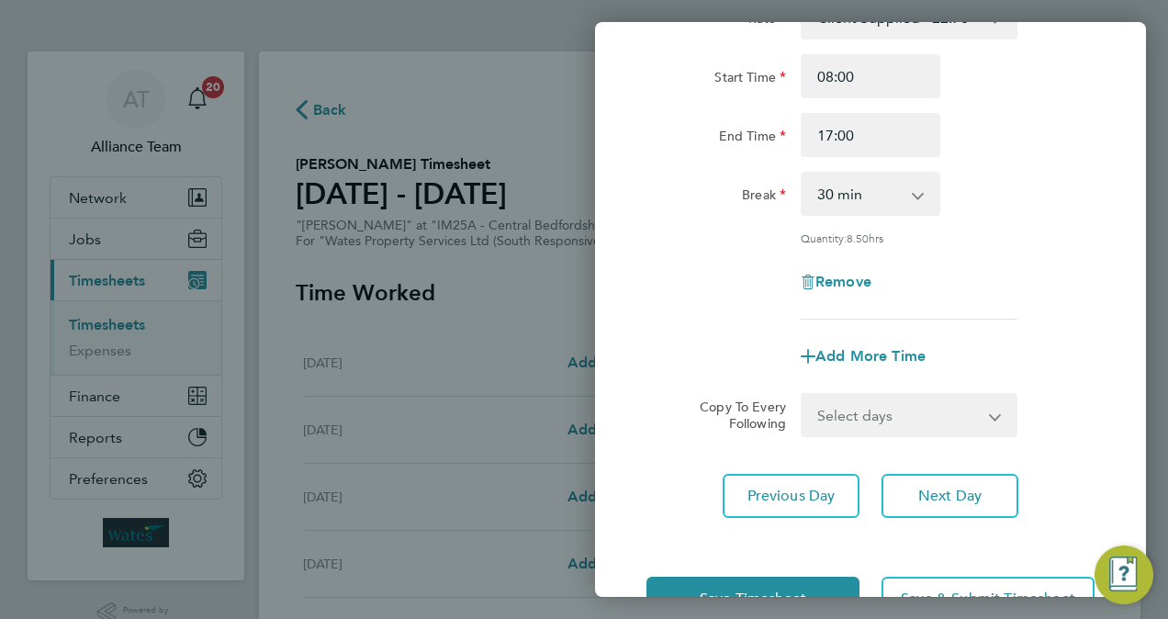
scroll to position [184, 0]
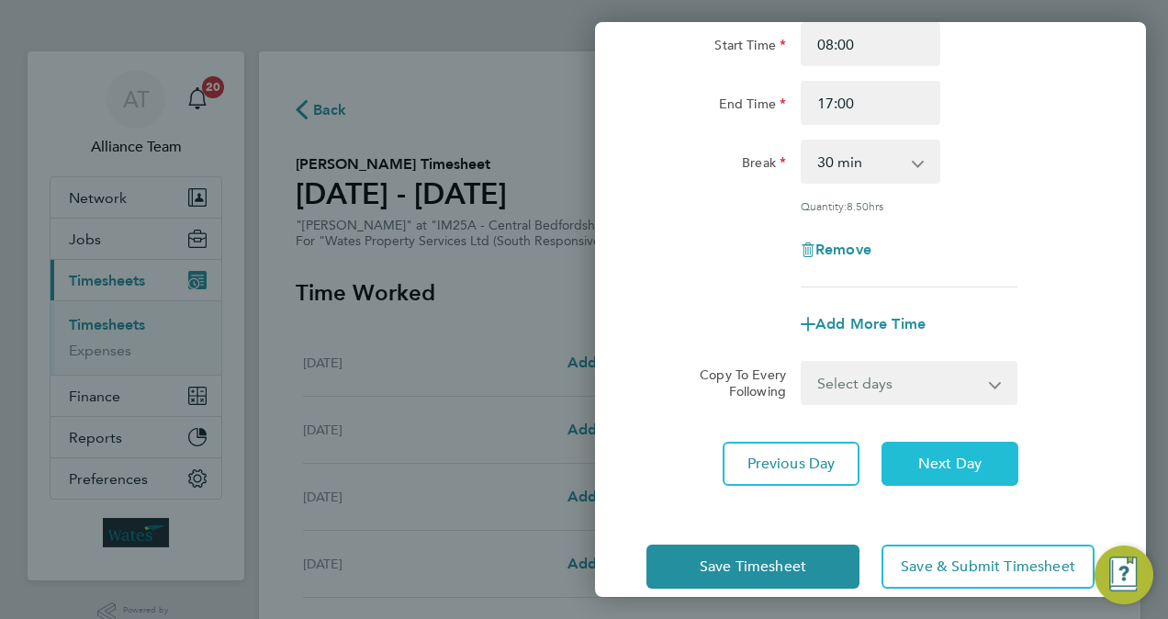
click at [949, 479] on button "Next Day" at bounding box center [950, 464] width 137 height 44
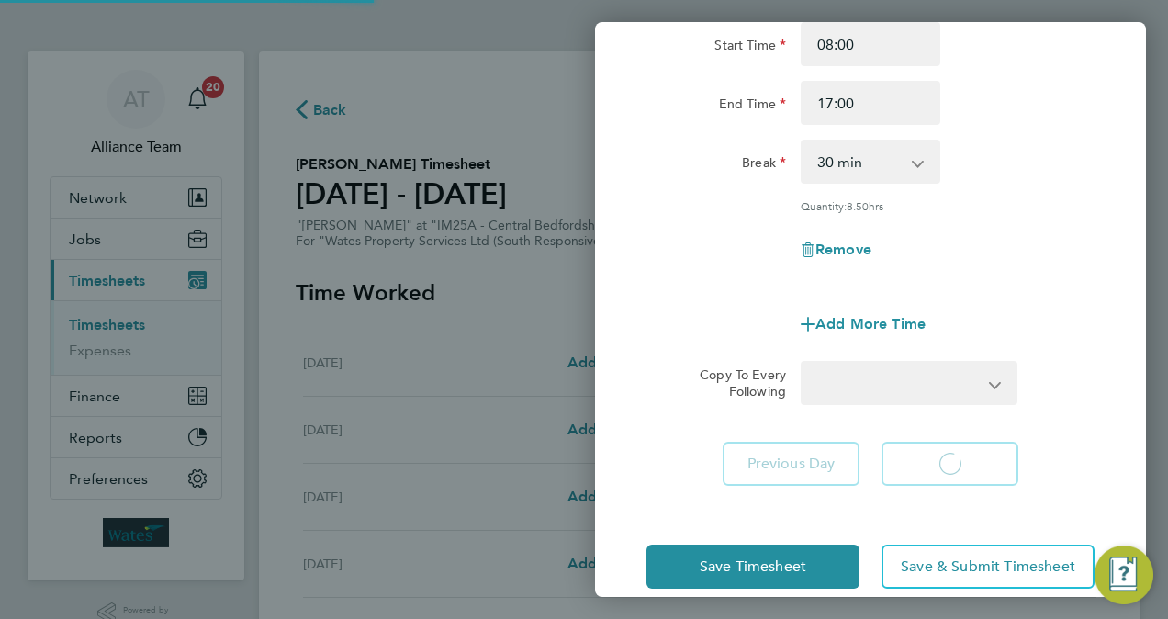
select select "30"
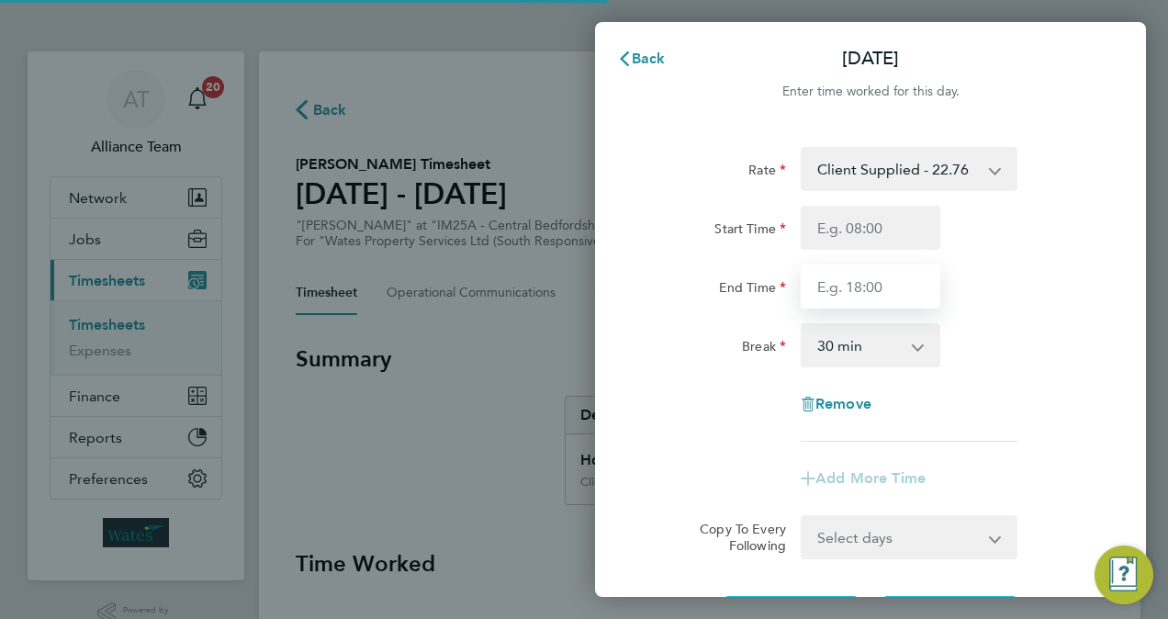
click at [883, 266] on input "End Time" at bounding box center [871, 286] width 140 height 44
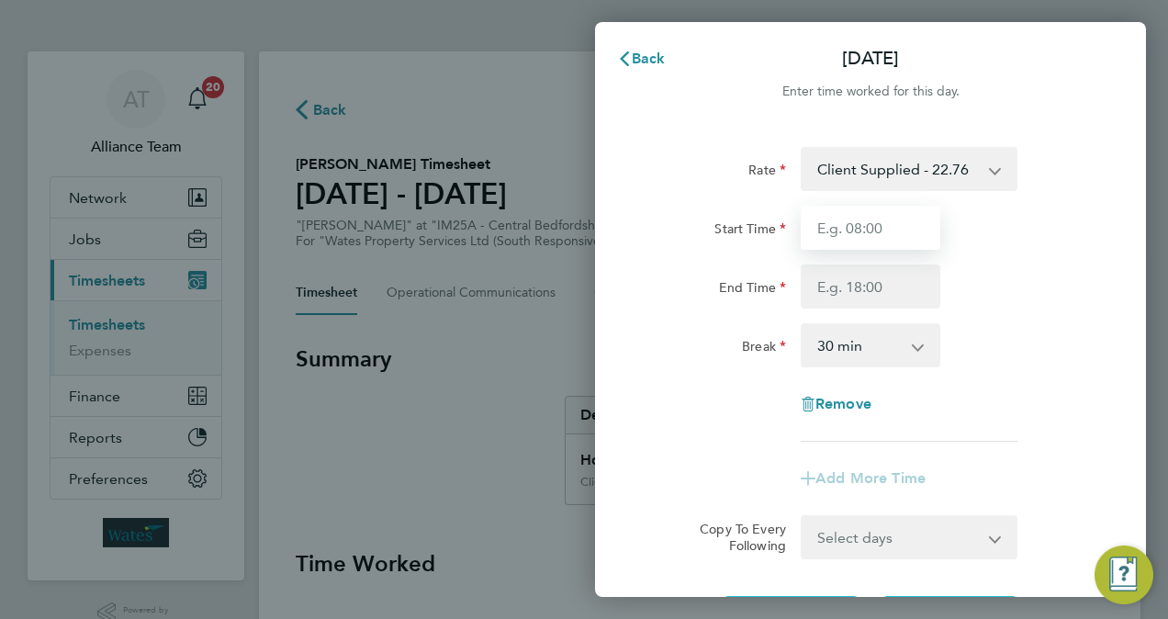
click at [873, 219] on input "Start Time" at bounding box center [871, 228] width 140 height 44
type input "08:00"
type input "17:00"
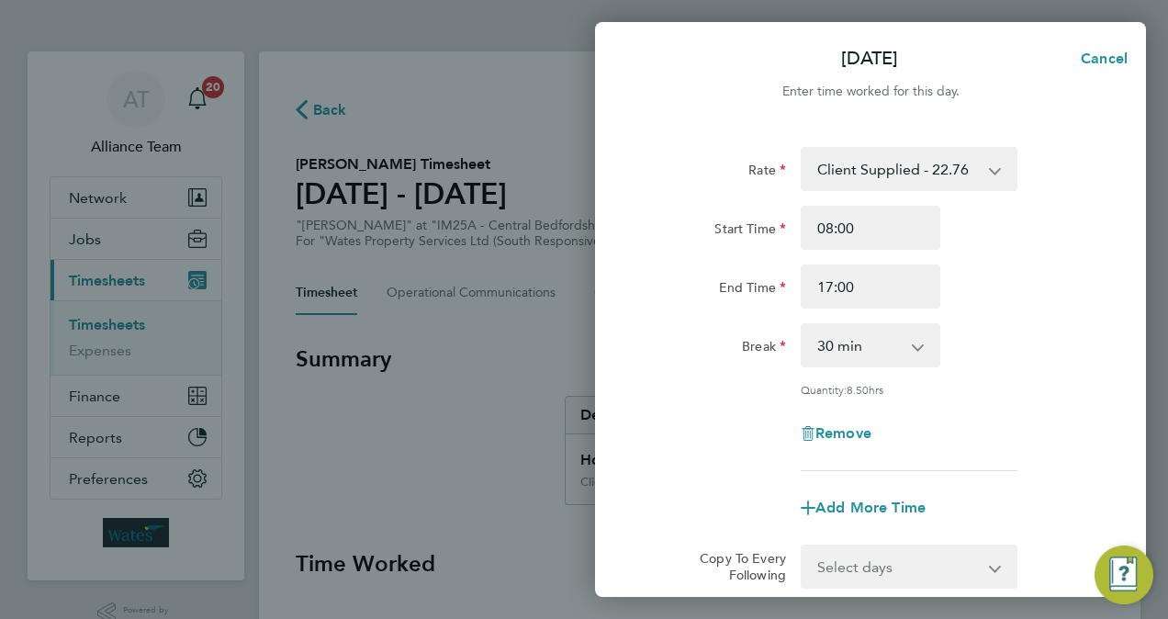
click at [1011, 340] on div "Break 0 min 15 min 30 min 45 min 60 min 75 min 90 min" at bounding box center [870, 345] width 463 height 44
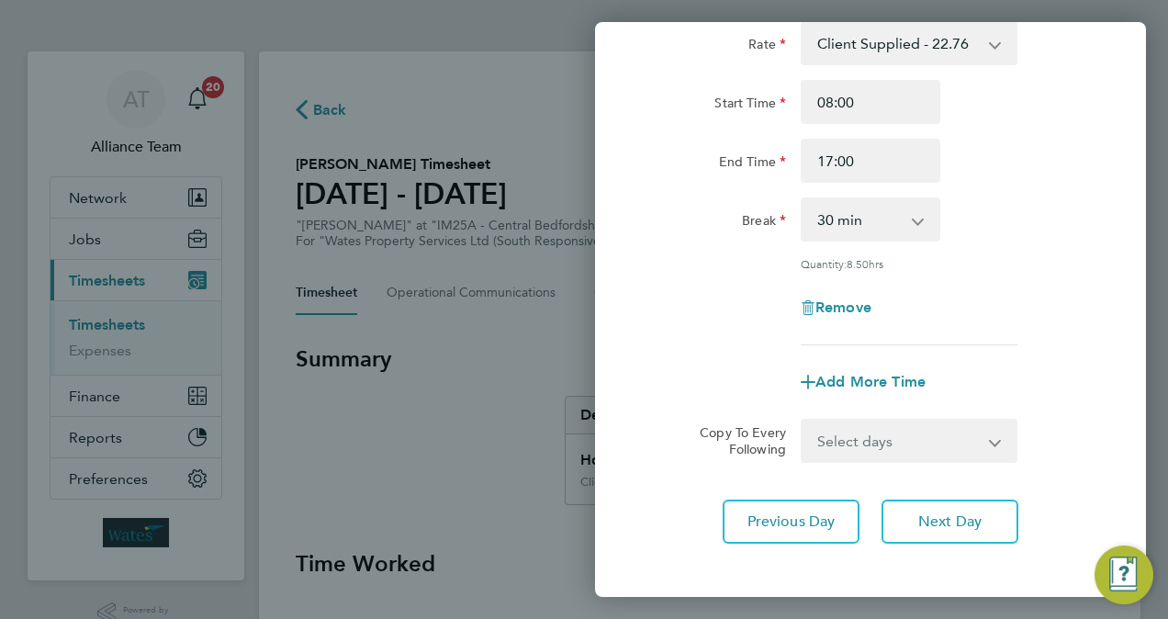
scroll to position [147, 0]
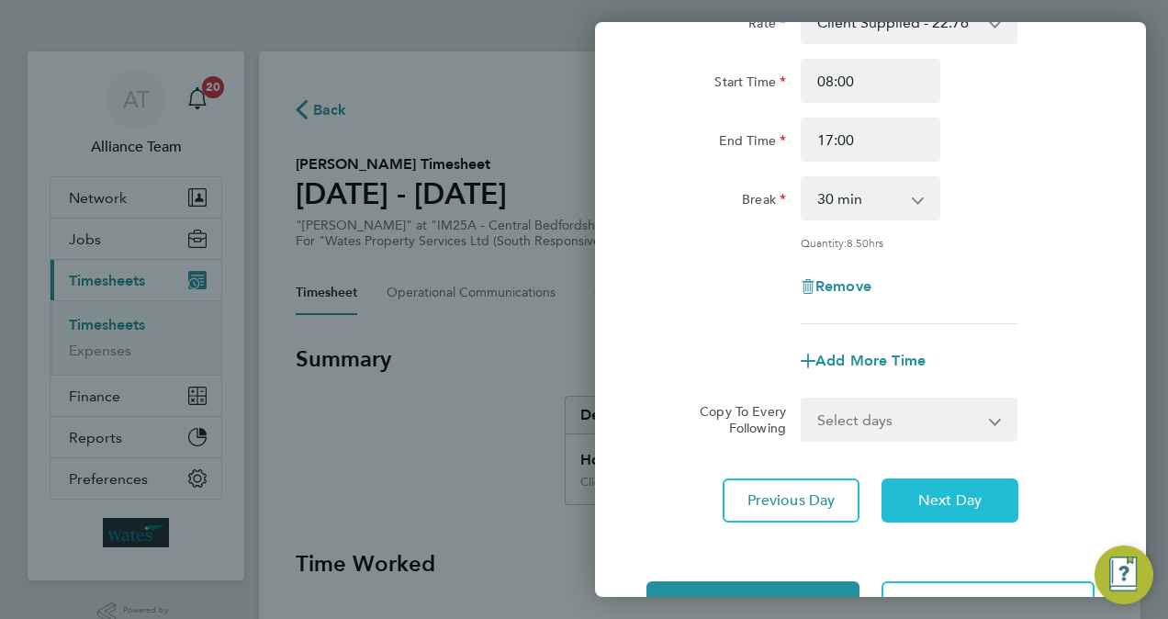
click at [970, 511] on button "Next Day" at bounding box center [950, 500] width 137 height 44
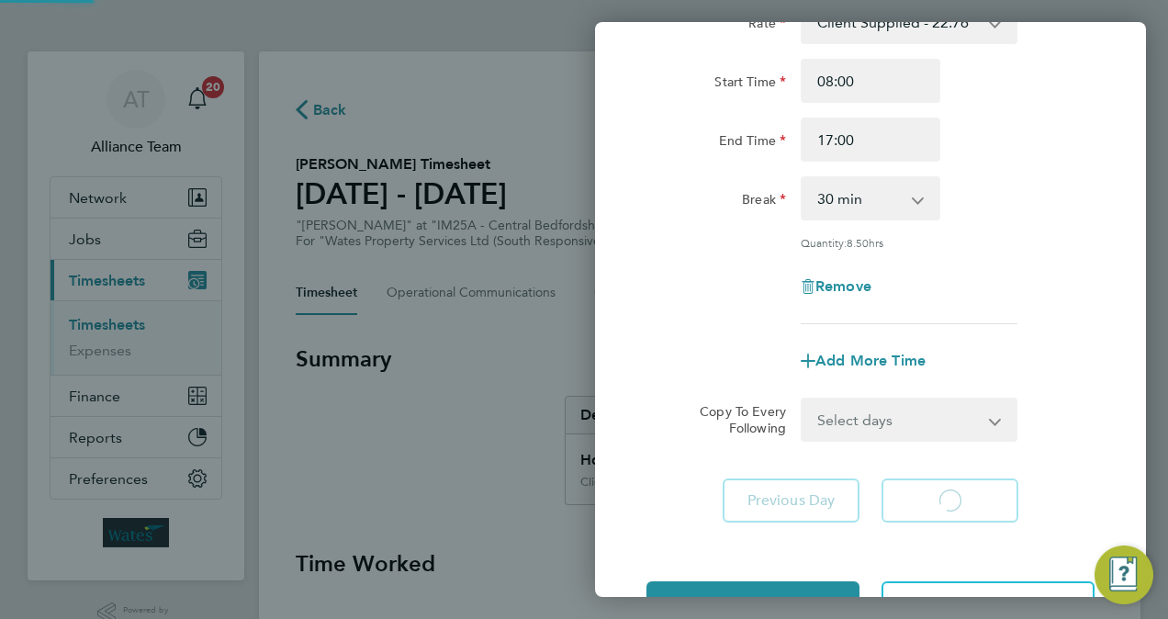
select select "30"
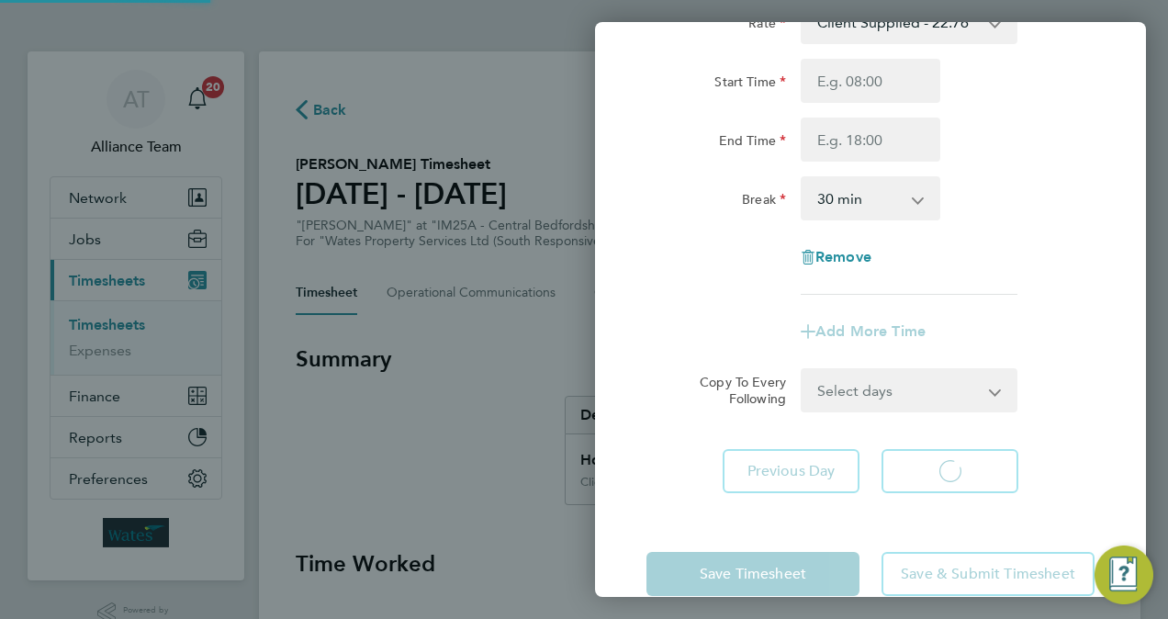
select select "30"
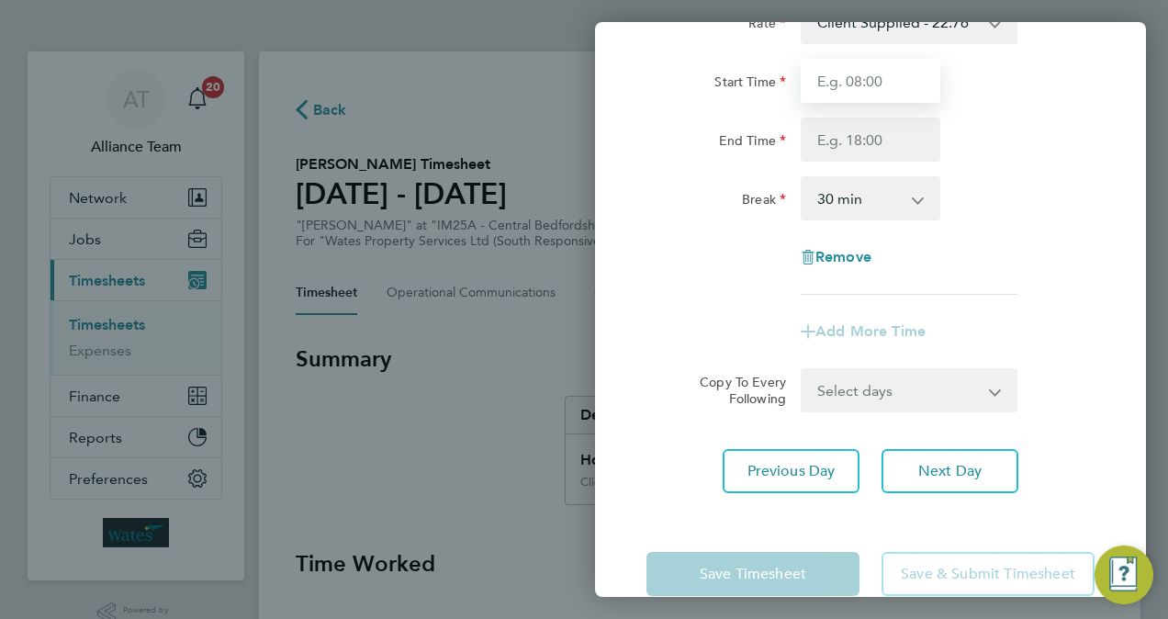
click at [866, 81] on input "Start Time" at bounding box center [871, 81] width 140 height 44
type input "08:00"
type input "17:00"
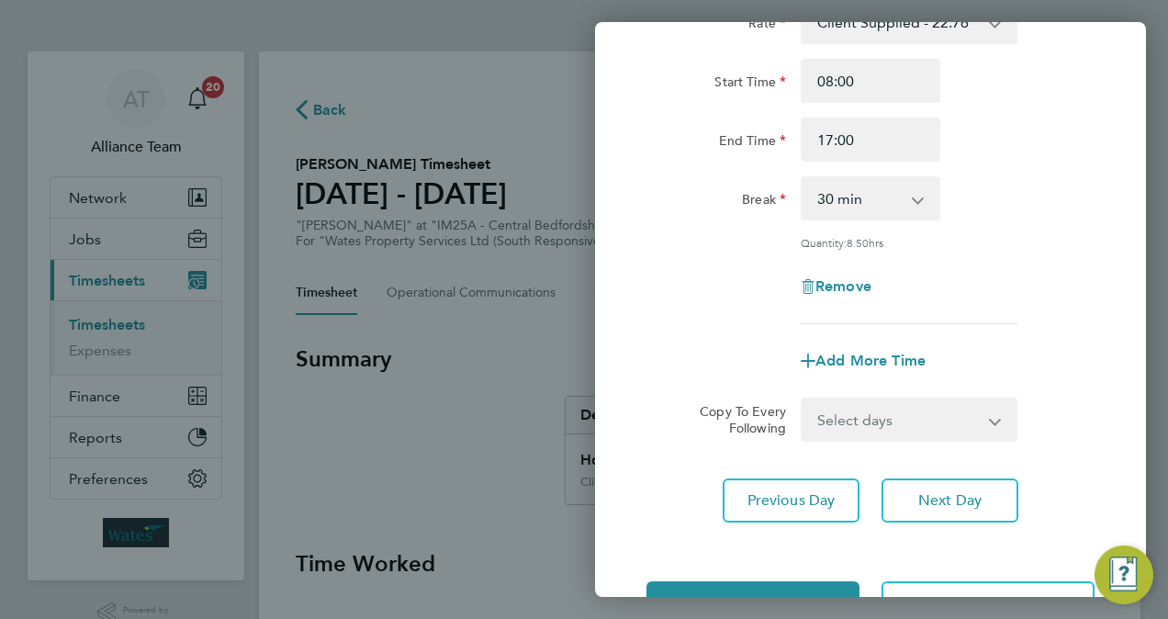
drag, startPoint x: 867, startPoint y: 92, endPoint x: 1080, endPoint y: 246, distance: 263.1
click at [1080, 246] on div "Quantity: 8.50 hrs" at bounding box center [870, 242] width 463 height 15
click at [969, 494] on span "Next Day" at bounding box center [949, 500] width 63 height 18
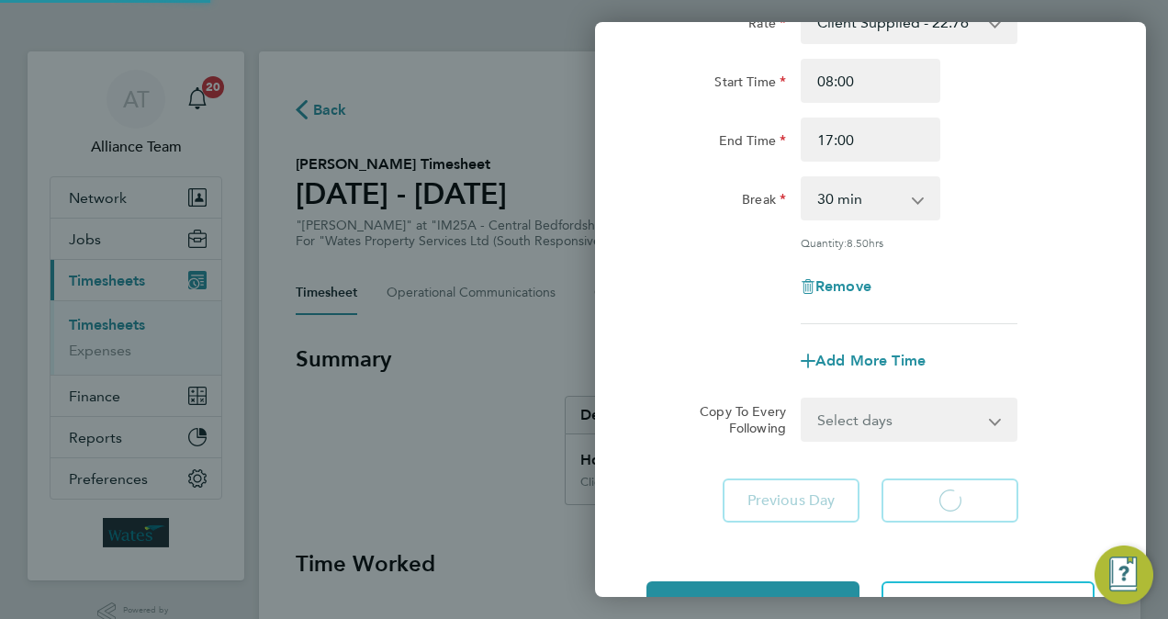
select select "30"
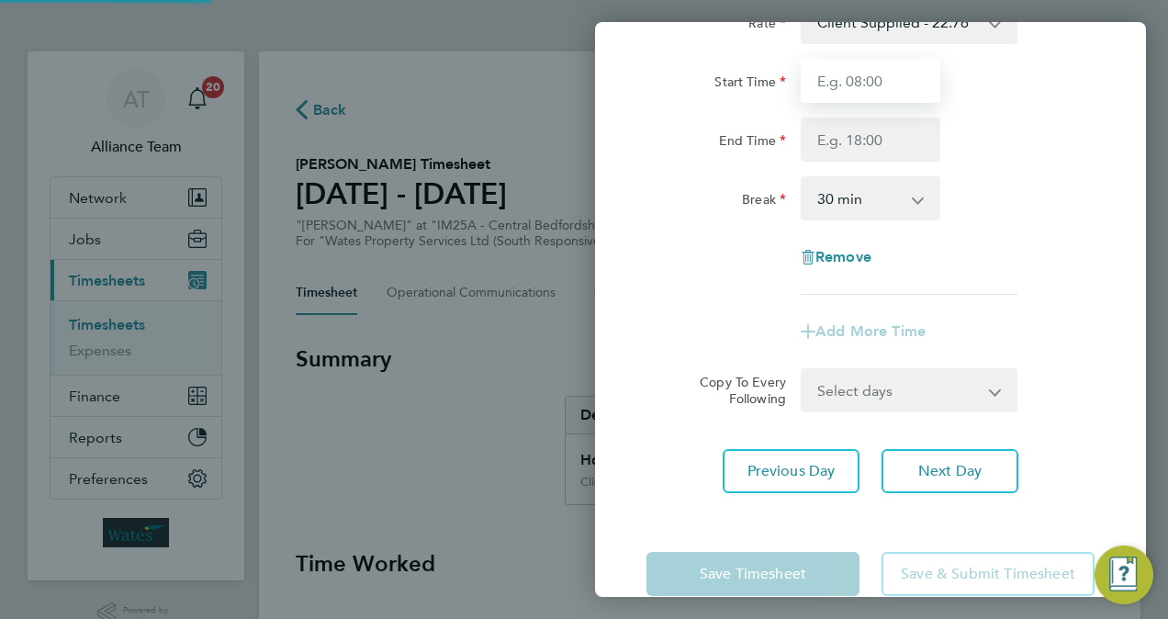
click at [870, 88] on input "Start Time" at bounding box center [871, 81] width 140 height 44
type input "08:00"
type input "17:00"
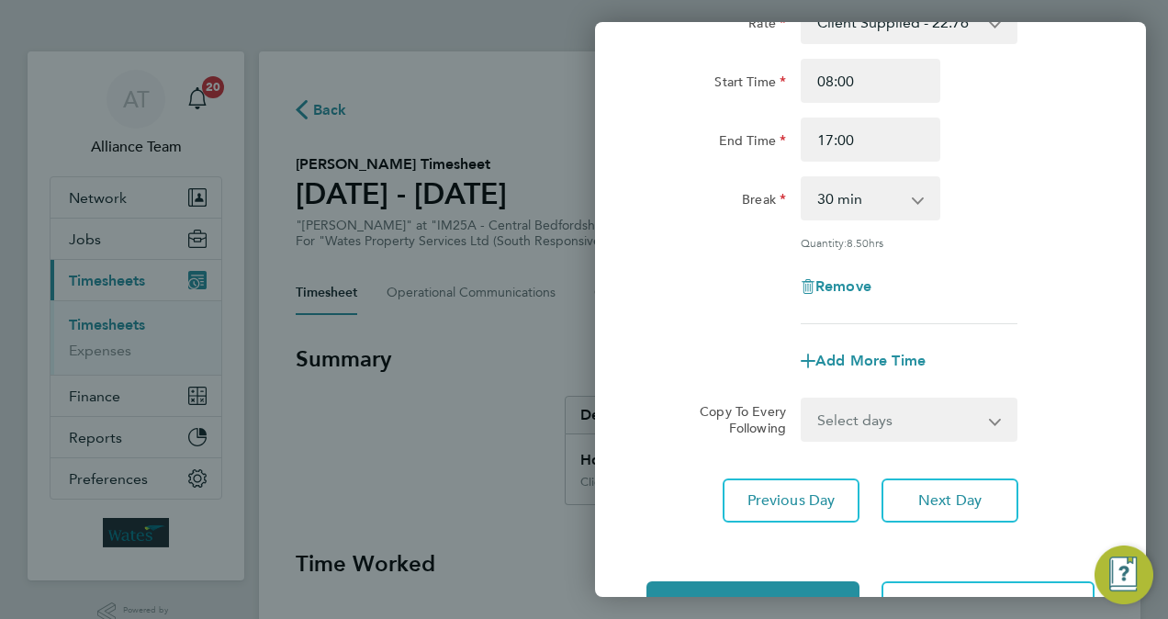
click at [1023, 195] on div "Break 0 min 15 min 30 min 45 min 60 min 75 min 90 min" at bounding box center [870, 198] width 463 height 44
click at [959, 510] on button "Next Day" at bounding box center [950, 500] width 137 height 44
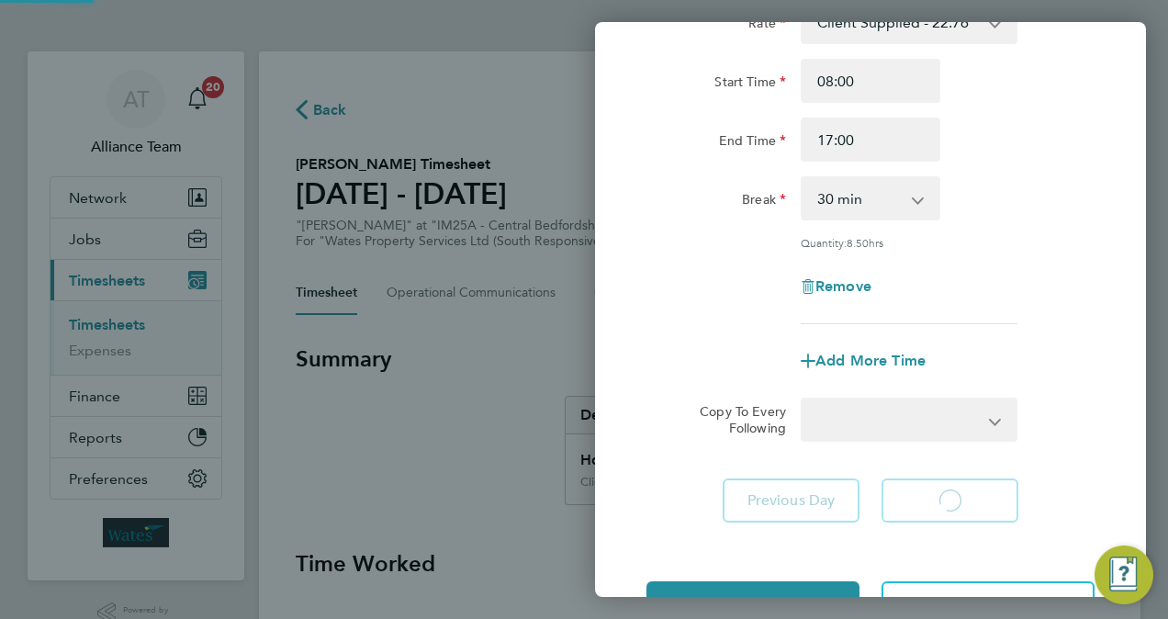
select select "30"
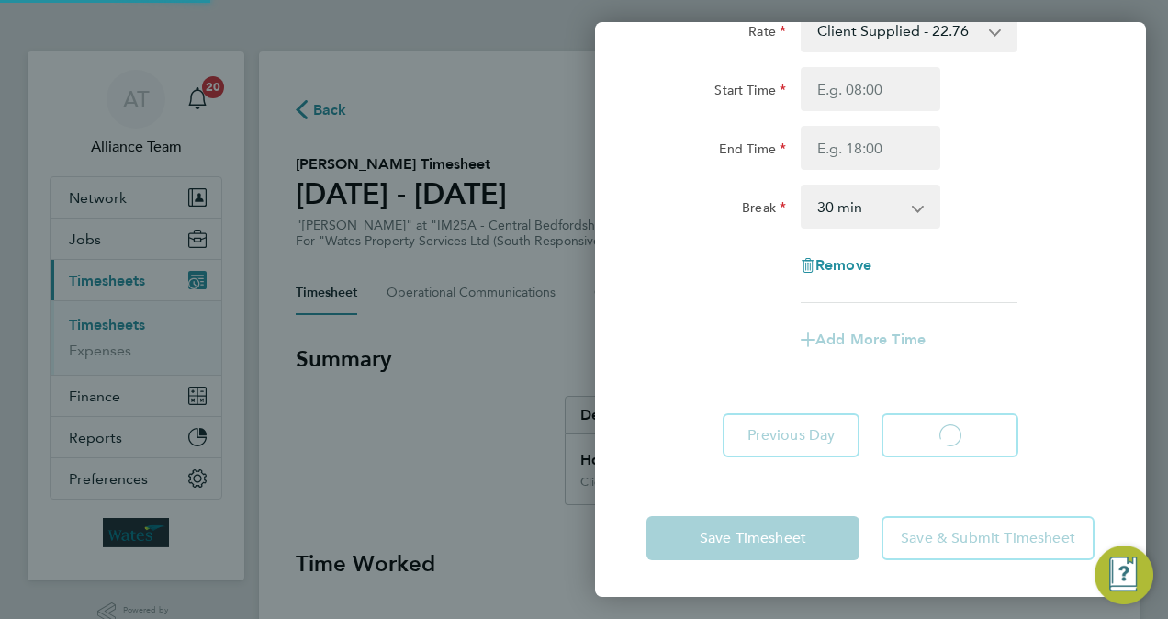
scroll to position [138, 0]
select select "30"
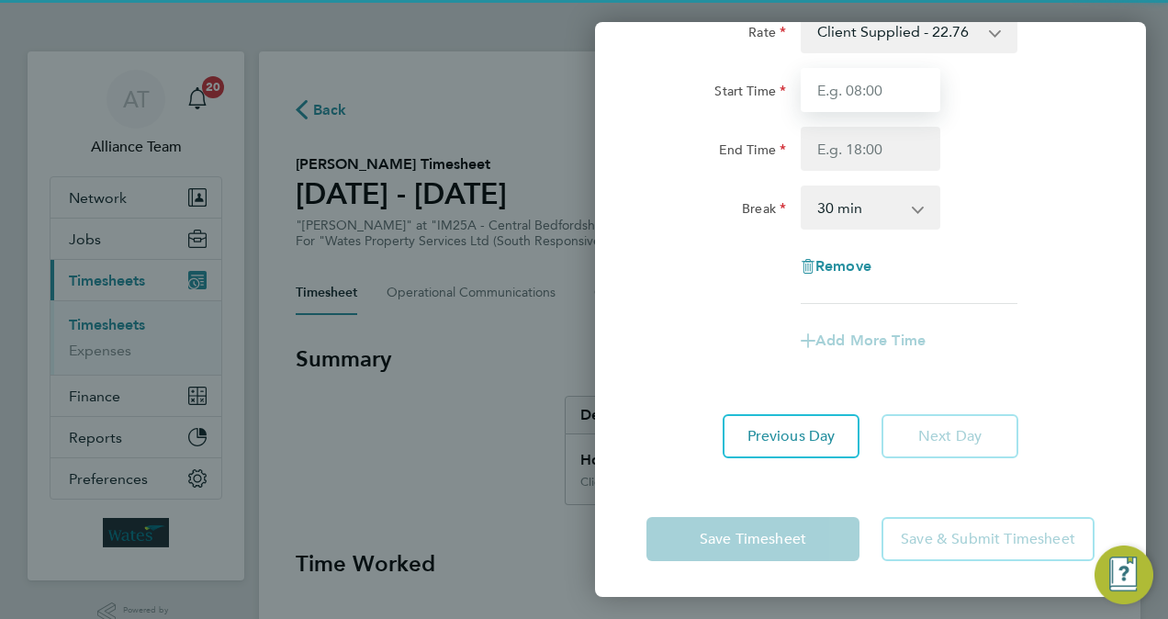
click at [860, 102] on input "Start Time" at bounding box center [871, 90] width 140 height 44
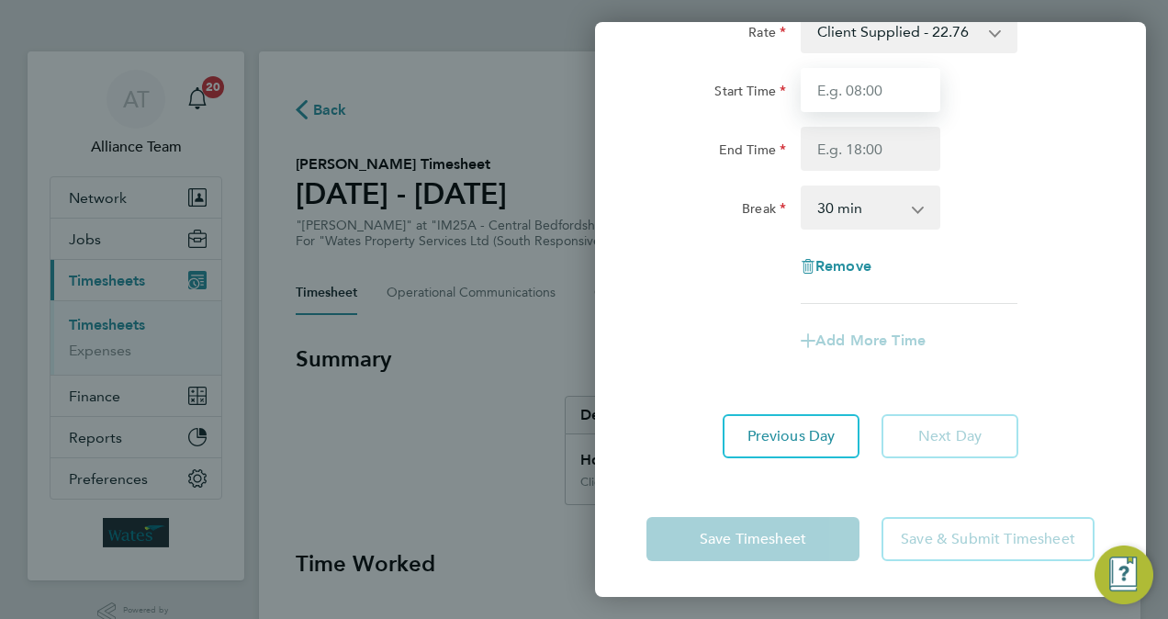
type input "08:00"
type input "17:00"
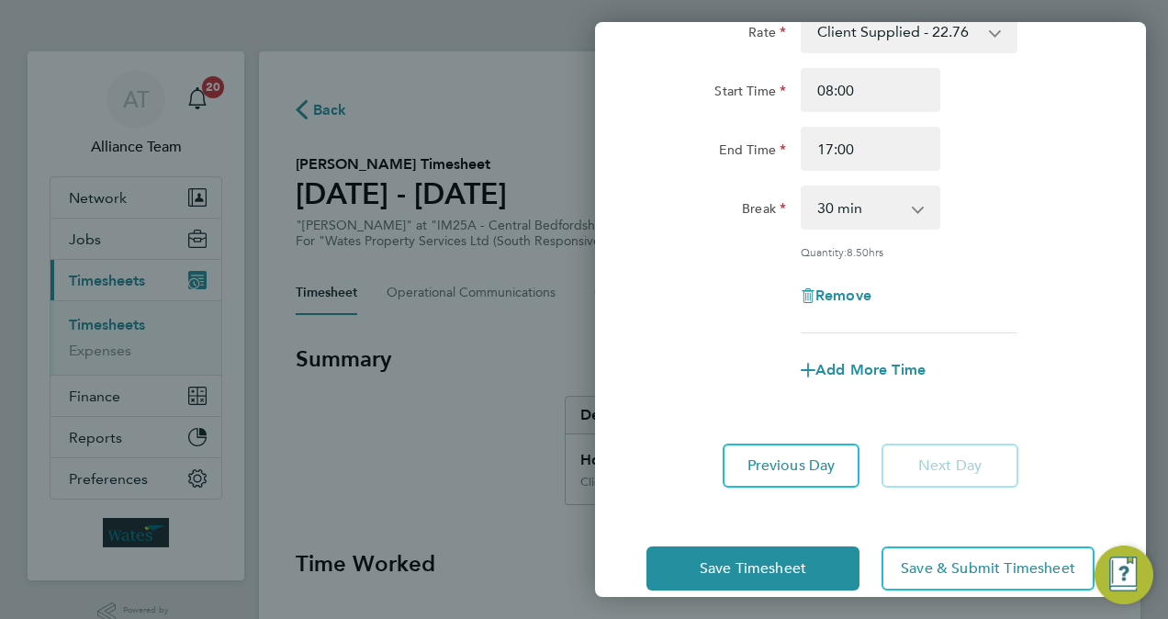
click at [981, 225] on div "Break 0 min 15 min 30 min 45 min 60 min 75 min 90 min" at bounding box center [870, 208] width 463 height 44
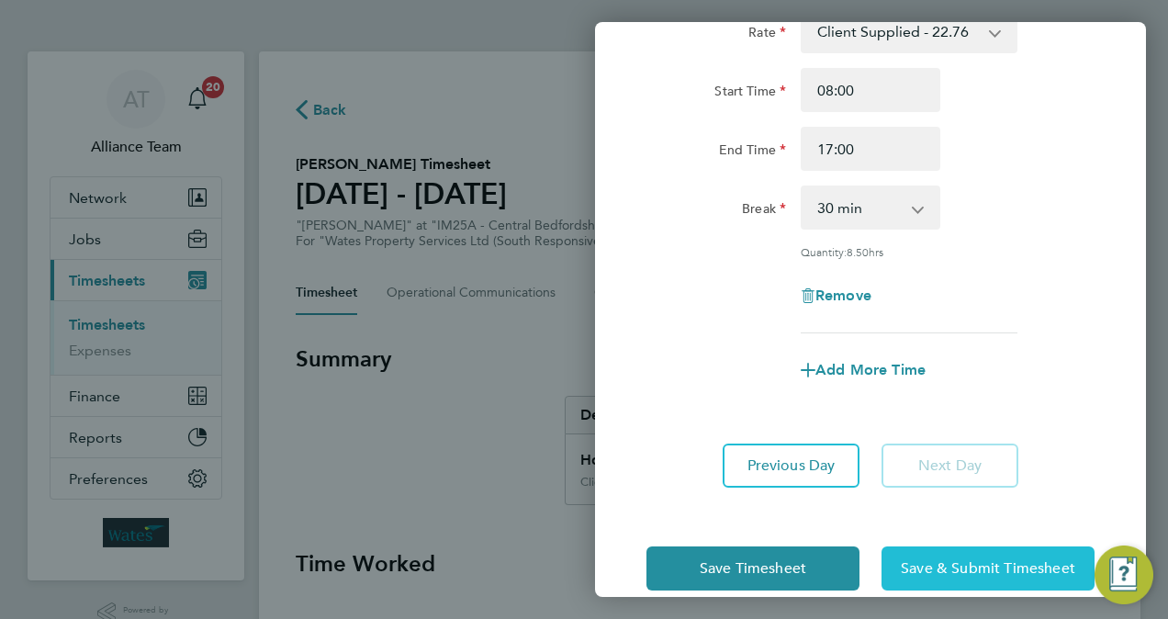
click at [955, 568] on span "Save & Submit Timesheet" at bounding box center [988, 568] width 174 height 18
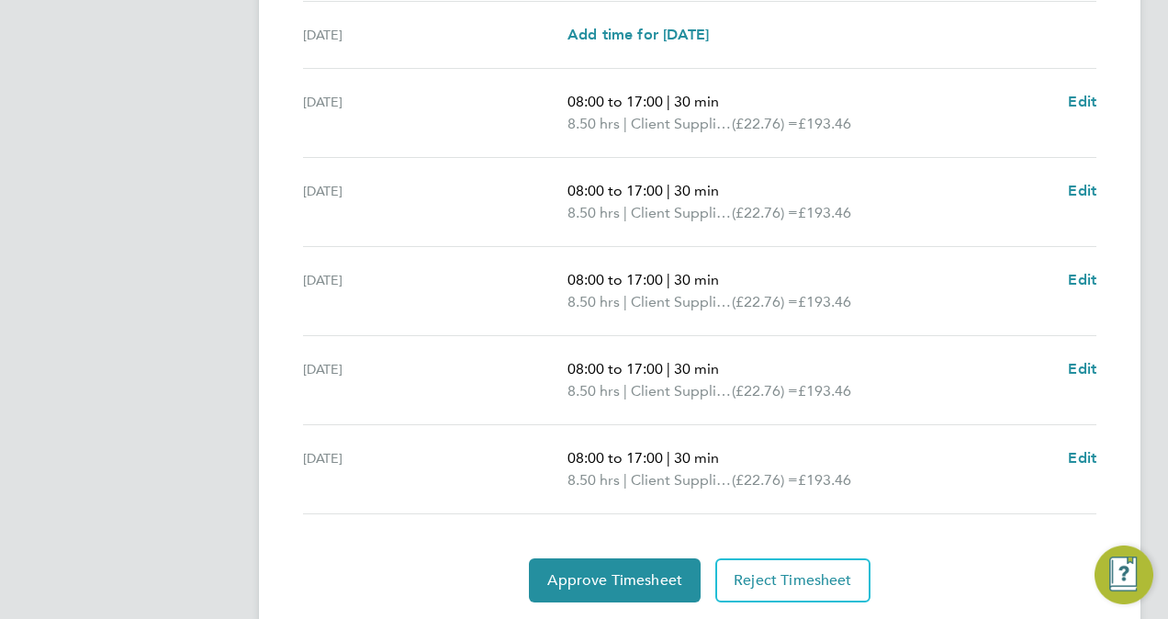
scroll to position [719, 0]
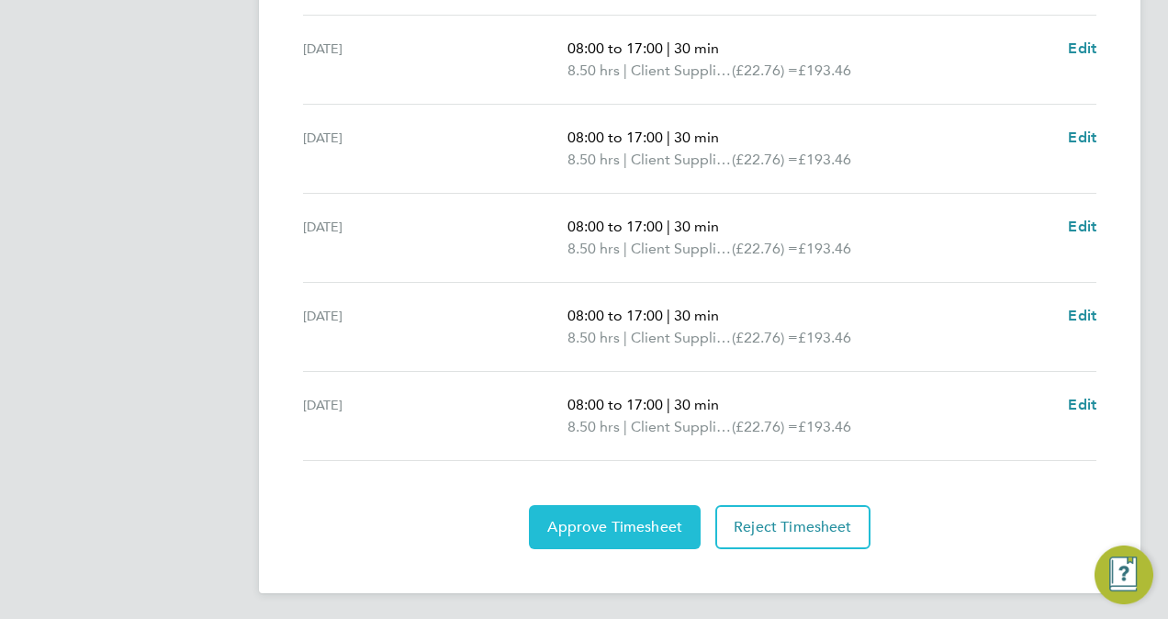
click at [617, 526] on span "Approve Timesheet" at bounding box center [614, 527] width 135 height 18
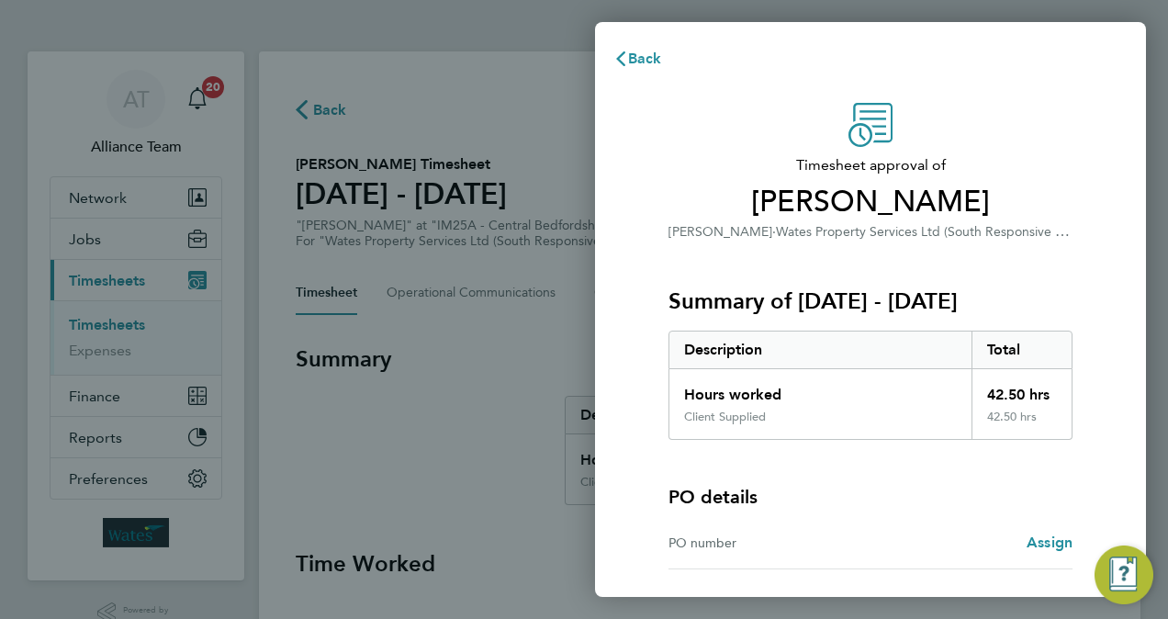
click at [719, 123] on div "Timesheet approval of Michael Spencer Carpenter BC · Wates Property Services Lt…" at bounding box center [871, 173] width 404 height 140
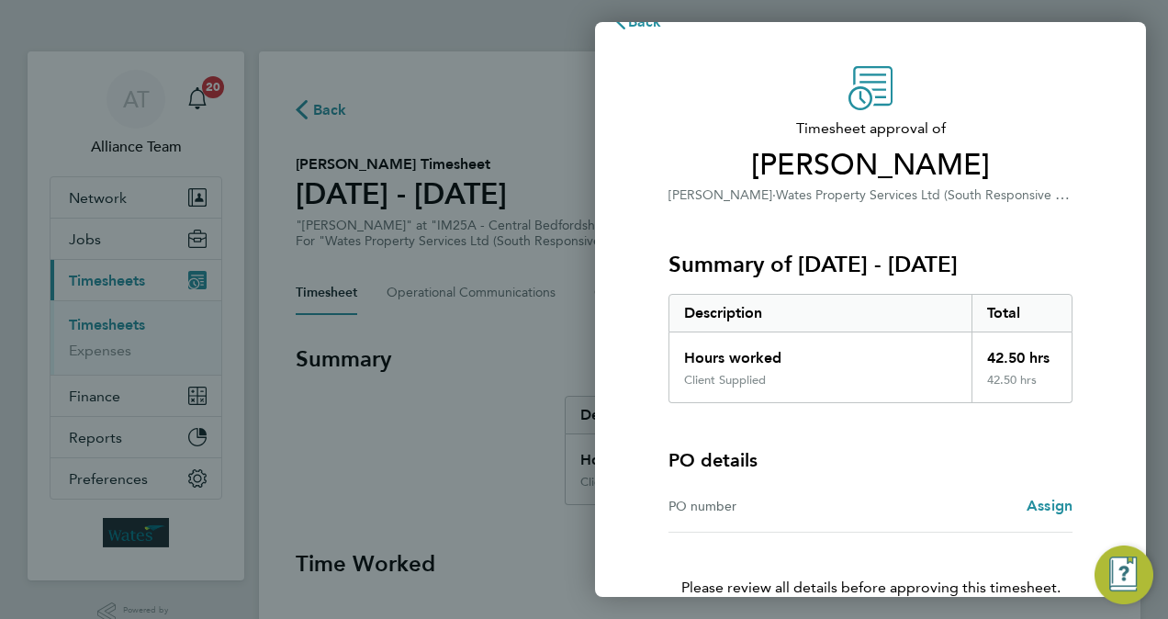
scroll to position [132, 0]
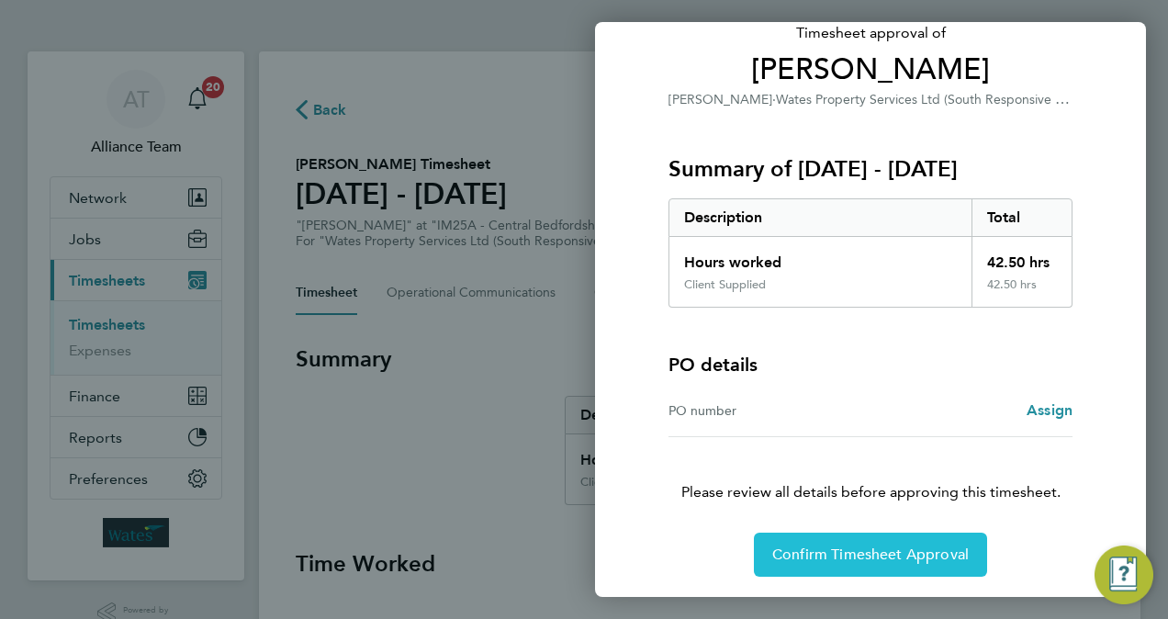
click at [856, 554] on span "Confirm Timesheet Approval" at bounding box center [870, 555] width 197 height 18
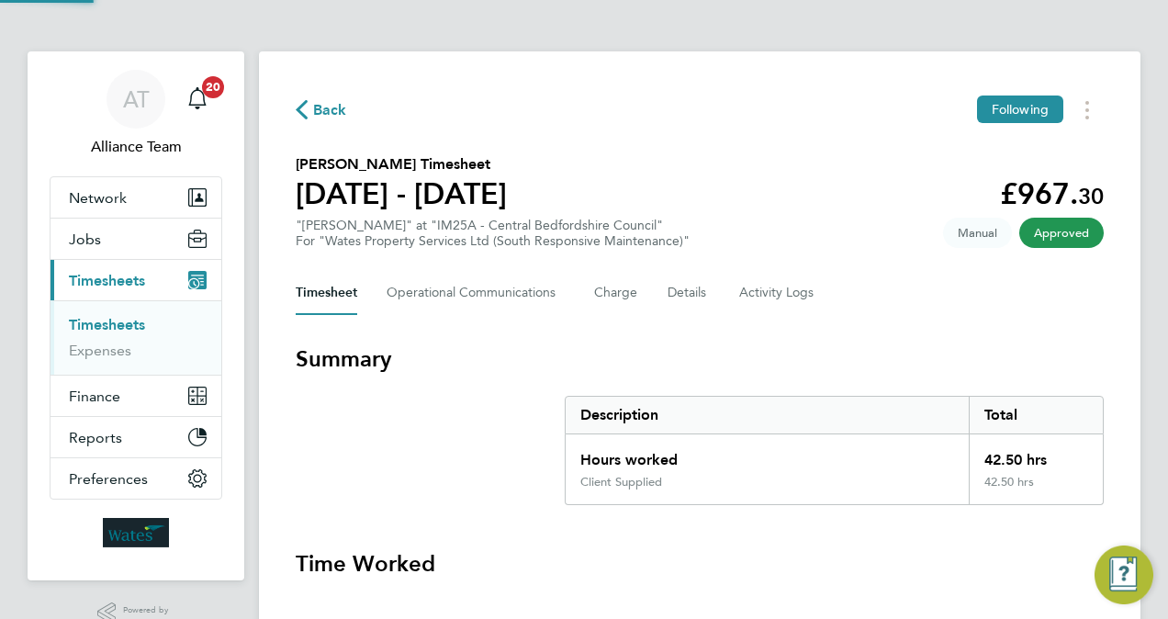
click at [128, 327] on link "Timesheets" at bounding box center [107, 324] width 76 height 17
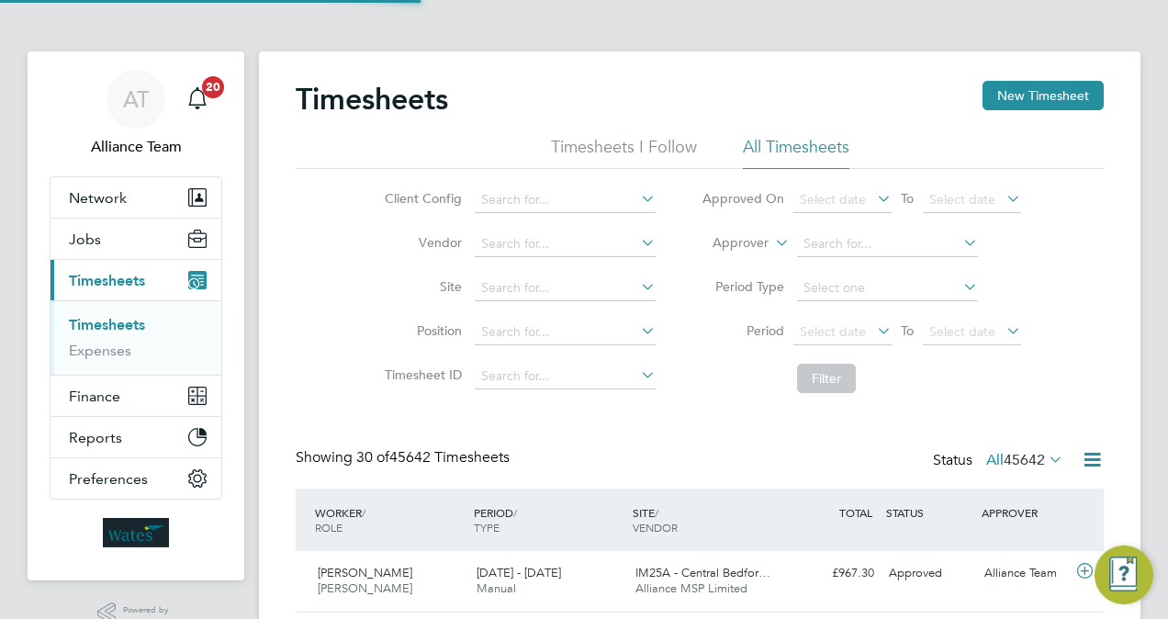
scroll to position [46, 159]
click at [99, 221] on button "Jobs" at bounding box center [136, 239] width 171 height 40
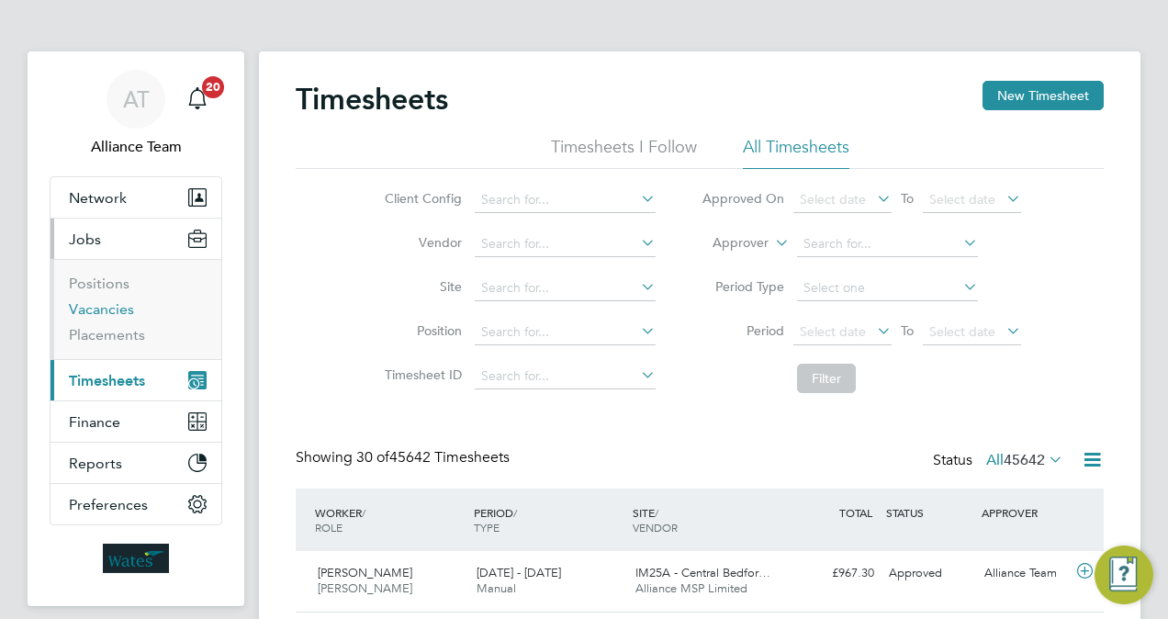
click at [107, 307] on link "Vacancies" at bounding box center [101, 308] width 65 height 17
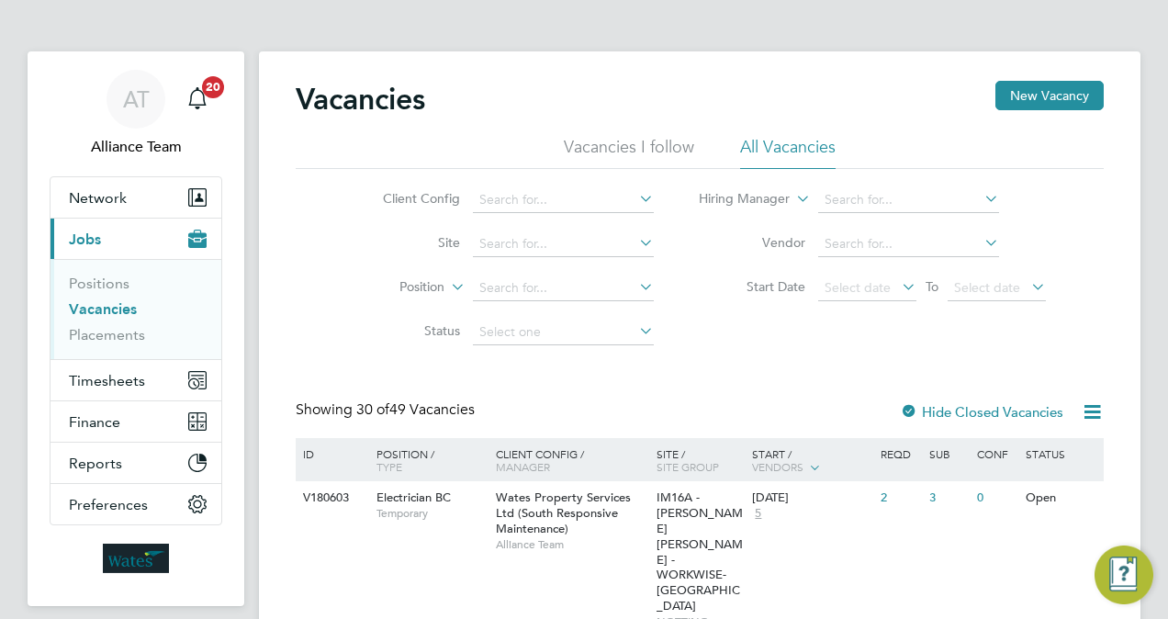
click at [521, 459] on span "Manager" at bounding box center [523, 466] width 54 height 15
click at [546, 507] on span "Wates Property Services Ltd (South Responsive Maintenance)" at bounding box center [563, 512] width 135 height 47
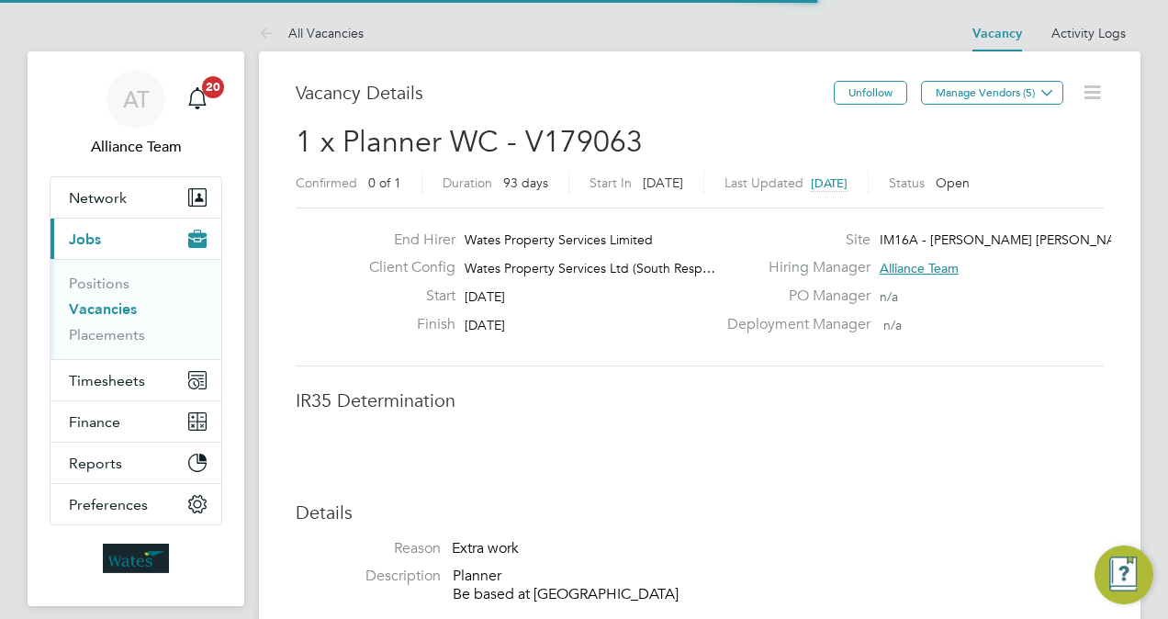
scroll to position [9, 9]
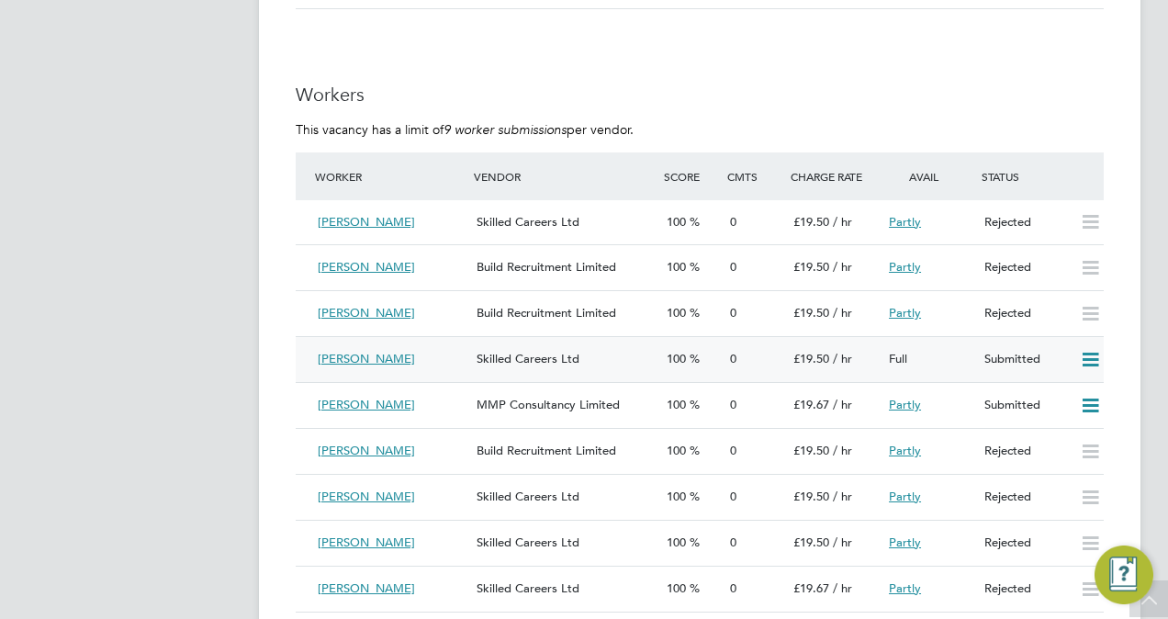
click at [1088, 357] on icon at bounding box center [1090, 360] width 23 height 15
click at [1071, 421] on li "Reject" at bounding box center [1067, 427] width 64 height 26
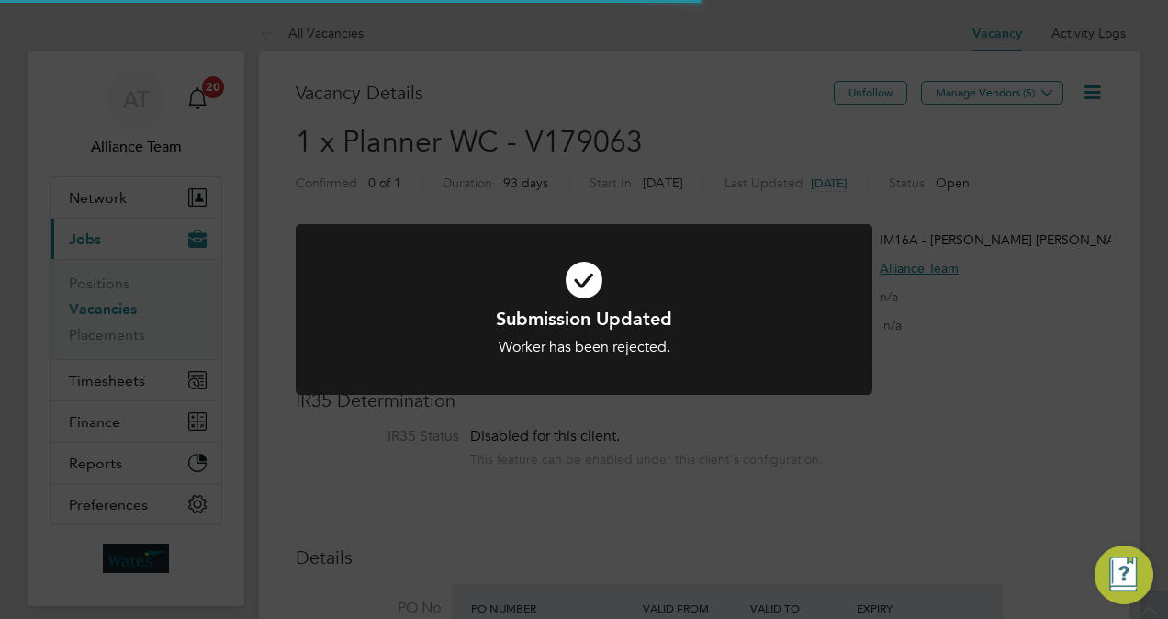
click at [1165, 397] on div "Submission Updated Worker has been rejected. Cancel Okay" at bounding box center [584, 309] width 1168 height 619
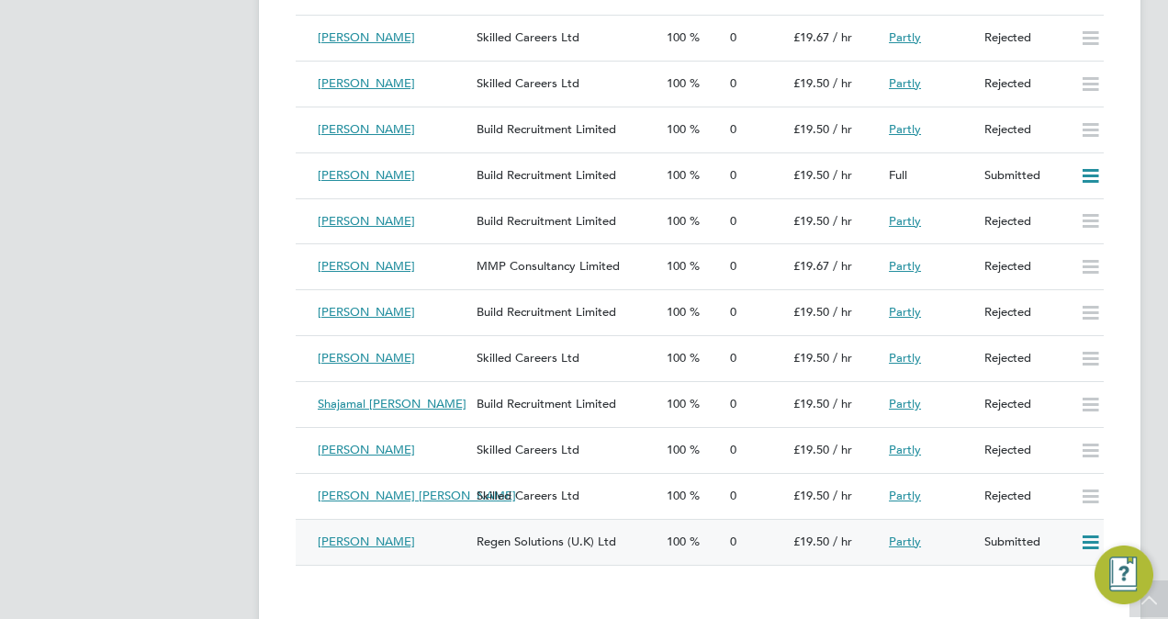
click at [1086, 547] on icon at bounding box center [1090, 542] width 23 height 15
click at [1051, 608] on li "Reject" at bounding box center [1067, 615] width 64 height 26
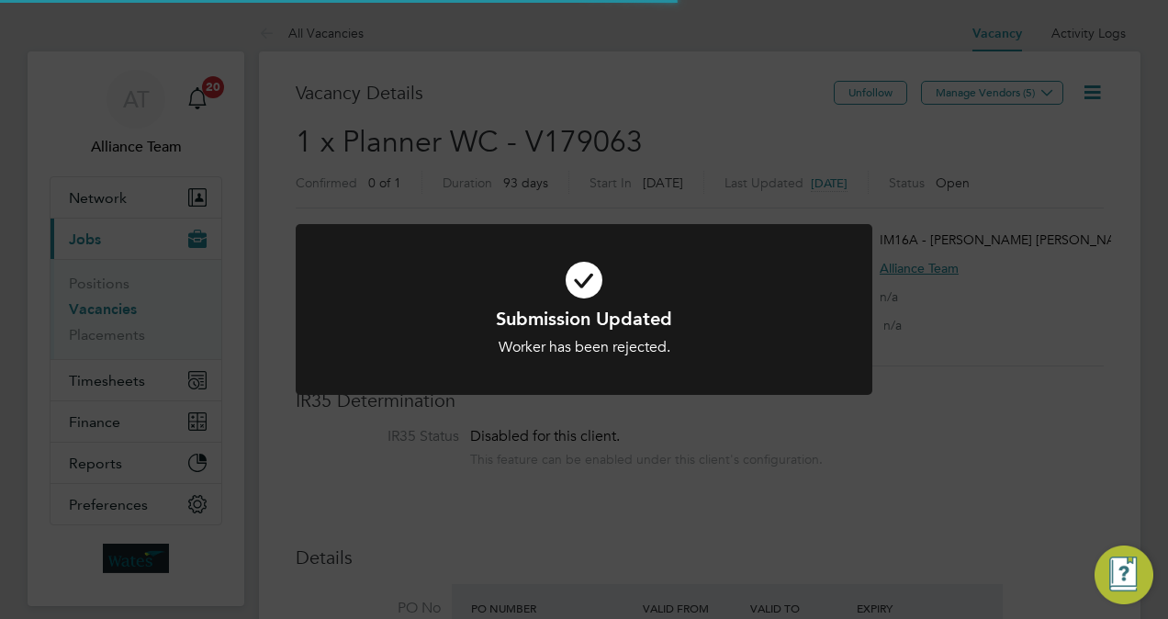
click at [1122, 351] on div "Submission Updated Worker has been rejected. Cancel Okay" at bounding box center [584, 309] width 1168 height 619
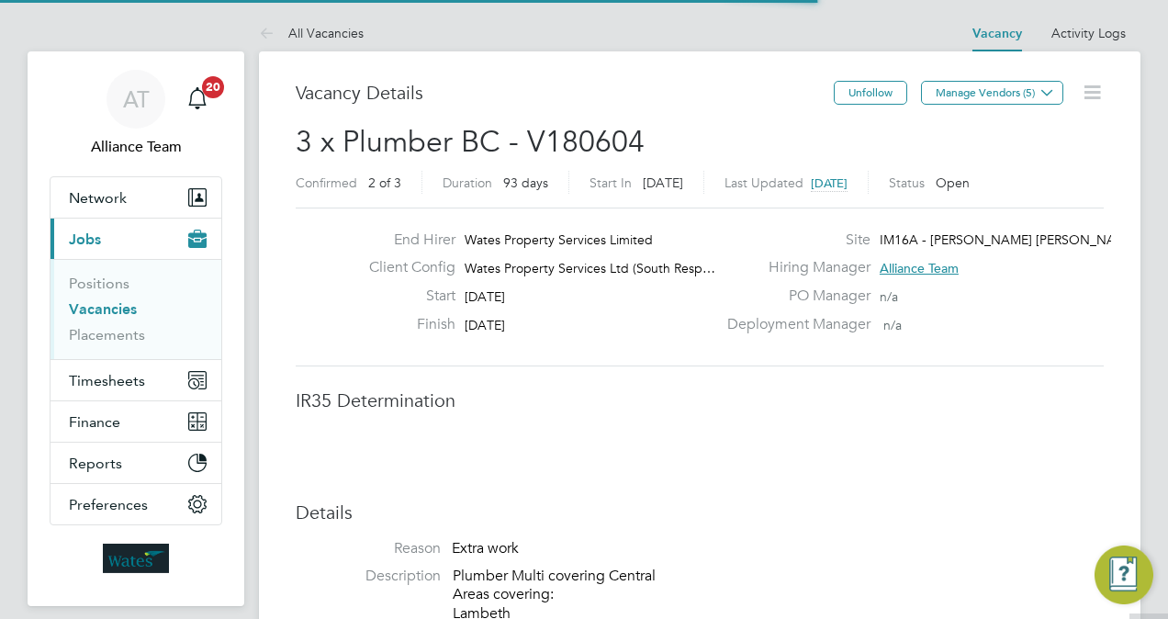
scroll to position [9, 9]
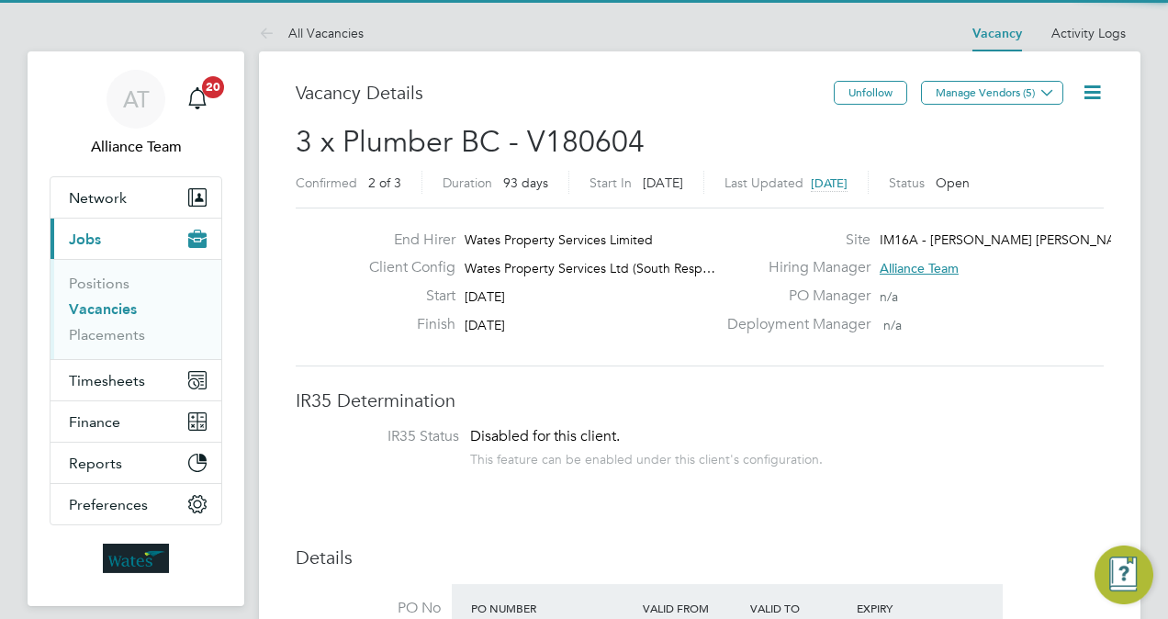
click at [617, 110] on div "Vacancy Details" at bounding box center [565, 102] width 538 height 42
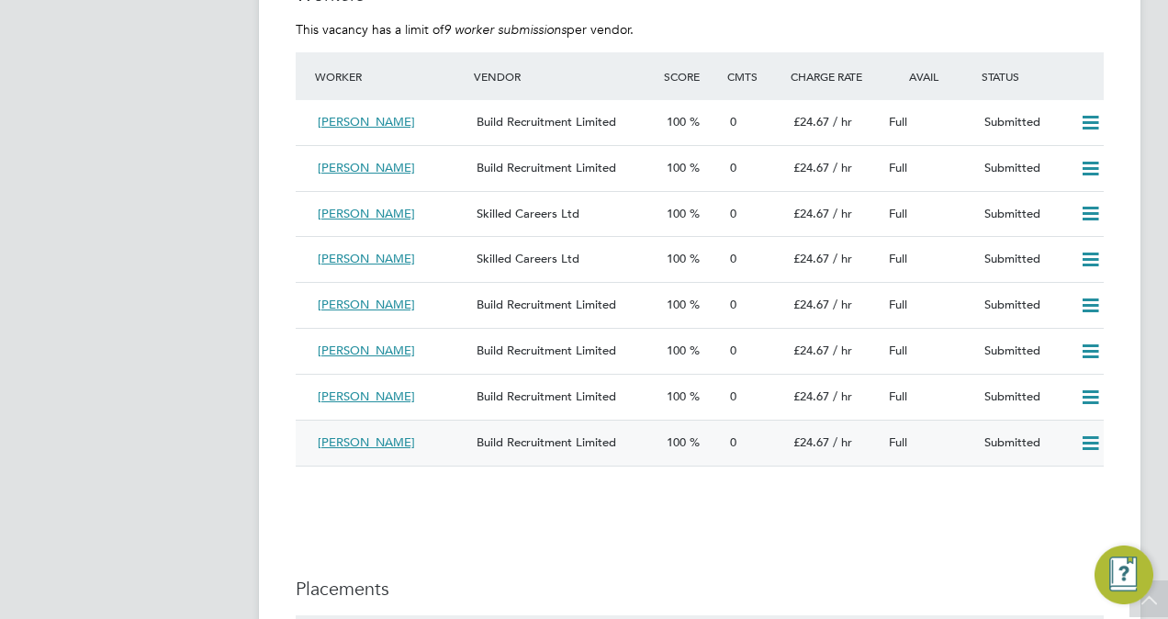
click at [573, 458] on div "Build Recruitment Limited" at bounding box center [564, 443] width 190 height 30
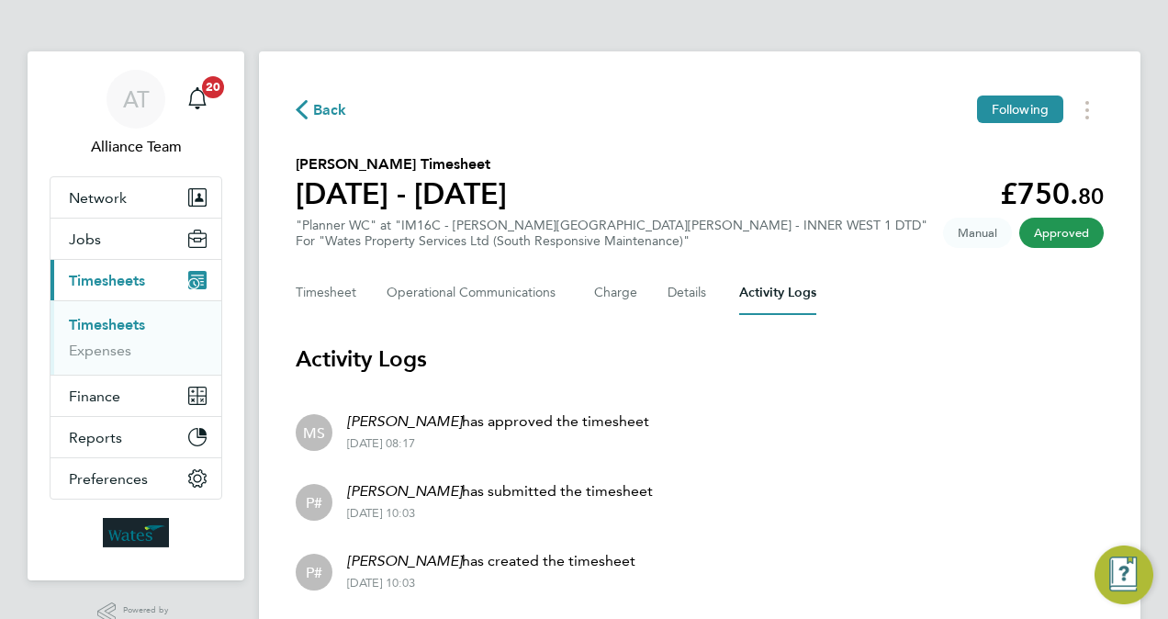
scroll to position [39, 0]
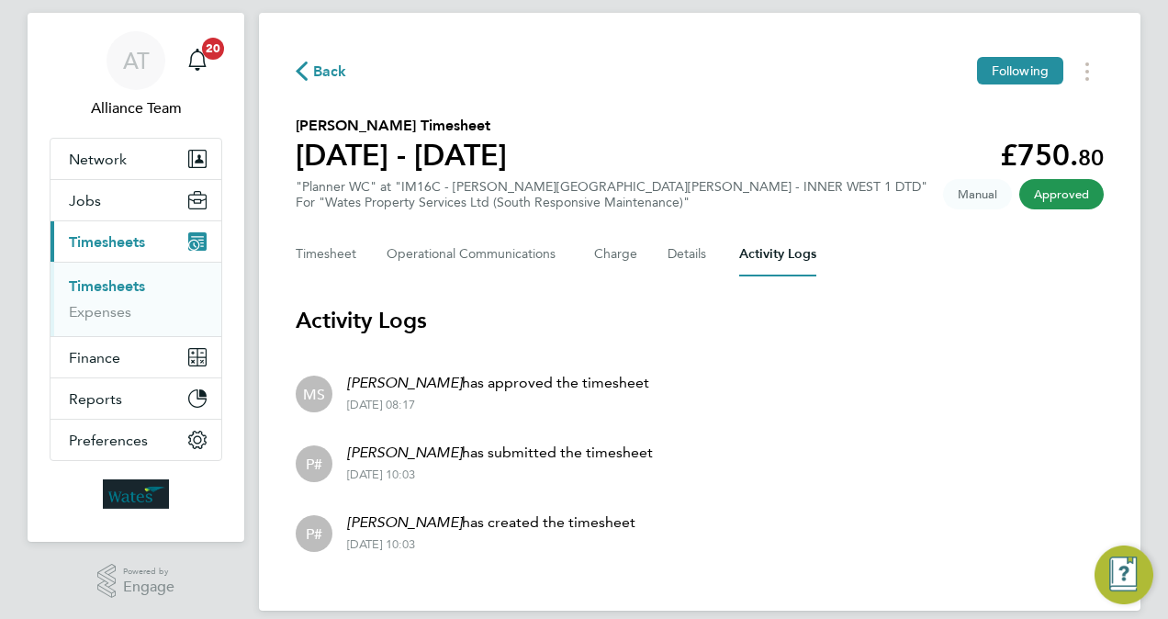
click at [643, 96] on div "Back Following [PERSON_NAME] Timesheet [DATE] - [DATE] £750. 80 "Planner WC" at…" at bounding box center [700, 312] width 882 height 598
click at [87, 173] on button "Network" at bounding box center [136, 159] width 171 height 40
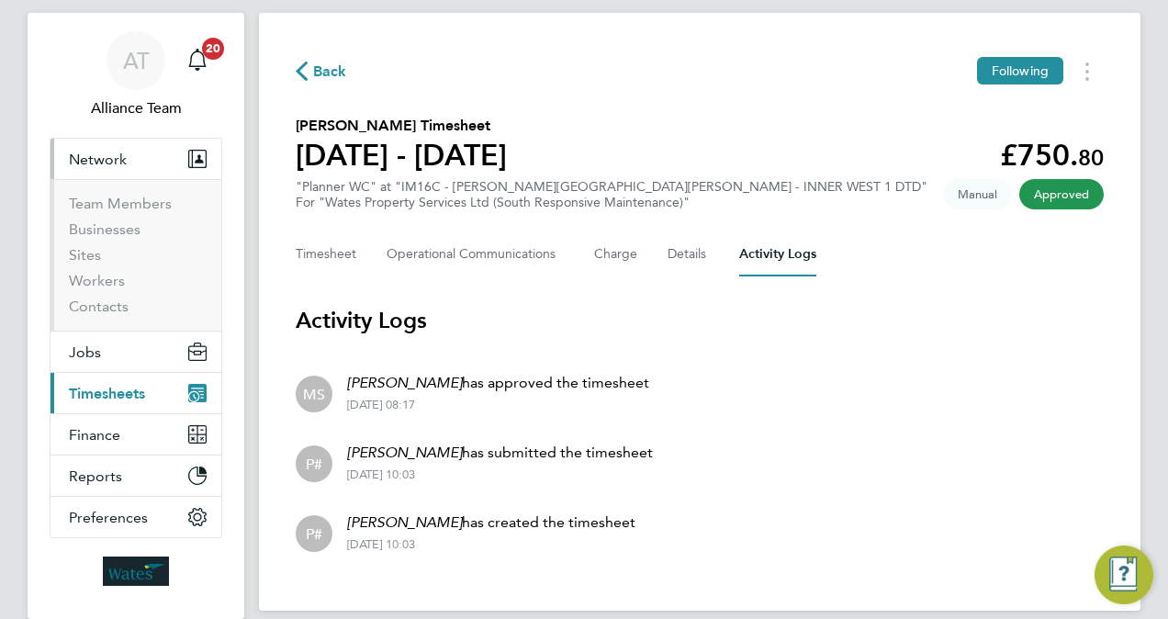
click at [90, 161] on span "Network" at bounding box center [98, 159] width 58 height 17
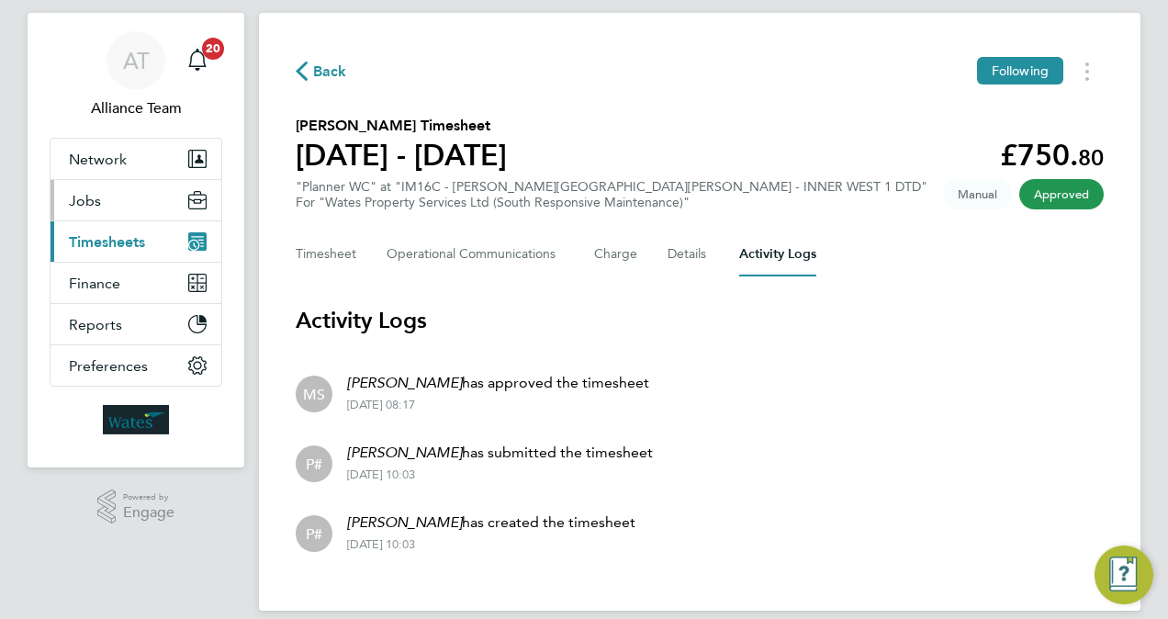
click at [104, 209] on button "Jobs" at bounding box center [136, 200] width 171 height 40
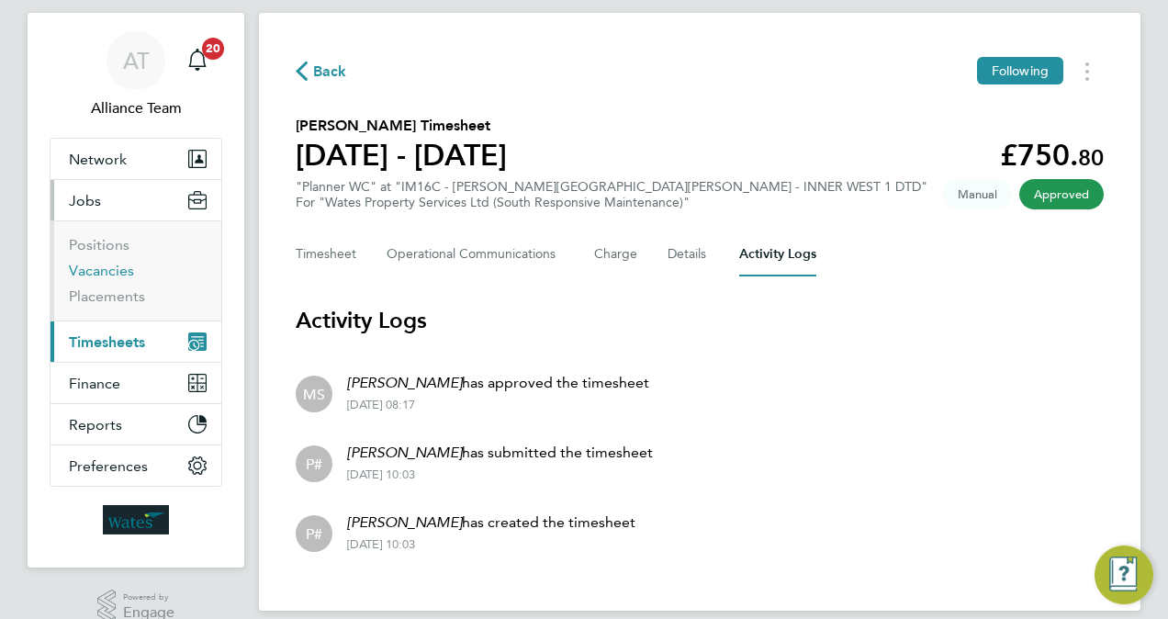
click at [107, 270] on link "Vacancies" at bounding box center [101, 270] width 65 height 17
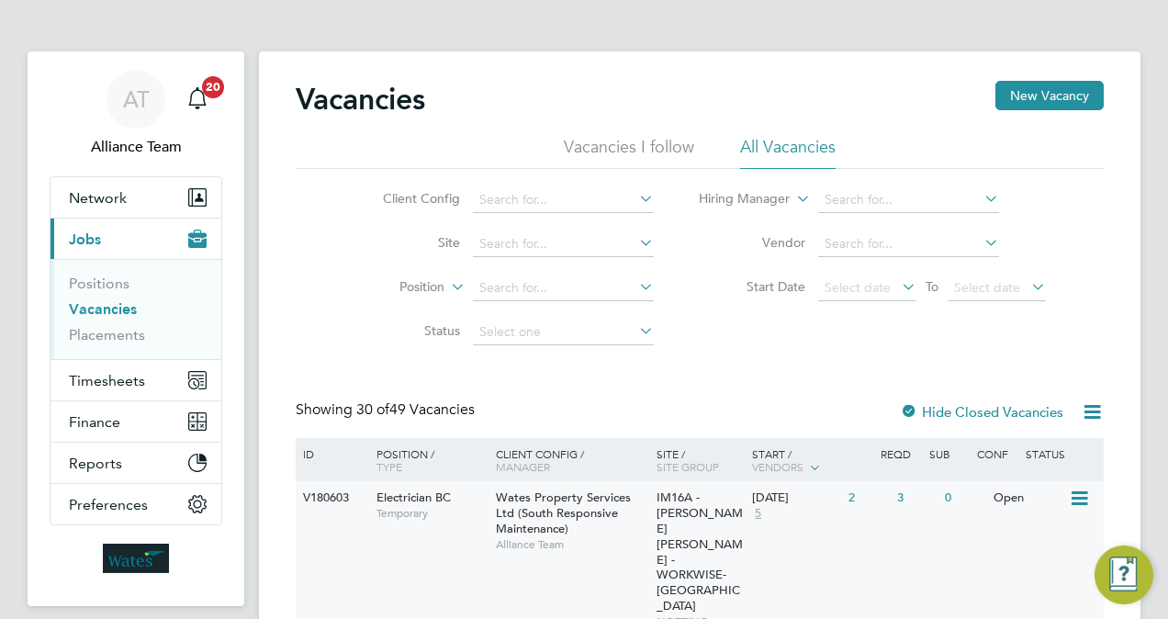
click at [560, 546] on span "Alliance Team" at bounding box center [572, 544] width 152 height 15
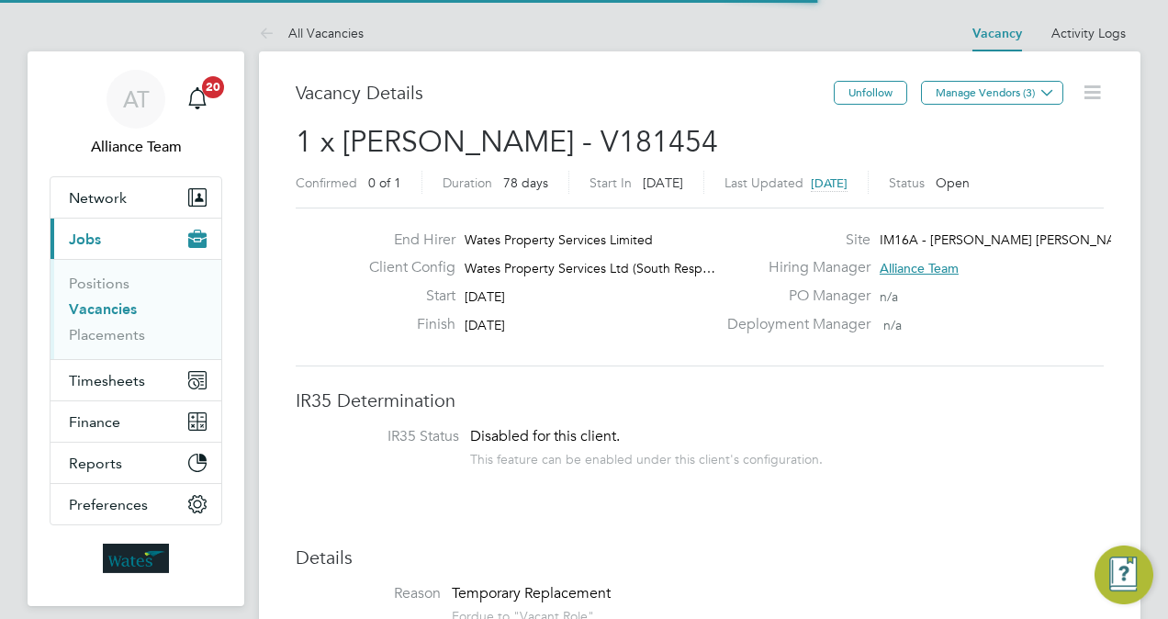
scroll to position [9, 9]
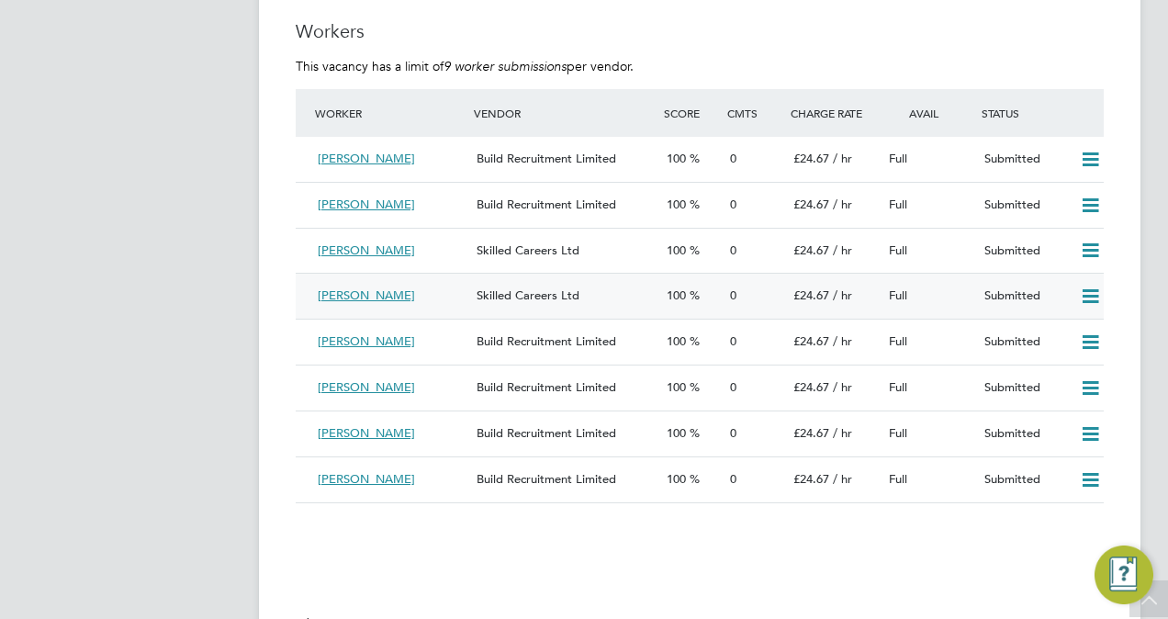
click at [1091, 299] on icon at bounding box center [1090, 296] width 23 height 15
click at [1073, 362] on li "Reject" at bounding box center [1067, 363] width 64 height 26
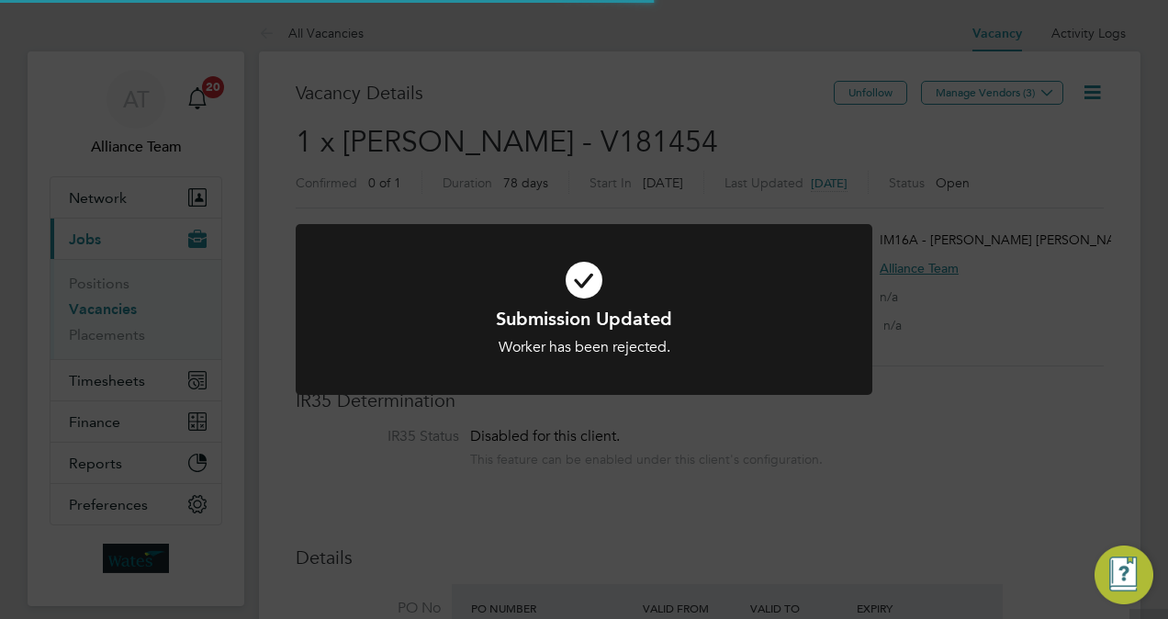
click at [1141, 359] on div "Submission Updated Worker has been rejected. Cancel Okay" at bounding box center [584, 309] width 1168 height 619
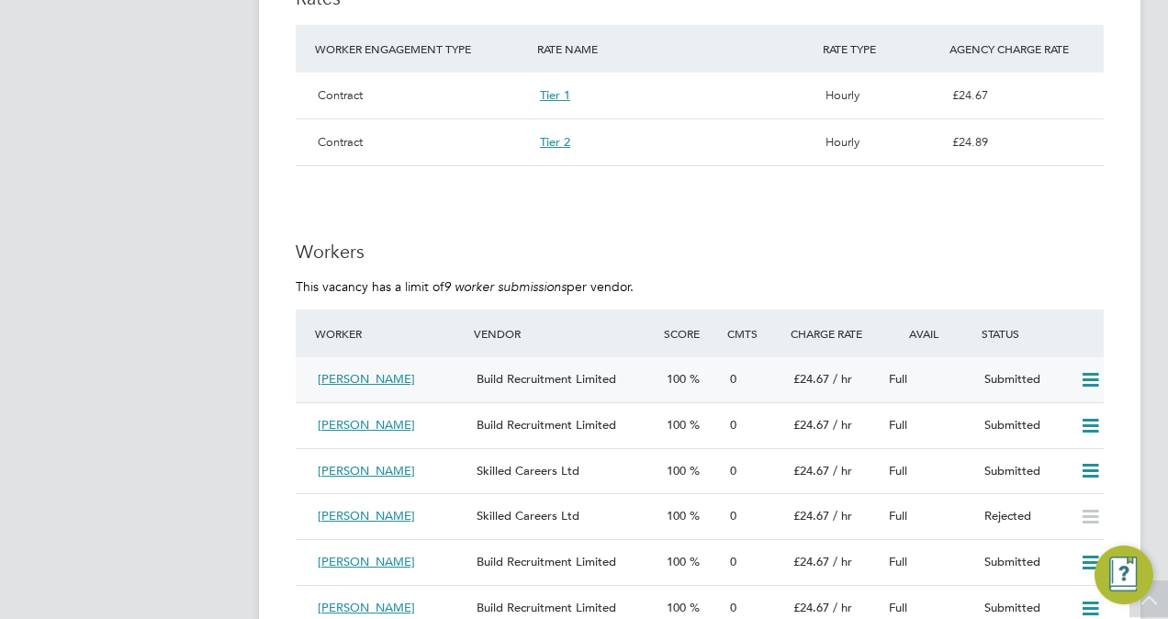
click at [1089, 381] on icon at bounding box center [1090, 380] width 23 height 15
click at [1063, 444] on li "Reject" at bounding box center [1067, 446] width 64 height 26
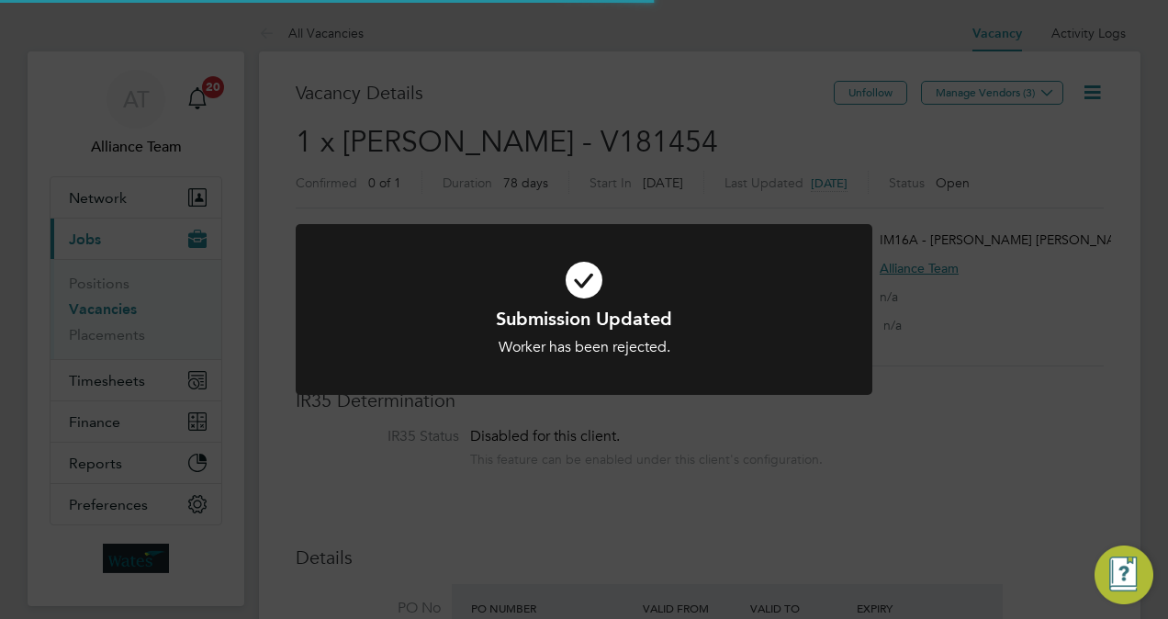
click at [1064, 279] on div "Submission Updated Worker has been rejected. Cancel Okay" at bounding box center [584, 309] width 1168 height 619
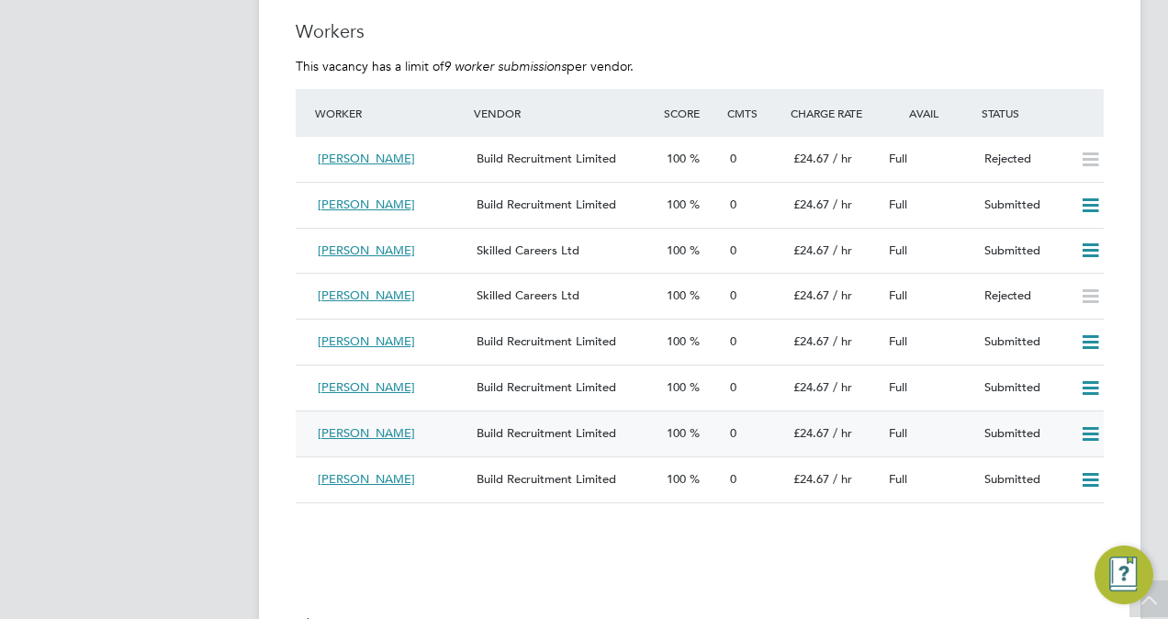
click at [1091, 432] on icon at bounding box center [1090, 434] width 23 height 15
click at [1065, 497] on li "Reject" at bounding box center [1067, 502] width 64 height 26
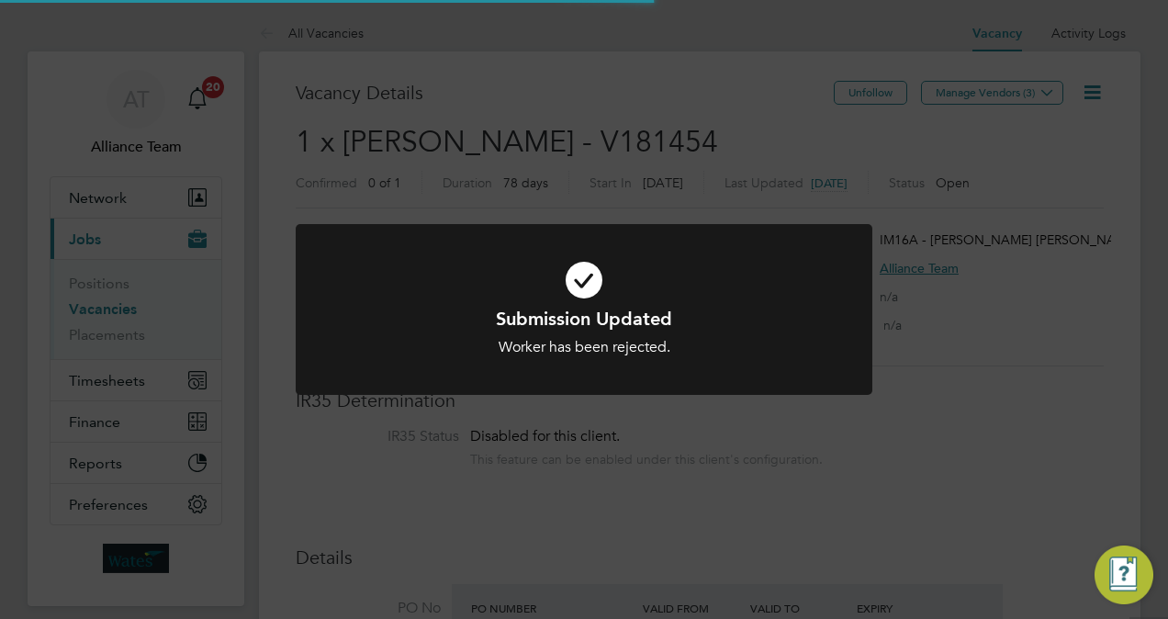
click at [947, 579] on div "Submission Updated Worker has been rejected. Cancel Okay" at bounding box center [584, 309] width 1168 height 619
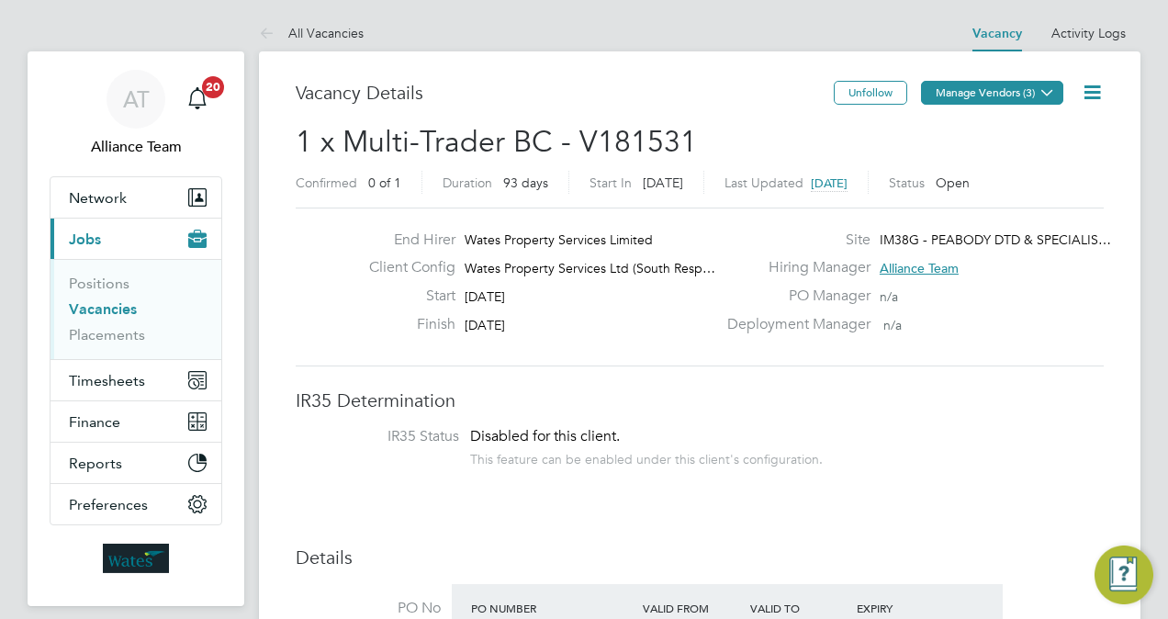
click at [1014, 94] on button "Manage Vendors (3)" at bounding box center [992, 93] width 142 height 24
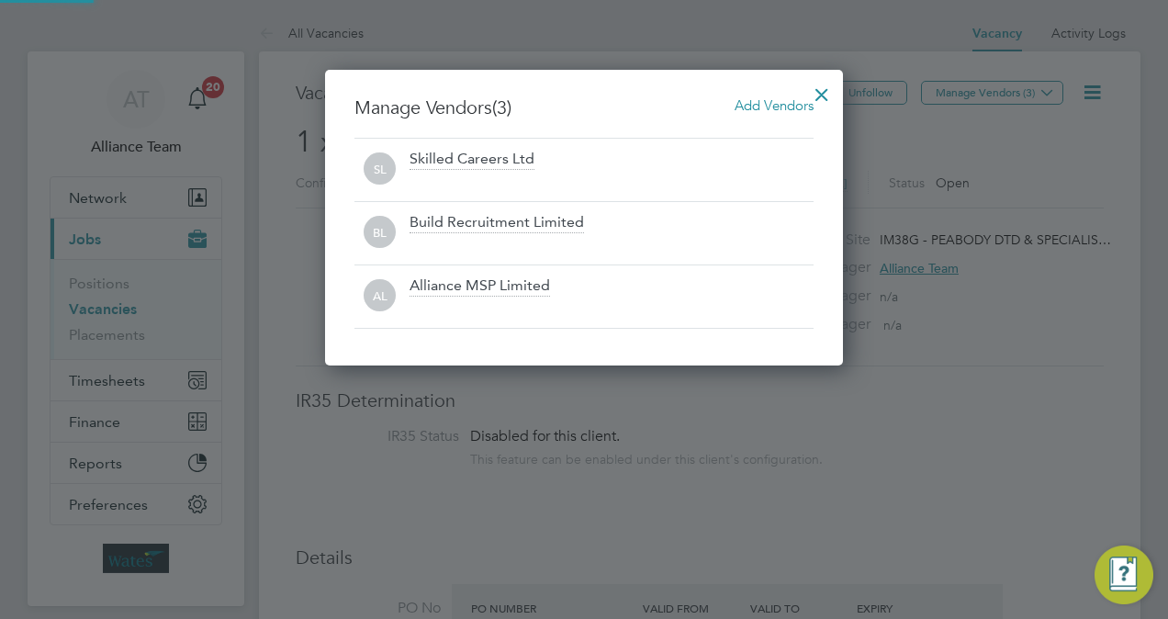
click at [773, 106] on span "Add Vendors" at bounding box center [774, 104] width 79 height 17
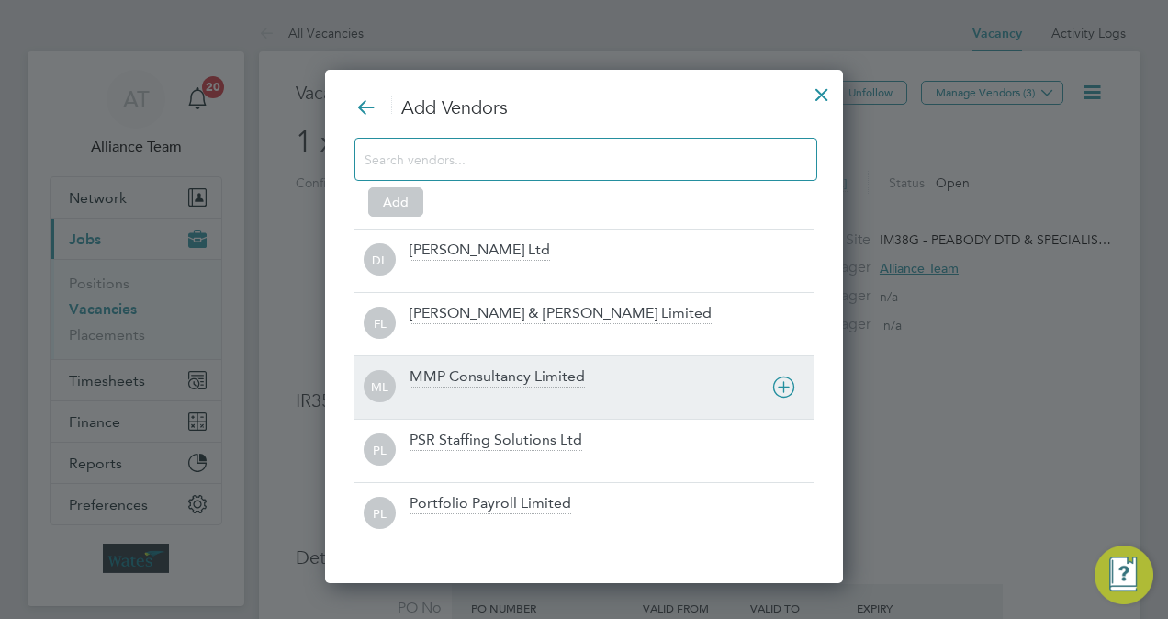
click at [529, 362] on div "ML MMP Consultancy Limited" at bounding box center [583, 386] width 459 height 63
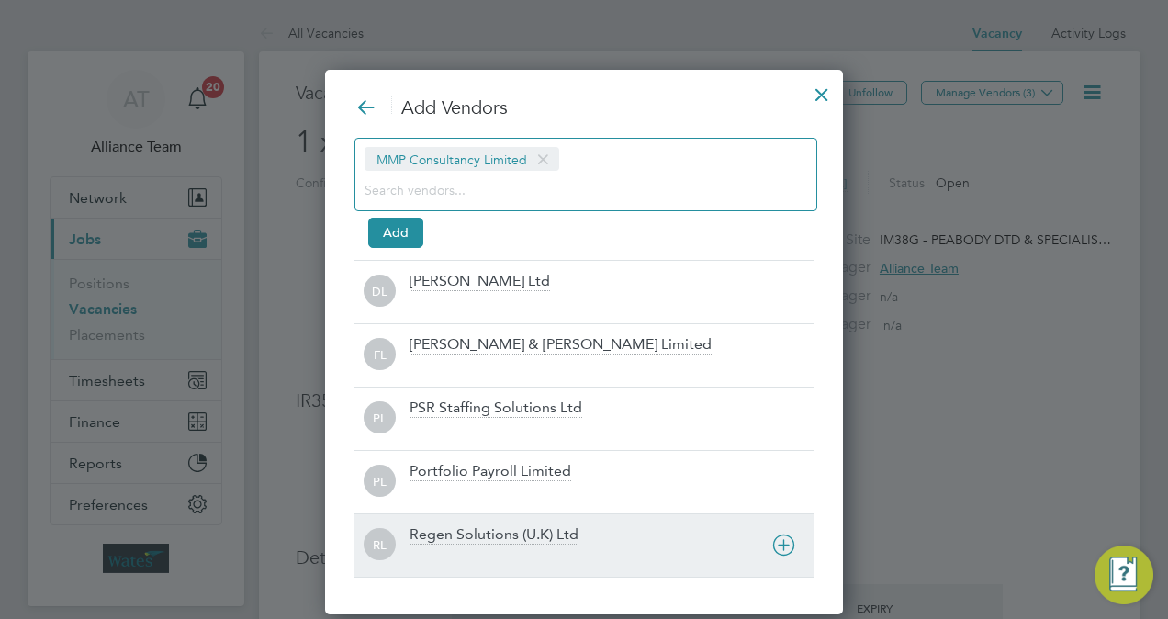
click at [443, 552] on div at bounding box center [612, 556] width 404 height 18
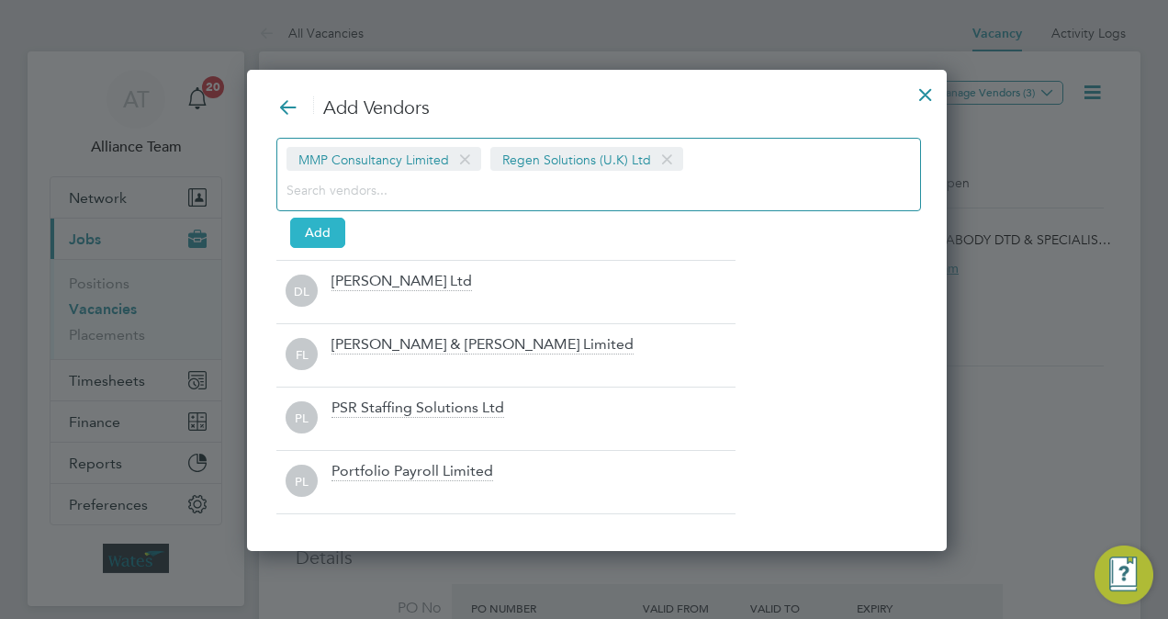
click at [321, 229] on button "Add" at bounding box center [317, 232] width 55 height 29
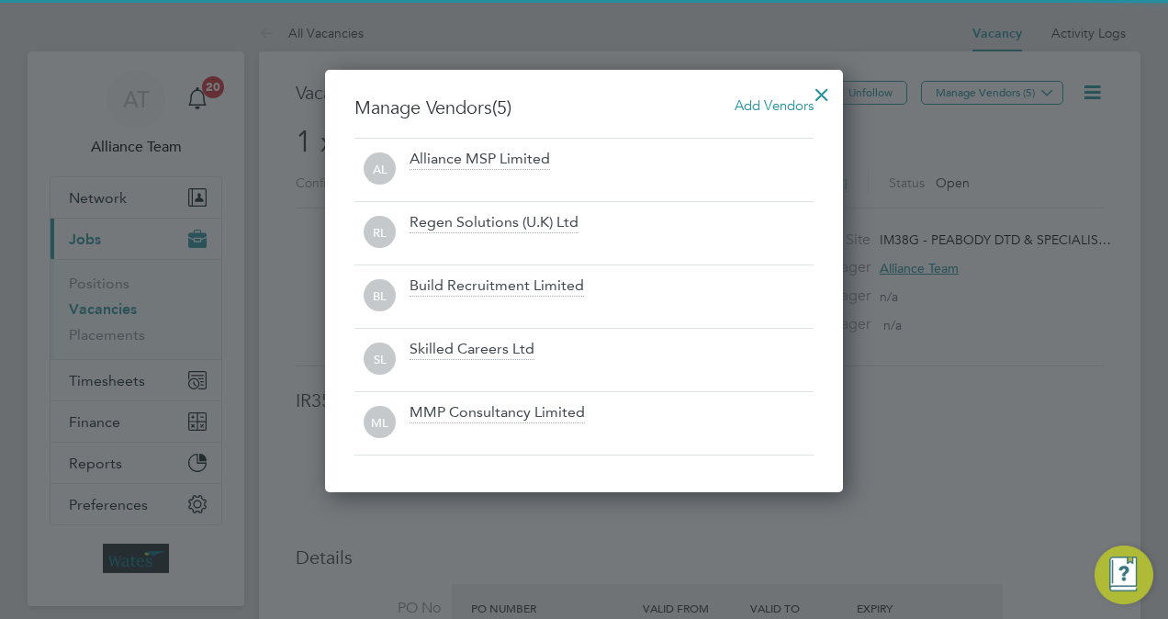
click at [816, 92] on div at bounding box center [821, 89] width 33 height 33
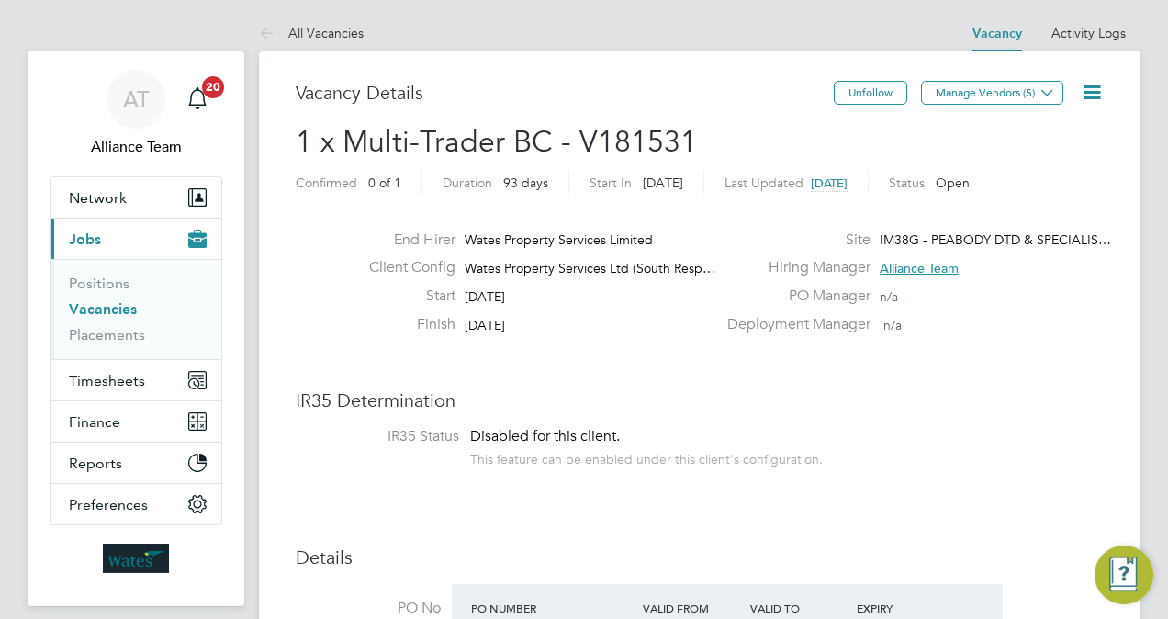
click at [1087, 87] on icon at bounding box center [1092, 92] width 23 height 23
click at [1028, 195] on li "Followers" at bounding box center [1048, 198] width 107 height 26
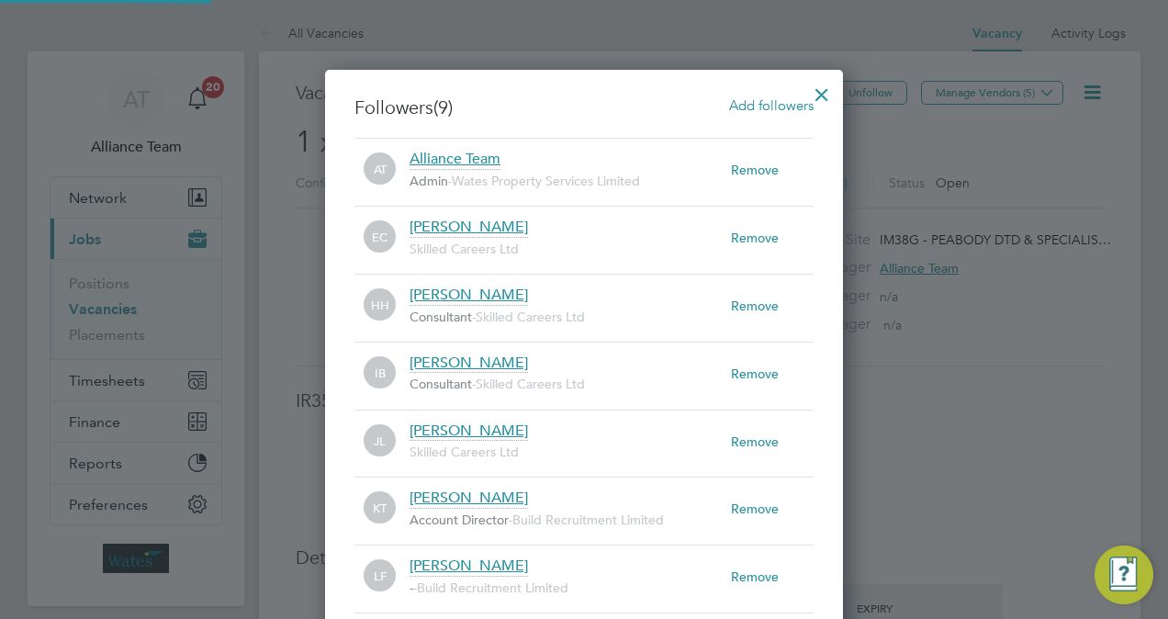
click at [776, 101] on span "Add followers" at bounding box center [771, 104] width 84 height 17
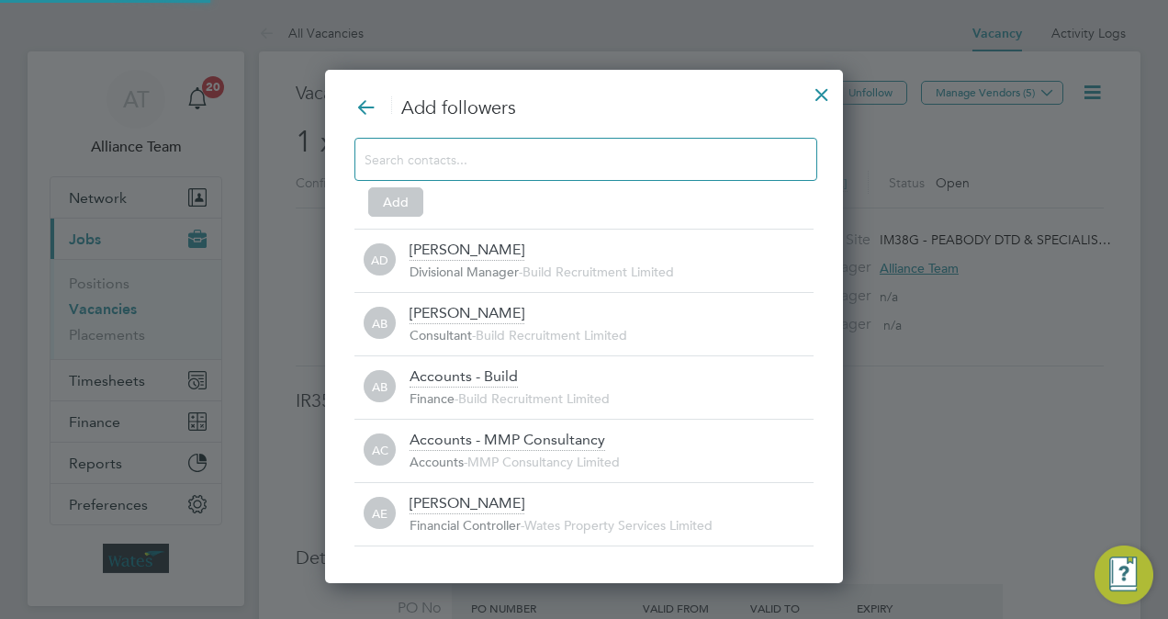
click at [565, 154] on input at bounding box center [571, 159] width 413 height 24
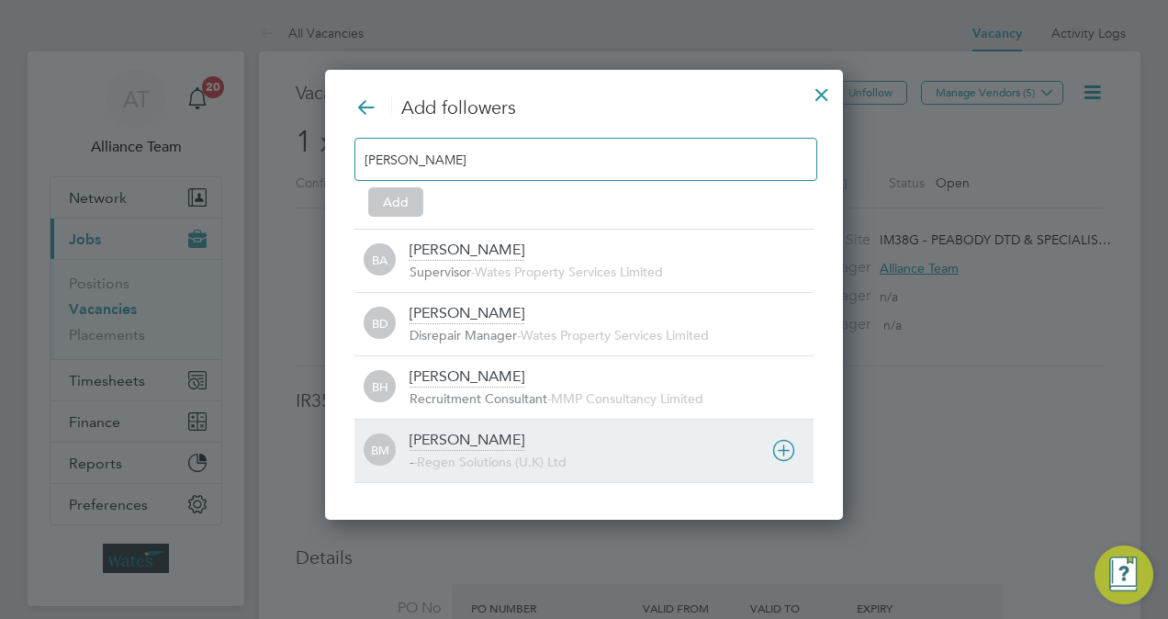
type input "billy"
click at [483, 434] on div "Billy Mcnamara" at bounding box center [467, 441] width 115 height 20
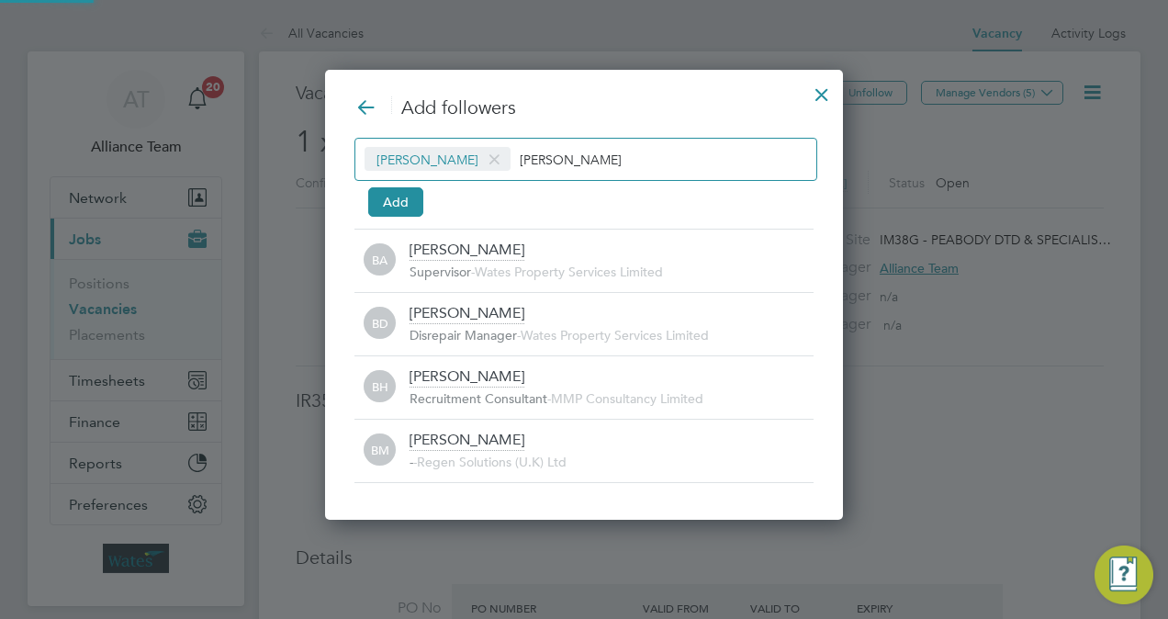
click at [549, 171] on div "Billy Mcnamara billy" at bounding box center [585, 159] width 463 height 43
type input "b"
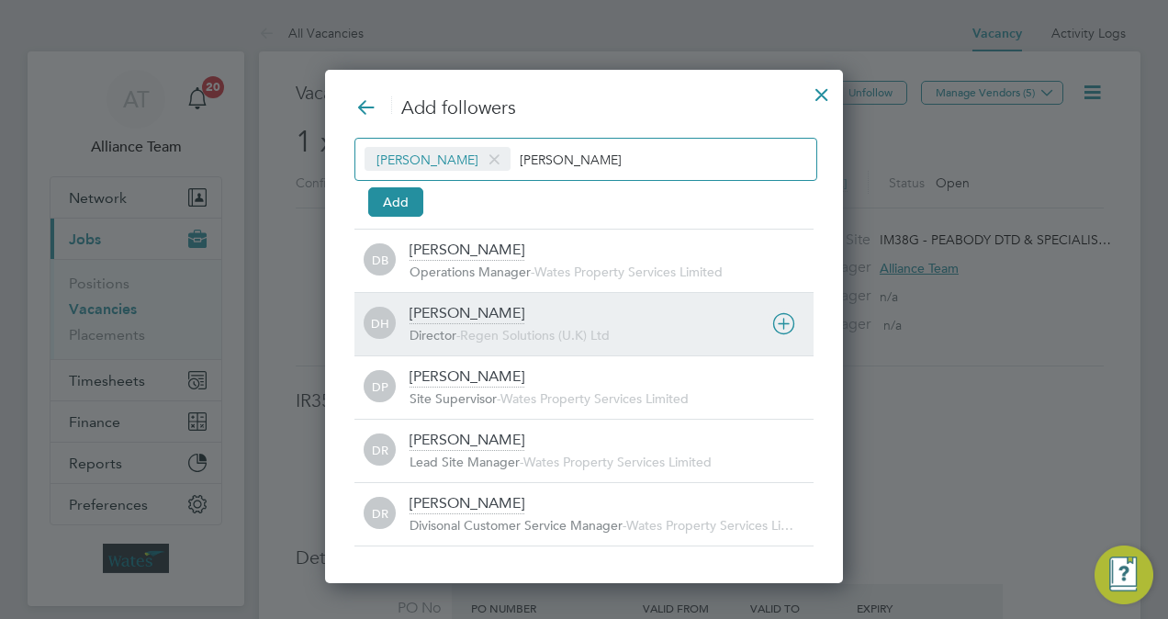
type input "darren"
click at [460, 351] on div "DH Darren Hartman Director - Regen Solutions (U.K) Ltd" at bounding box center [583, 323] width 459 height 63
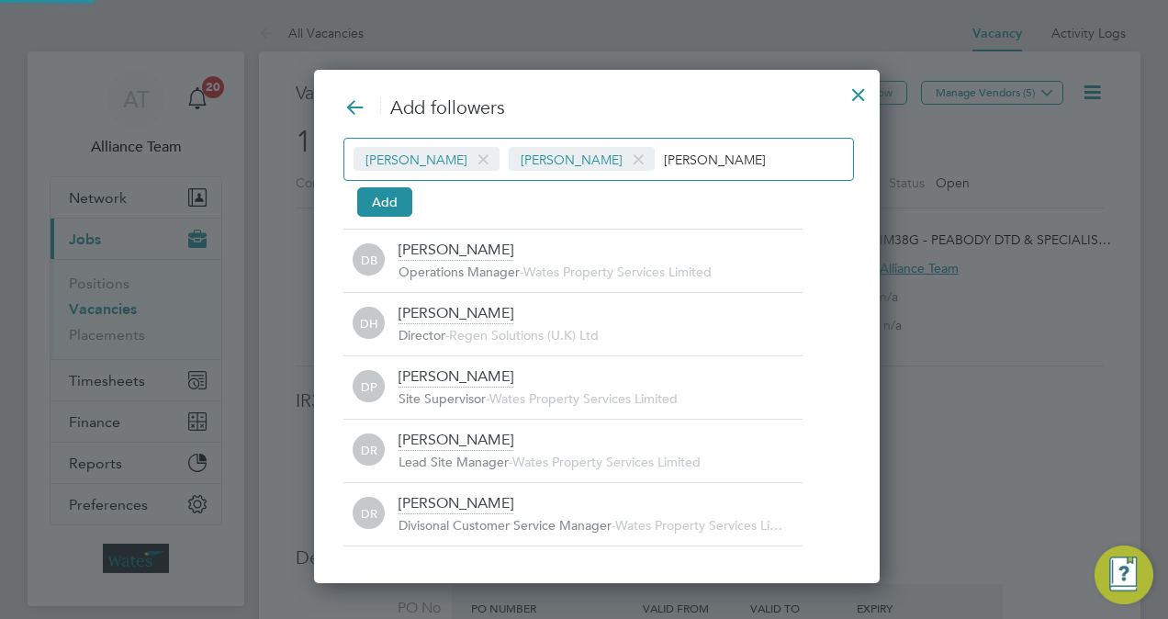
click at [709, 141] on div "Billy Mcnamara Darren Hartman darren" at bounding box center [598, 159] width 511 height 43
type input "d"
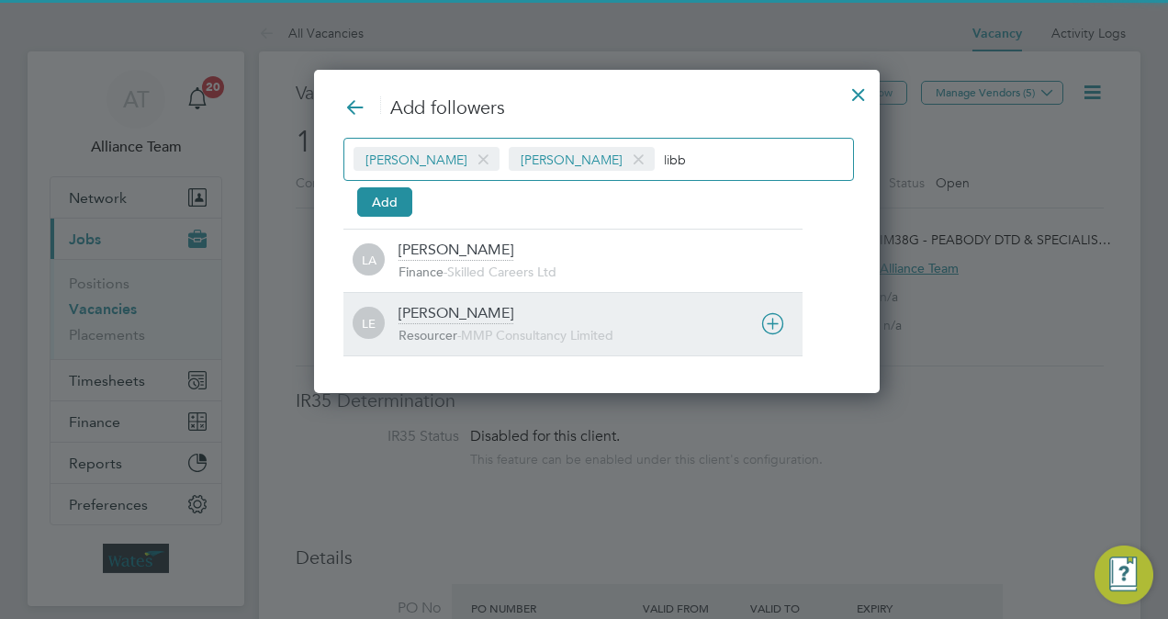
type input "libb"
click at [450, 318] on div "Libby Evans" at bounding box center [456, 314] width 115 height 20
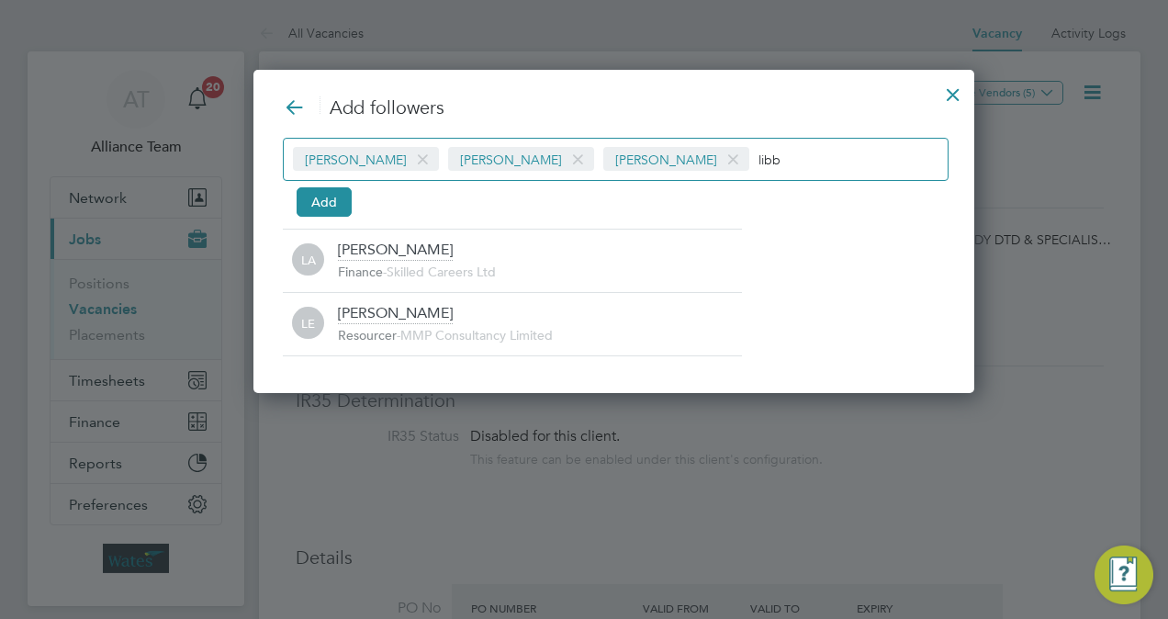
click at [766, 151] on input "libb" at bounding box center [816, 159] width 115 height 24
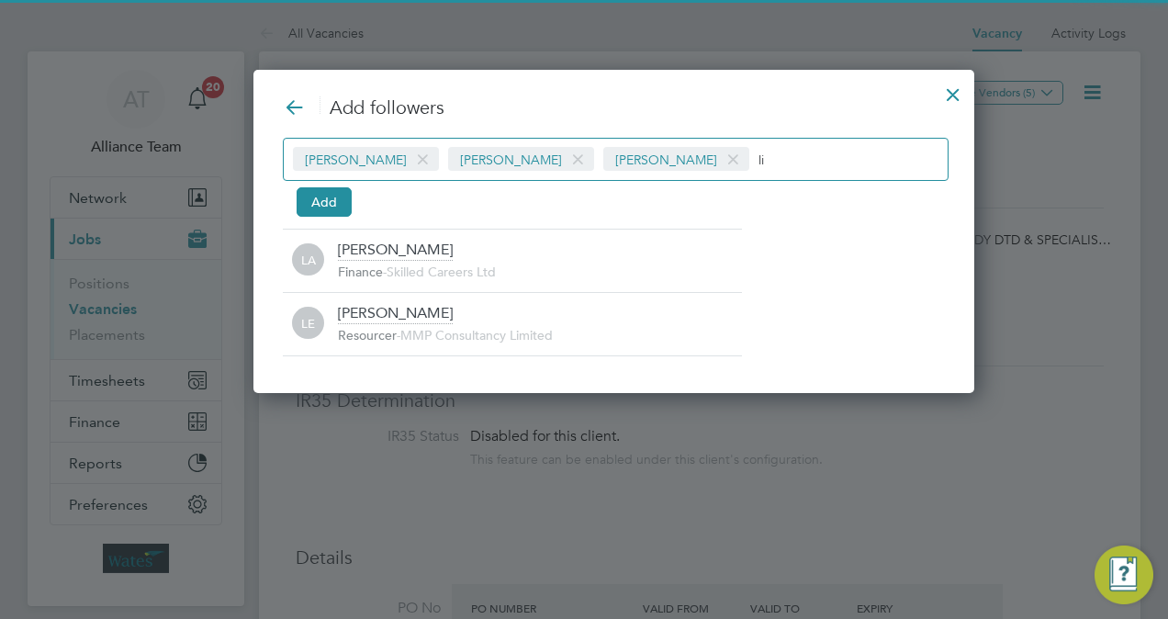
type input "l"
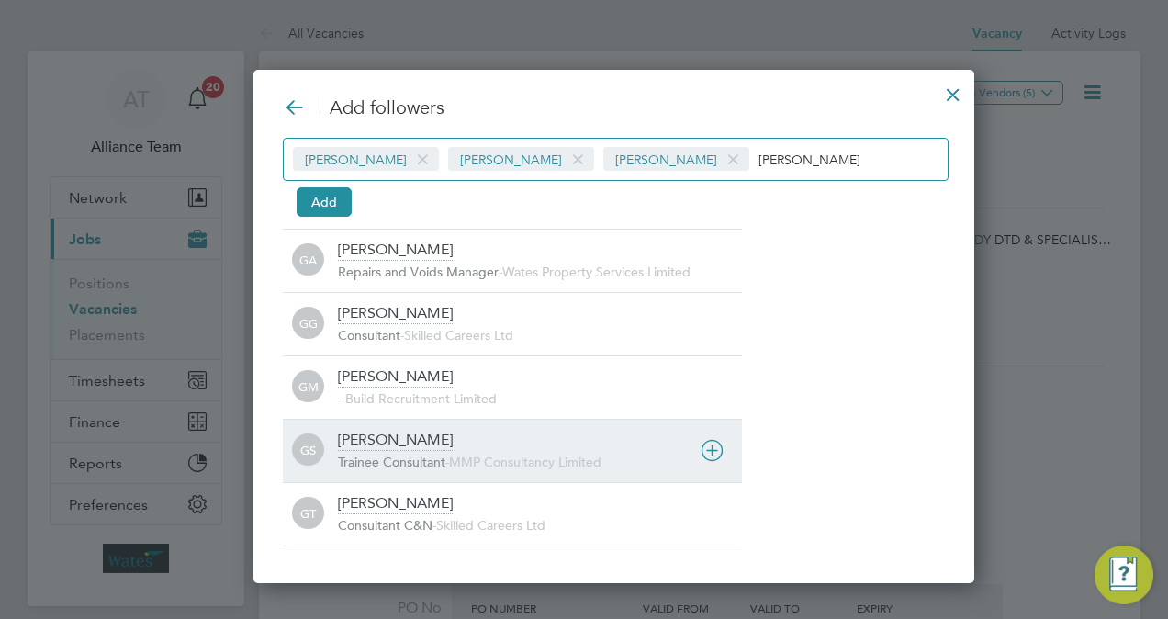
type input "george"
click at [428, 455] on span "Trainee Consultant" at bounding box center [391, 462] width 107 height 17
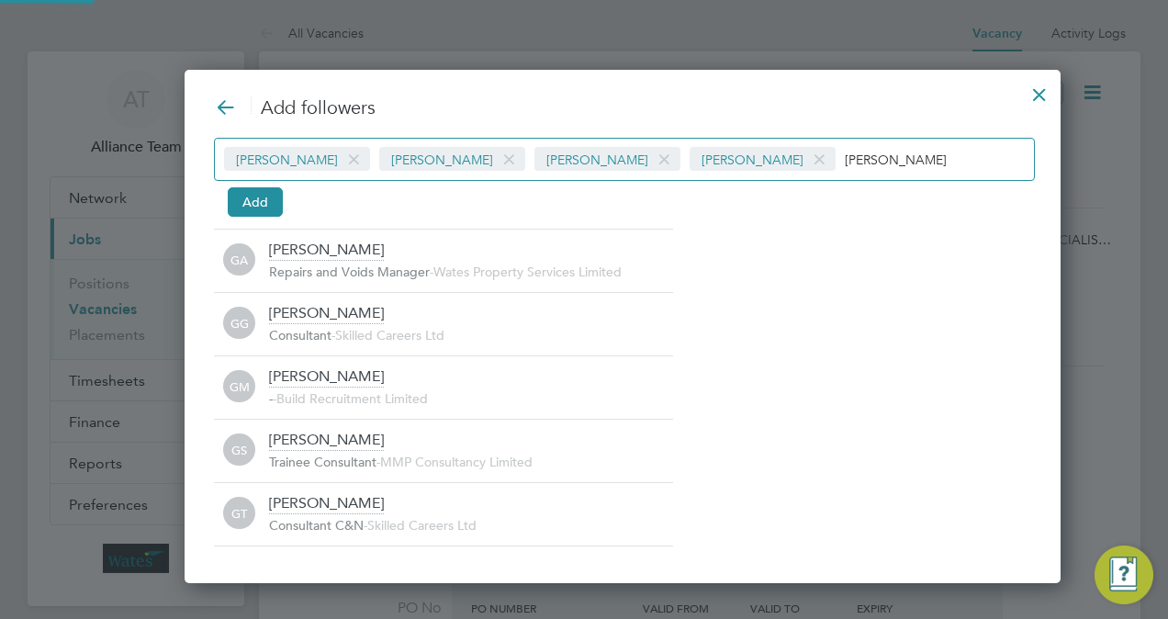
click at [255, 182] on div "Billy Mcnamara Darren Hartman Libby Evans George Stacey george Add" at bounding box center [622, 174] width 817 height 73
click at [264, 208] on button "Add" at bounding box center [255, 201] width 55 height 29
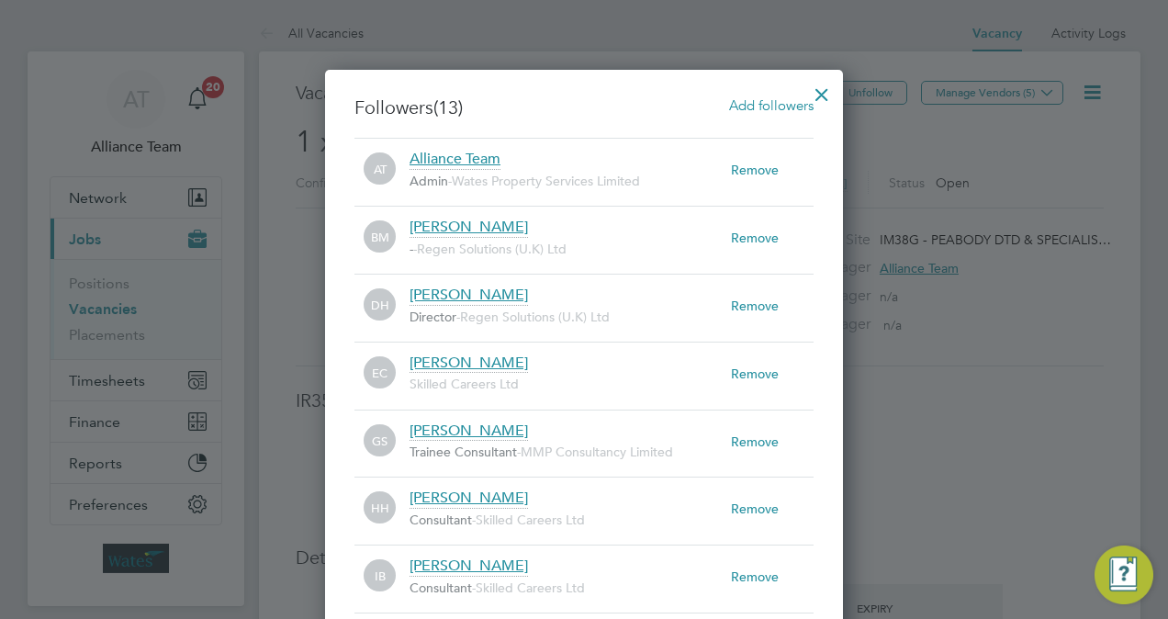
click at [817, 92] on div at bounding box center [821, 89] width 33 height 33
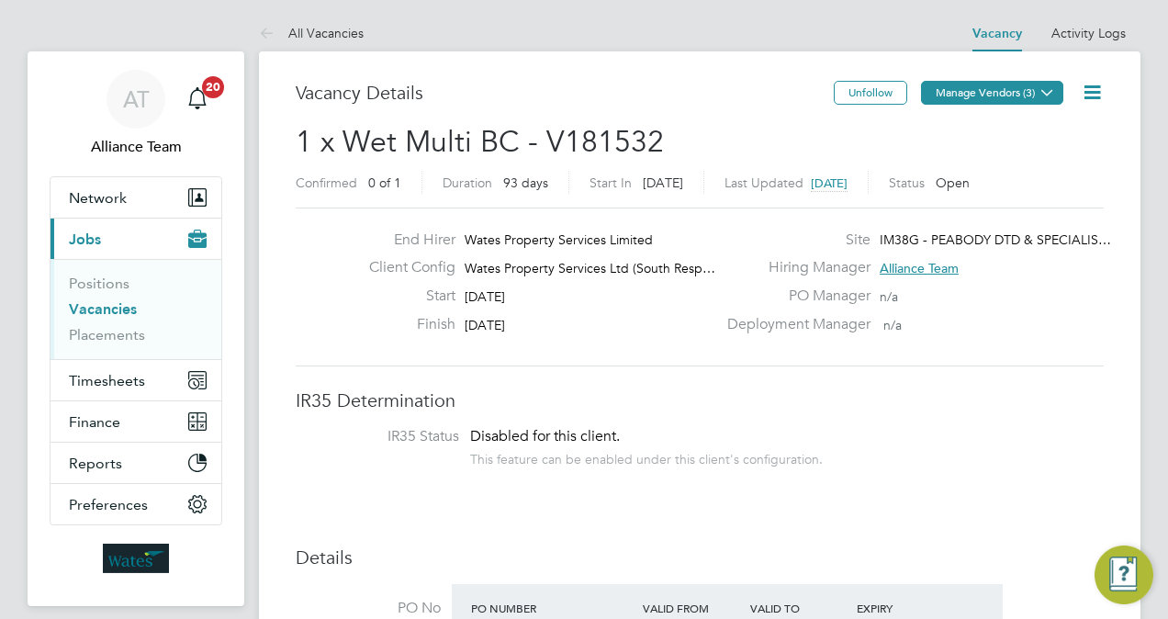
click at [1021, 89] on button "Manage Vendors (3)" at bounding box center [992, 93] width 142 height 24
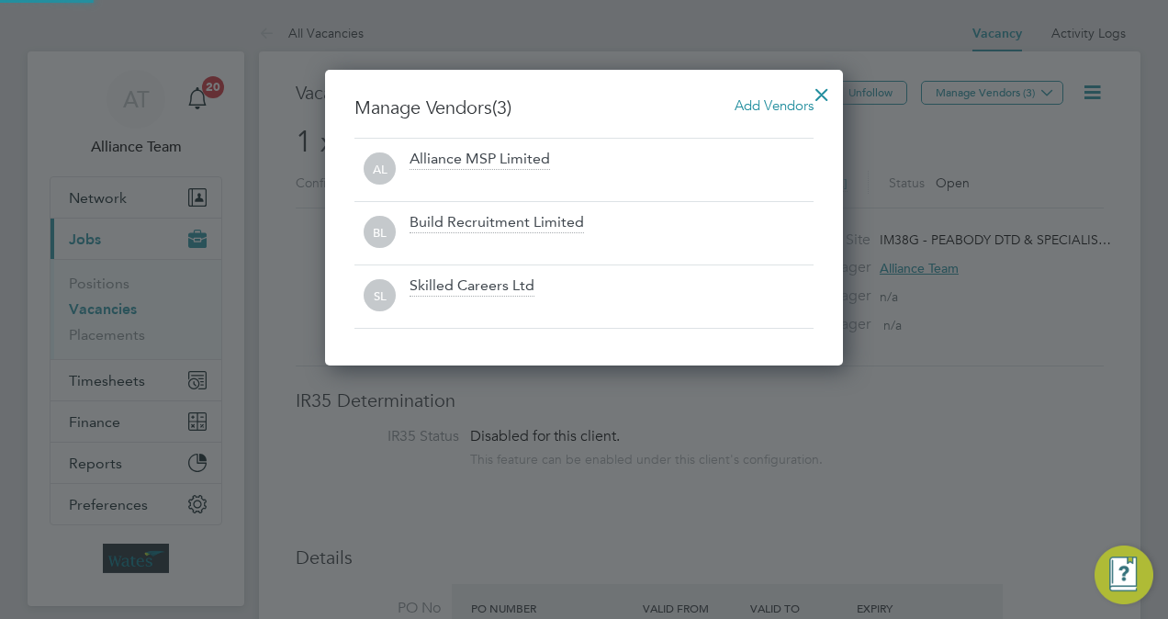
click at [784, 101] on span "Add Vendors" at bounding box center [774, 104] width 79 height 17
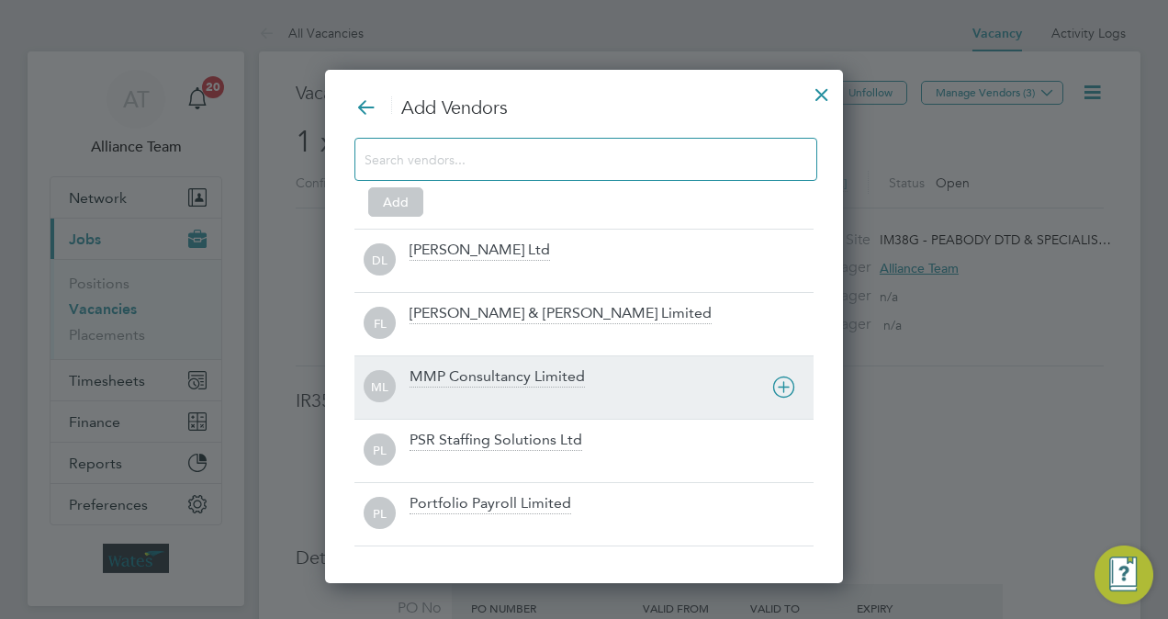
click at [480, 390] on div at bounding box center [612, 399] width 404 height 18
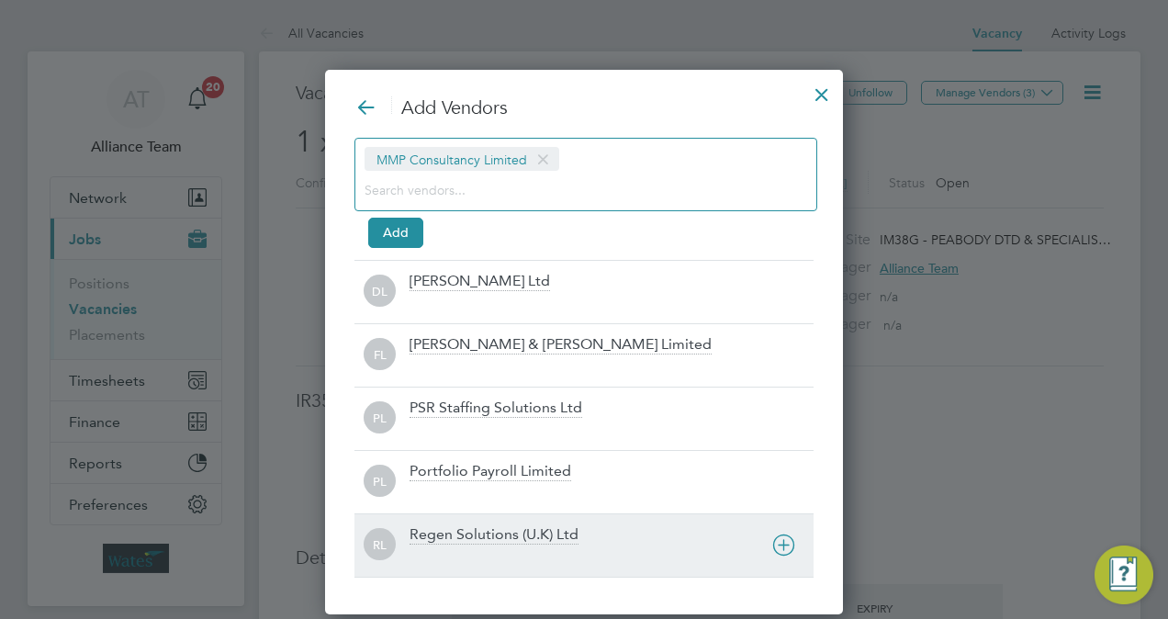
click at [430, 528] on div "Regen Solutions (U.K) Ltd" at bounding box center [494, 535] width 169 height 20
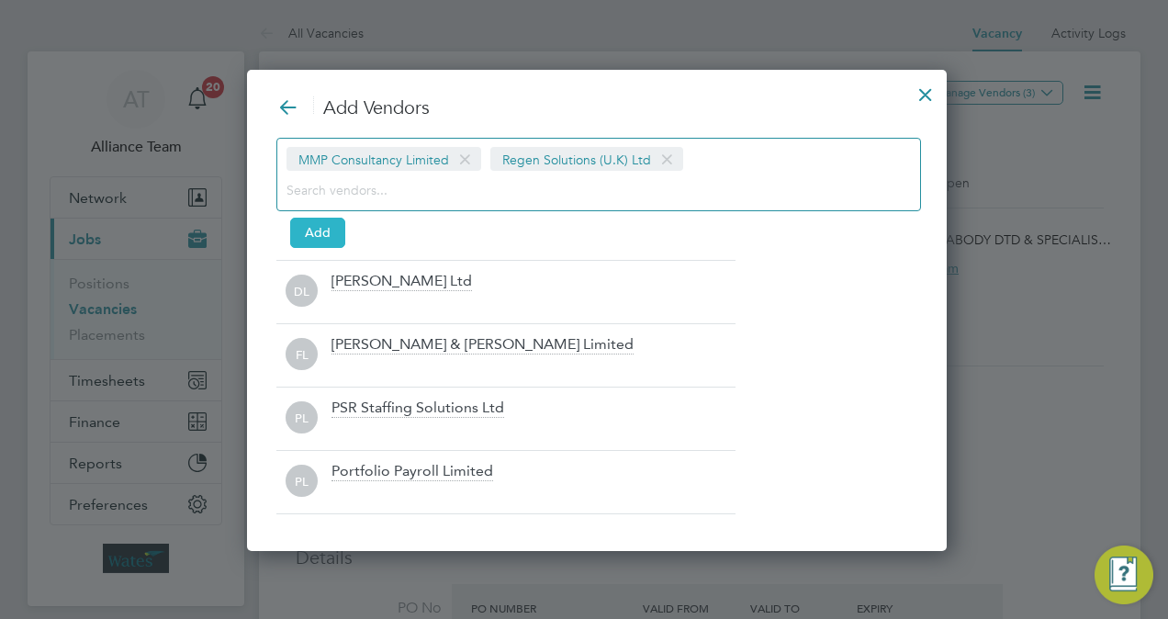
click at [323, 228] on button "Add" at bounding box center [317, 232] width 55 height 29
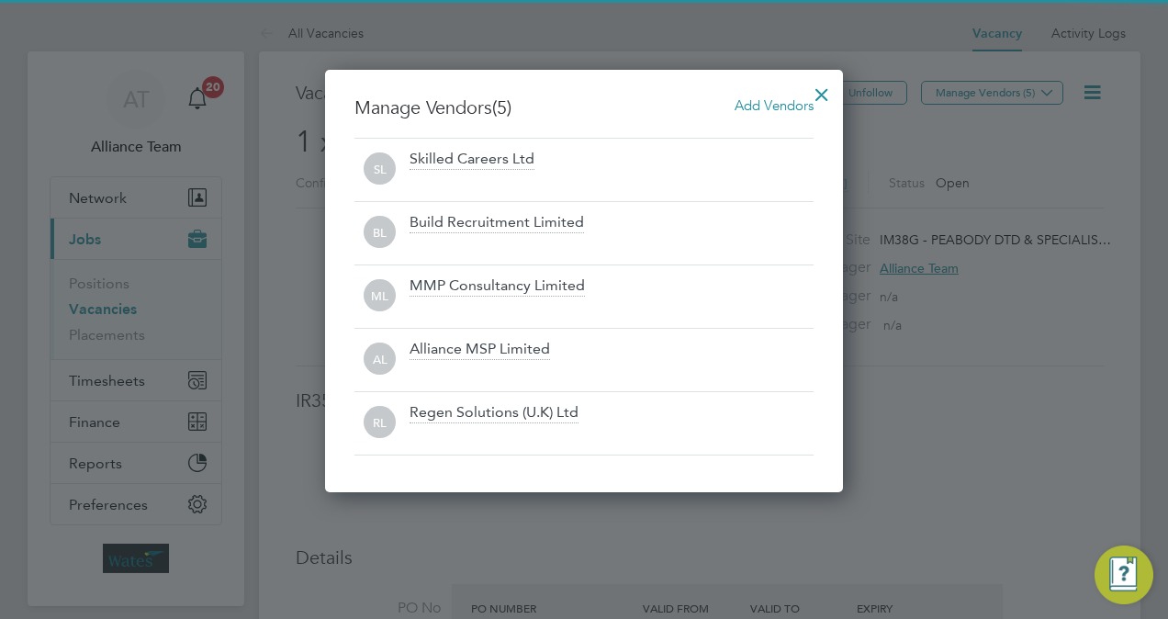
click at [826, 97] on div at bounding box center [821, 89] width 33 height 33
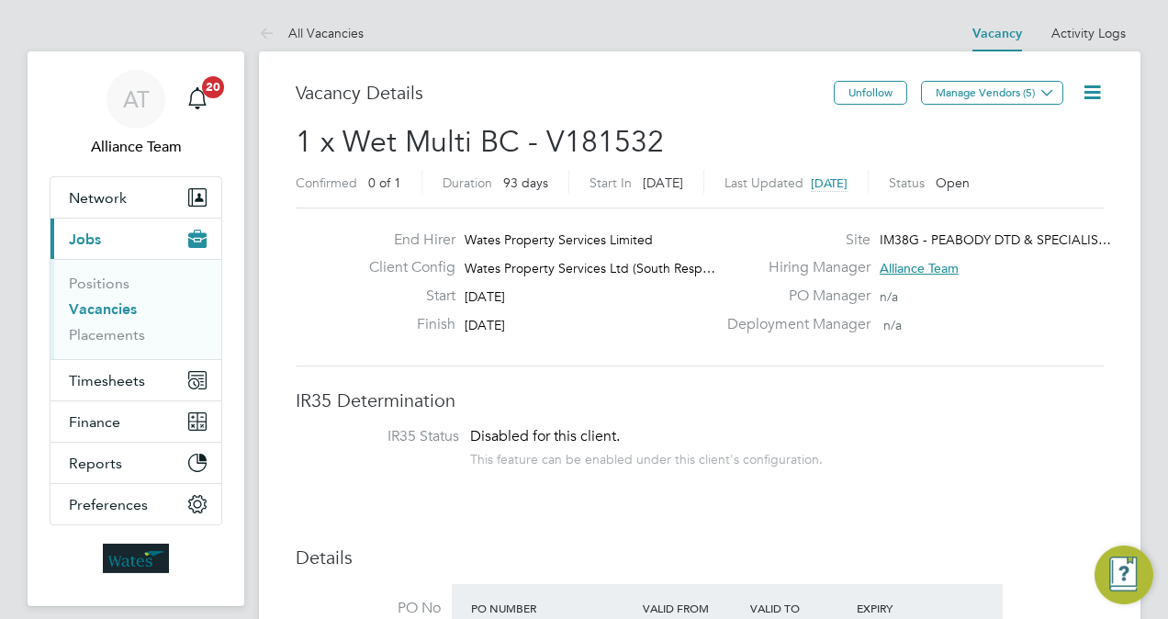
click at [1099, 94] on icon at bounding box center [1092, 92] width 23 height 23
click at [1040, 203] on li "Followers" at bounding box center [1048, 198] width 107 height 26
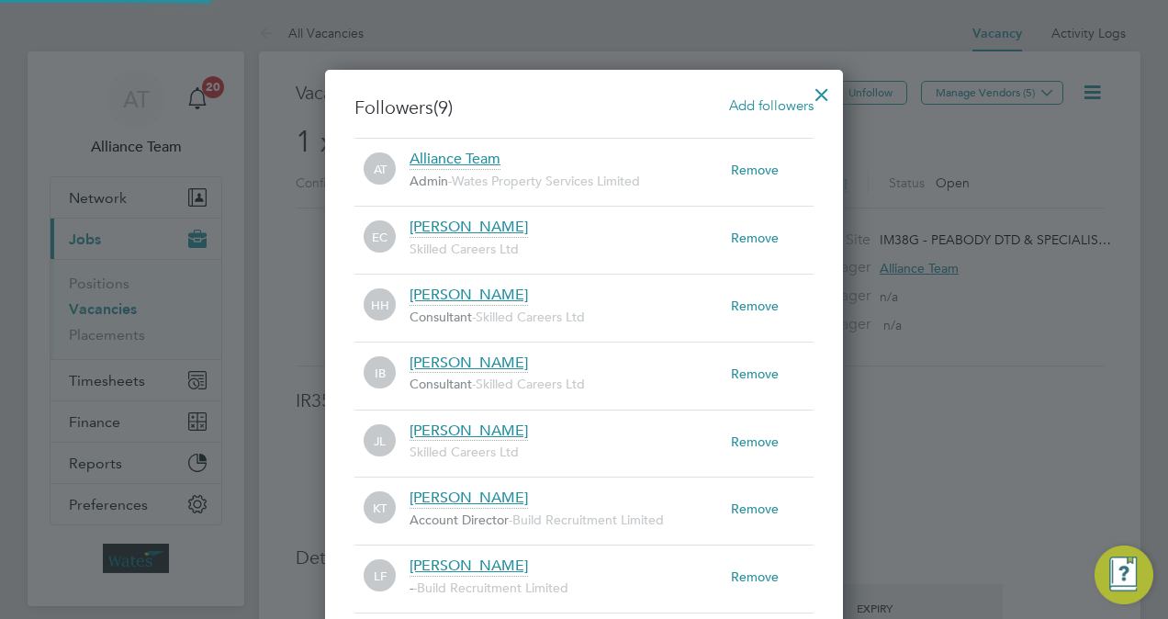
click at [737, 109] on span "Add followers" at bounding box center [771, 104] width 84 height 17
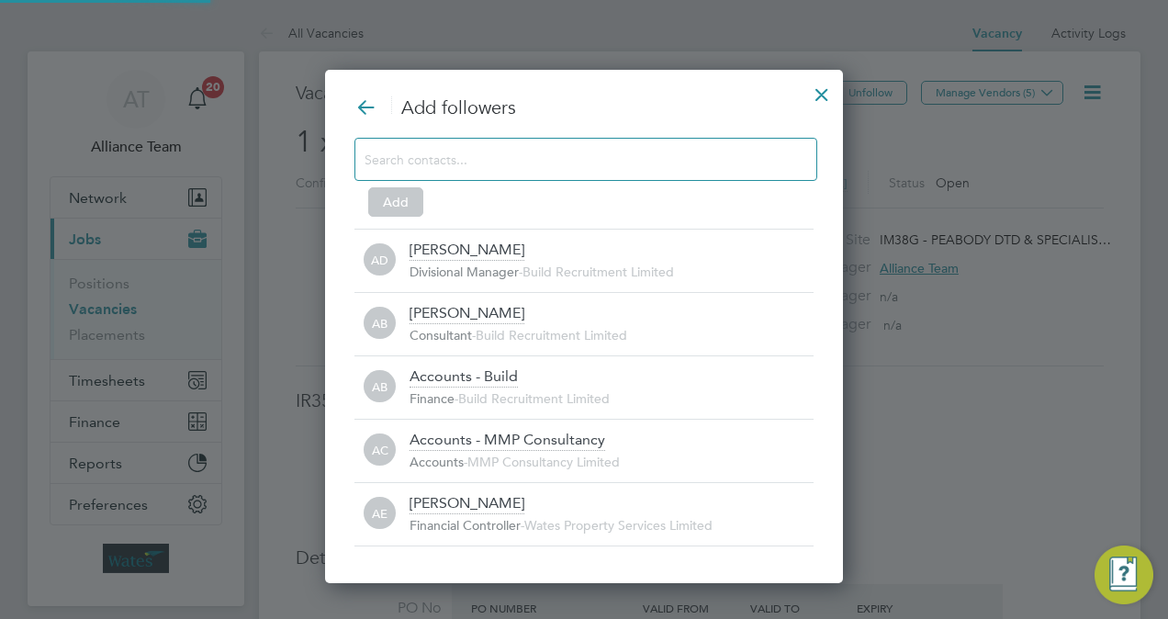
click at [536, 166] on input at bounding box center [571, 159] width 413 height 24
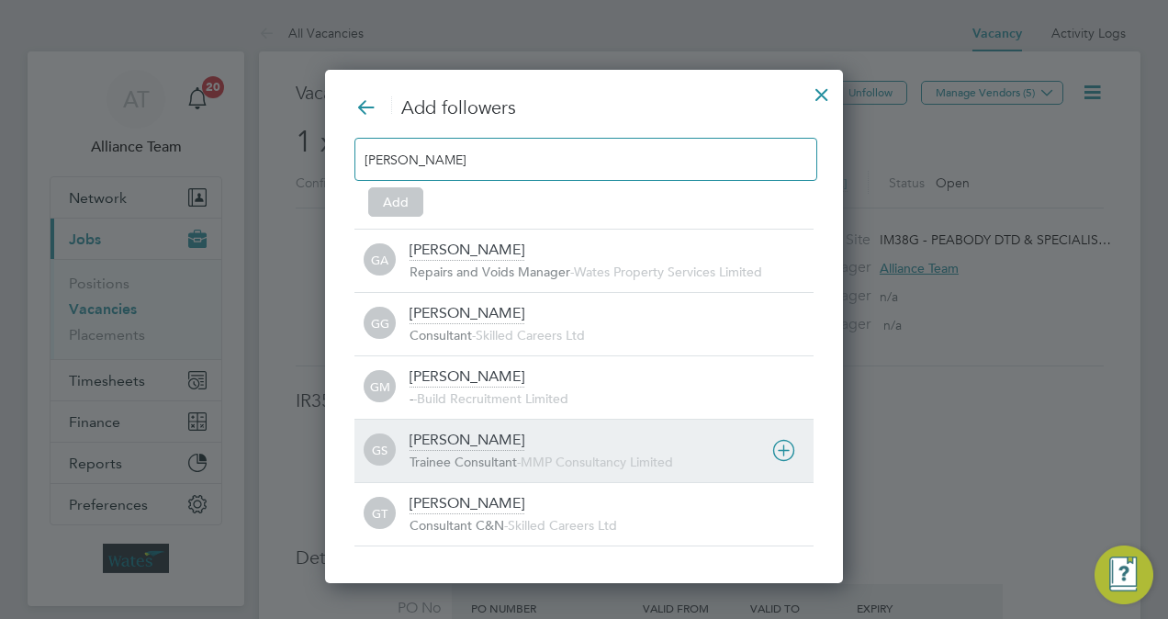
type input "george"
click at [508, 467] on div "Trainee Consultant - MMP Consultancy Limited" at bounding box center [612, 463] width 404 height 18
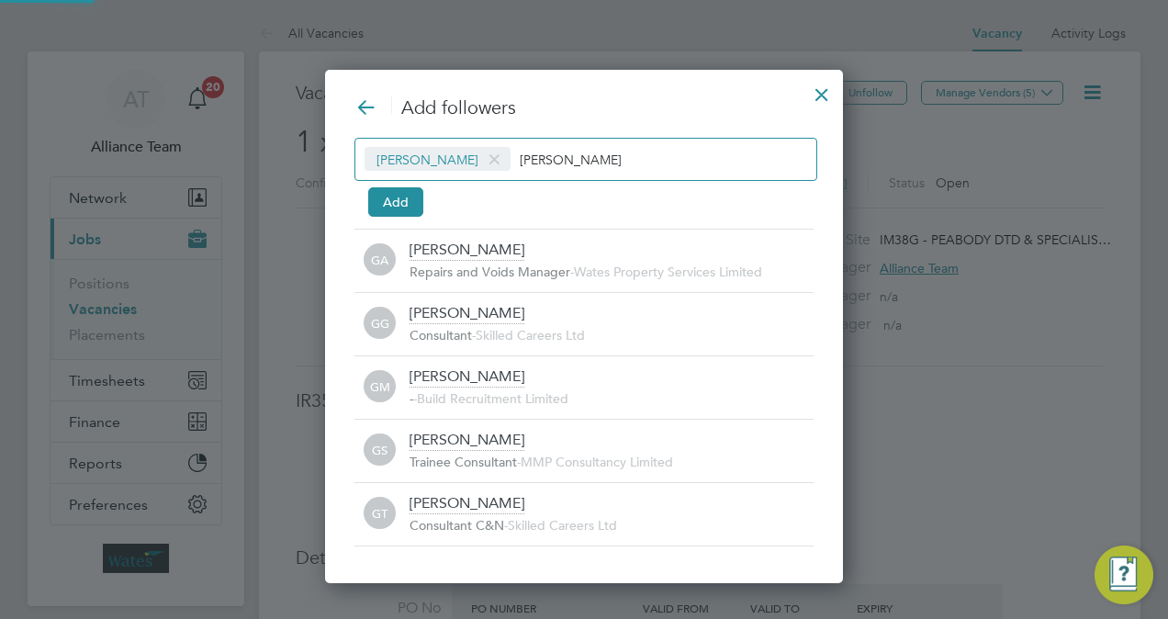
click at [610, 167] on input "george" at bounding box center [577, 159] width 115 height 24
type input "g"
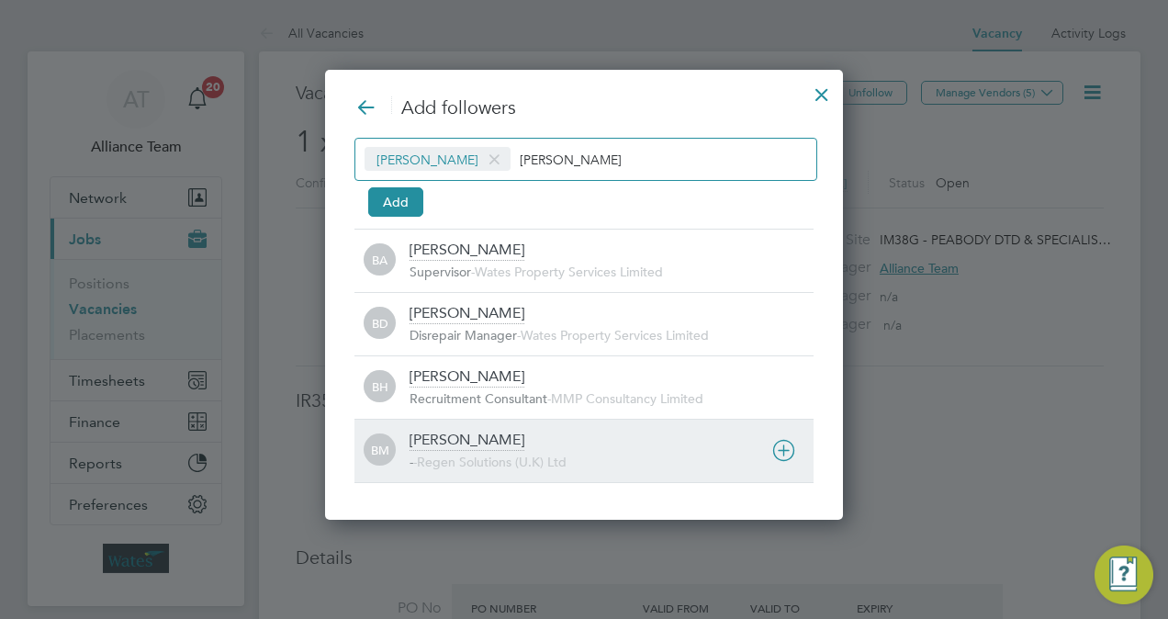
type input "billy"
click at [494, 432] on div "Billy Mcnamara" at bounding box center [467, 441] width 115 height 20
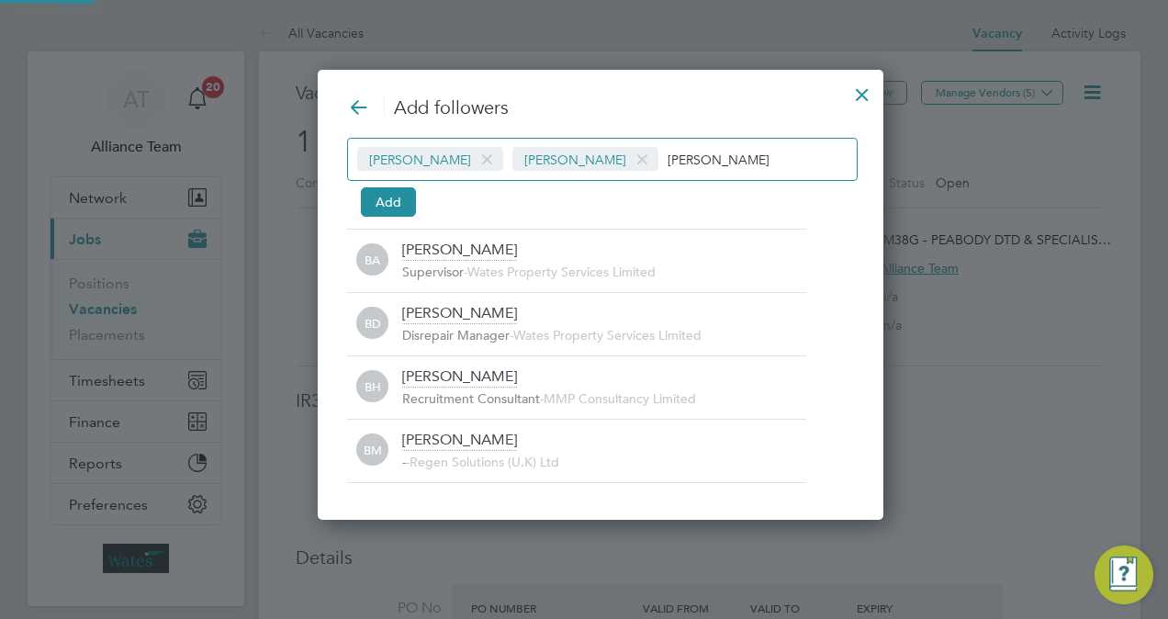
click at [687, 152] on input "billy" at bounding box center [725, 159] width 115 height 24
type input "b"
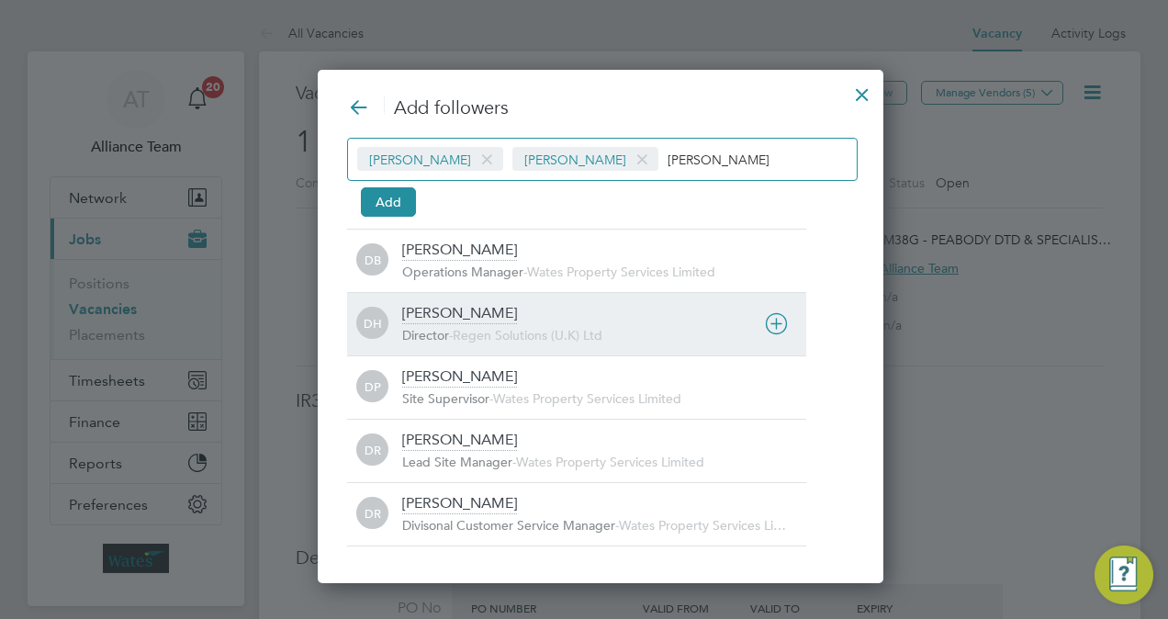
type input "darren"
click at [496, 321] on div "Darren Hartman" at bounding box center [459, 314] width 115 height 20
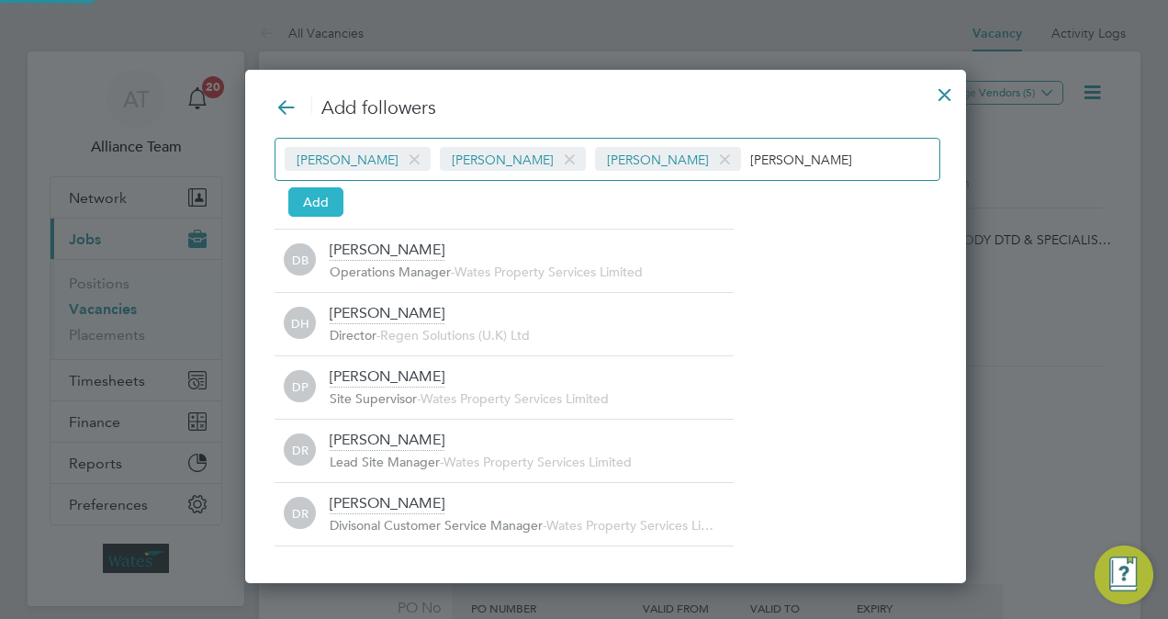
click at [318, 190] on button "Add" at bounding box center [315, 201] width 55 height 29
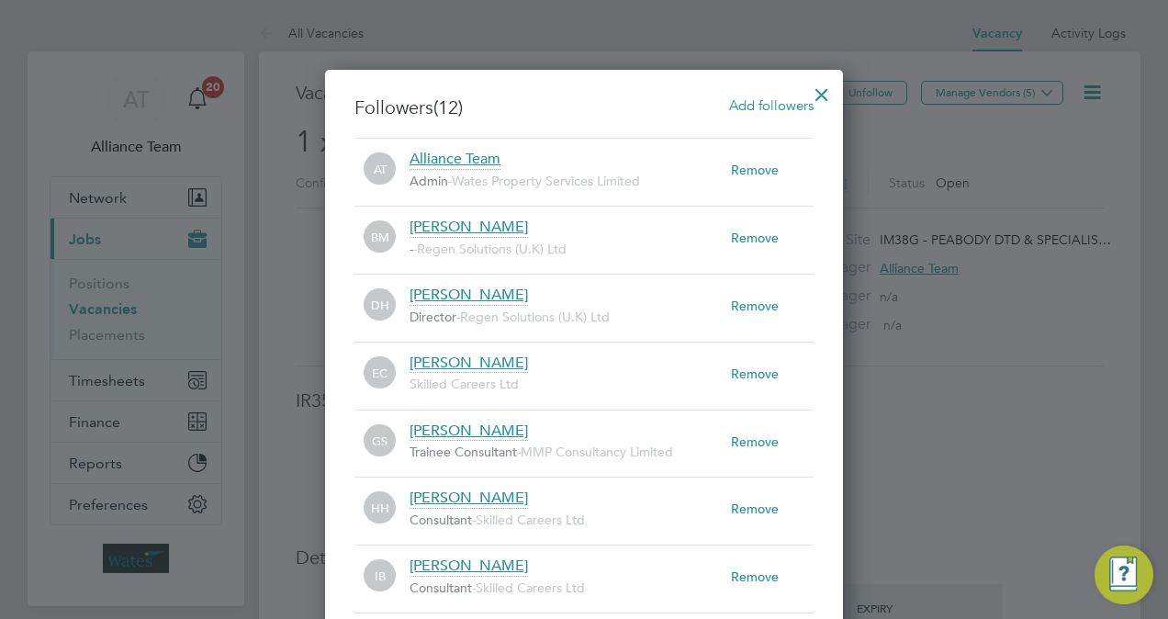
click at [823, 95] on div at bounding box center [821, 89] width 33 height 33
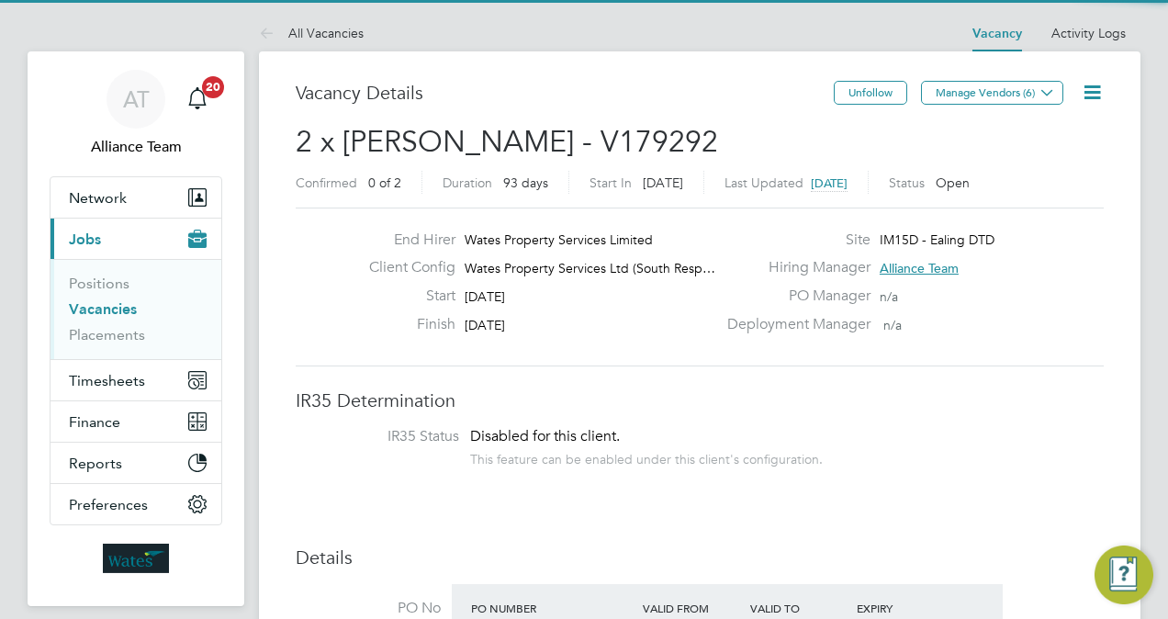
click at [582, 101] on h3 "Vacancy Details" at bounding box center [565, 93] width 538 height 24
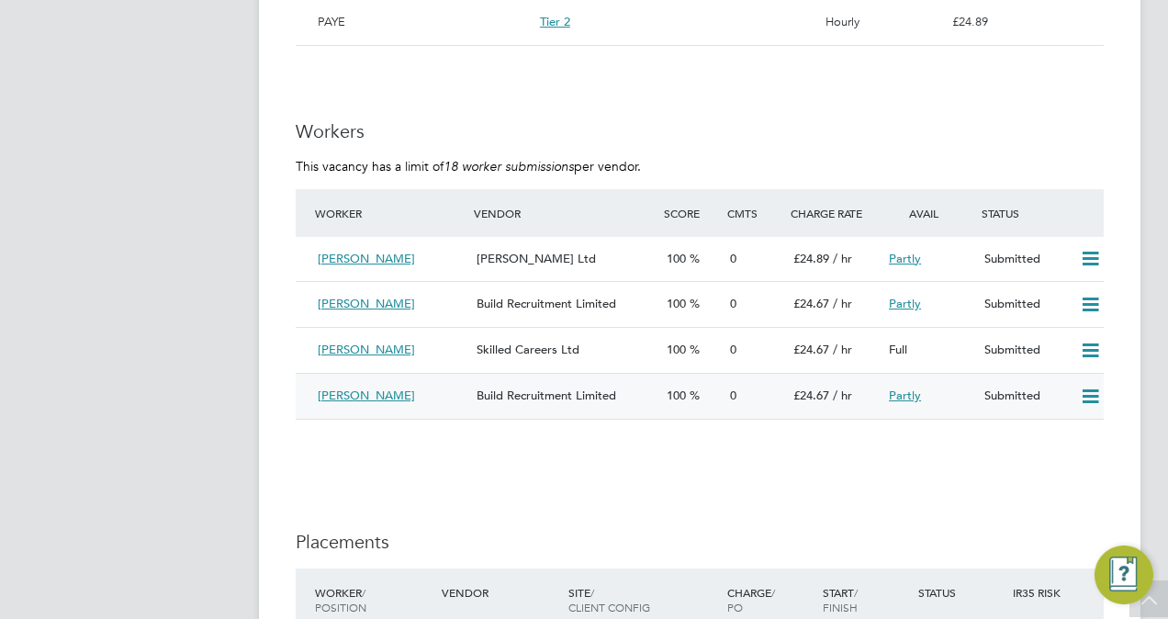
click at [658, 388] on div "Build Recruitment Limited" at bounding box center [564, 396] width 190 height 30
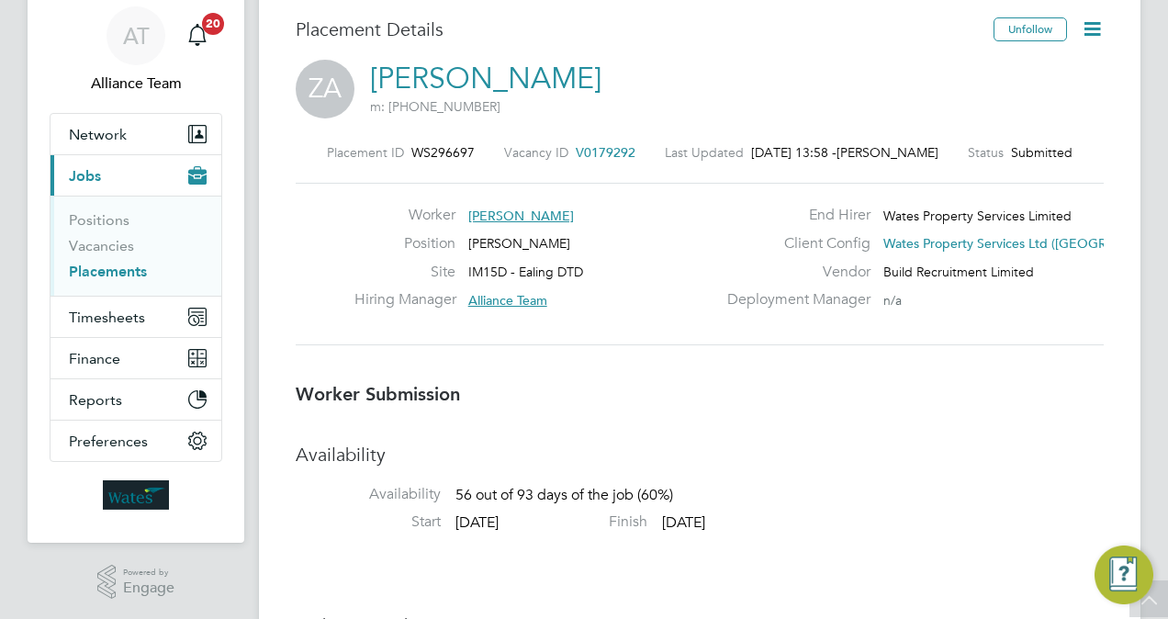
click at [602, 147] on span "V0179292" at bounding box center [606, 152] width 60 height 17
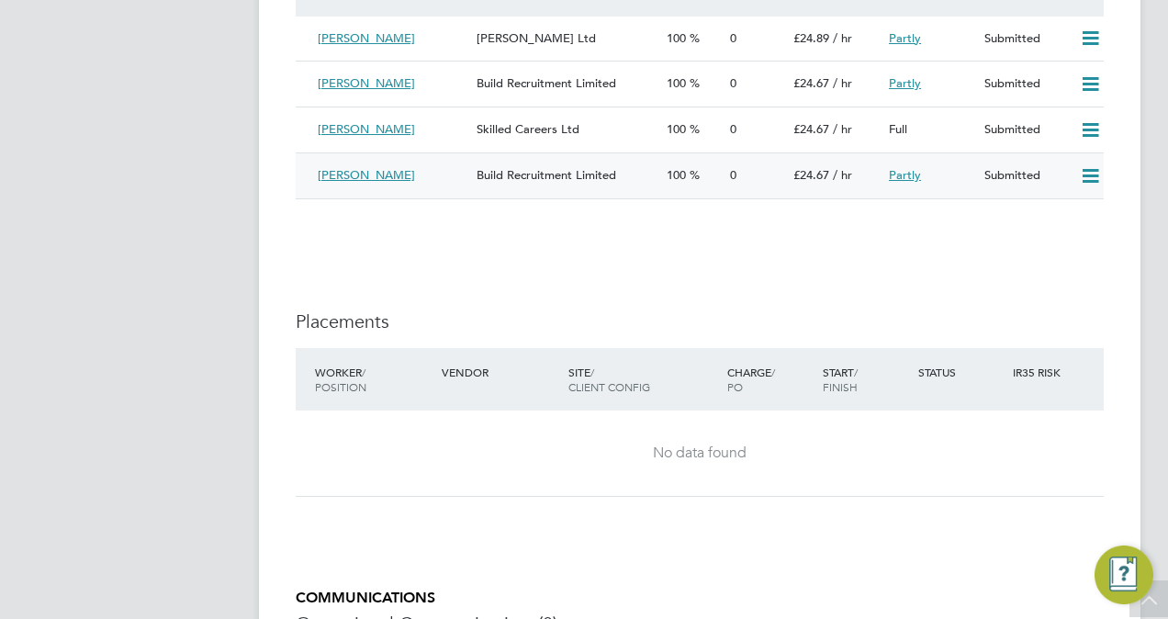
click at [1079, 177] on icon at bounding box center [1090, 176] width 23 height 15
click at [1065, 241] on li "Reject" at bounding box center [1067, 244] width 64 height 26
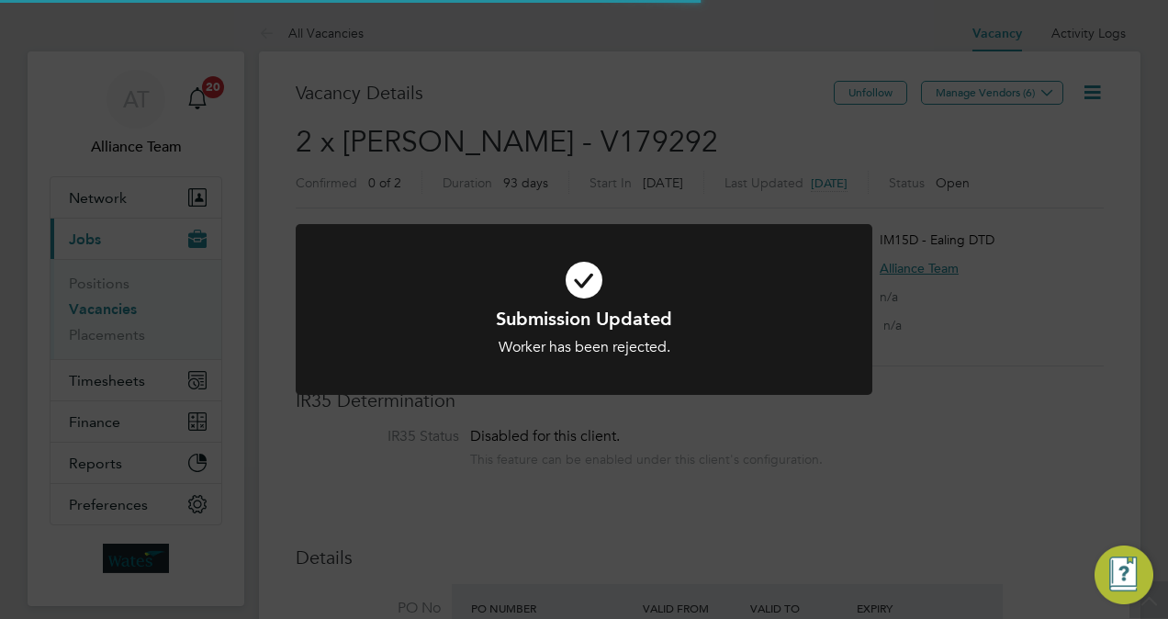
click at [1086, 315] on div "Submission Updated Worker has been rejected. Cancel Okay" at bounding box center [584, 309] width 1168 height 619
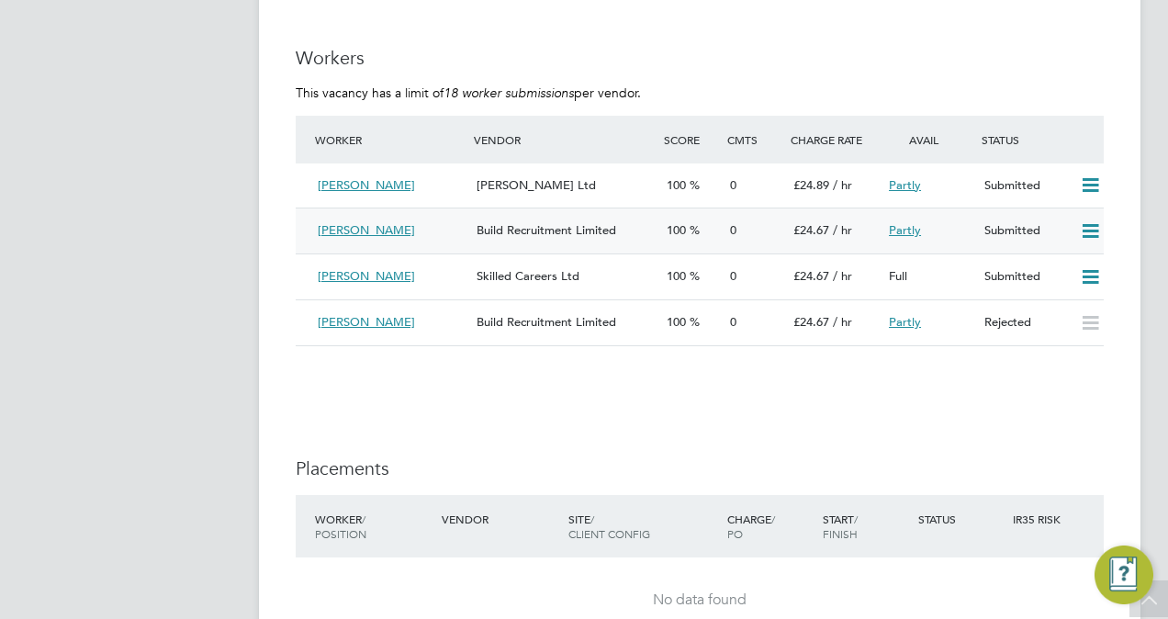
click at [1091, 227] on icon at bounding box center [1090, 231] width 23 height 15
click at [1063, 297] on li "Reject" at bounding box center [1067, 298] width 64 height 26
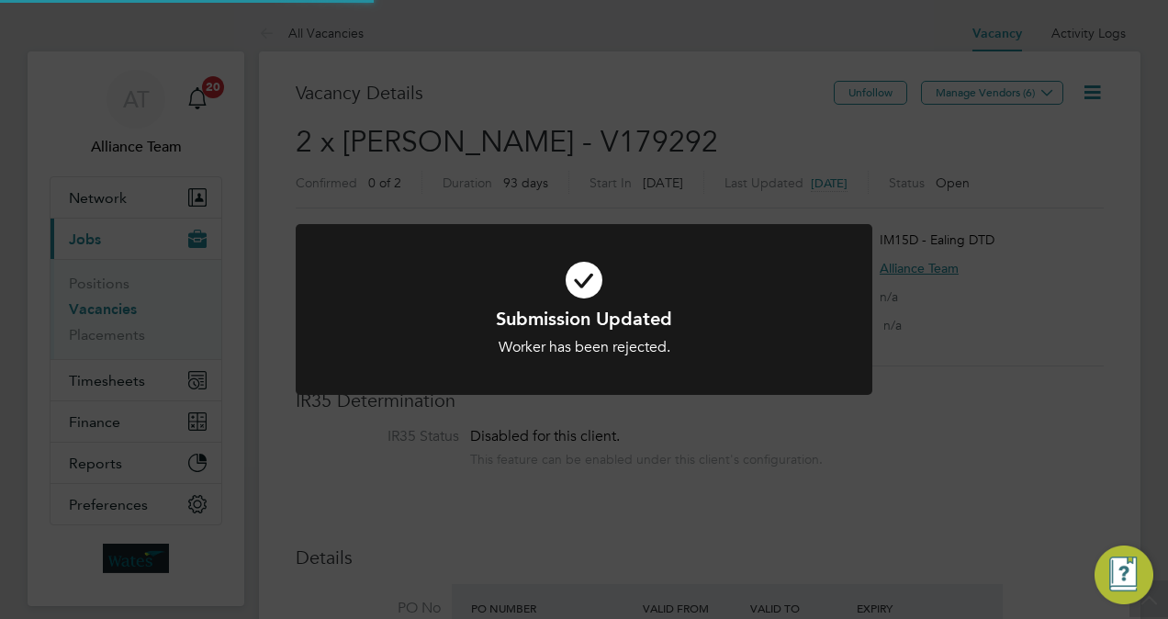
click at [1148, 324] on div "Submission Updated Worker has been rejected. Cancel Okay" at bounding box center [584, 309] width 1168 height 619
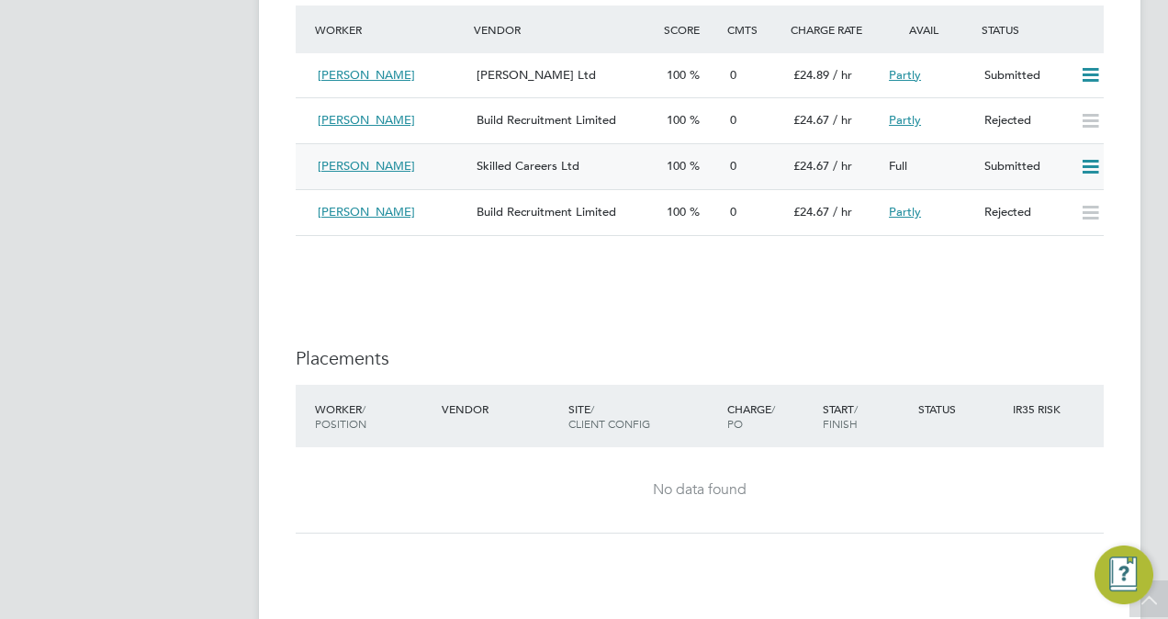
click at [1080, 169] on icon at bounding box center [1090, 167] width 23 height 15
click at [1048, 238] on li "Reject" at bounding box center [1067, 234] width 64 height 26
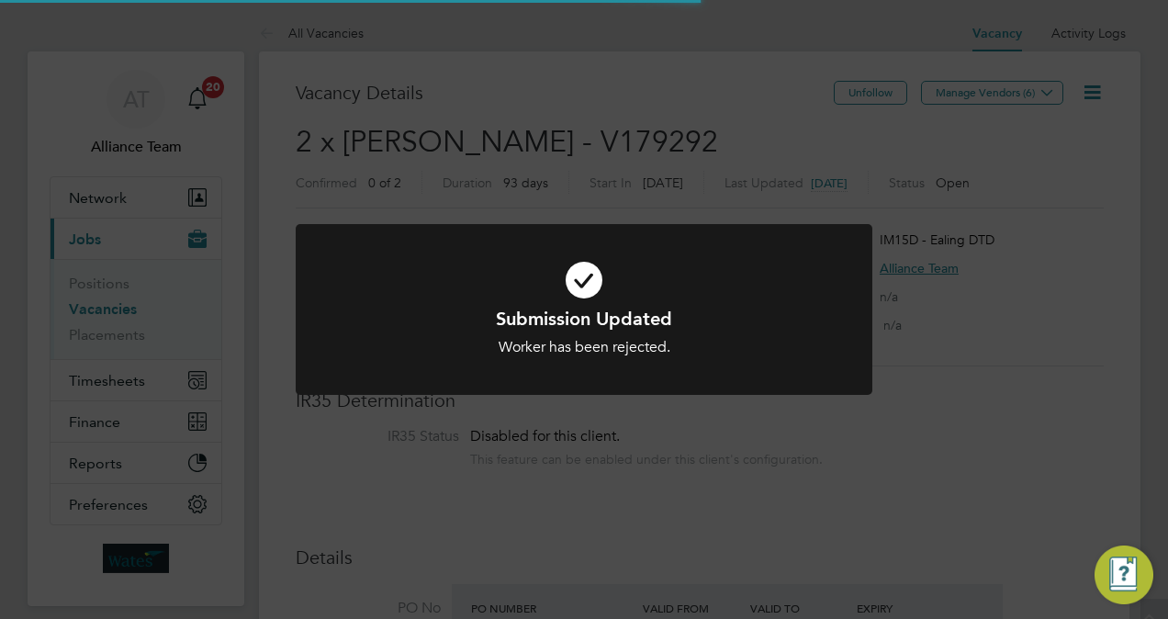
click at [996, 399] on div "Submission Updated Worker has been rejected. Cancel Okay" at bounding box center [584, 309] width 1168 height 619
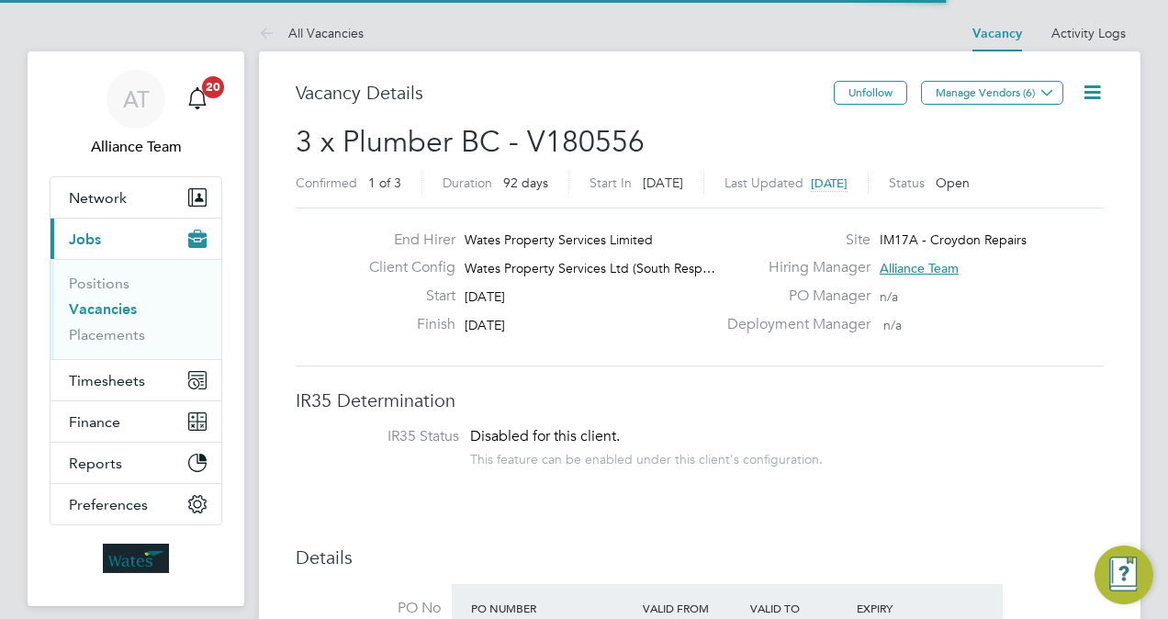
click at [615, 101] on h3 "Vacancy Details" at bounding box center [565, 93] width 538 height 24
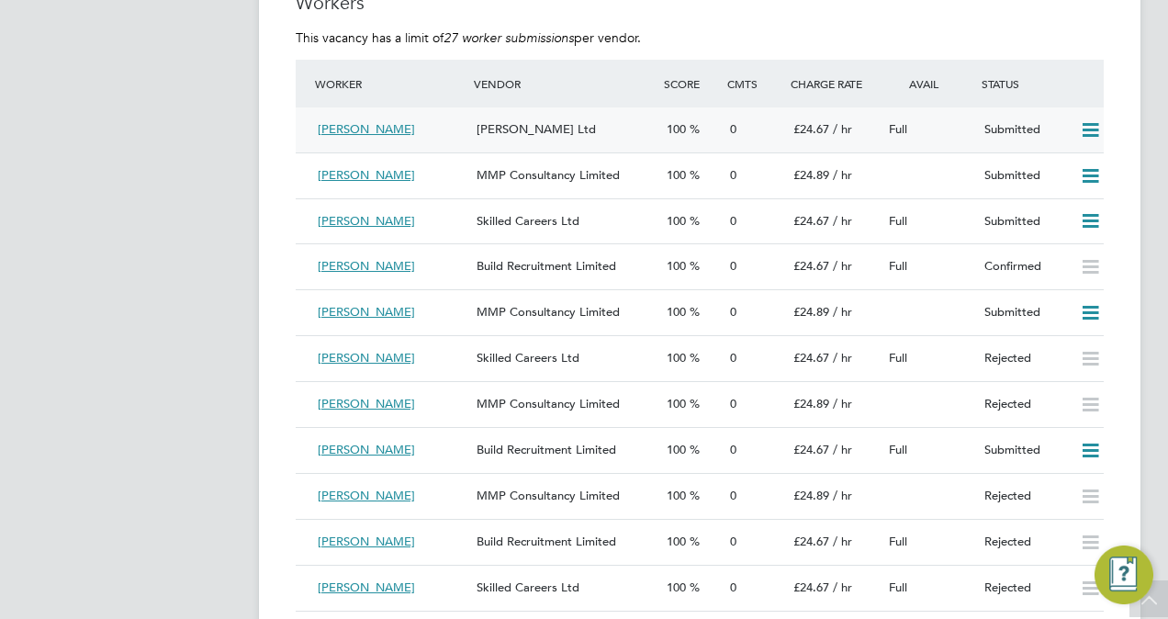
click at [1094, 127] on icon at bounding box center [1090, 130] width 23 height 15
click at [1054, 197] on li "Reject" at bounding box center [1067, 196] width 64 height 26
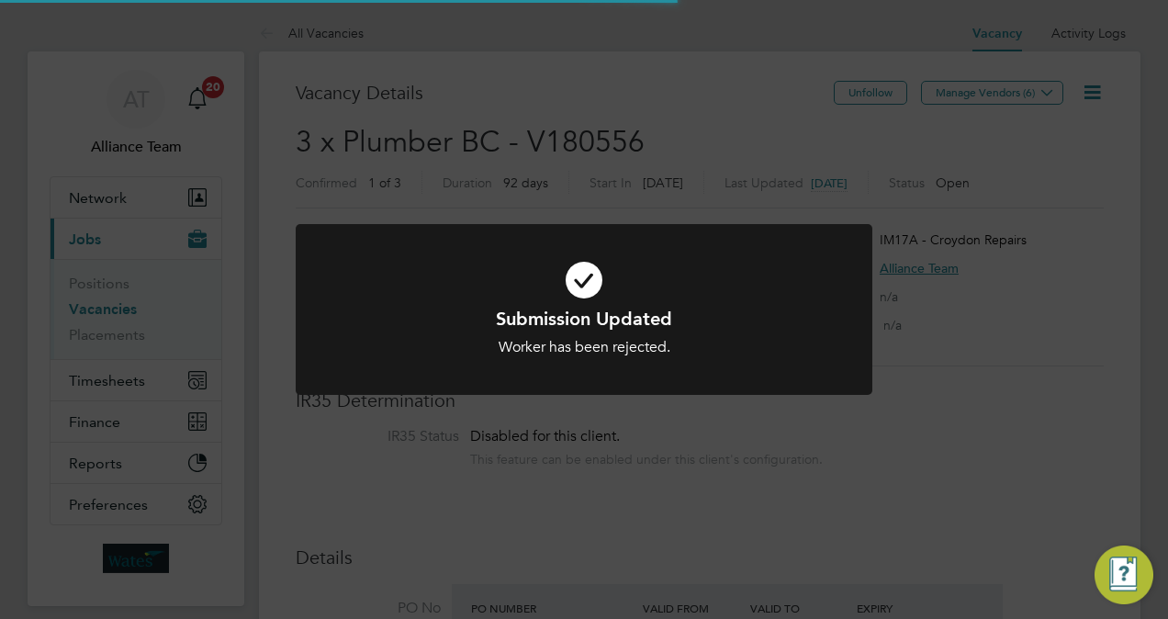
click at [1025, 161] on div "Submission Updated Worker has been rejected. Cancel Okay" at bounding box center [584, 309] width 1168 height 619
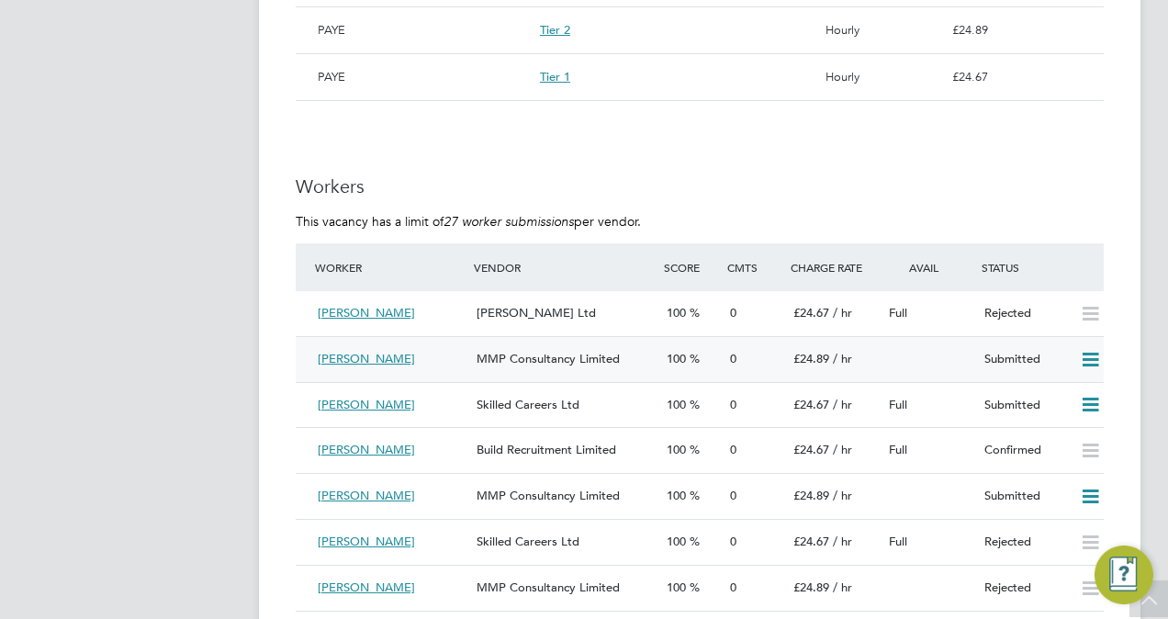
click at [517, 357] on span "MMP Consultancy Limited" at bounding box center [548, 359] width 143 height 16
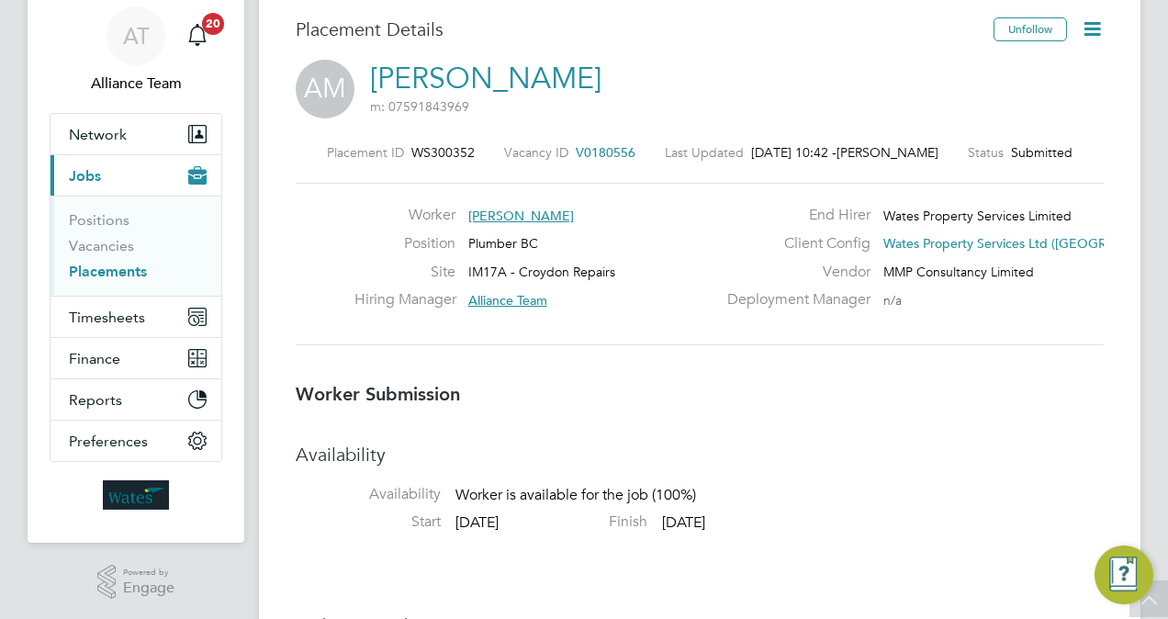
click at [604, 154] on span "V0180556" at bounding box center [606, 152] width 60 height 17
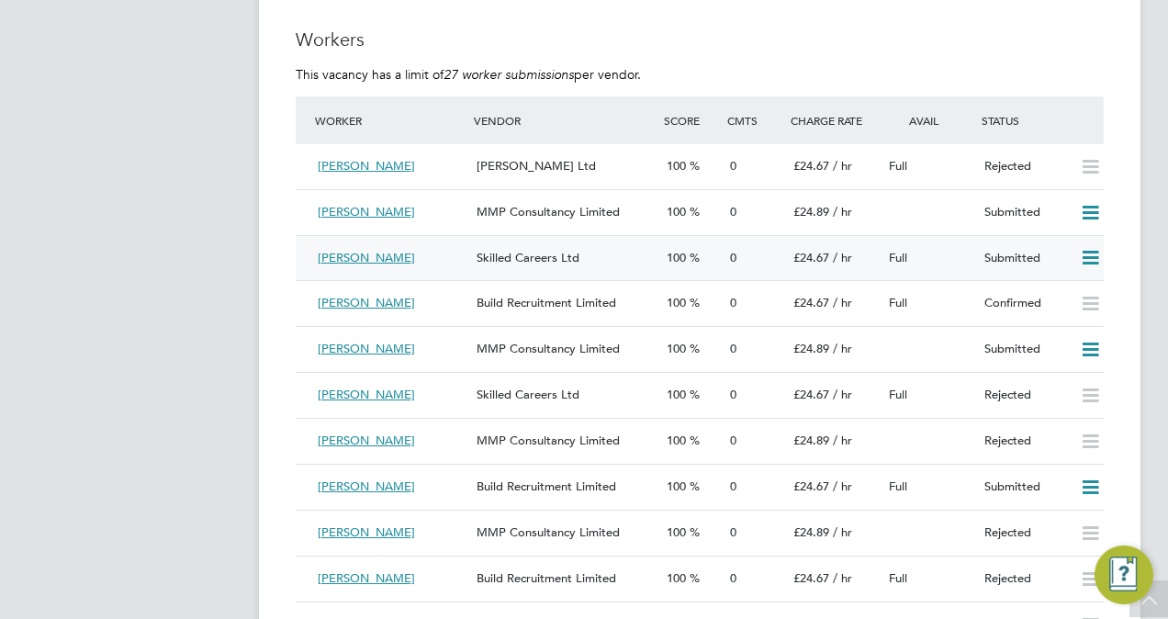
click at [588, 250] on div "Skilled Careers Ltd" at bounding box center [564, 258] width 190 height 30
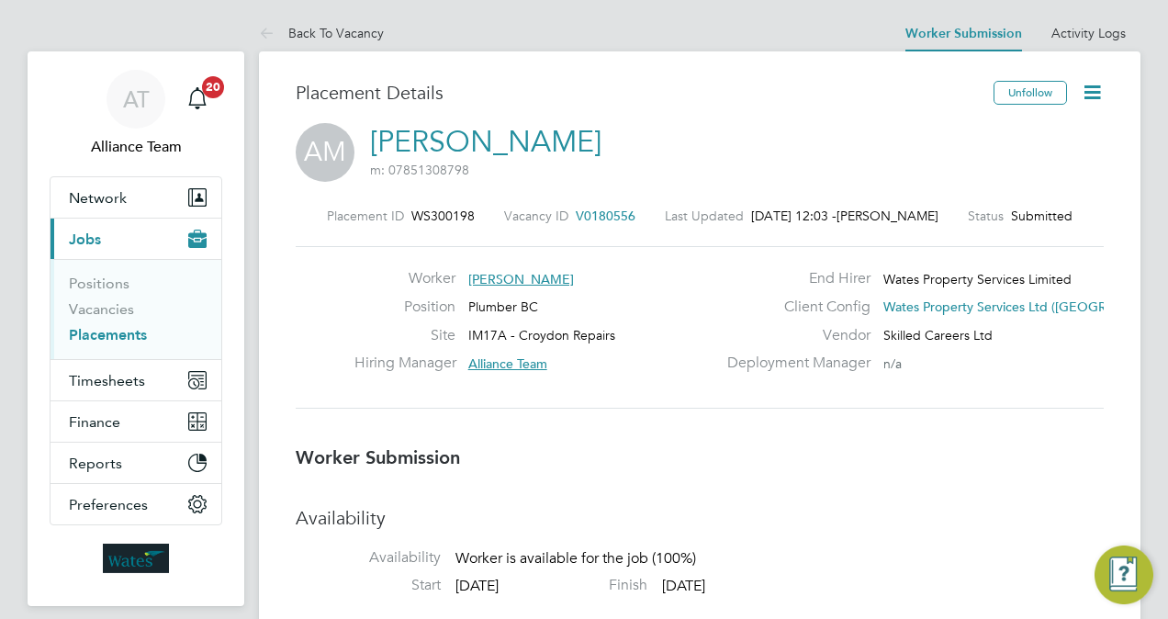
click at [614, 218] on span "V0180556" at bounding box center [606, 216] width 60 height 17
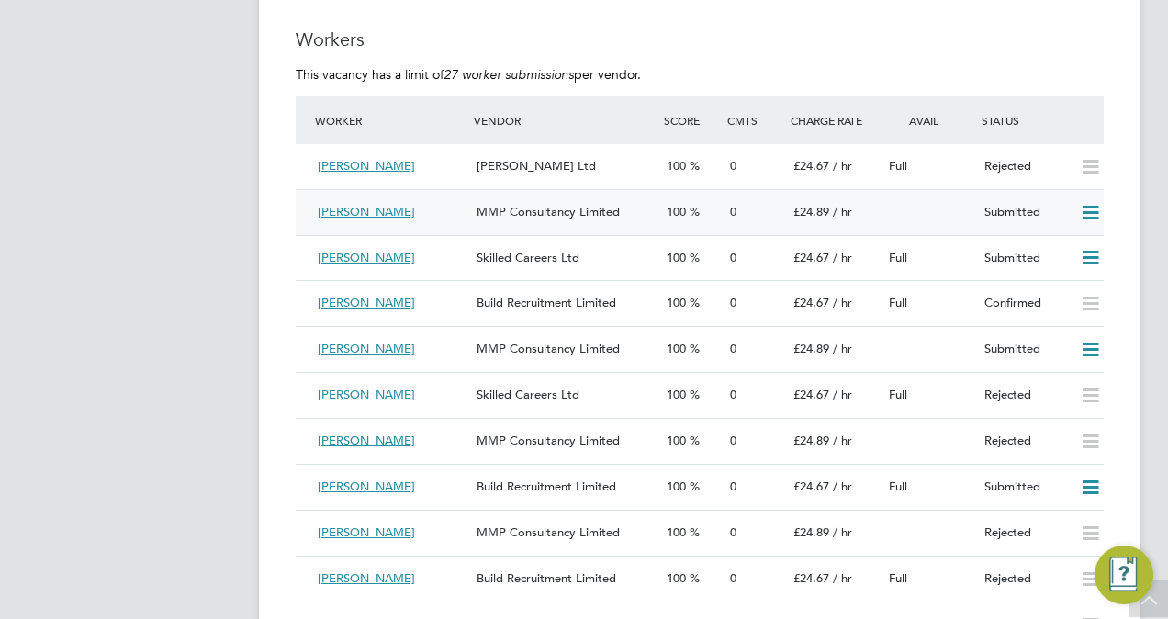
click at [1098, 216] on icon at bounding box center [1090, 213] width 23 height 15
click at [1060, 280] on li "Reject" at bounding box center [1067, 279] width 64 height 26
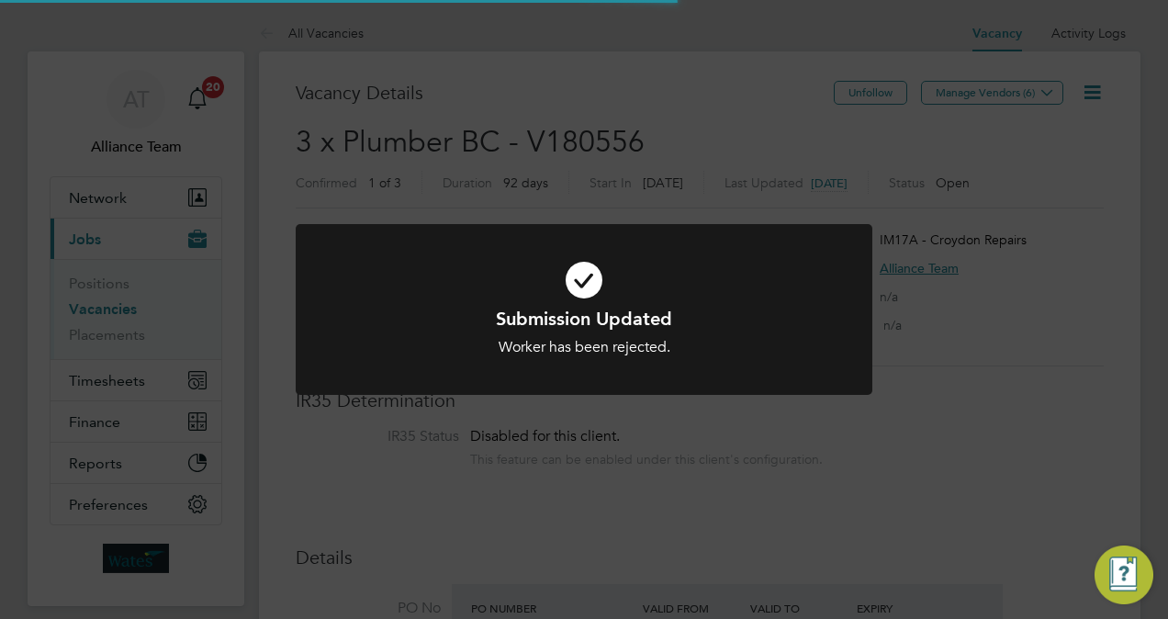
click at [995, 239] on div "Submission Updated Worker has been rejected. Cancel Okay" at bounding box center [584, 309] width 1168 height 619
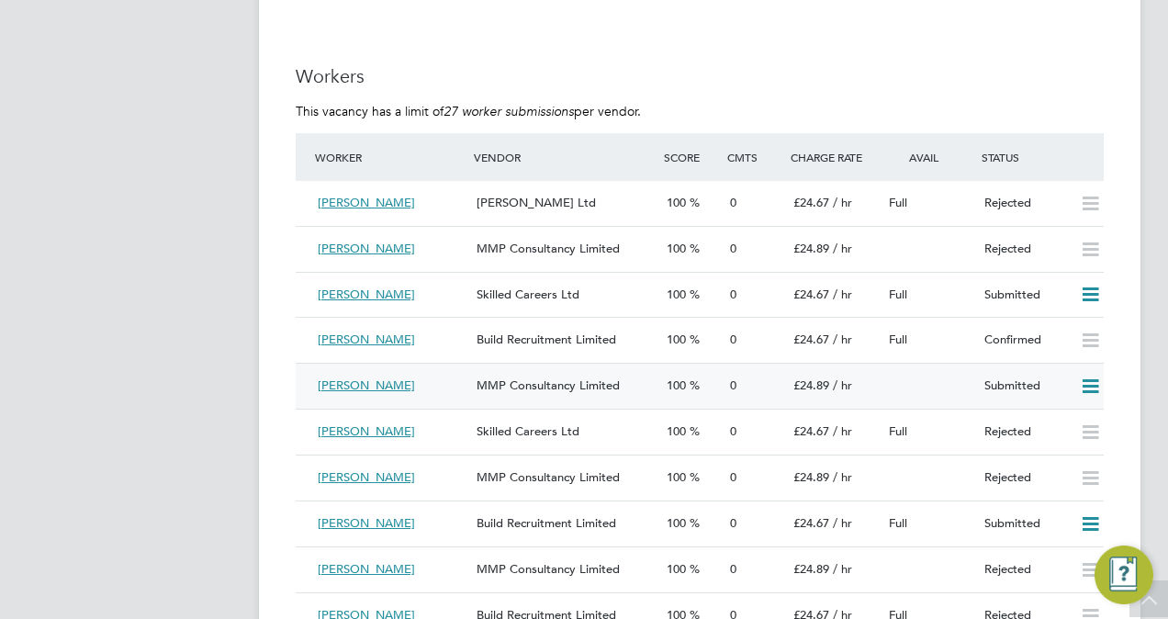
click at [968, 388] on div "Daniel Holloway MMP Consultancy Limited 100 0 £24.89 / hr Submitted" at bounding box center [700, 386] width 808 height 46
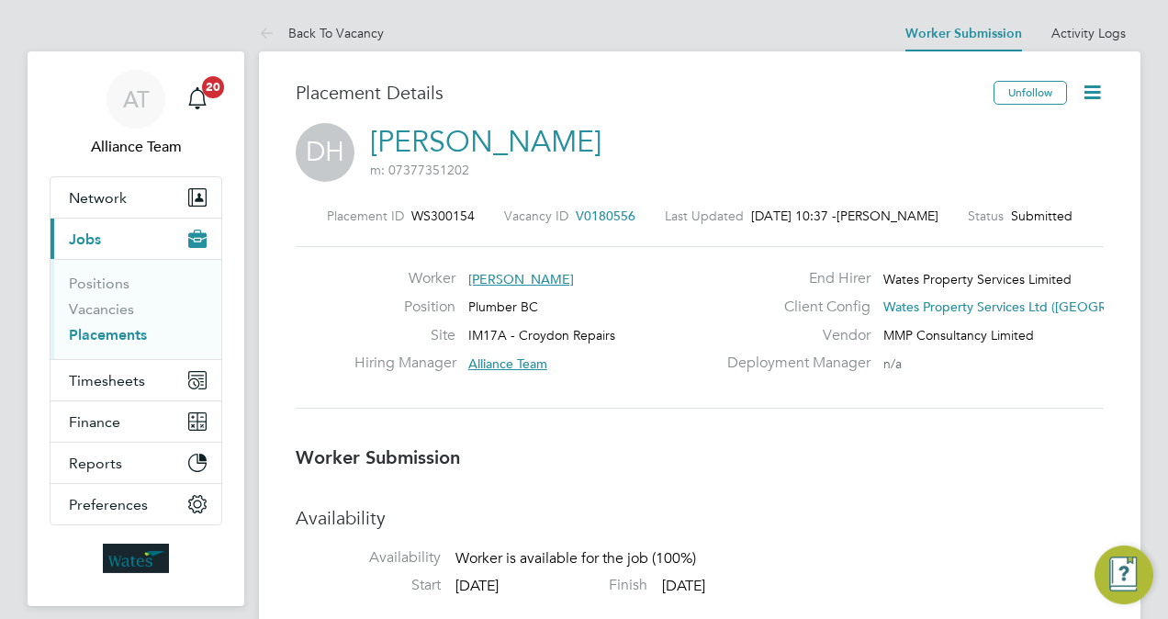
click at [606, 217] on span "V0180556" at bounding box center [606, 216] width 60 height 17
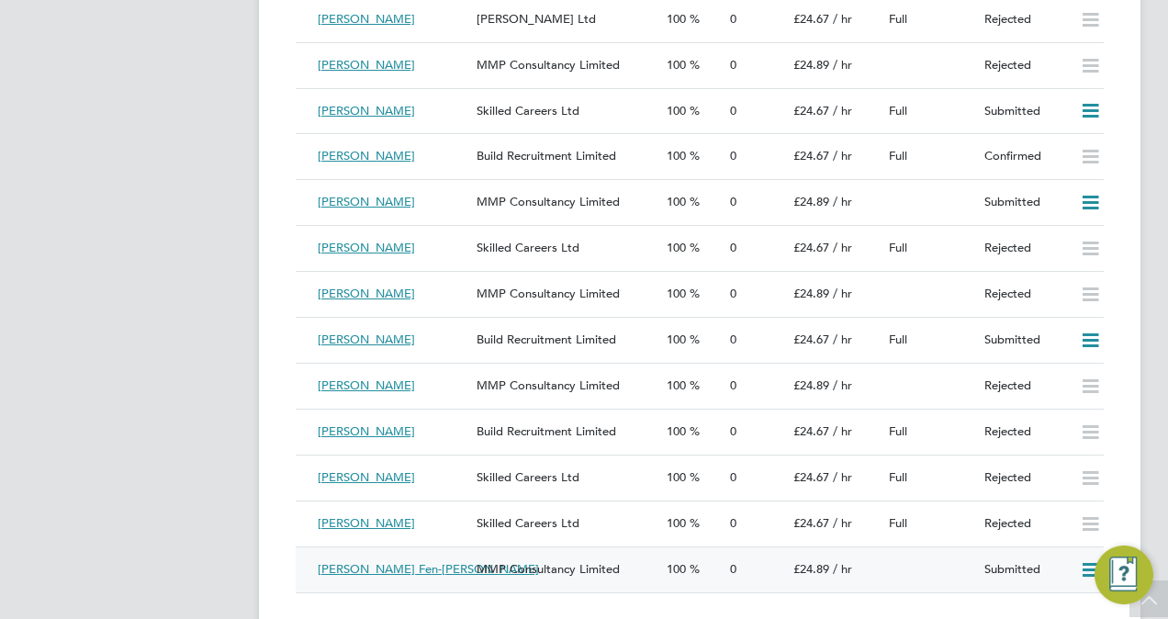
click at [1086, 577] on icon at bounding box center [1090, 570] width 23 height 15
click at [877, 609] on li "Worker Vendor Score Cmts Charge Rate Avail Status Abdinasir Musse Daniel Owen L…" at bounding box center [700, 280] width 808 height 662
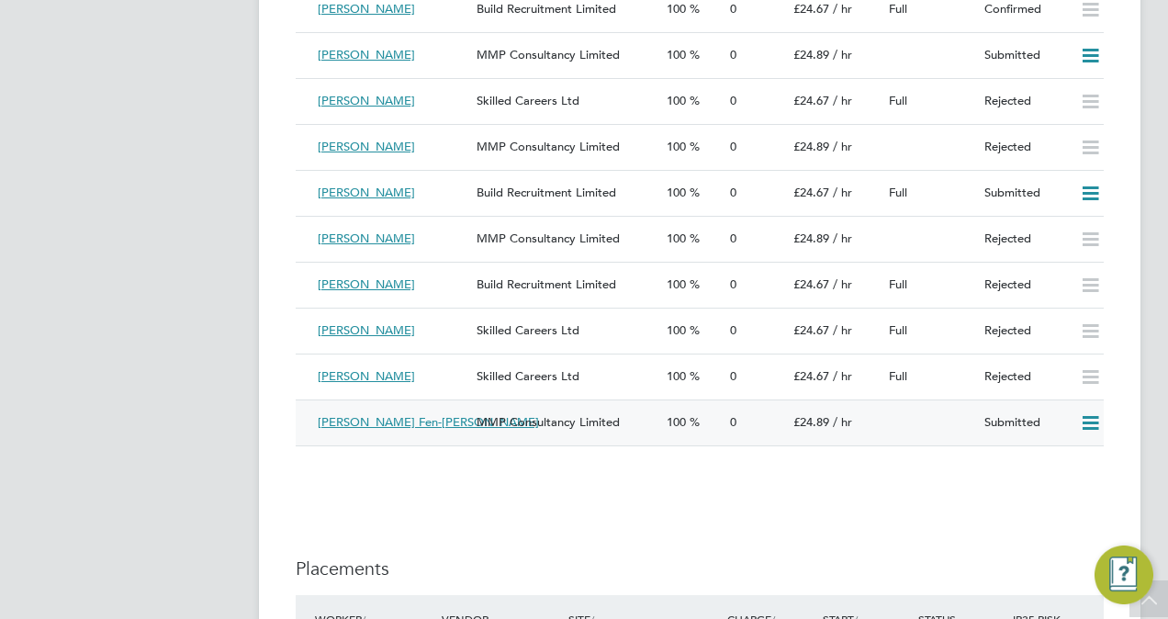
click at [1091, 426] on icon at bounding box center [1090, 423] width 23 height 15
click at [1058, 490] on li "Reject" at bounding box center [1067, 492] width 64 height 26
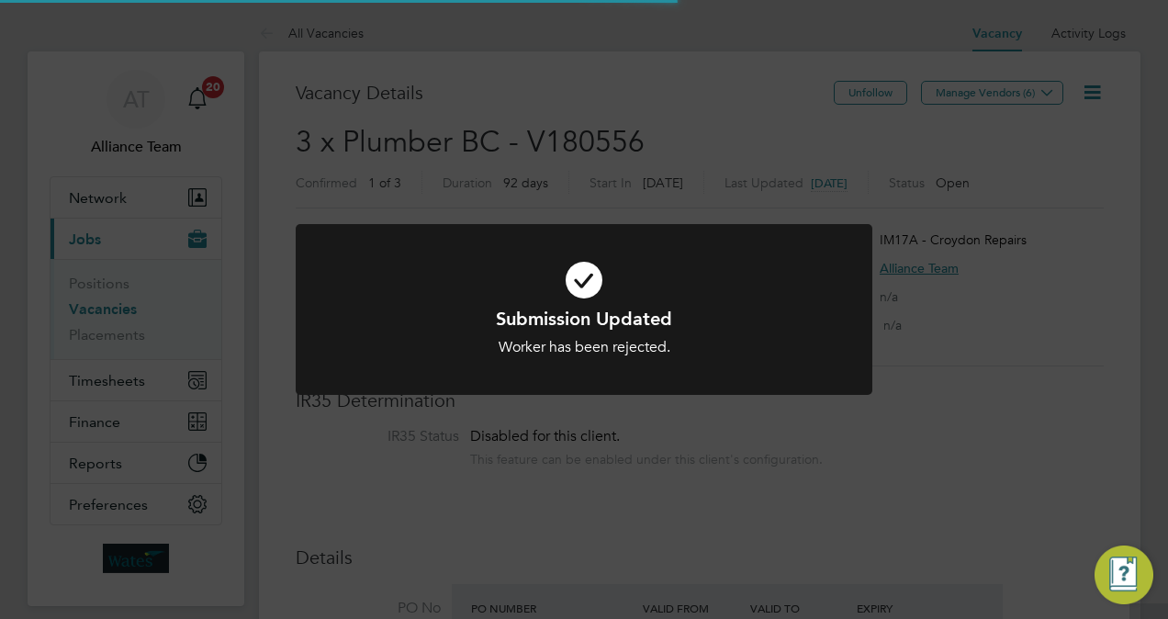
click at [1135, 433] on div "Submission Updated Worker has been rejected. Cancel Okay" at bounding box center [584, 309] width 1168 height 619
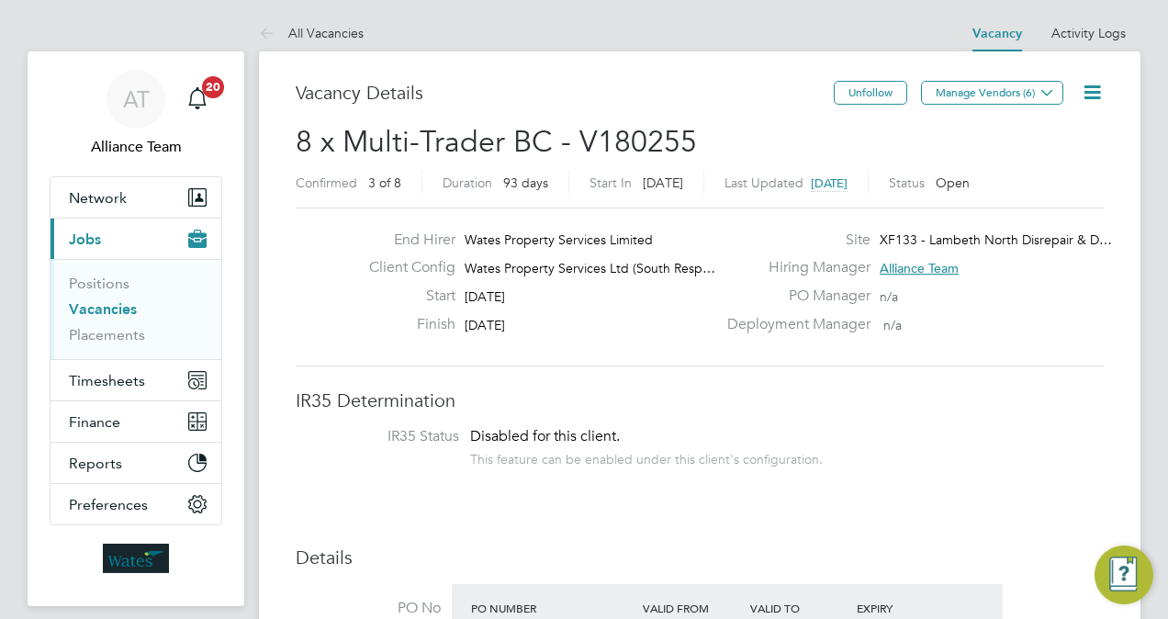
click at [1100, 92] on icon at bounding box center [1092, 92] width 23 height 23
click at [1049, 160] on li "Update Status" at bounding box center [1048, 162] width 107 height 26
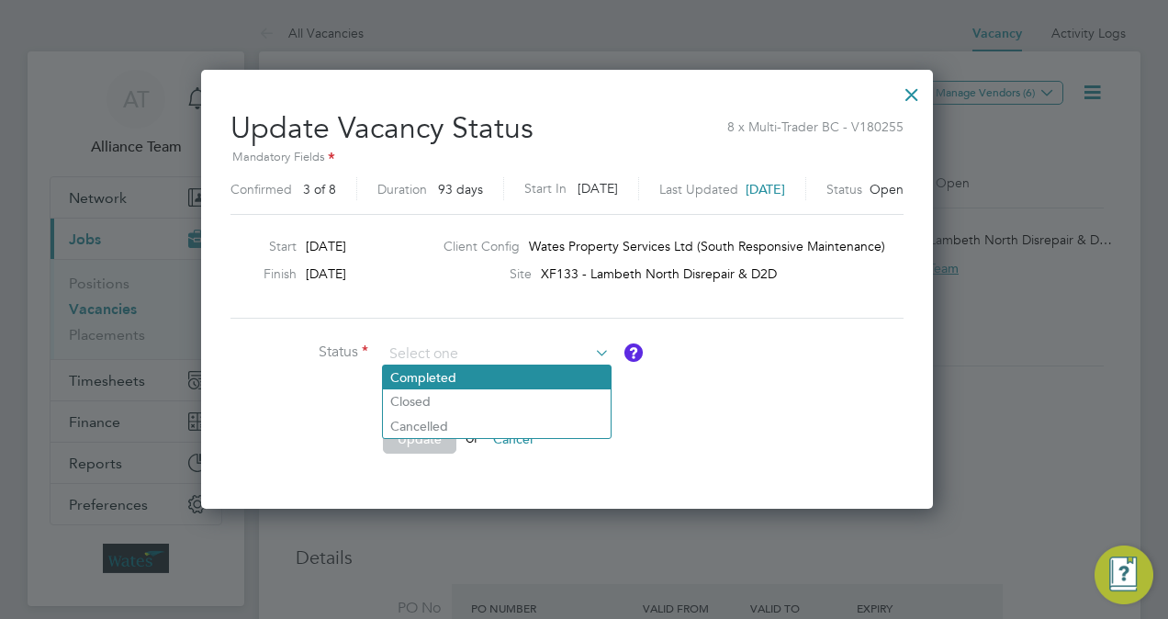
click at [441, 377] on li "Completed" at bounding box center [497, 378] width 228 height 24
type input "Completed"
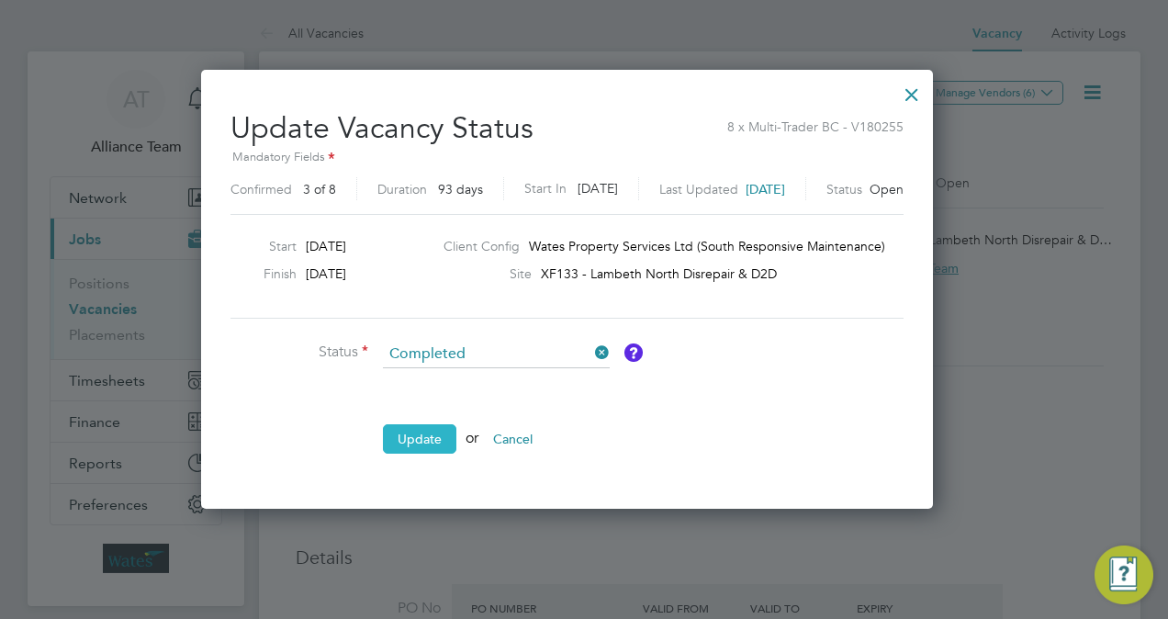
click at [442, 435] on button "Update" at bounding box center [419, 438] width 73 height 29
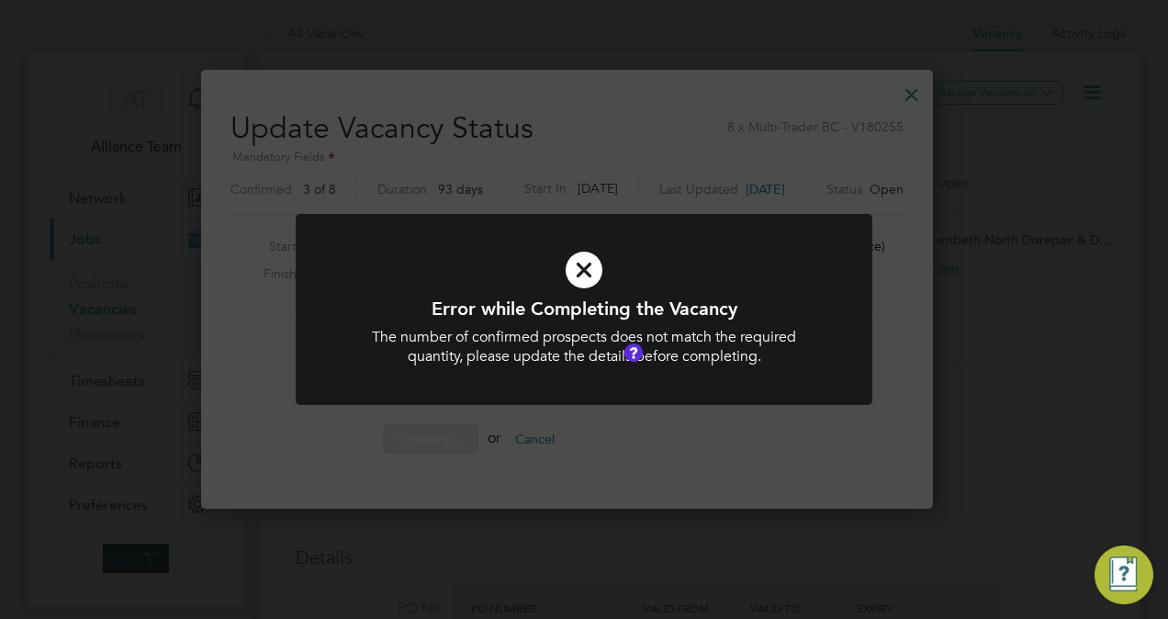
click at [638, 410] on div "Error while Completing the Vacancy The number of confirmed prospects does not m…" at bounding box center [584, 320] width 577 height 213
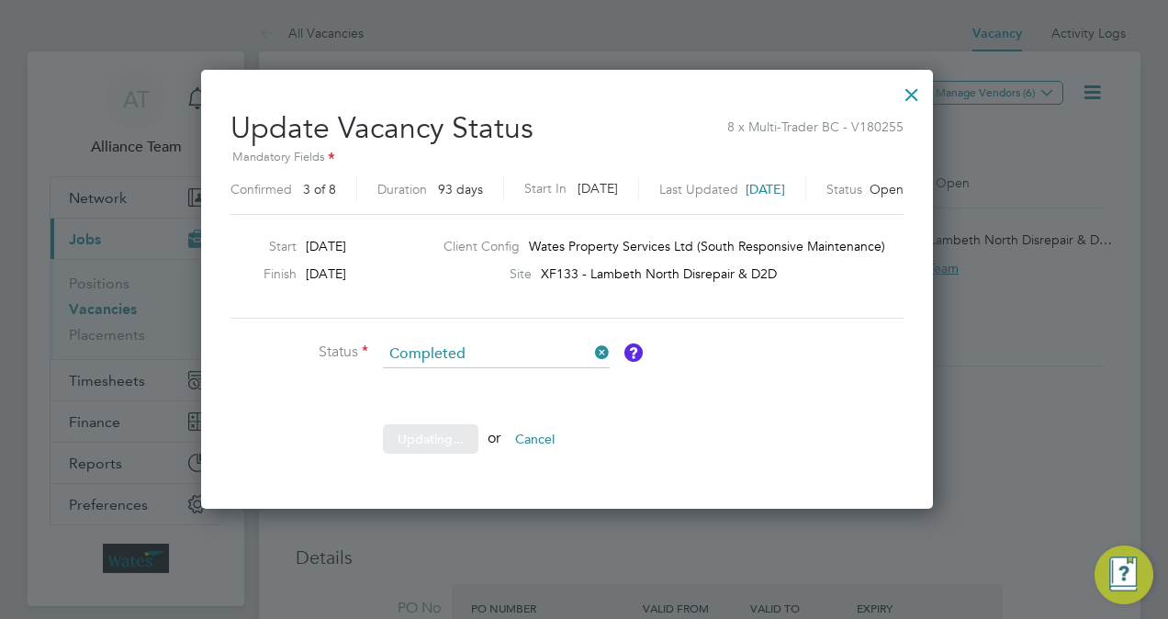
click at [591, 351] on icon at bounding box center [591, 353] width 0 height 26
click at [538, 351] on input at bounding box center [496, 355] width 227 height 28
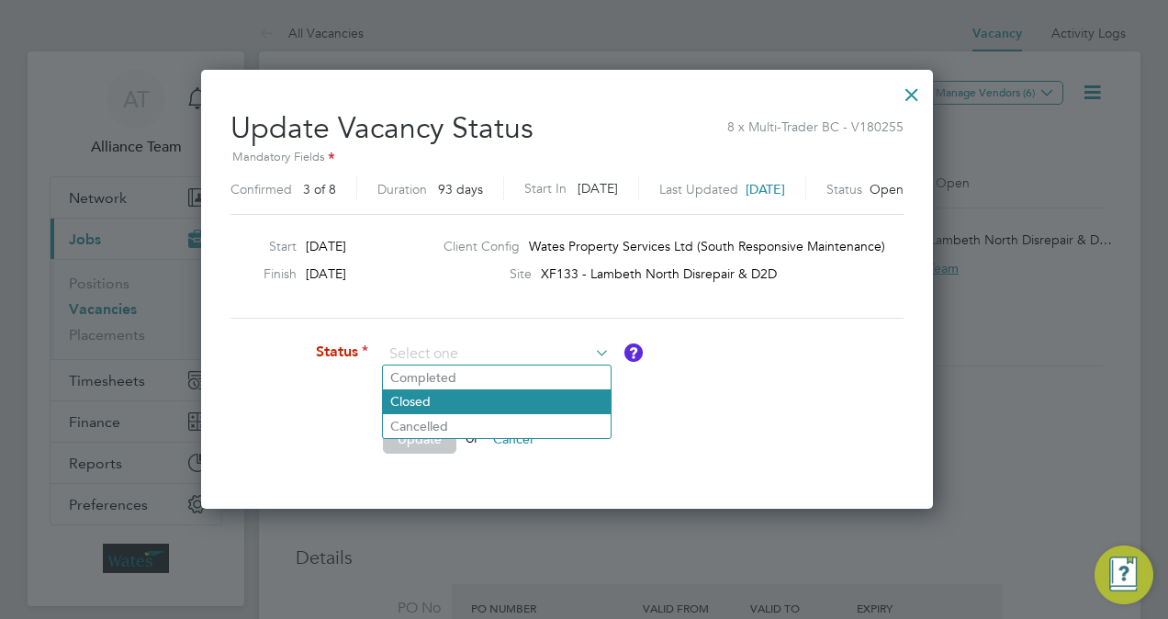
click at [501, 395] on li "Closed" at bounding box center [497, 401] width 228 height 24
type input "Closed"
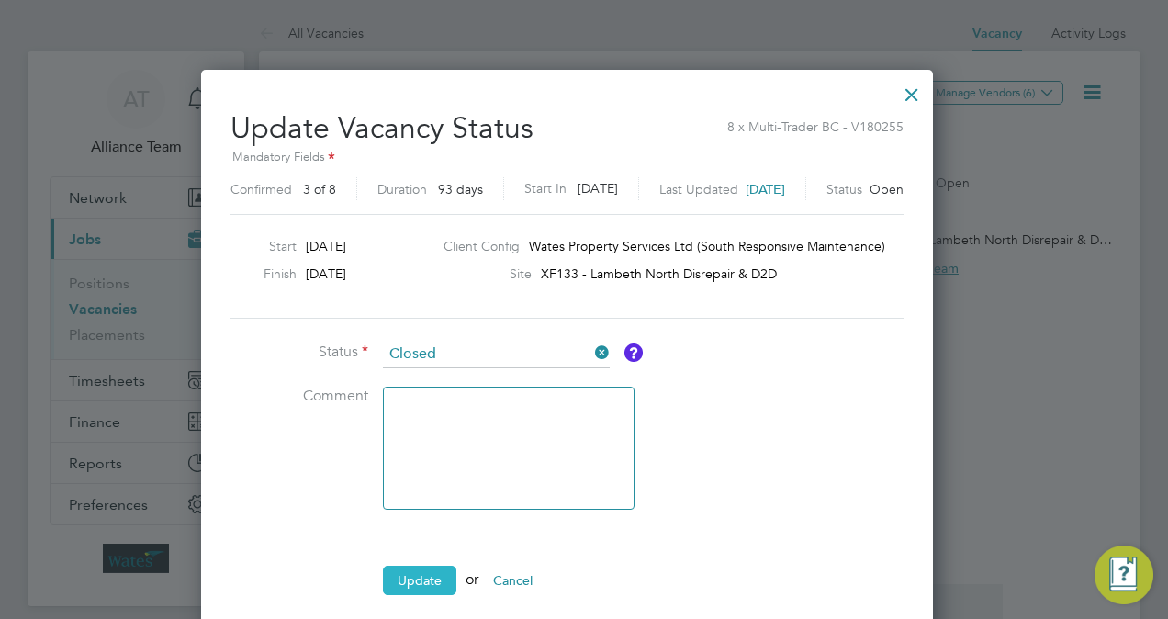
click at [408, 579] on button "Update" at bounding box center [419, 580] width 73 height 29
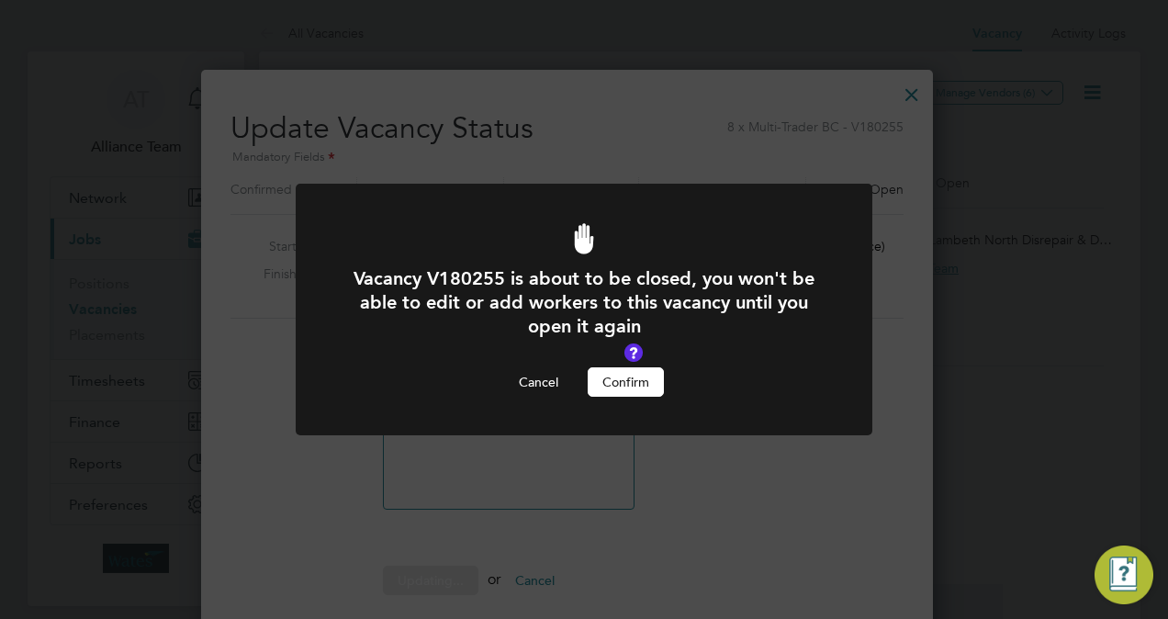
click at [636, 388] on button "Confirm" at bounding box center [626, 381] width 76 height 29
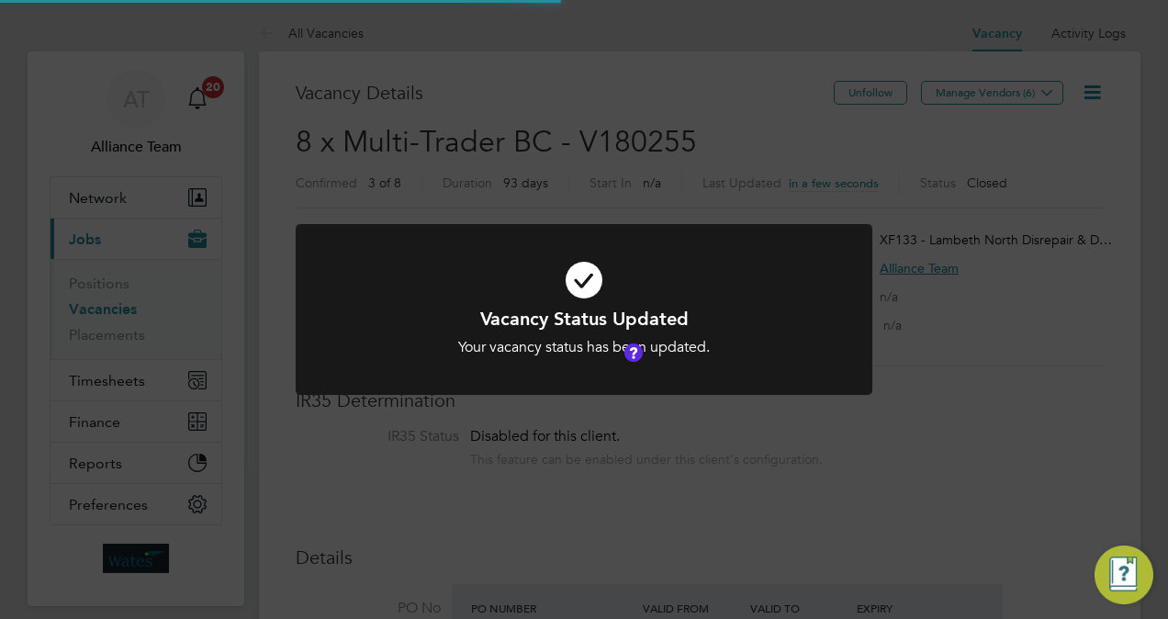
click at [1029, 332] on div "Vacancy Status Updated Your vacancy status has been updated. Cancel Okay" at bounding box center [584, 309] width 1168 height 619
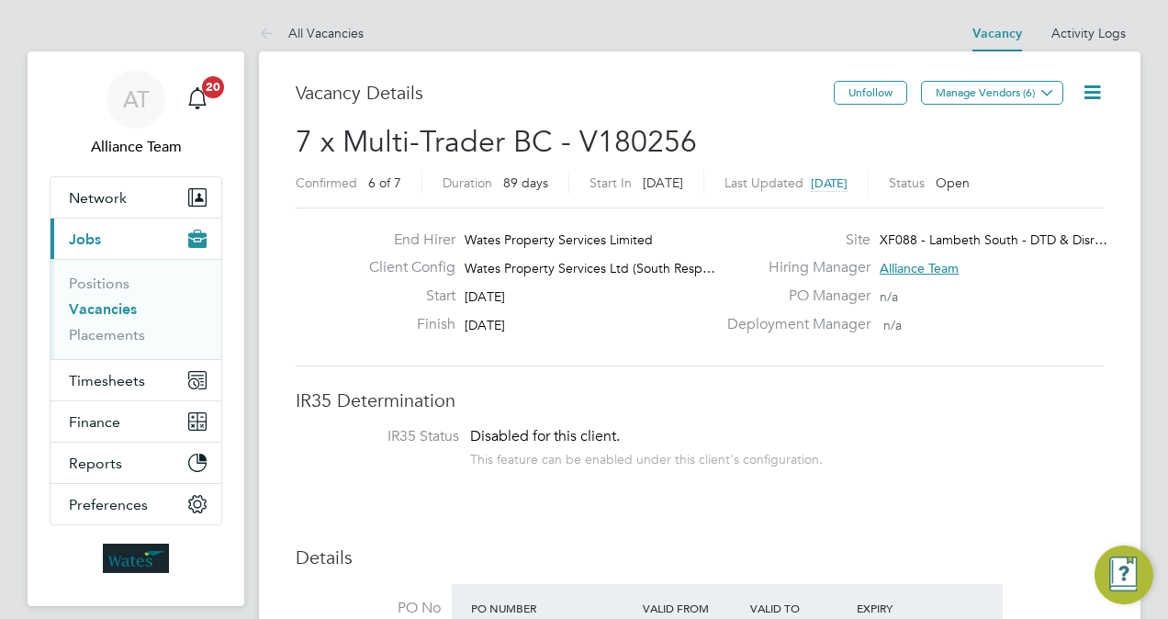
click at [1087, 95] on icon at bounding box center [1092, 92] width 23 height 23
click at [1032, 162] on li "Update Status" at bounding box center [1048, 162] width 107 height 26
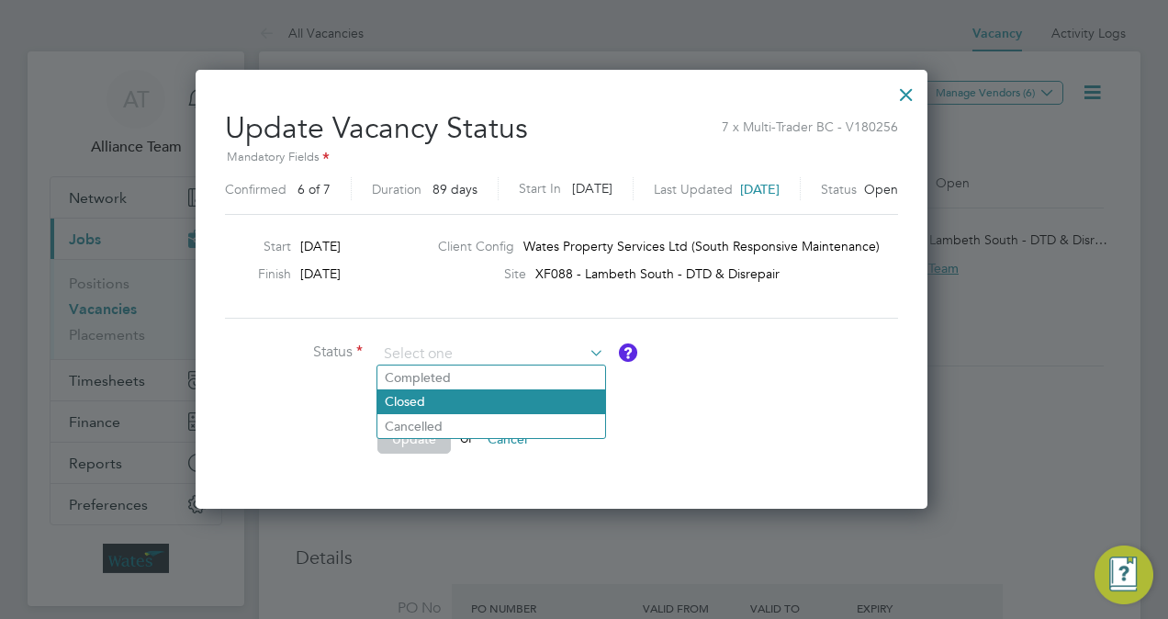
click at [463, 392] on li "Closed" at bounding box center [491, 401] width 228 height 24
type input "Closed"
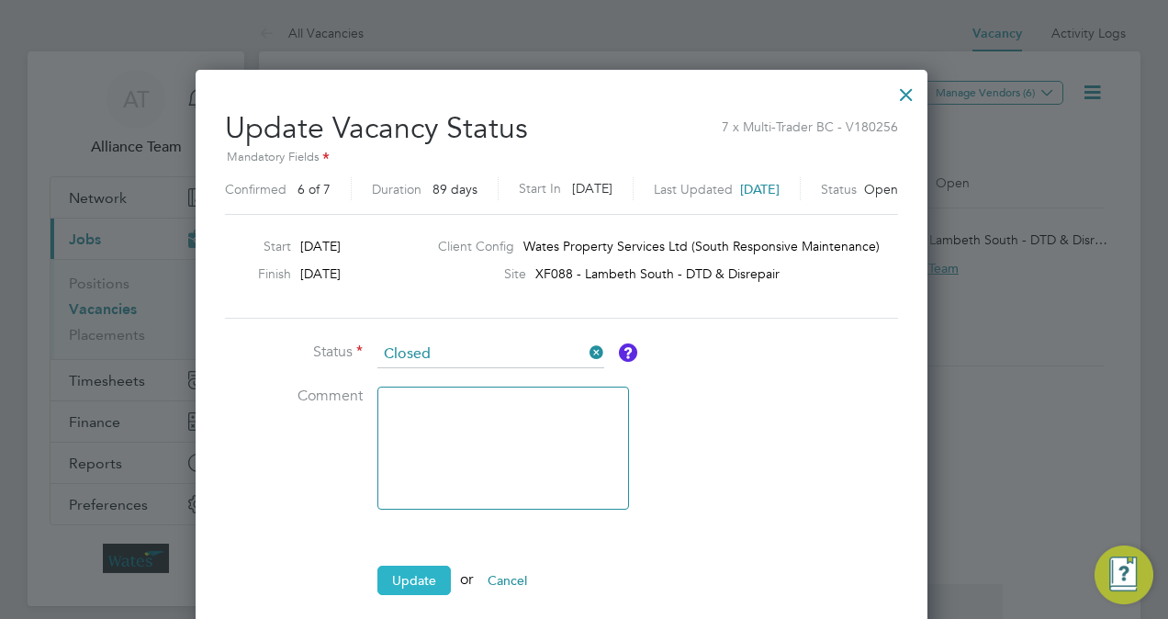
click at [402, 572] on button "Update" at bounding box center [413, 580] width 73 height 29
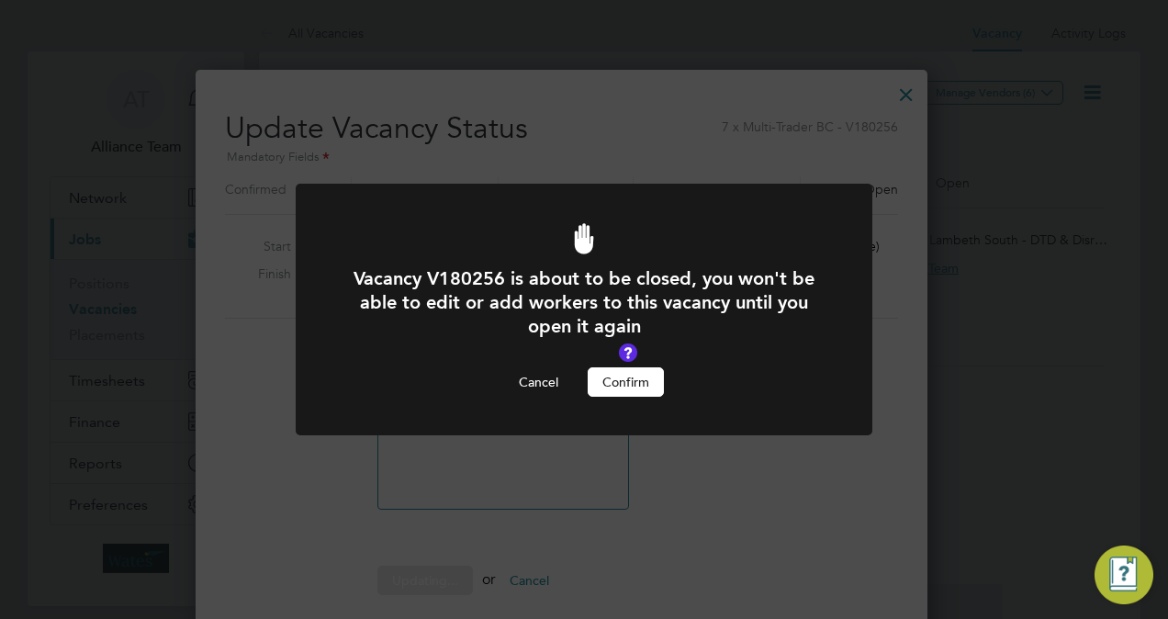
click at [615, 387] on button "Confirm" at bounding box center [626, 381] width 76 height 29
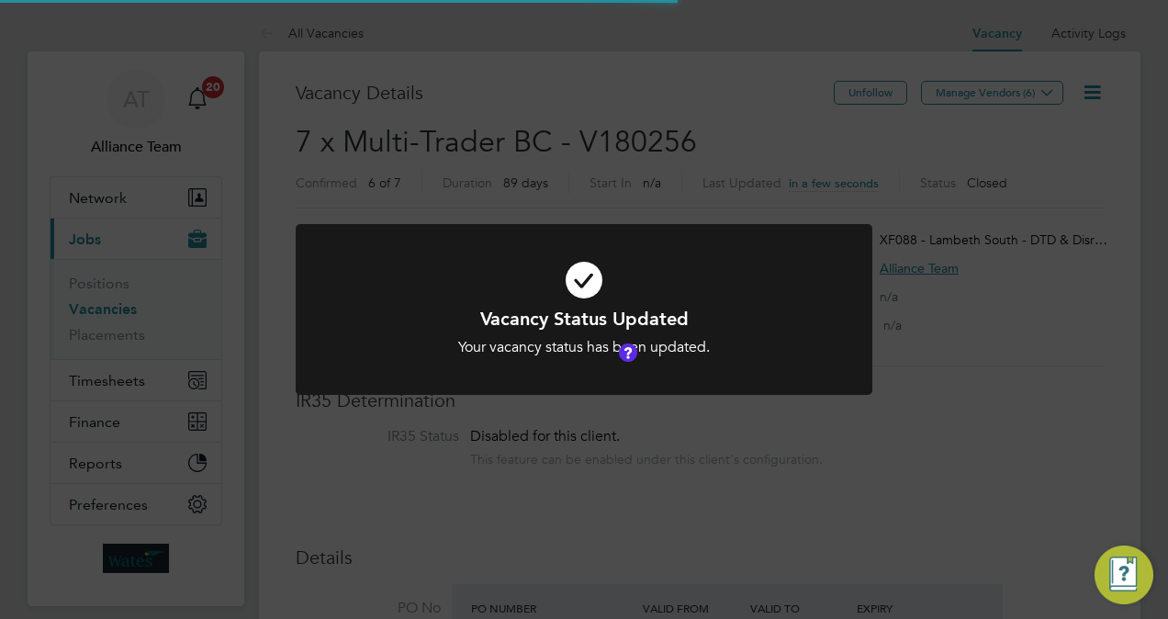
click at [948, 433] on div "Vacancy Status Updated Your vacancy status has been updated. Cancel Okay" at bounding box center [584, 309] width 1168 height 619
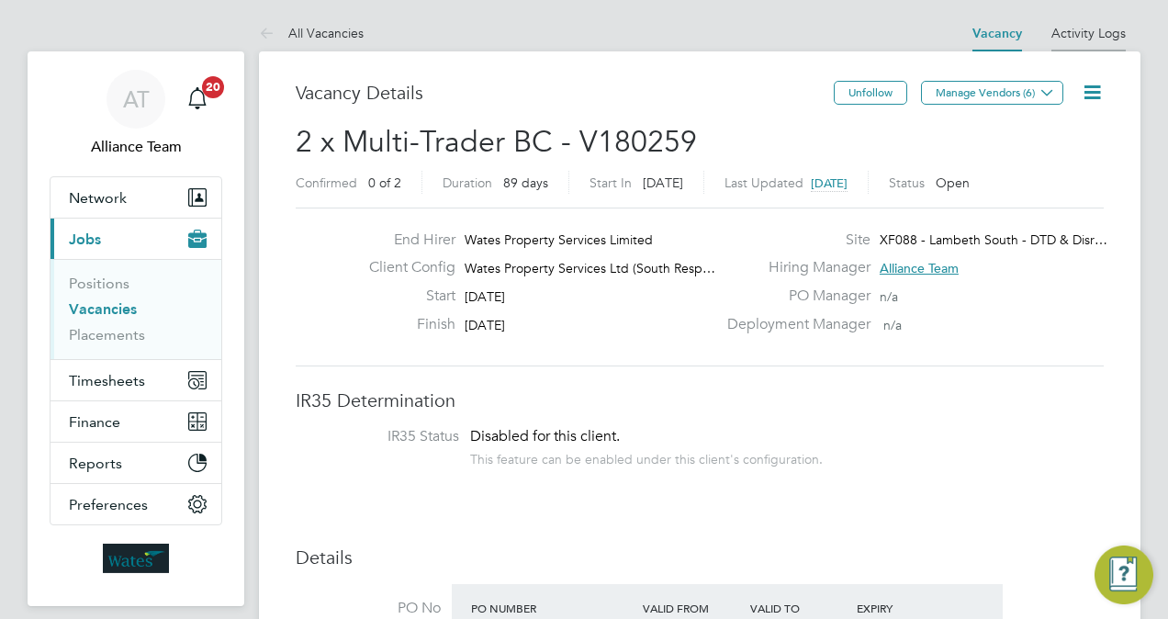
click at [1072, 42] on li "Activity Logs" at bounding box center [1089, 33] width 74 height 37
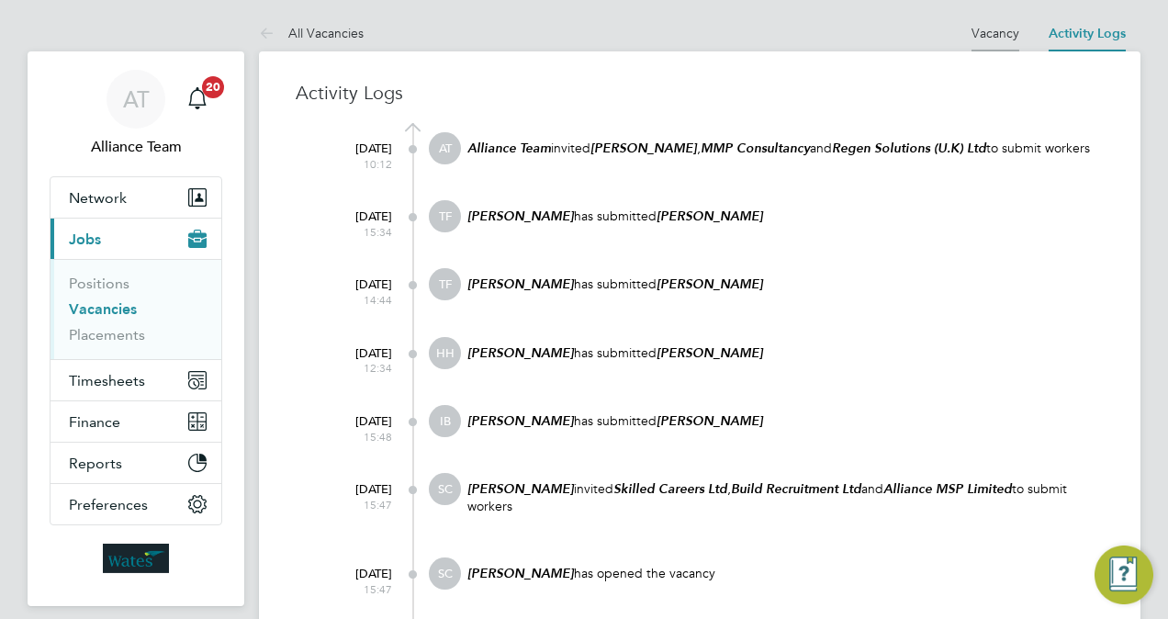
click at [1005, 40] on li "Vacancy" at bounding box center [996, 33] width 48 height 37
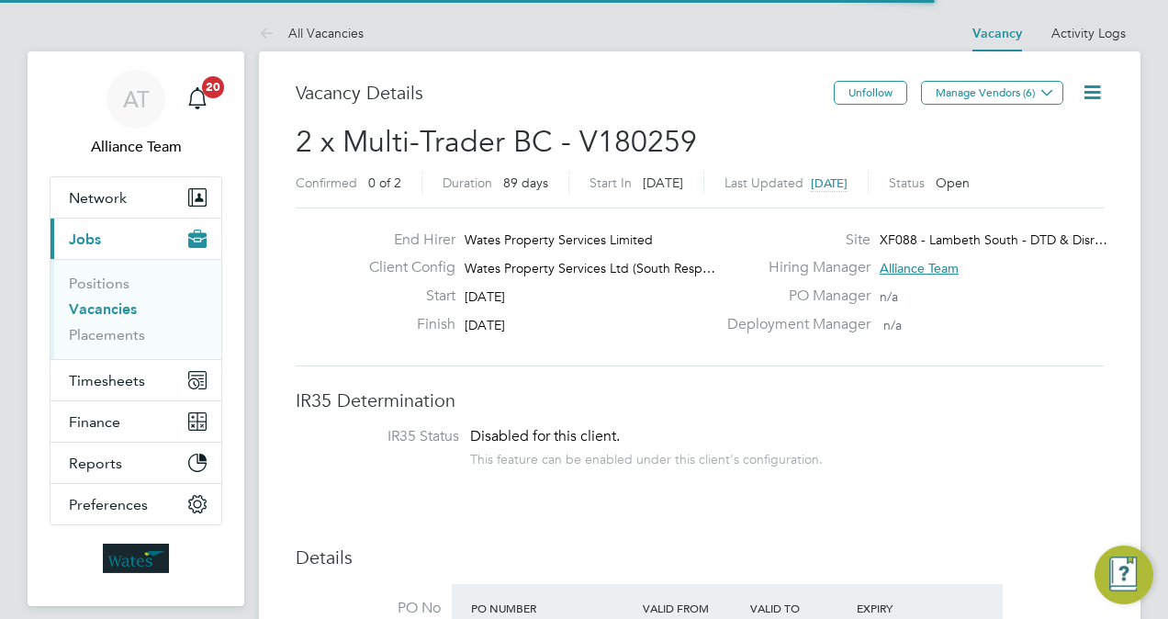
click at [1096, 97] on icon at bounding box center [1092, 92] width 23 height 23
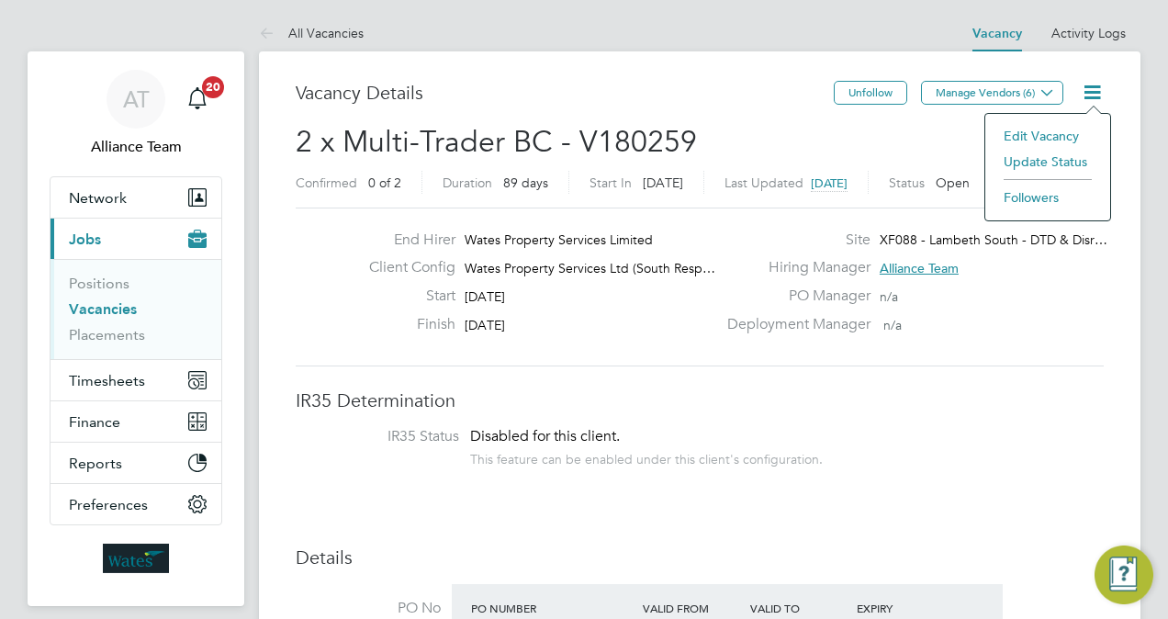
click at [1042, 163] on li "Update Status" at bounding box center [1048, 162] width 107 height 26
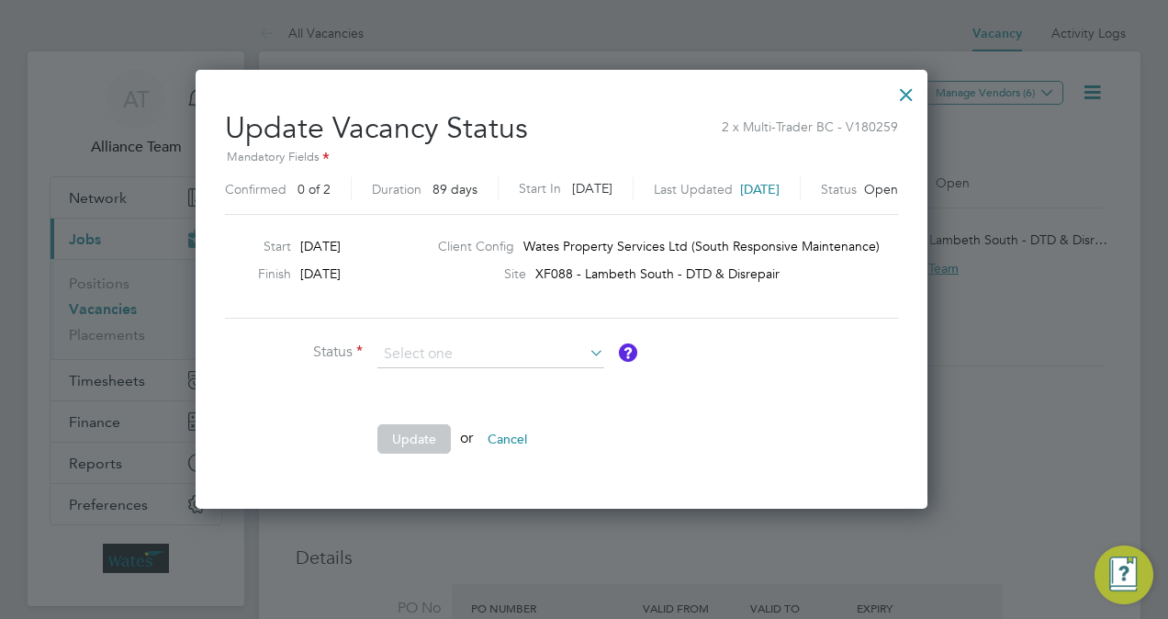
click at [464, 356] on input at bounding box center [490, 355] width 227 height 28
click at [458, 403] on li "Closed" at bounding box center [491, 401] width 228 height 24
type input "Closed"
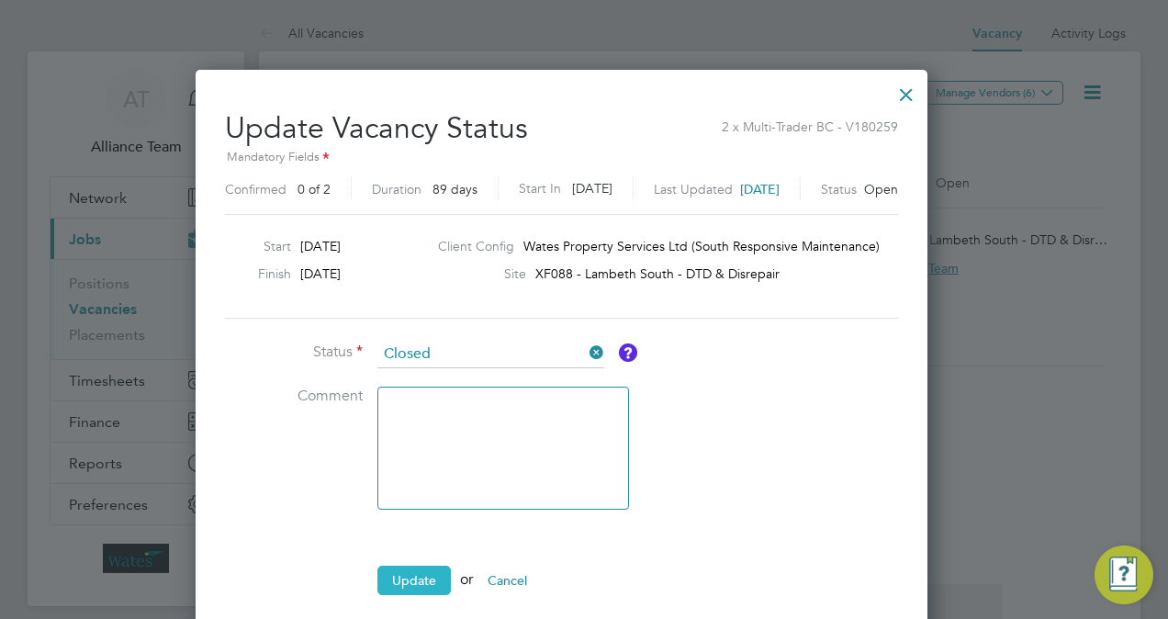
click at [414, 568] on button "Update" at bounding box center [413, 580] width 73 height 29
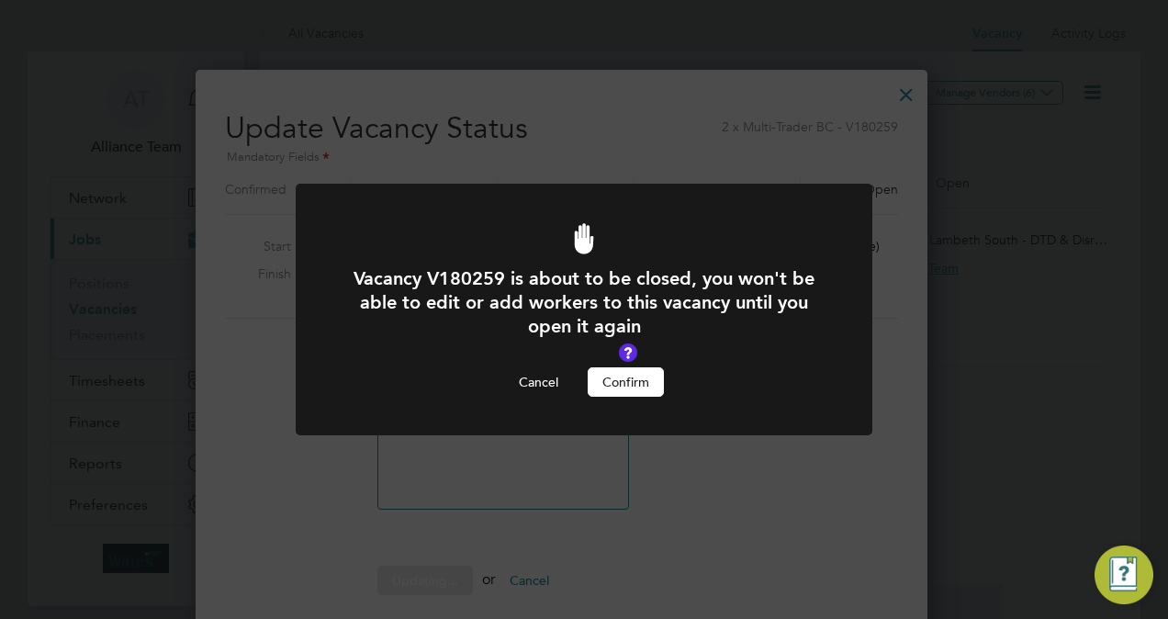
click at [636, 389] on button "Confirm" at bounding box center [626, 381] width 76 height 29
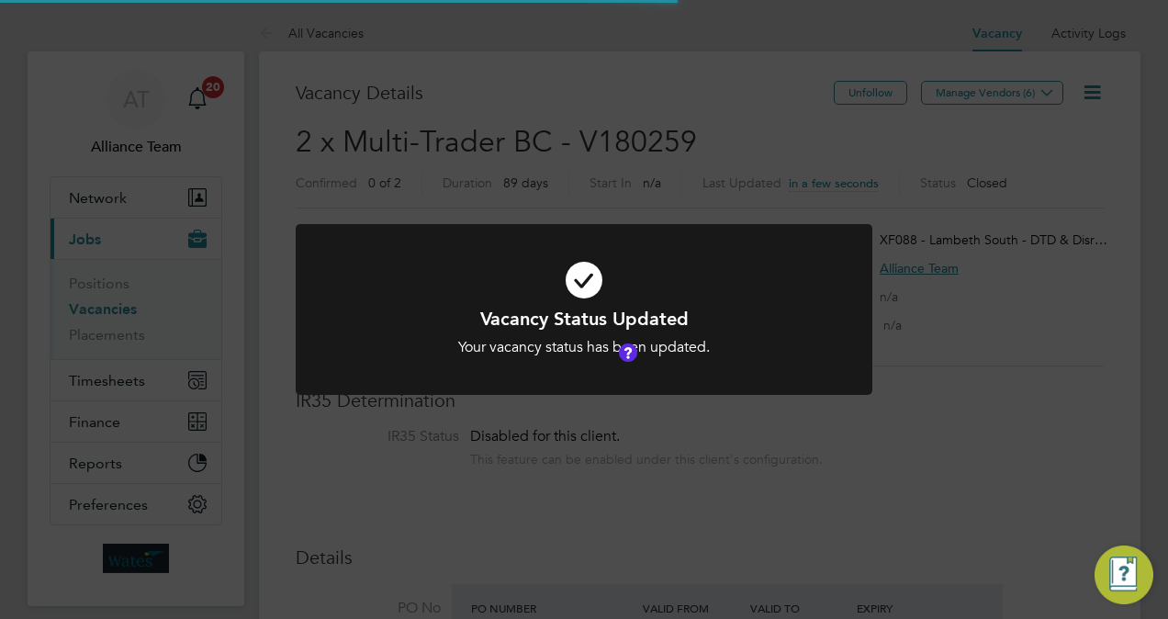
click at [1078, 321] on div "Vacancy Status Updated Your vacancy status has been updated. Cancel Okay" at bounding box center [584, 309] width 1168 height 619
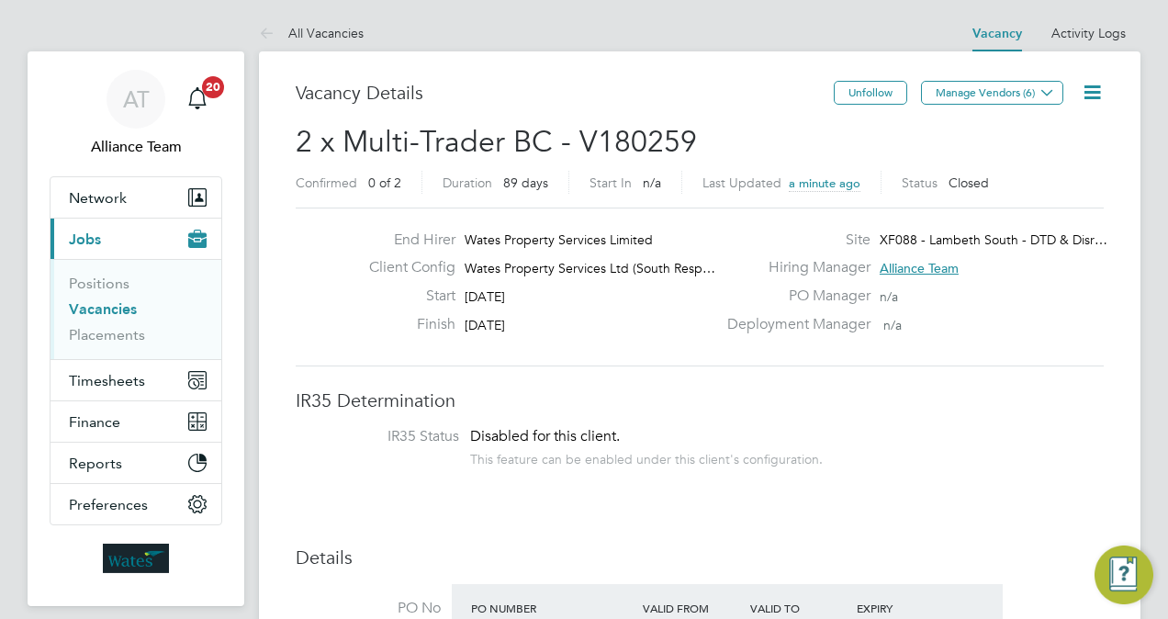
click at [110, 303] on link "Vacancies" at bounding box center [103, 308] width 68 height 17
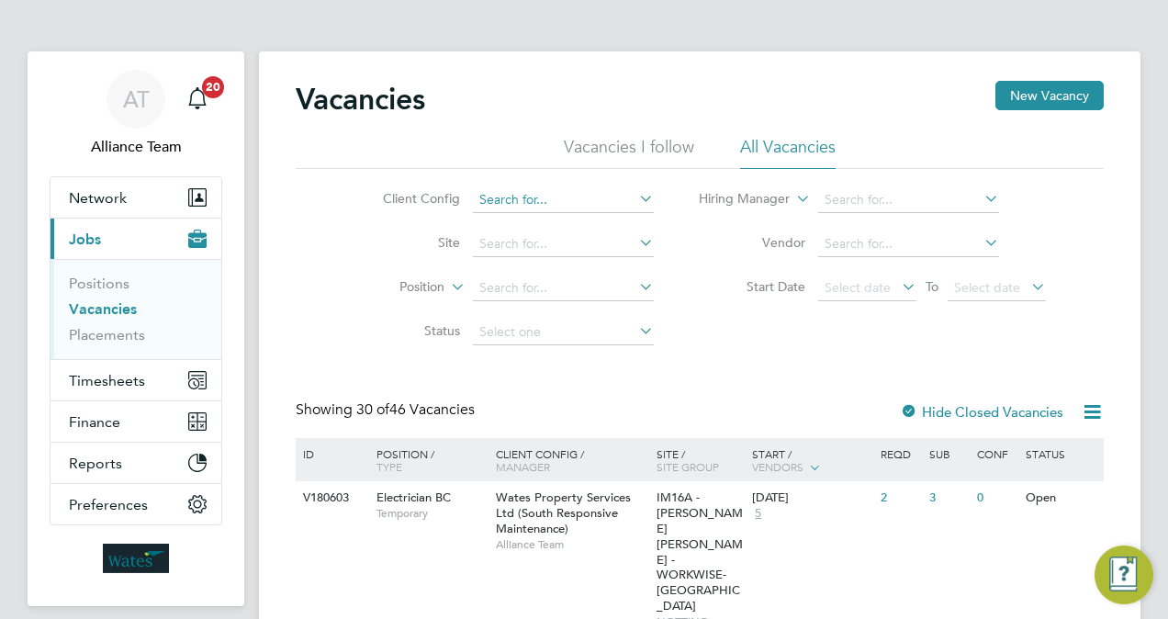
click at [604, 201] on input at bounding box center [563, 200] width 181 height 26
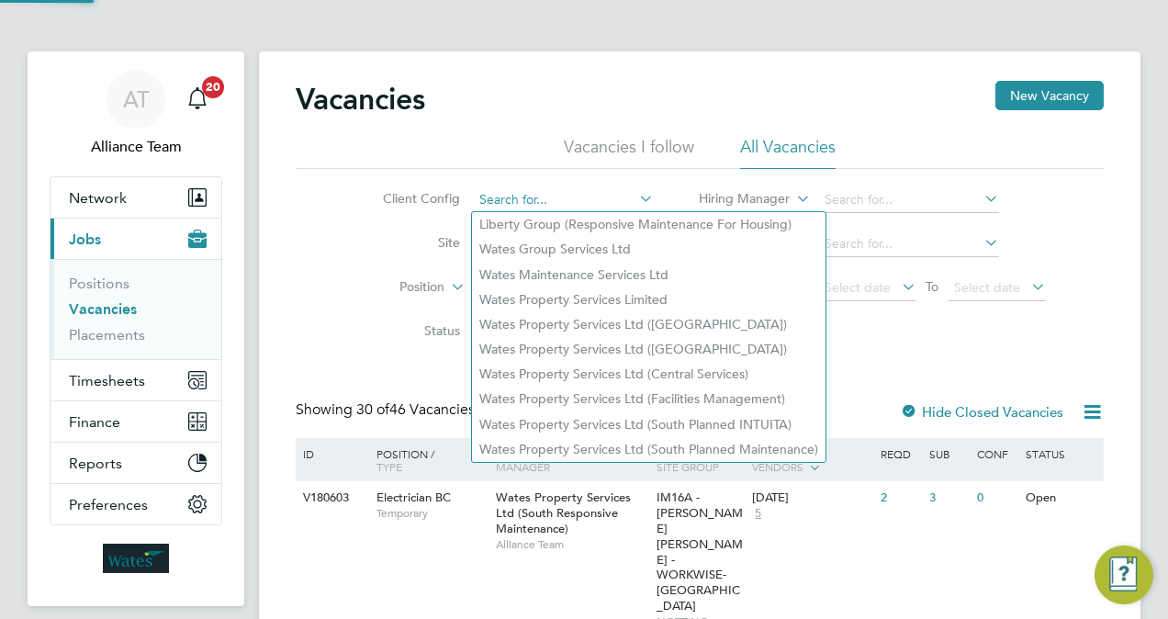
click at [535, 193] on input at bounding box center [563, 200] width 181 height 26
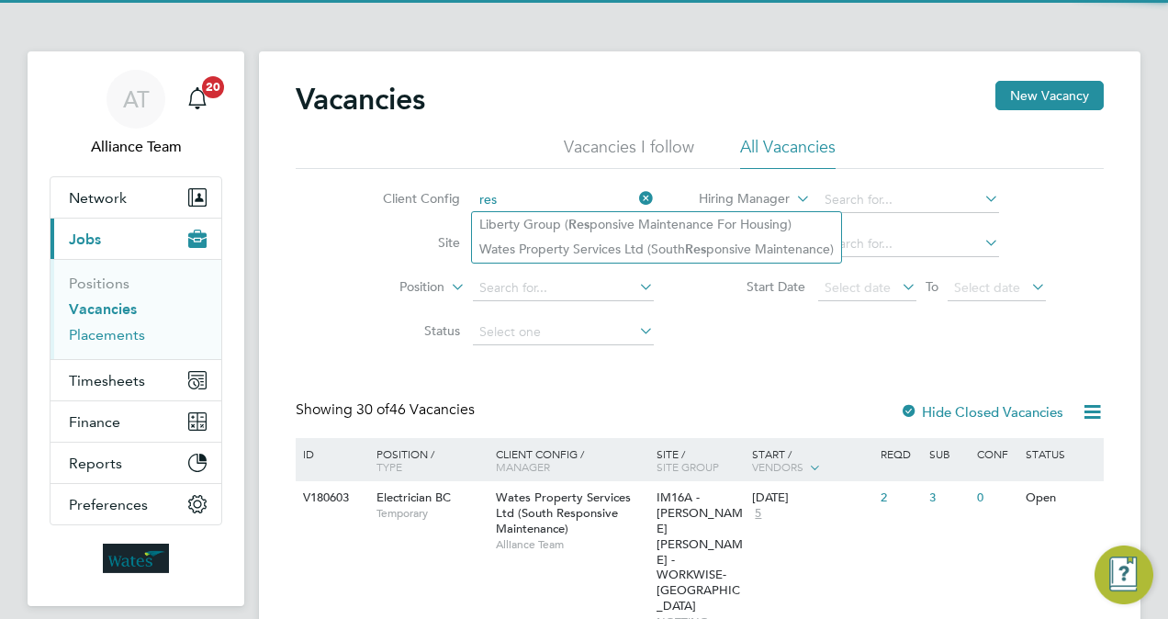
type input "res"
click at [94, 336] on link "Placements" at bounding box center [107, 334] width 76 height 17
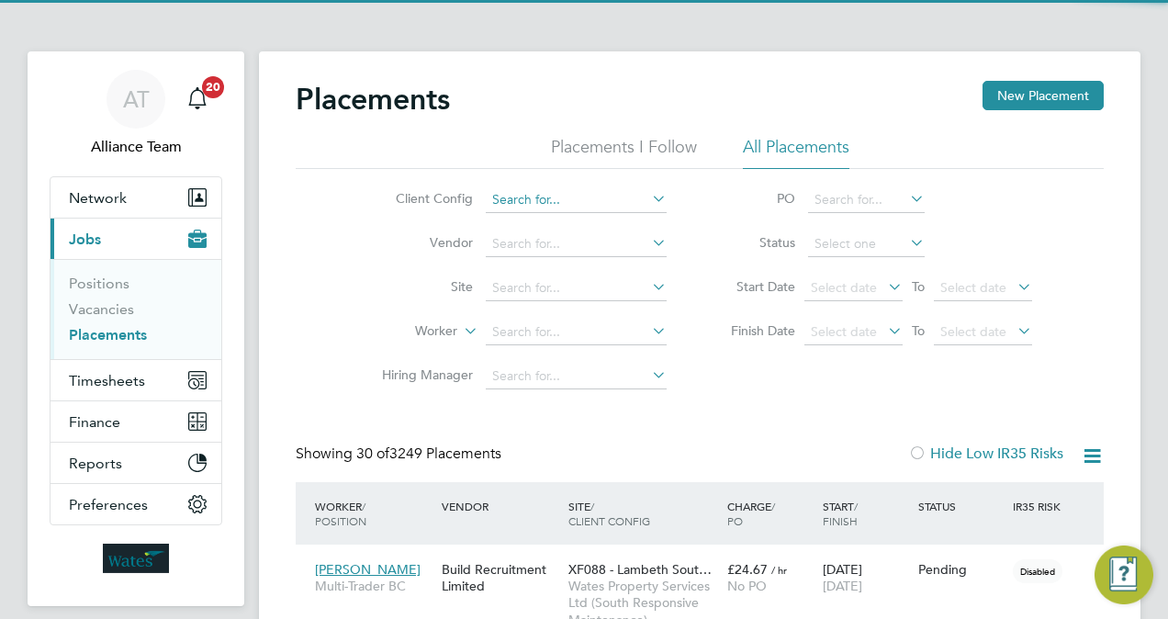
scroll to position [52, 128]
click at [555, 197] on input at bounding box center [576, 200] width 181 height 26
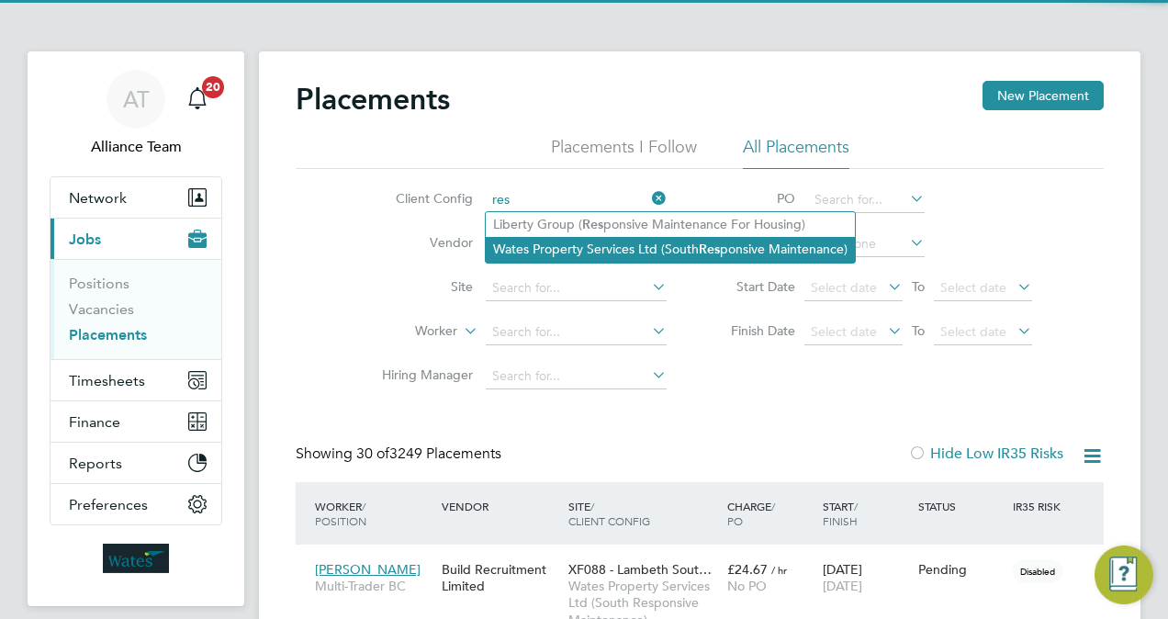
click at [630, 253] on li "Wates Property Services Ltd (South Res ponsive Maintenance)" at bounding box center [670, 249] width 369 height 25
type input "Wates Property Services Ltd (South Responsive Maintenance)"
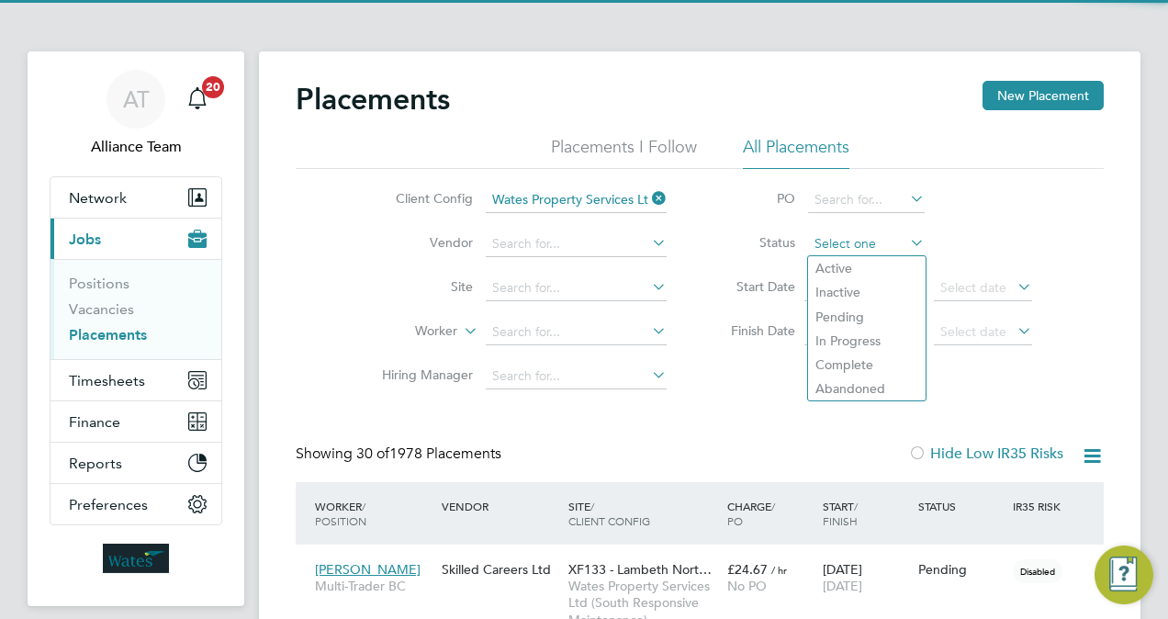
click at [857, 244] on input at bounding box center [866, 244] width 117 height 26
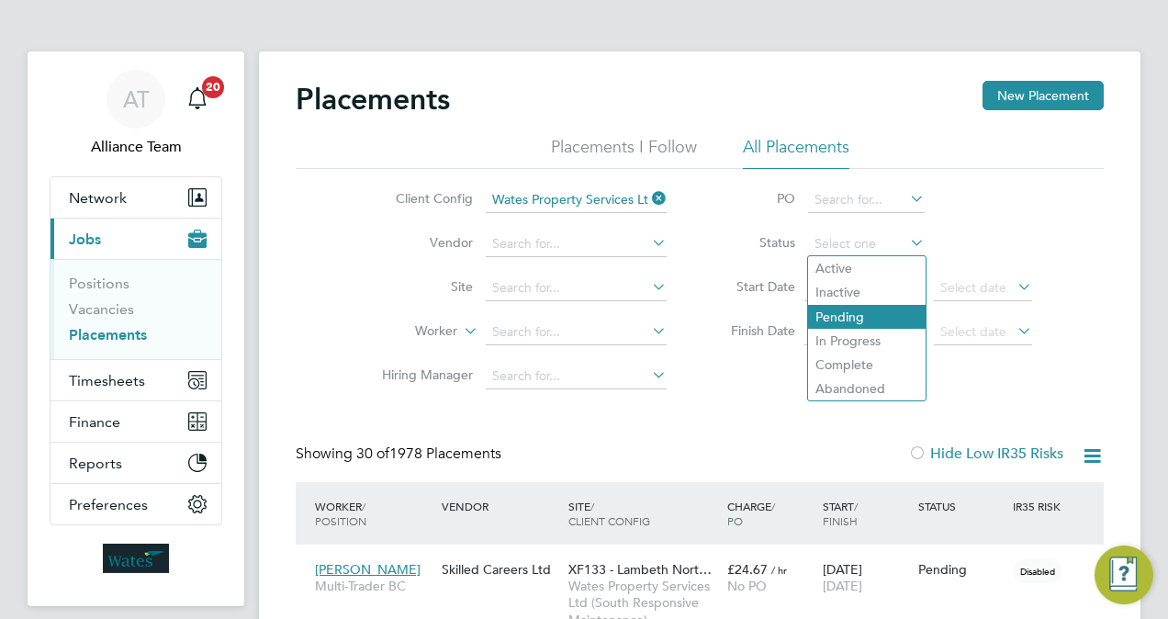
click at [850, 315] on li "Pending" at bounding box center [867, 317] width 118 height 24
type input "Pending"
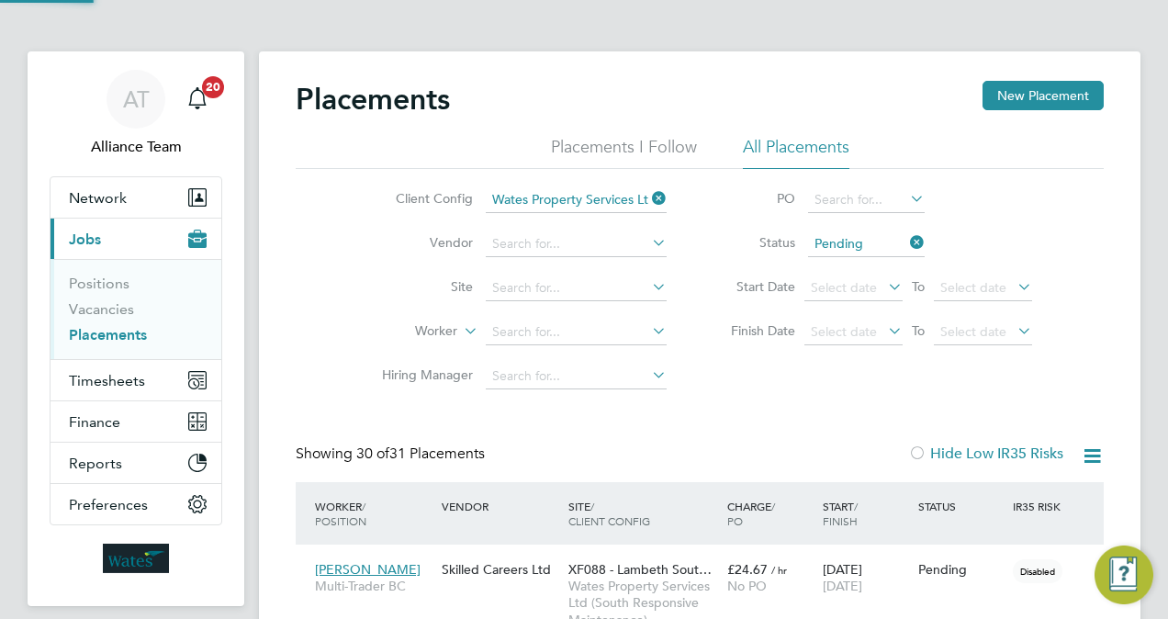
click at [309, 294] on div "Client Config Wates Property Services Ltd (South Responsive Maintenance) Vendor…" at bounding box center [700, 284] width 808 height 230
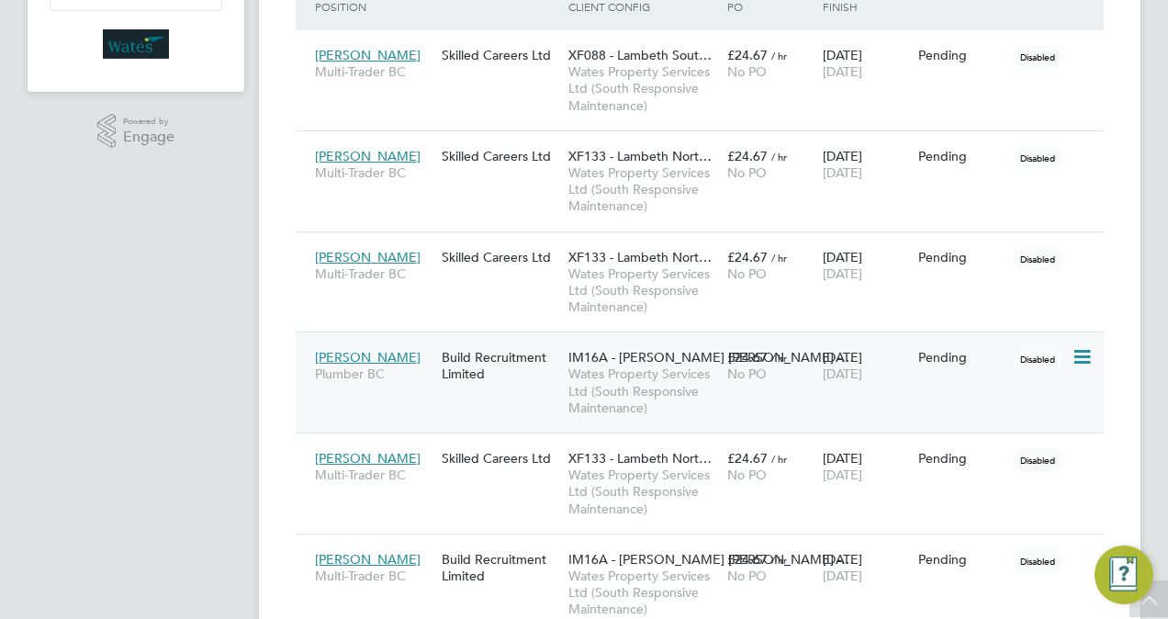
click at [1078, 356] on icon at bounding box center [1081, 357] width 18 height 22
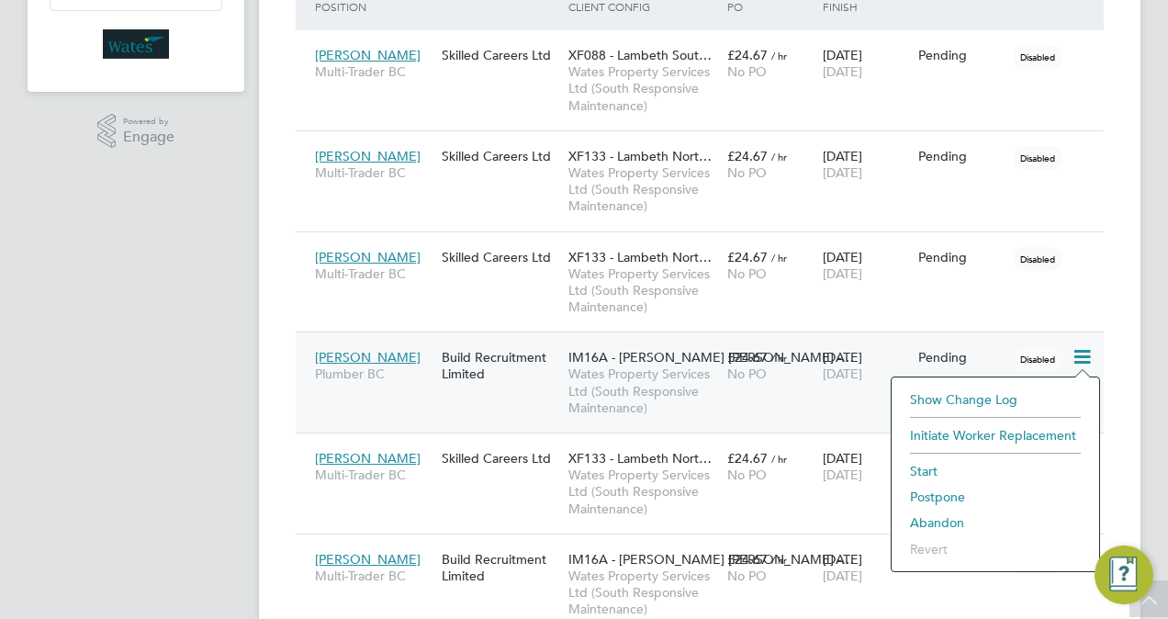
click at [942, 524] on li "Abandon" at bounding box center [995, 523] width 189 height 26
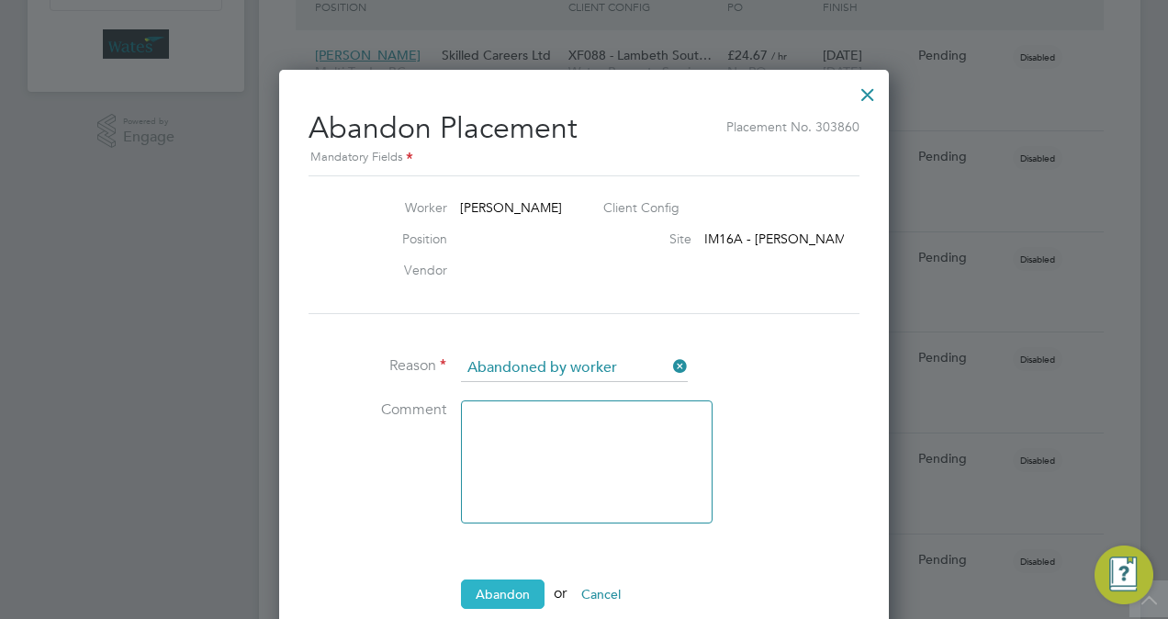
click at [491, 590] on button "Abandon" at bounding box center [503, 593] width 84 height 29
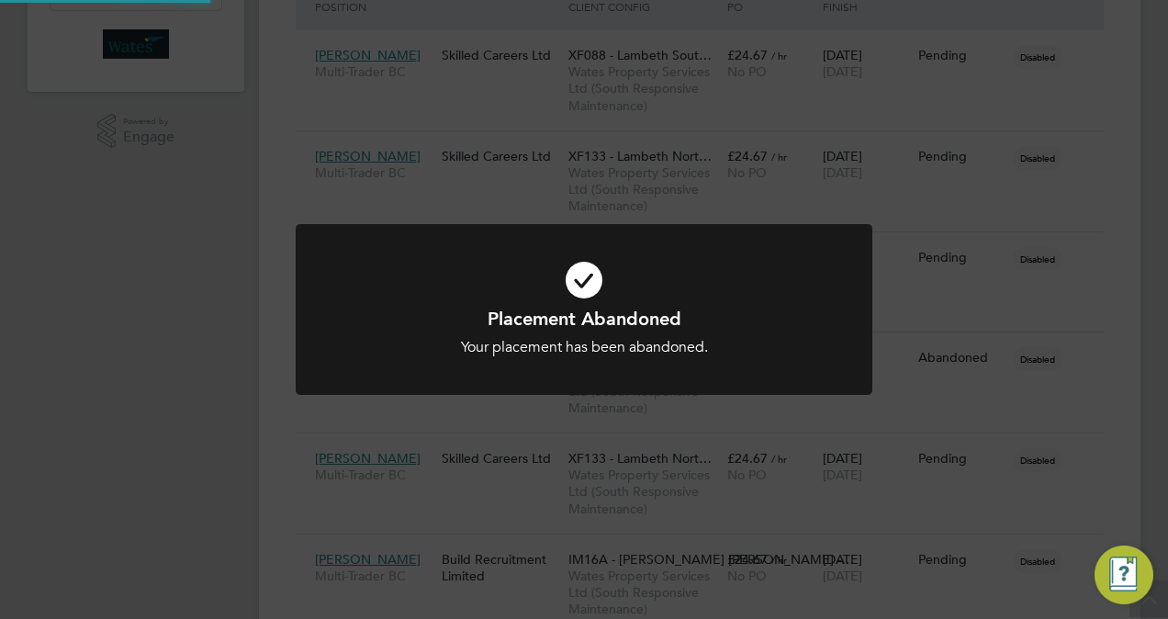
click at [68, 528] on div "Placement Abandoned Your placement has been abandoned. Cancel Okay" at bounding box center [584, 309] width 1168 height 619
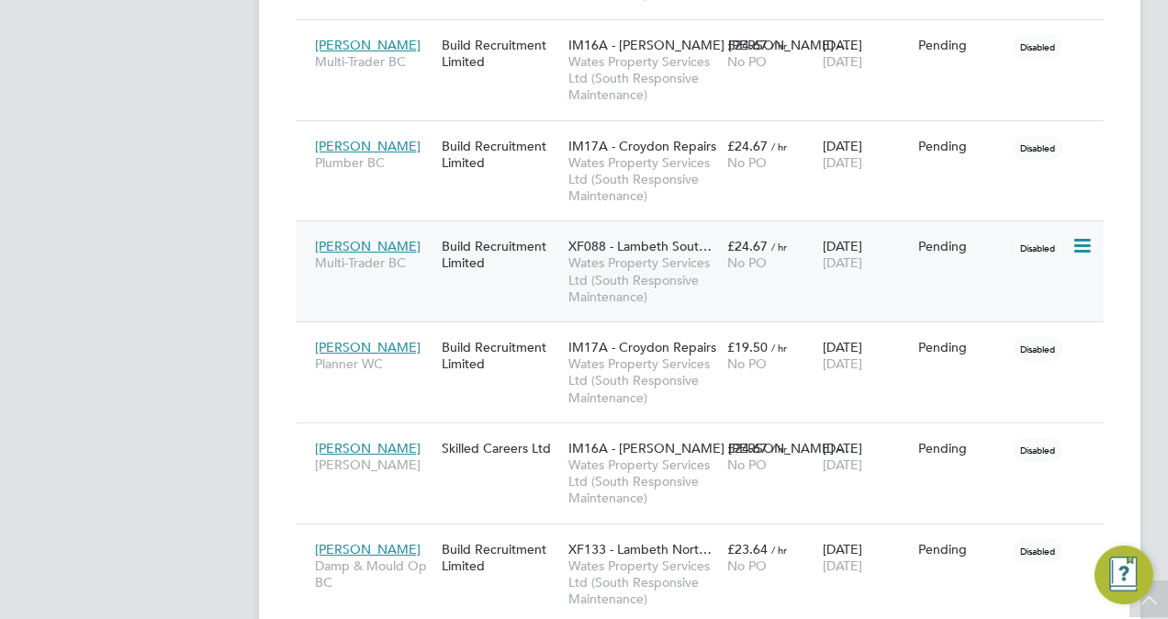
click at [1077, 253] on icon at bounding box center [1081, 246] width 18 height 22
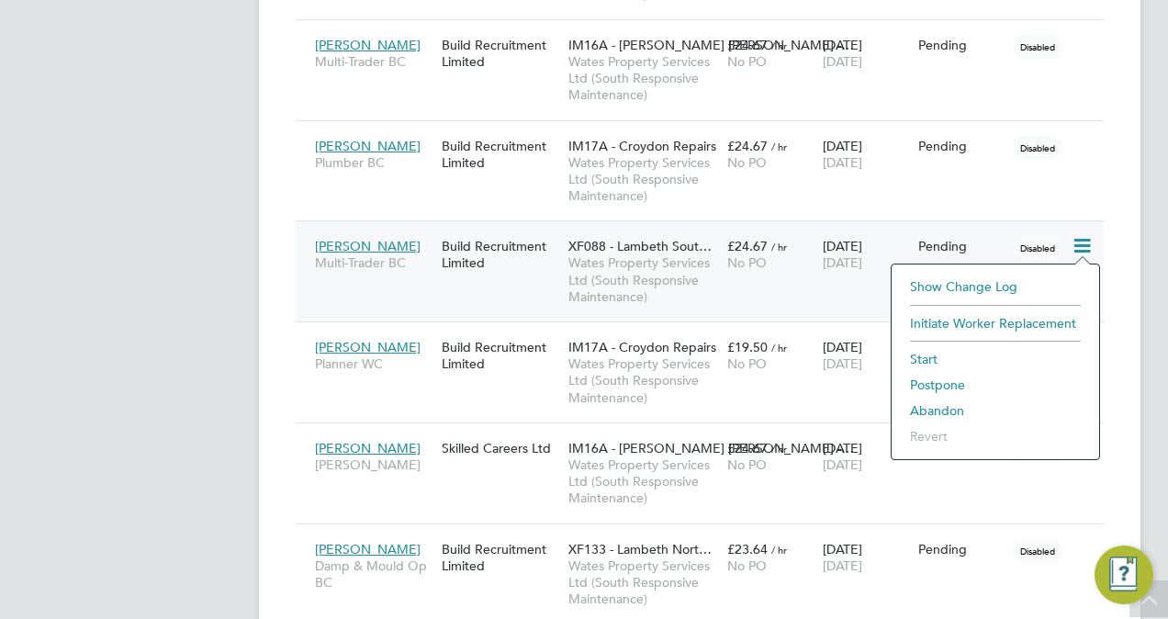
click at [929, 413] on li "Abandon" at bounding box center [995, 411] width 189 height 26
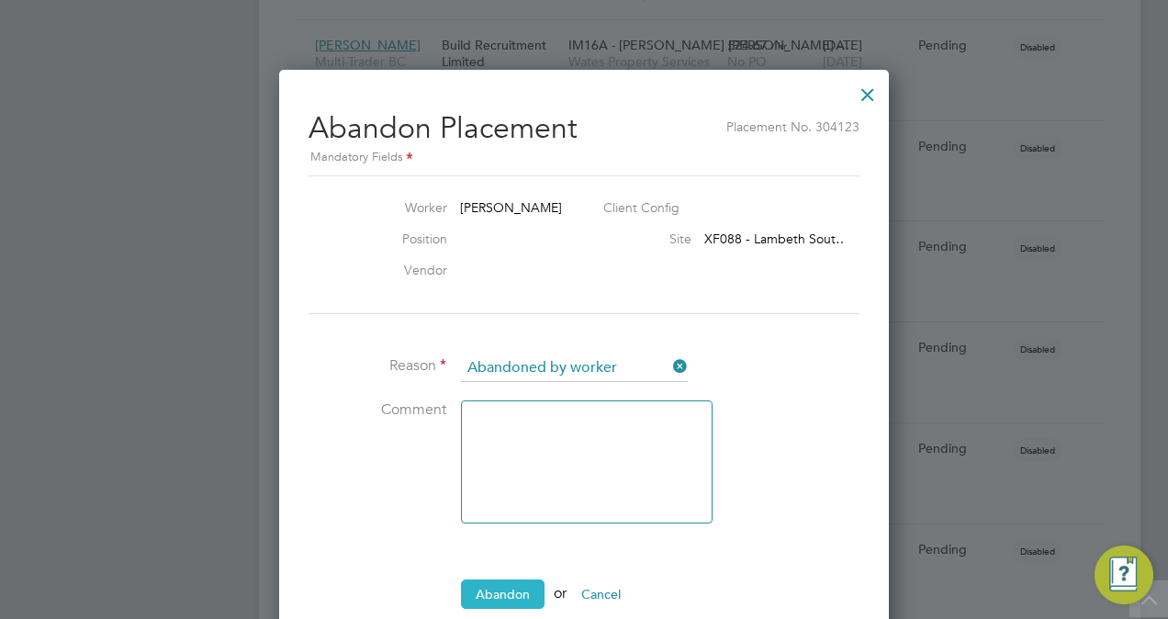
click at [503, 579] on button "Abandon" at bounding box center [503, 593] width 84 height 29
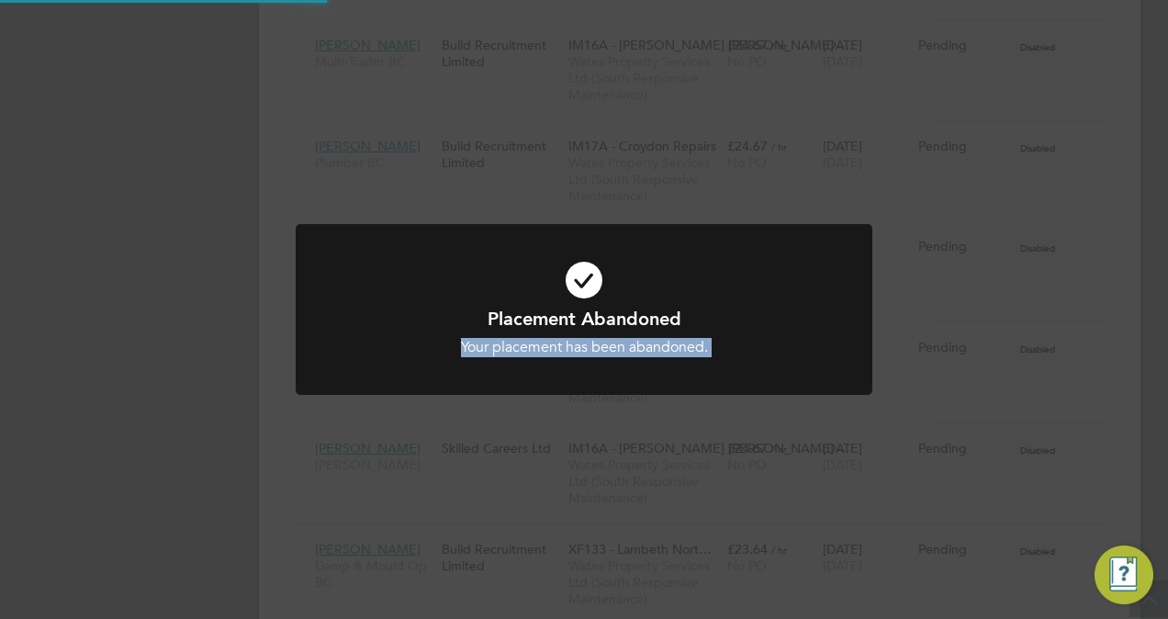
click at [503, 575] on div "Placement Abandoned Your placement has been abandoned. Cancel Okay" at bounding box center [584, 309] width 1168 height 619
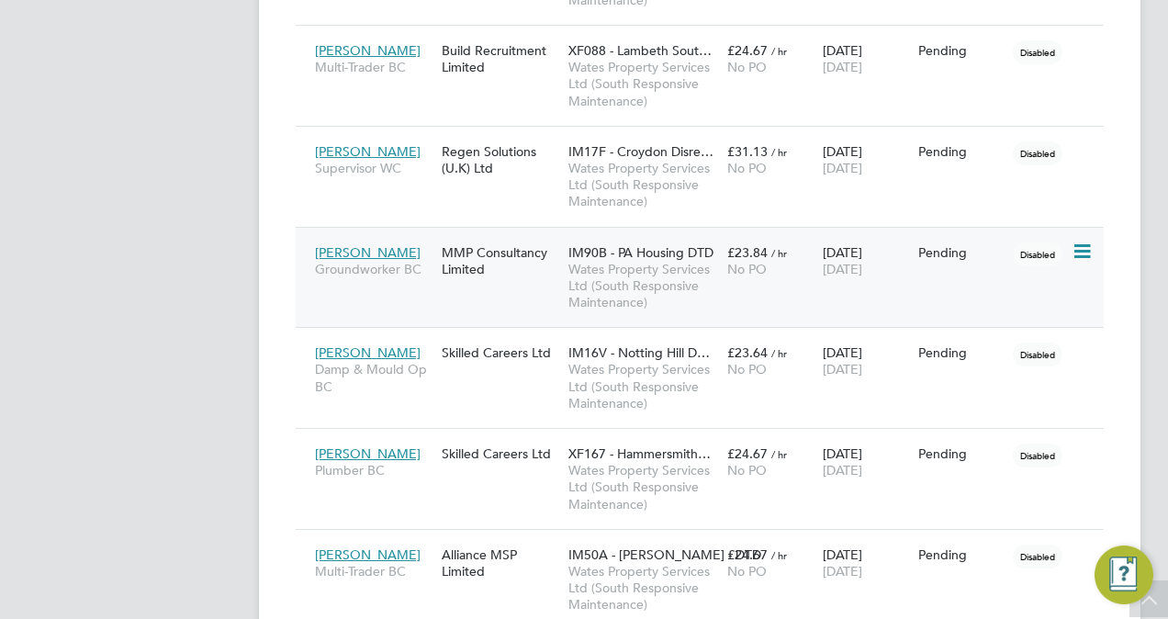
click at [1083, 241] on icon at bounding box center [1081, 252] width 18 height 22
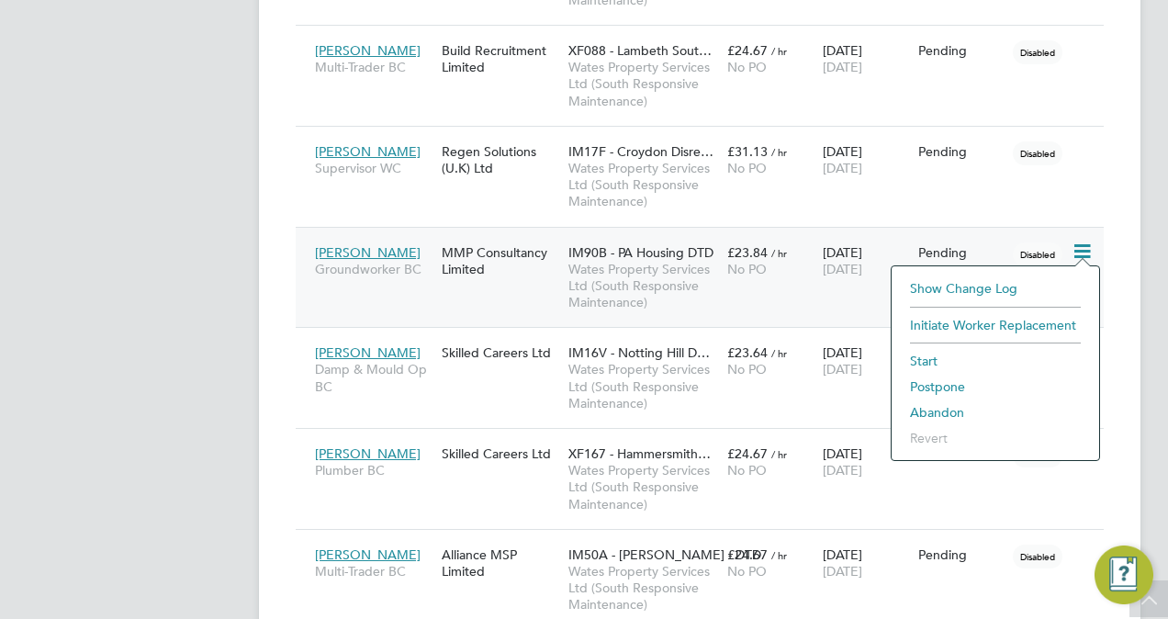
click at [924, 415] on li "Abandon" at bounding box center [995, 412] width 189 height 26
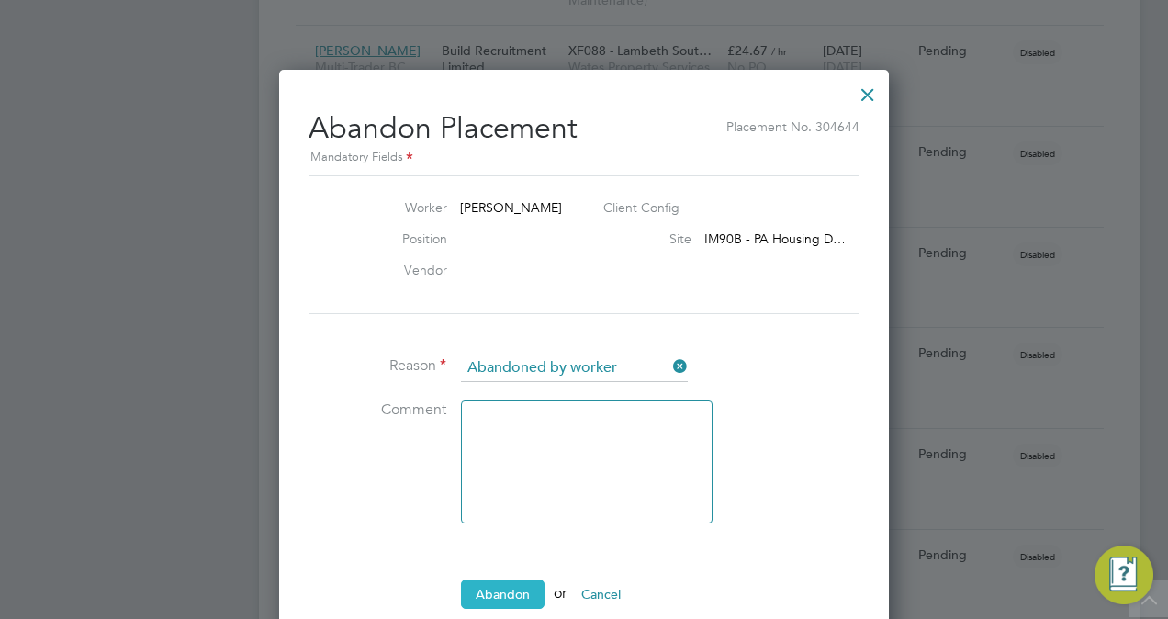
click at [489, 586] on button "Abandon" at bounding box center [503, 593] width 84 height 29
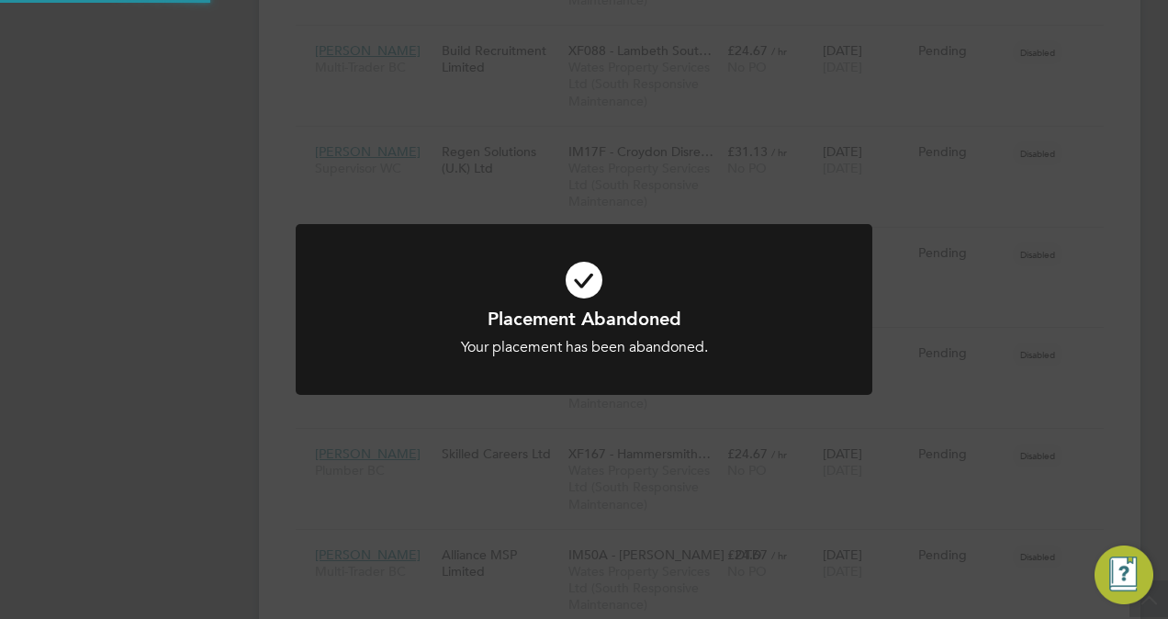
click at [77, 403] on div "Placement Abandoned Your placement has been abandoned. Cancel Okay" at bounding box center [584, 309] width 1168 height 619
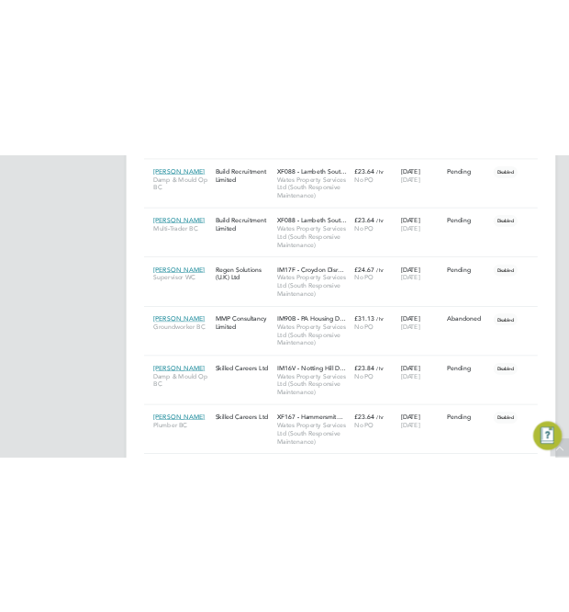
scroll to position [85, 153]
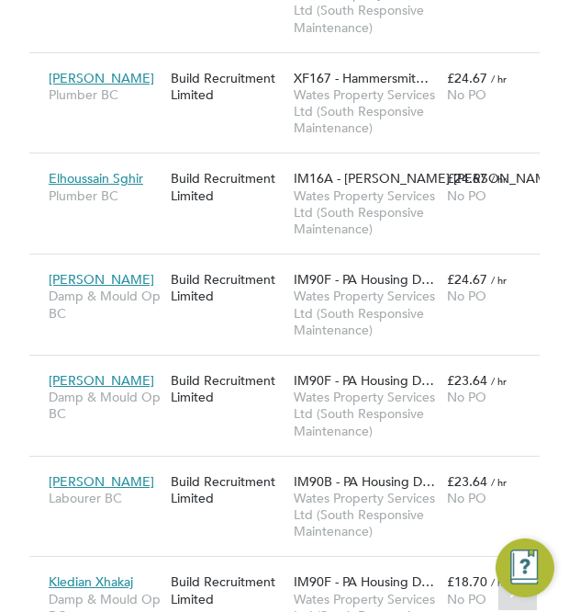
click at [13, 214] on div "Placements New Placement Placements I Follow All Placements Client Config Wates…" at bounding box center [284, 45] width 569 height 3554
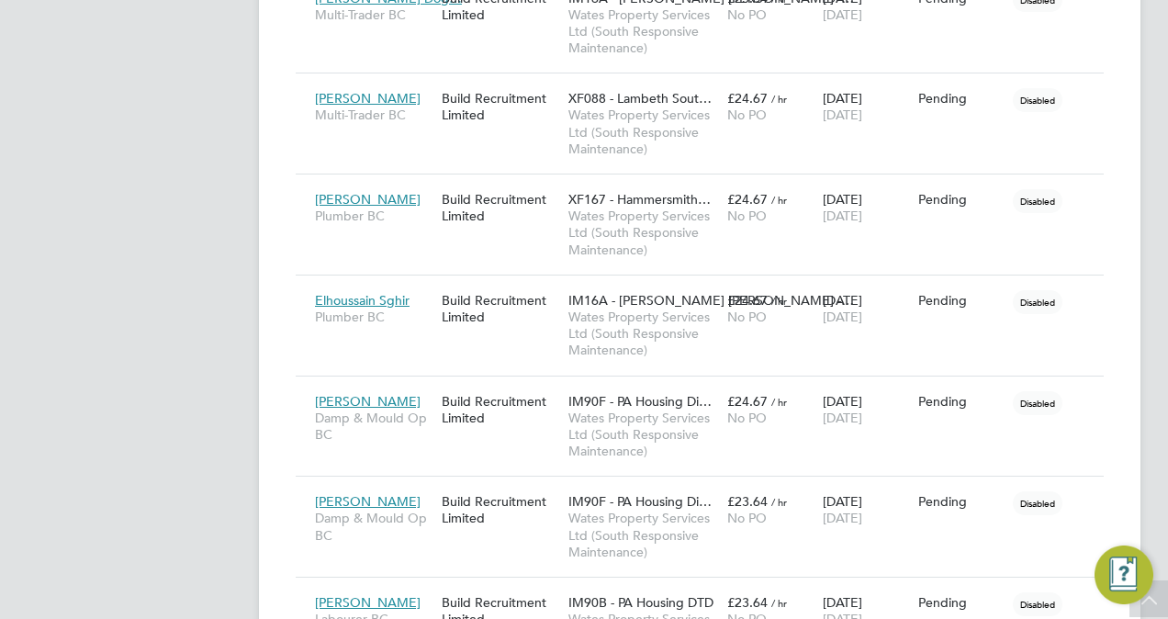
click at [39, 242] on app-navbar "AT Alliance Team Notifications 20 Applications: Network Team Members Businesses…" at bounding box center [136, 222] width 217 height 3501
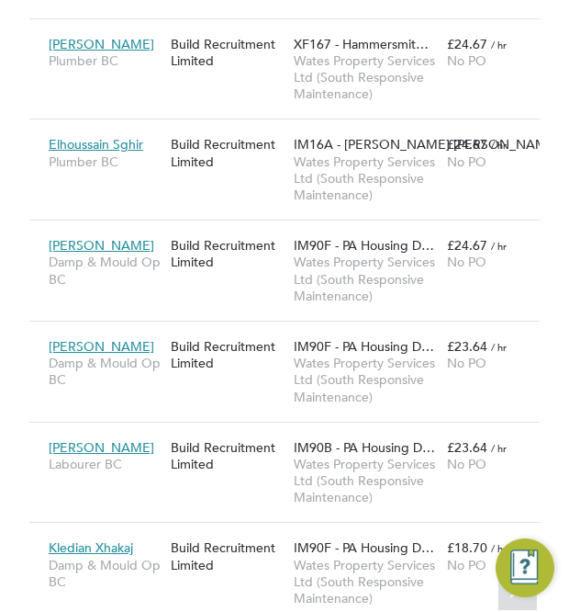
click at [4, 344] on div "Placements New Placement Placements I Follow All Placements Client Config Wates…" at bounding box center [284, 11] width 569 height 3554
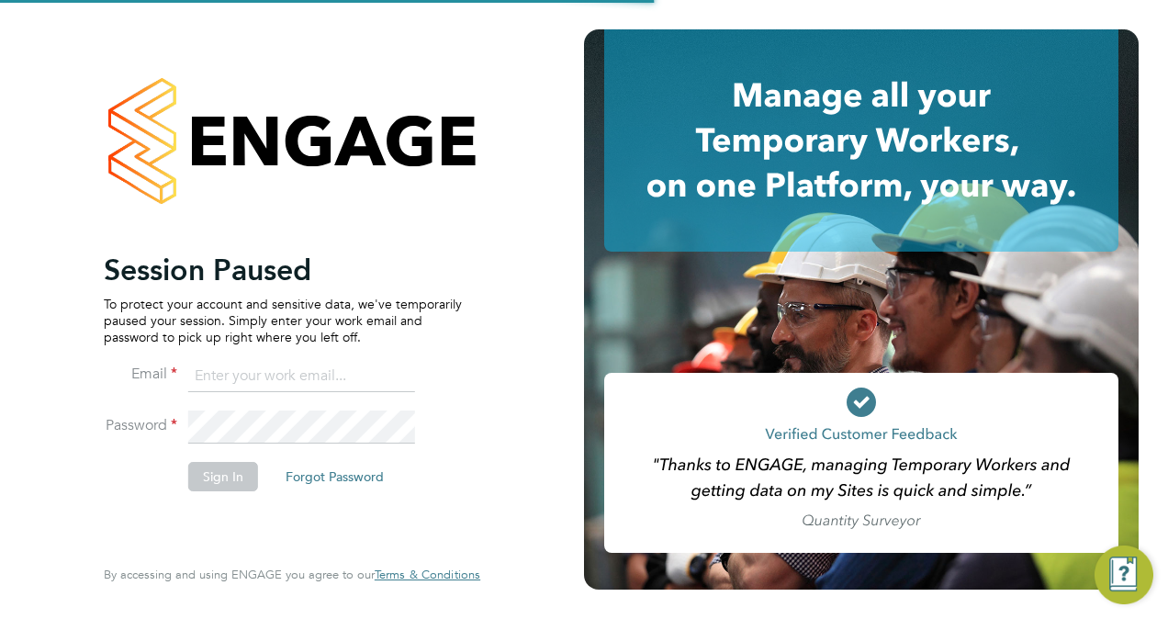
type input "[EMAIL_ADDRESS][DOMAIN_NAME]"
